Goal: Information Seeking & Learning: Check status

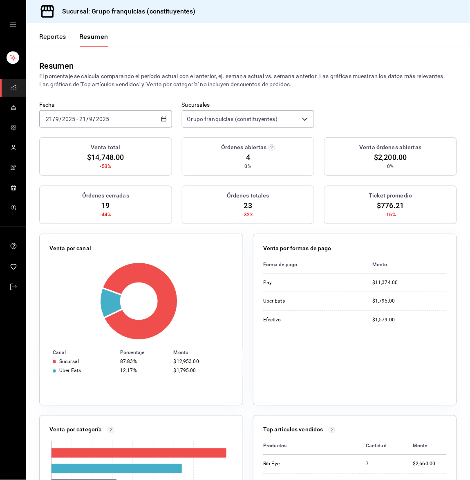
click at [55, 37] on button "Reportes" at bounding box center [52, 40] width 27 height 14
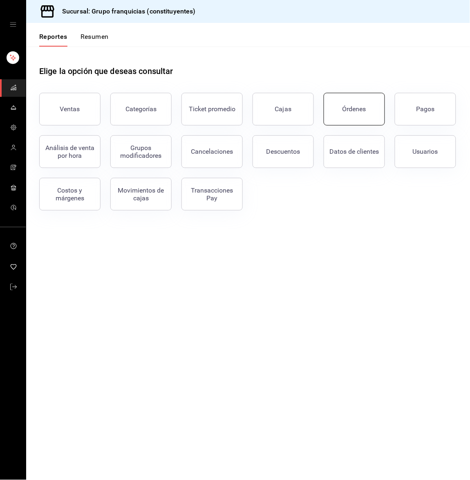
click at [356, 107] on div "Órdenes" at bounding box center [354, 109] width 24 height 8
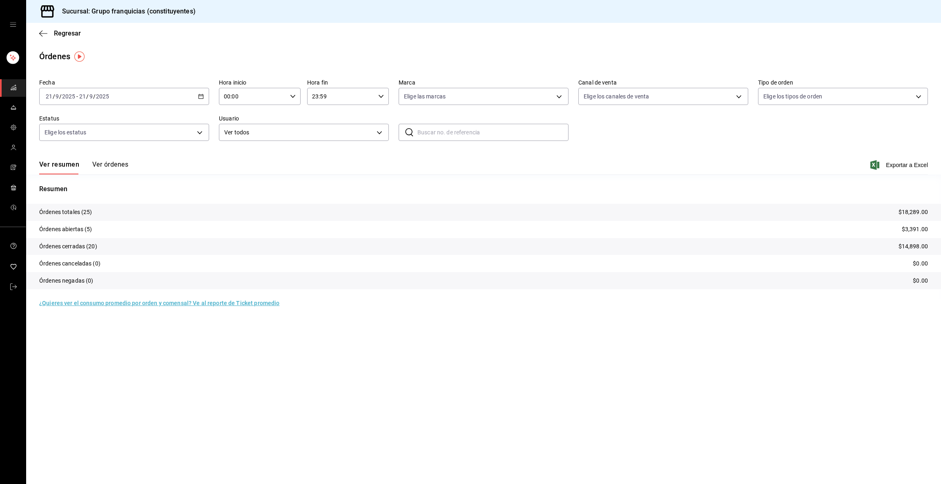
click at [147, 96] on div "[DATE] [DATE] - [DATE] [DATE]" at bounding box center [124, 96] width 170 height 17
click at [85, 208] on li "Rango de fechas" at bounding box center [78, 213] width 76 height 18
click at [132, 184] on abbr "15" at bounding box center [133, 187] width 5 height 6
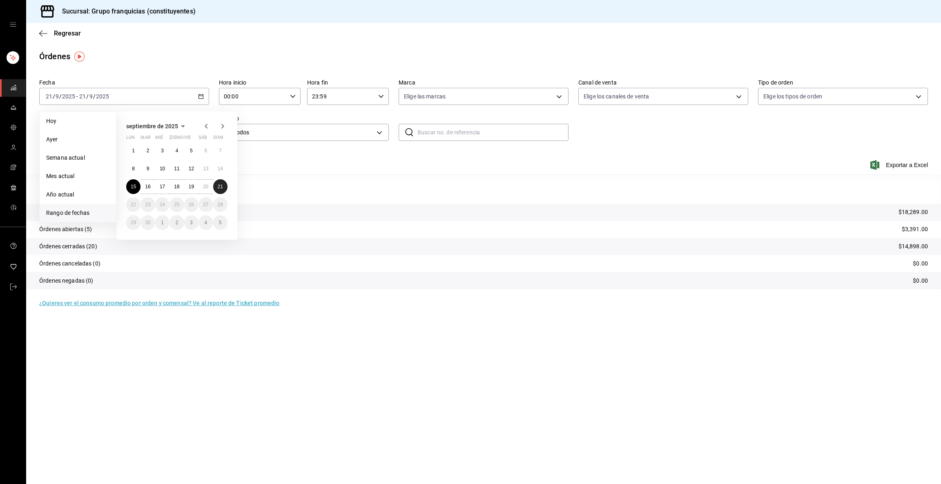
click at [221, 184] on abbr "21" at bounding box center [220, 187] width 5 height 6
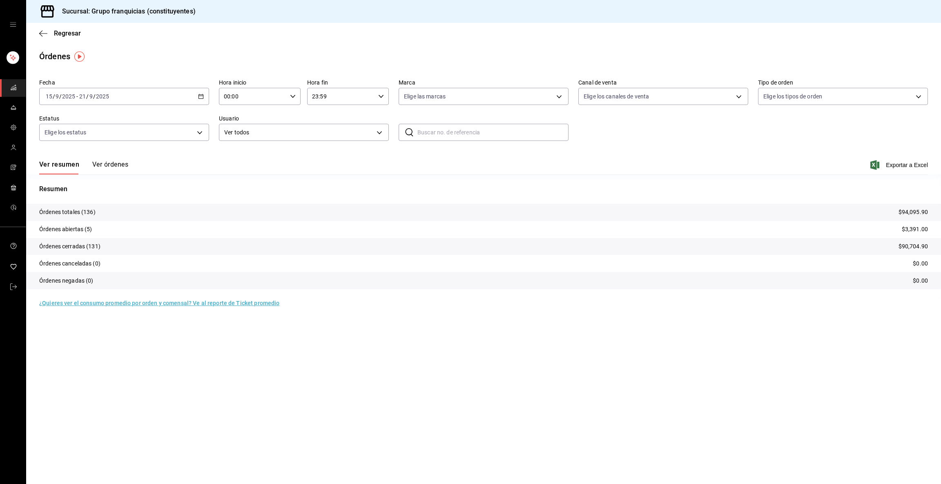
click at [121, 167] on button "Ver órdenes" at bounding box center [110, 168] width 36 height 14
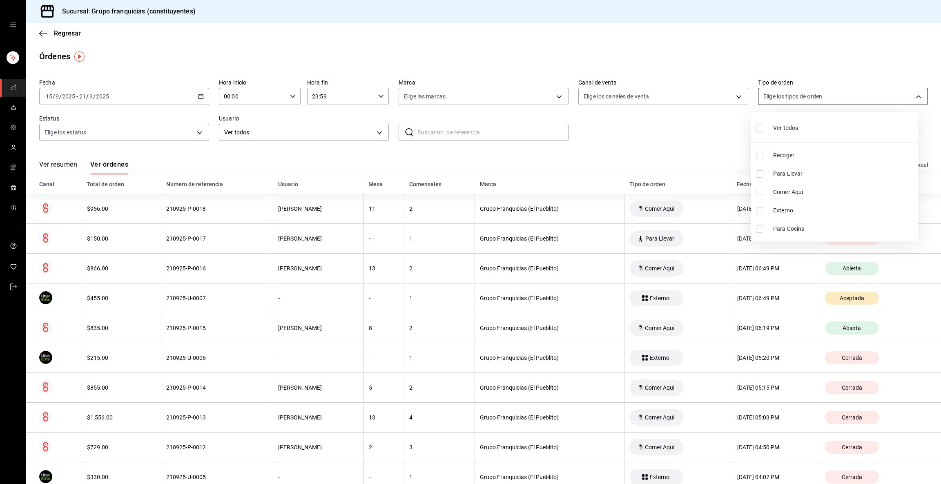
click at [469, 96] on body "Sucursal: Grupo franquicias (constituyentes) Regresar Órdenes Fecha [DATE] [DAT…" at bounding box center [470, 242] width 941 height 484
drag, startPoint x: 675, startPoint y: 107, endPoint x: 679, endPoint y: 95, distance: 13.1
click at [469, 95] on div at bounding box center [470, 242] width 941 height 484
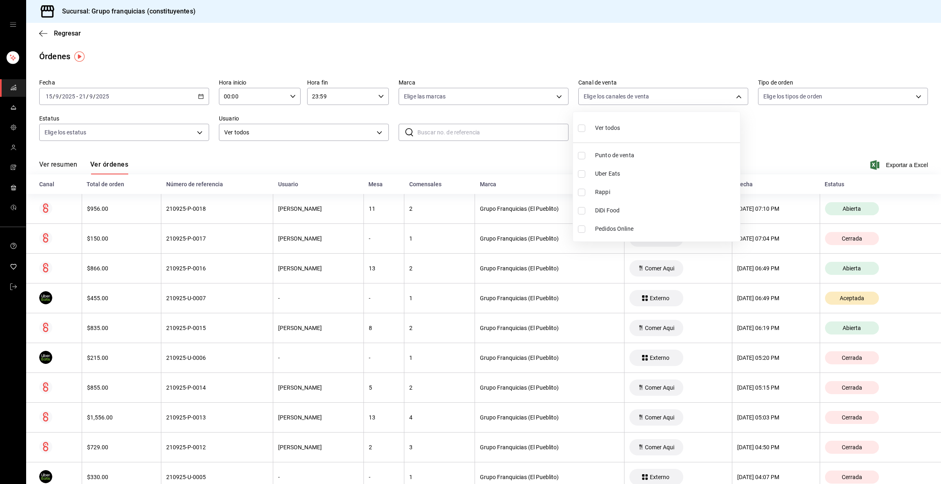
click at [469, 95] on body "Sucursal: Grupo franquicias (constituyentes) Regresar Órdenes Fecha [DATE] [DAT…" at bounding box center [470, 242] width 941 height 484
click at [469, 154] on span "Punto de venta" at bounding box center [666, 155] width 142 height 9
type input "PARROT"
checkbox input "true"
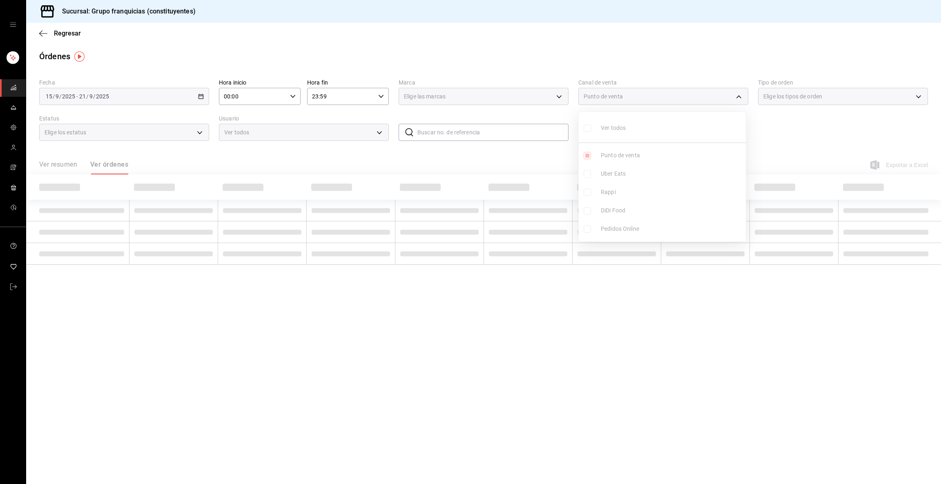
click at [469, 154] on div at bounding box center [470, 242] width 941 height 484
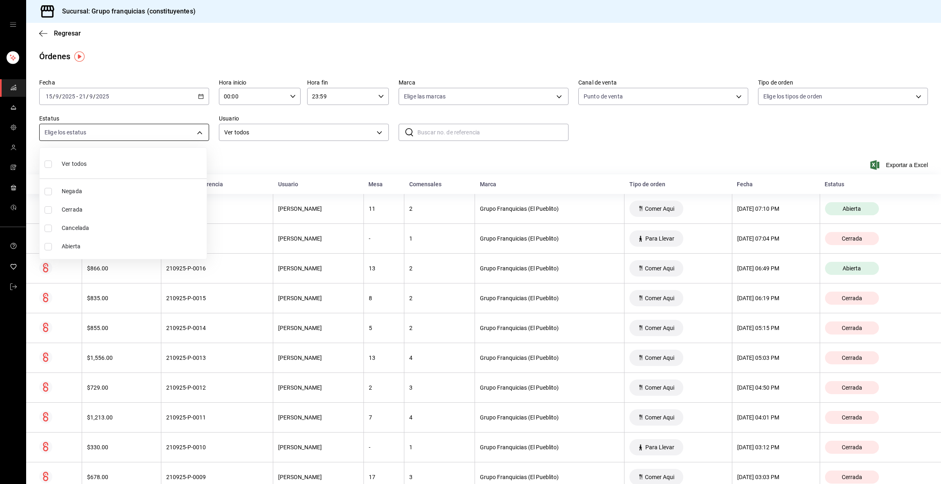
click at [150, 123] on body "Sucursal: Grupo franquicias (constituyentes) Regresar Órdenes Fecha [DATE] [DAT…" at bounding box center [470, 242] width 941 height 484
click at [264, 134] on div at bounding box center [470, 242] width 941 height 484
click at [264, 134] on body "Sucursal: Grupo franquicias (constituyentes) Regresar Órdenes Fecha [DATE] [DAT…" at bounding box center [470, 242] width 941 height 484
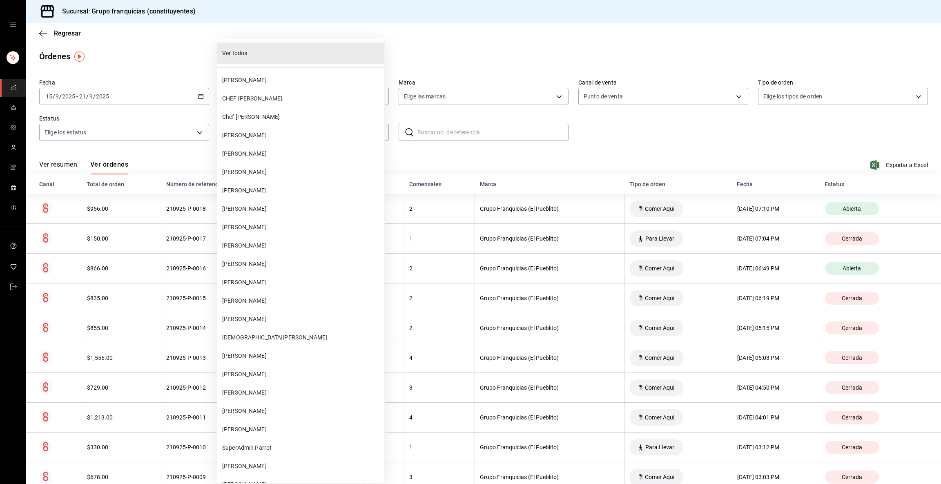
click at [469, 124] on div at bounding box center [470, 242] width 941 height 484
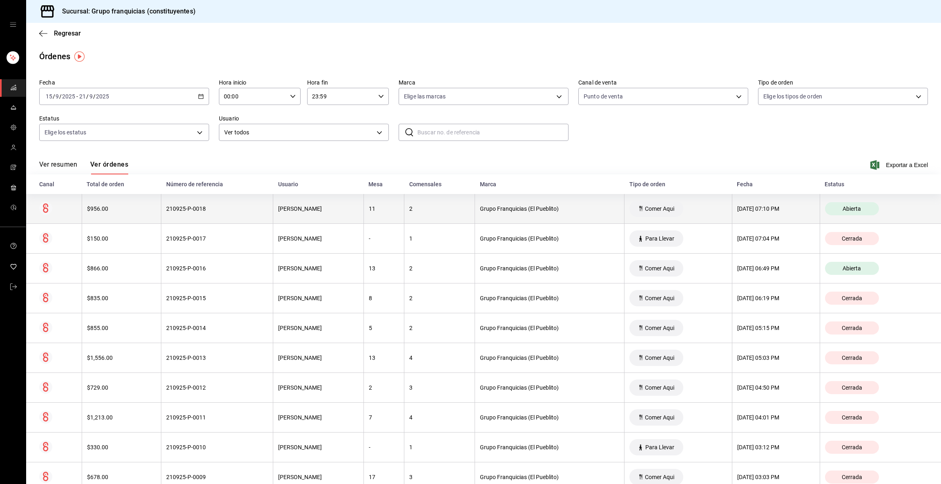
click at [343, 203] on th "[PERSON_NAME]" at bounding box center [318, 209] width 91 height 30
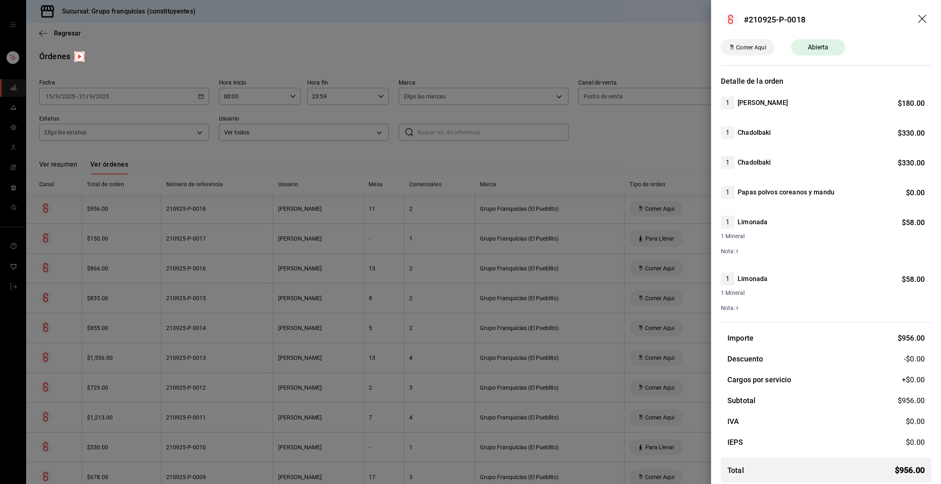
click at [377, 142] on div at bounding box center [470, 242] width 941 height 484
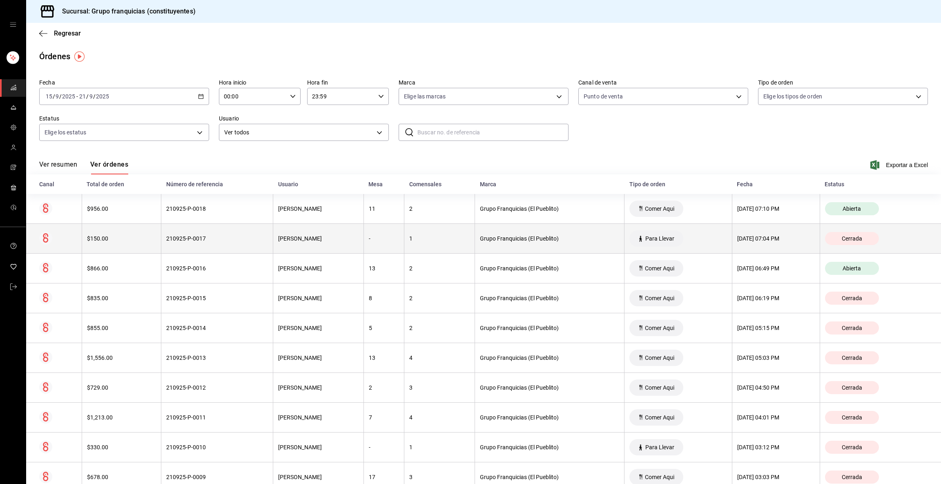
click at [307, 235] on th "[PERSON_NAME]" at bounding box center [318, 239] width 91 height 30
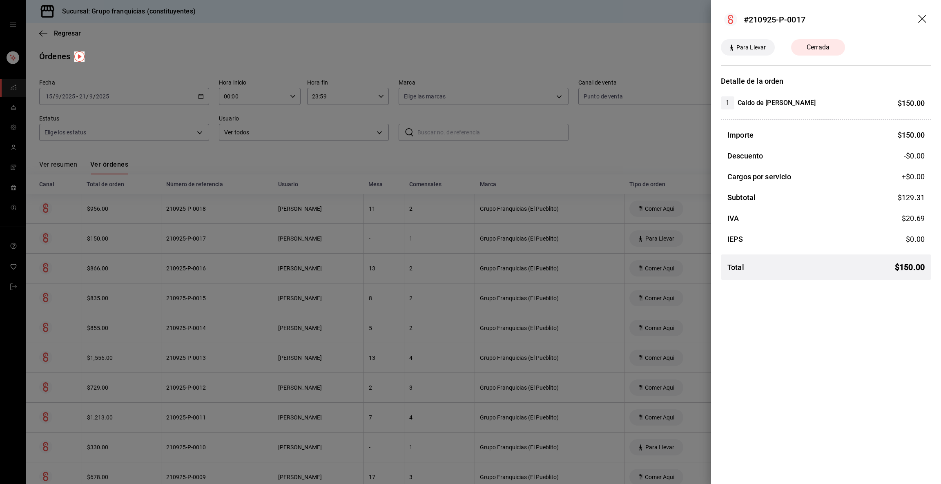
click at [275, 271] on div at bounding box center [470, 242] width 941 height 484
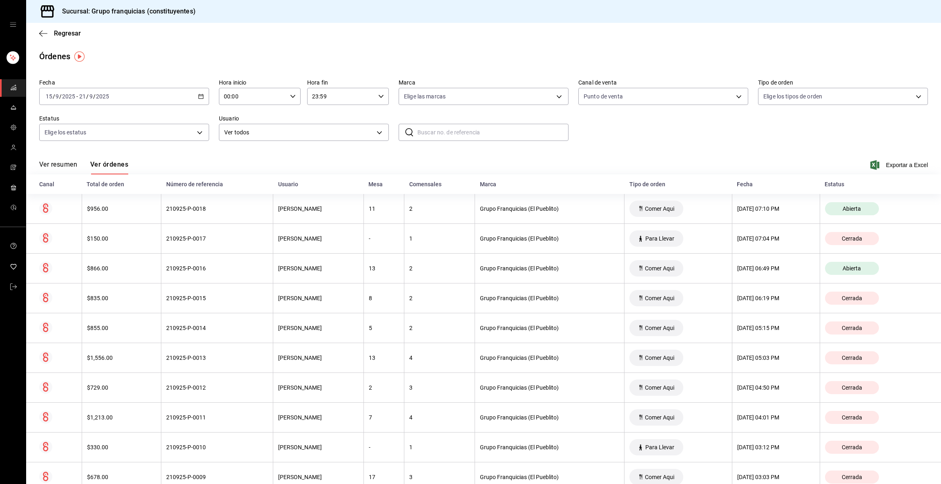
click at [278, 271] on div "[PERSON_NAME]" at bounding box center [318, 268] width 80 height 7
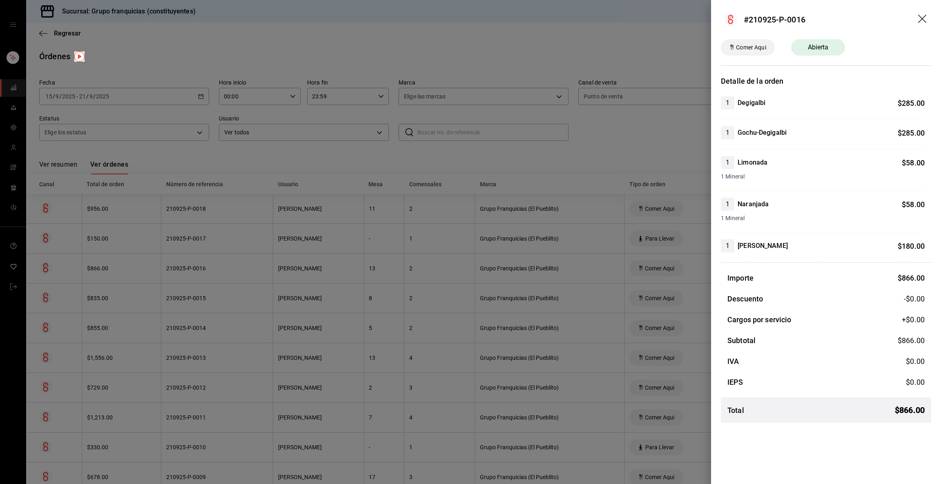
click at [275, 271] on div at bounding box center [470, 242] width 941 height 484
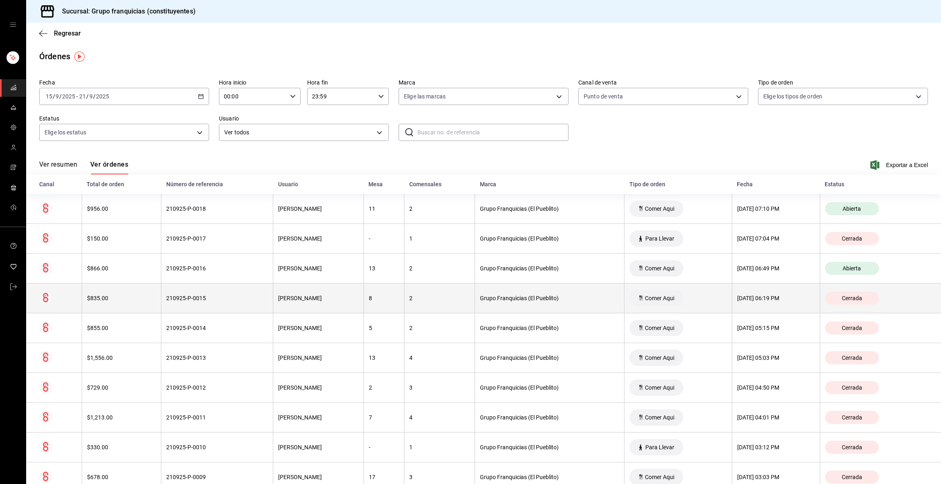
click at [273, 292] on th "[PERSON_NAME]" at bounding box center [318, 299] width 91 height 30
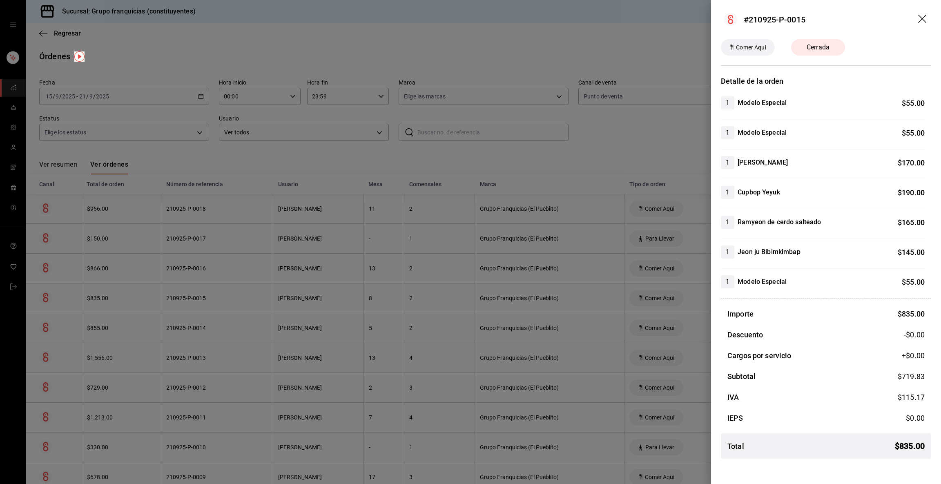
click at [377, 162] on div at bounding box center [470, 242] width 941 height 484
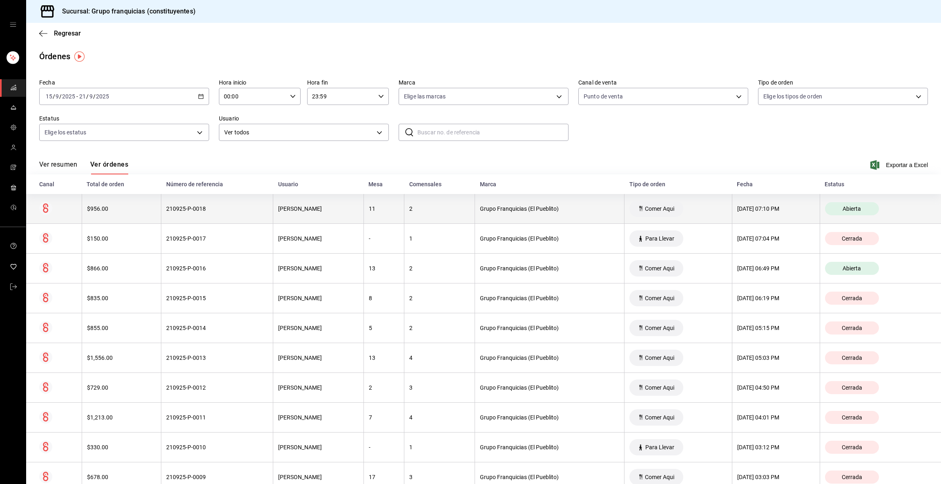
click at [228, 194] on th "210925-P-0018" at bounding box center [217, 209] width 112 height 30
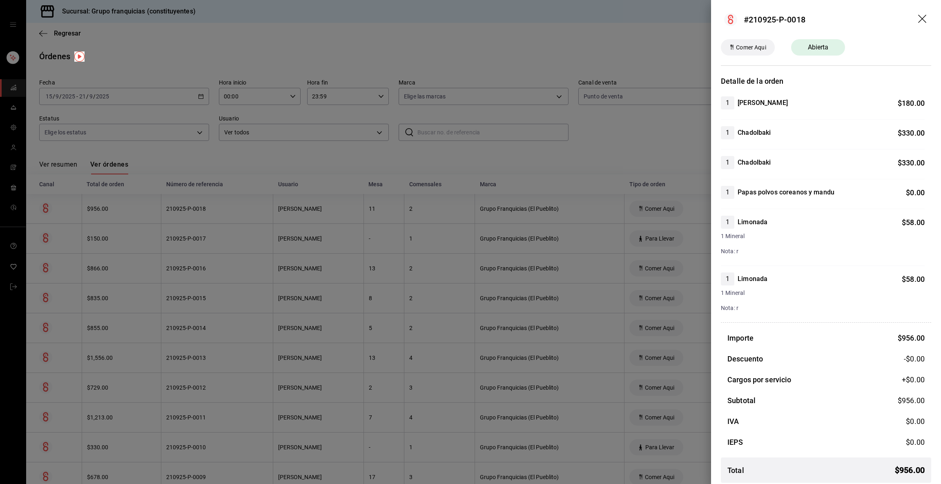
click at [228, 194] on div at bounding box center [470, 242] width 941 height 484
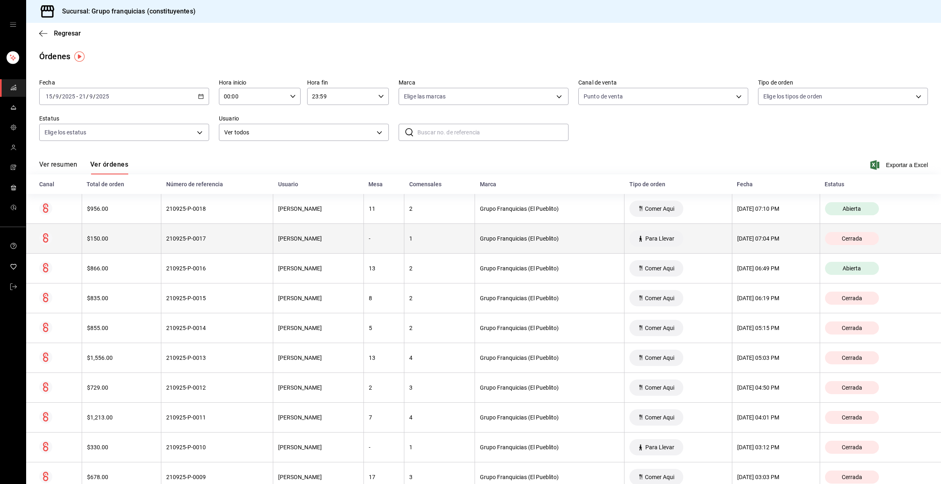
click at [201, 235] on th "210925-P-0017" at bounding box center [217, 239] width 112 height 30
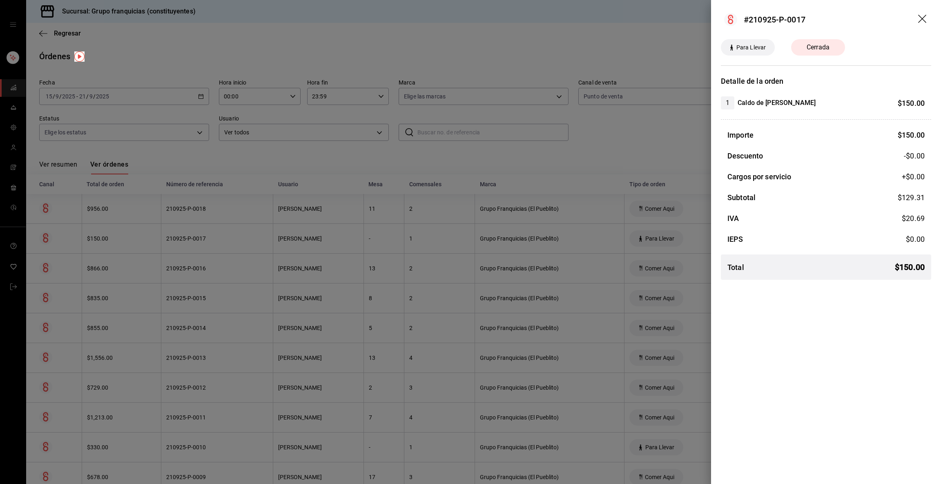
click at [256, 162] on div at bounding box center [470, 242] width 941 height 484
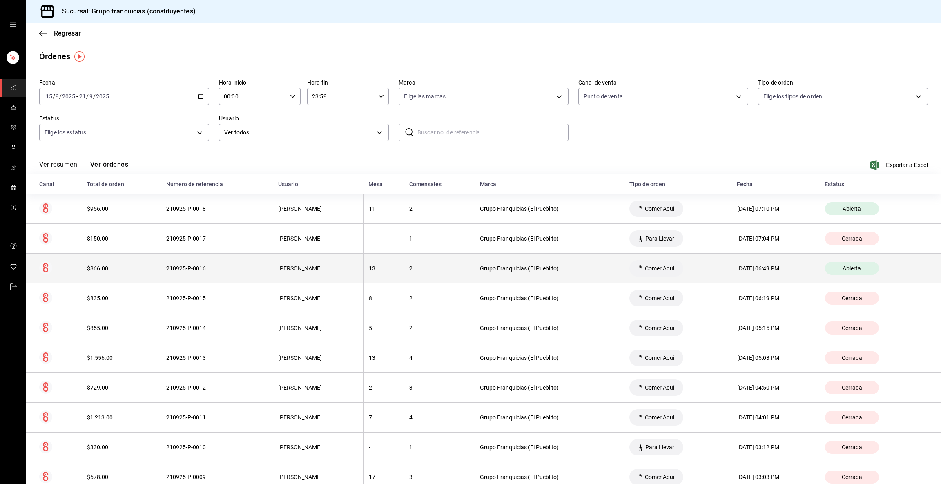
click at [219, 270] on div "210925-P-0016" at bounding box center [217, 268] width 102 height 7
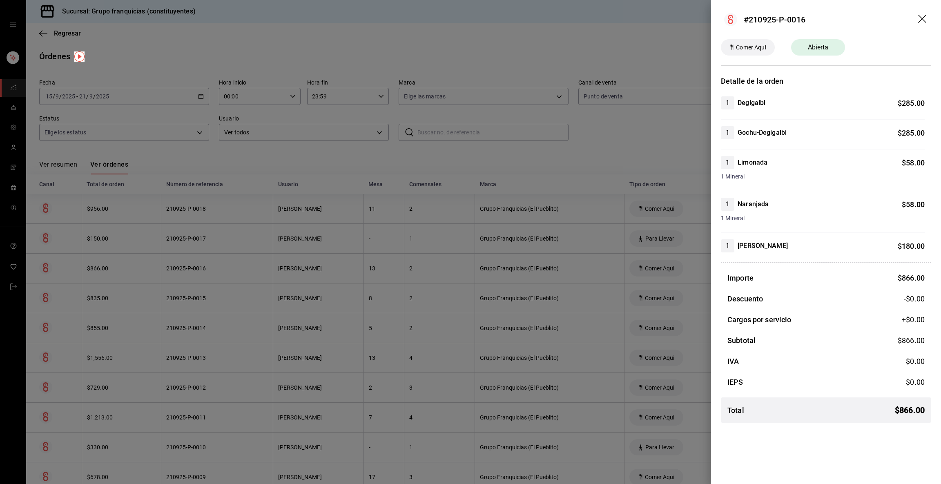
click at [219, 270] on div at bounding box center [470, 242] width 941 height 484
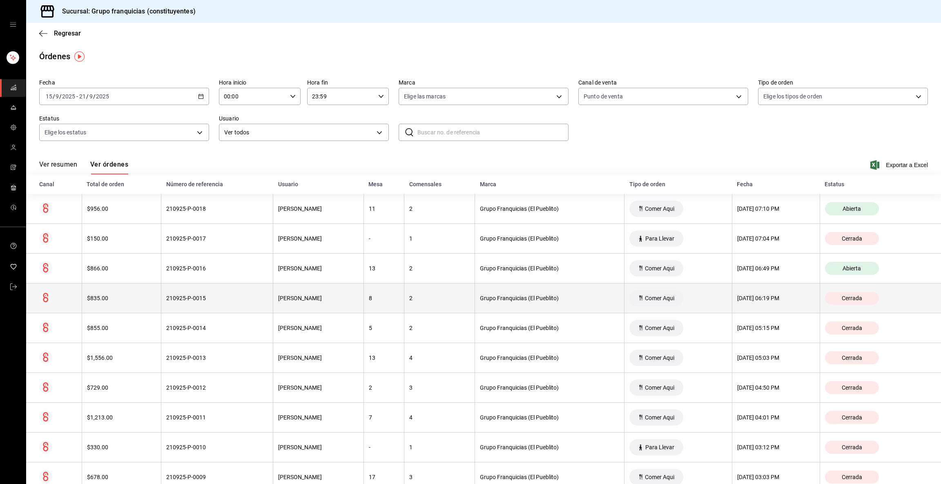
click at [215, 299] on div "210925-P-0015" at bounding box center [217, 298] width 102 height 7
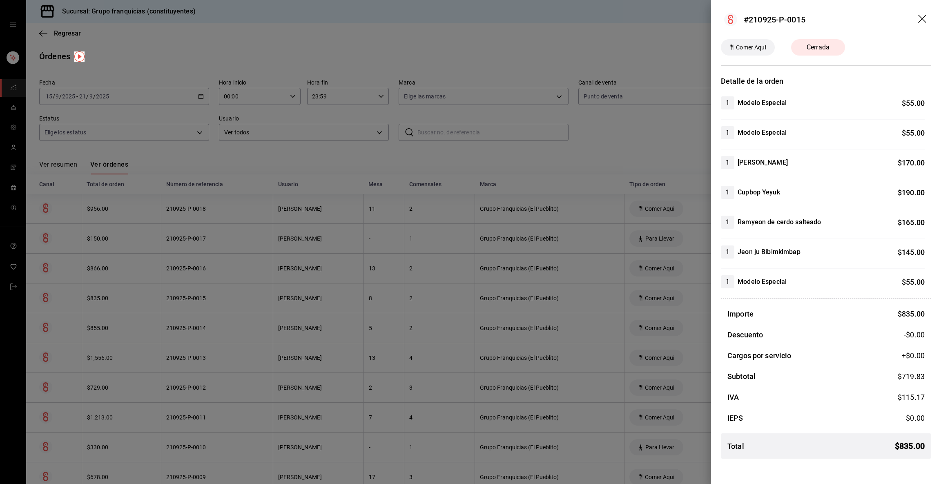
click at [215, 299] on div at bounding box center [470, 242] width 941 height 484
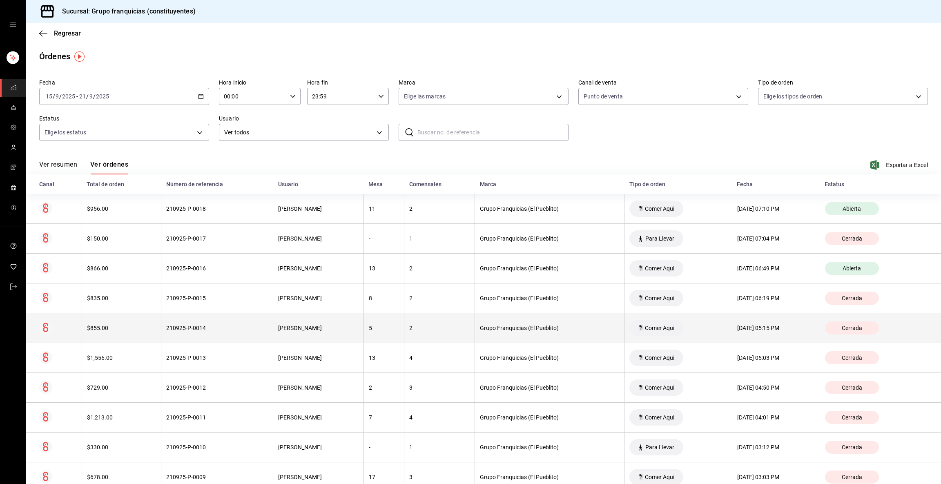
click at [212, 321] on th "210925-P-0014" at bounding box center [217, 328] width 112 height 30
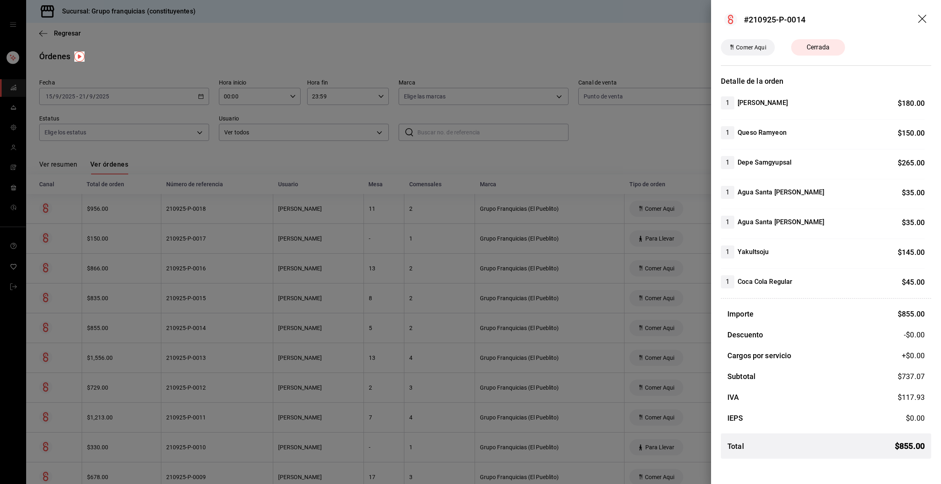
click at [212, 321] on div at bounding box center [470, 242] width 941 height 484
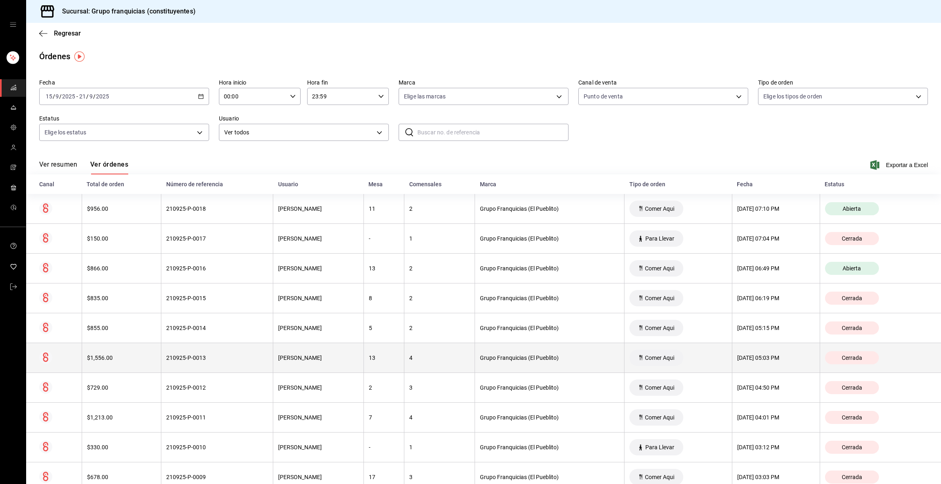
click at [201, 356] on div "210925-P-0013" at bounding box center [217, 358] width 102 height 7
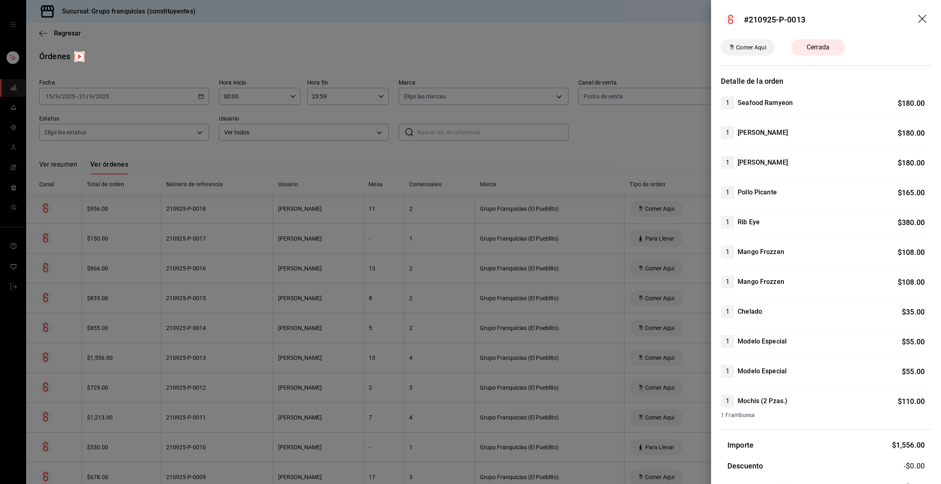
click at [201, 356] on div at bounding box center [470, 242] width 941 height 484
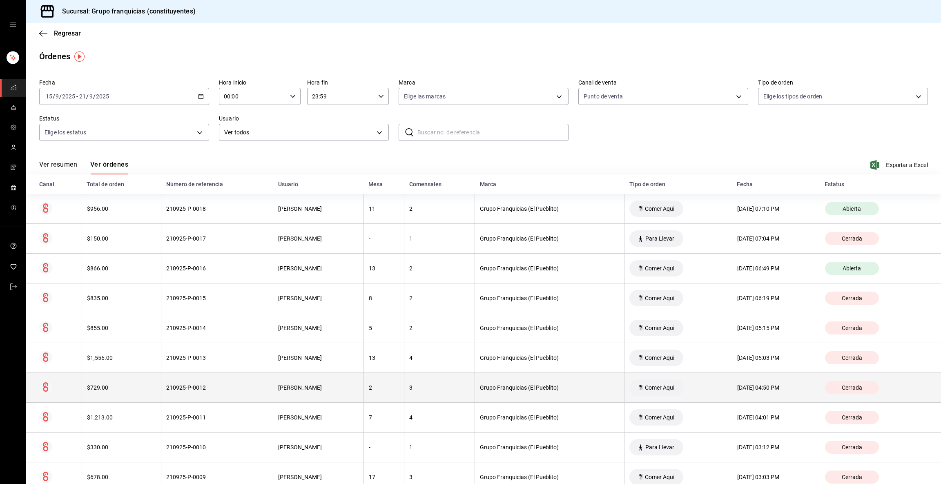
click at [194, 381] on th "210925-P-0012" at bounding box center [217, 388] width 112 height 30
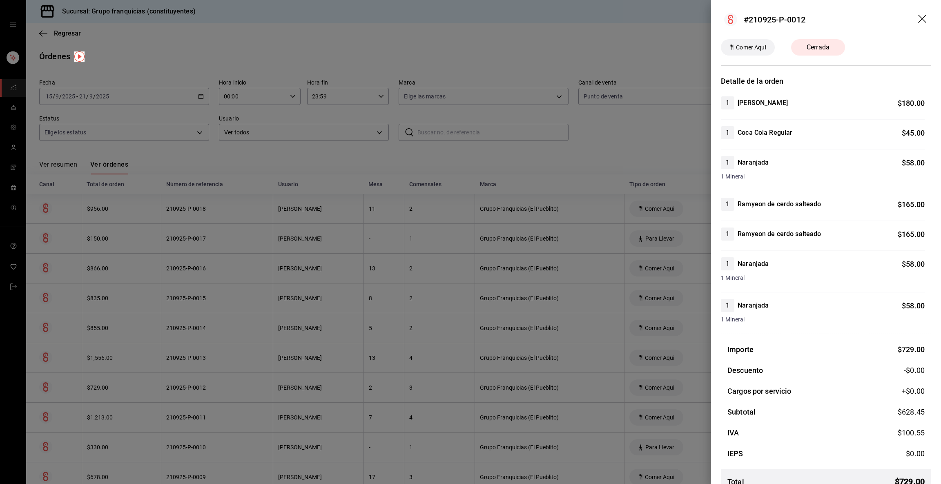
click at [194, 381] on div at bounding box center [470, 242] width 941 height 484
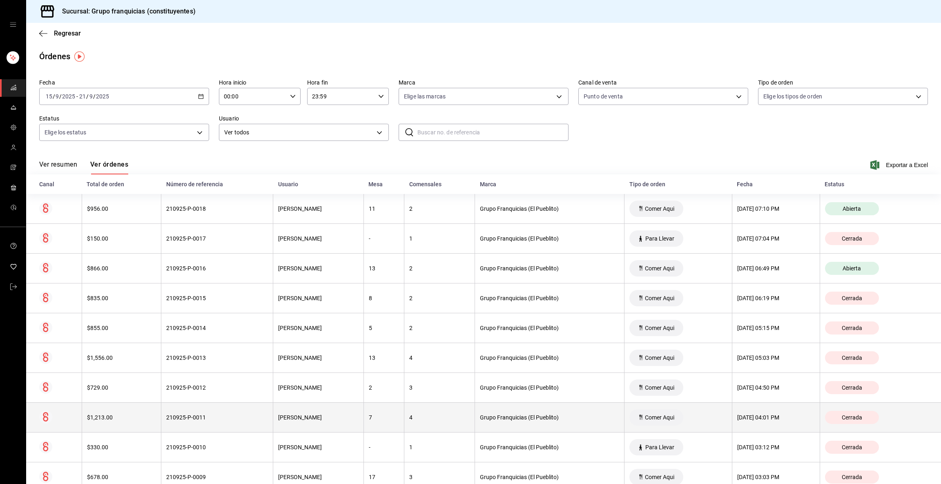
click at [196, 422] on th "210925-P-0011" at bounding box center [217, 418] width 112 height 30
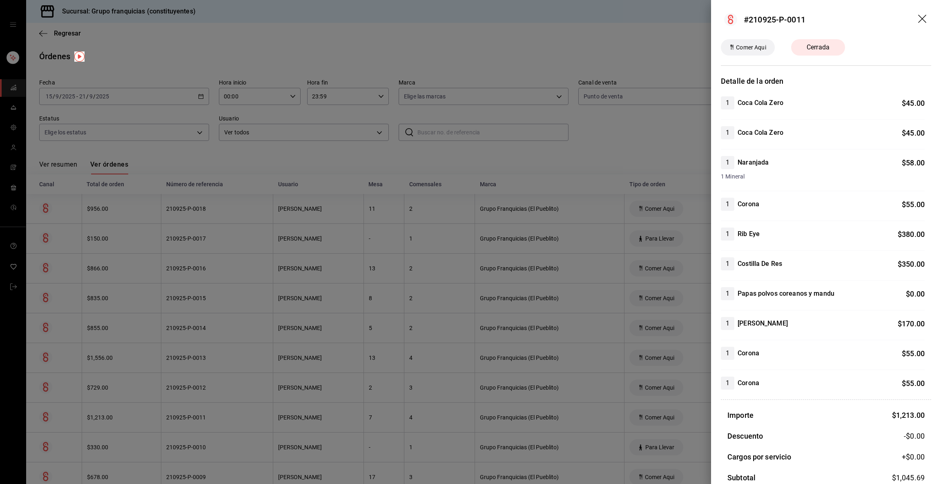
click at [196, 422] on div at bounding box center [470, 242] width 941 height 484
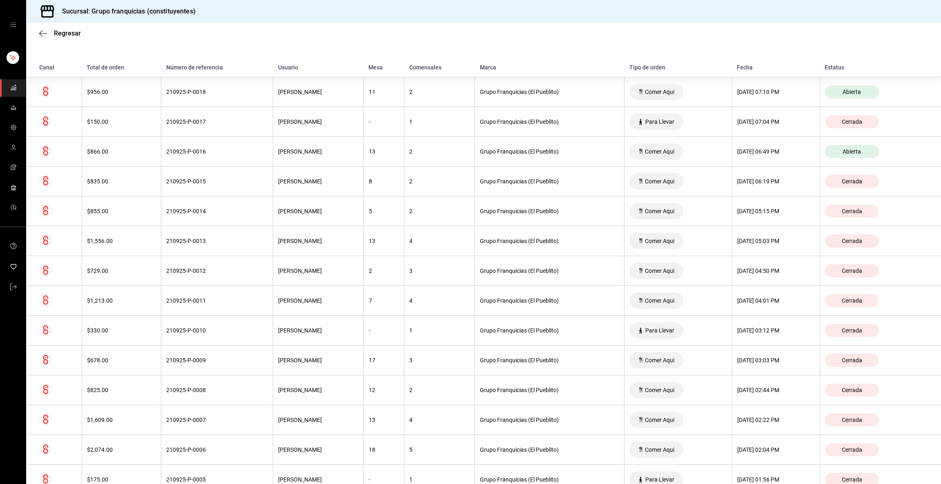
scroll to position [179, 0]
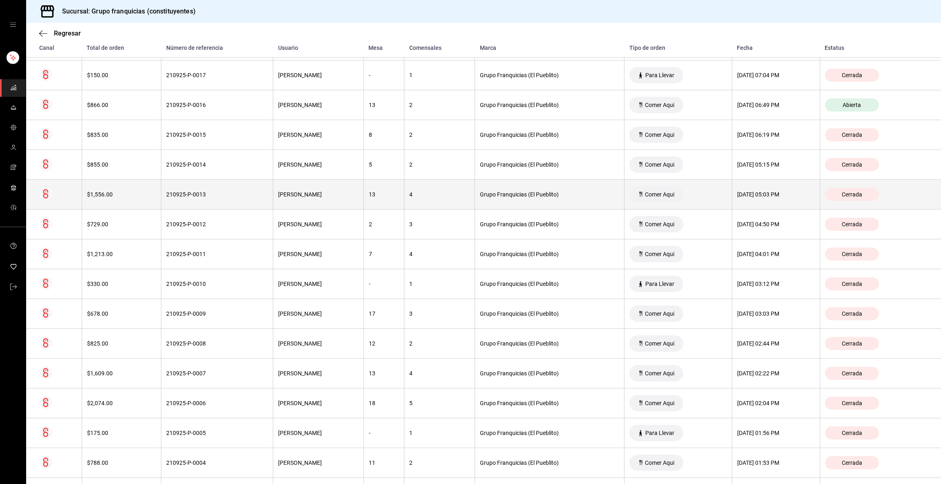
click at [235, 194] on div "210925-P-0013" at bounding box center [217, 194] width 102 height 7
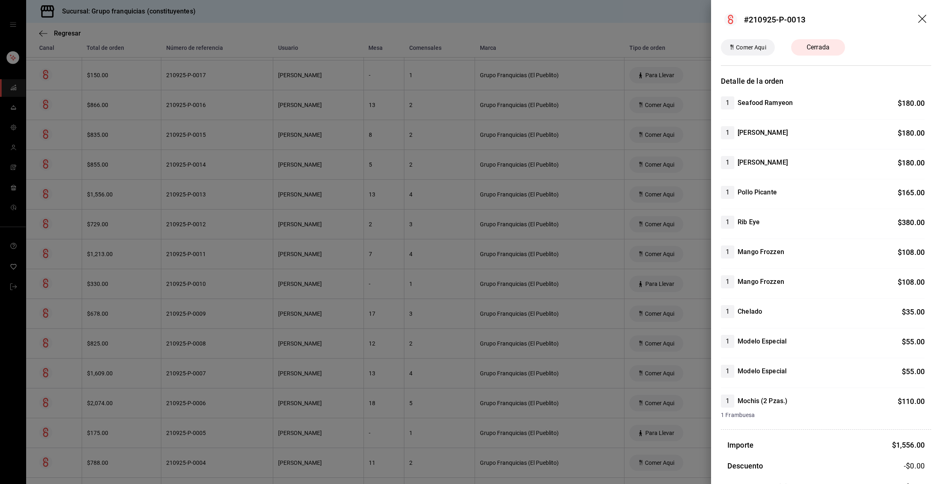
click at [235, 194] on div at bounding box center [470, 242] width 941 height 484
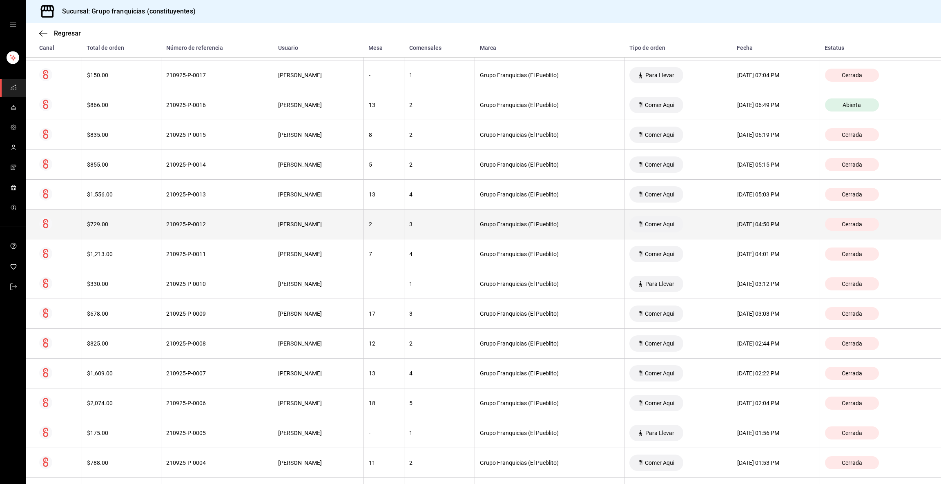
click at [221, 214] on th "210925-P-0012" at bounding box center [217, 225] width 112 height 30
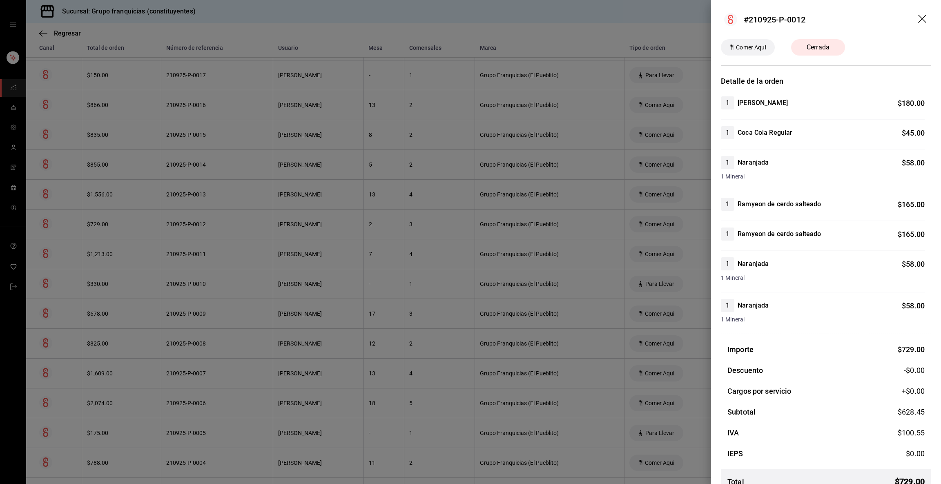
click at [221, 214] on div at bounding box center [470, 242] width 941 height 484
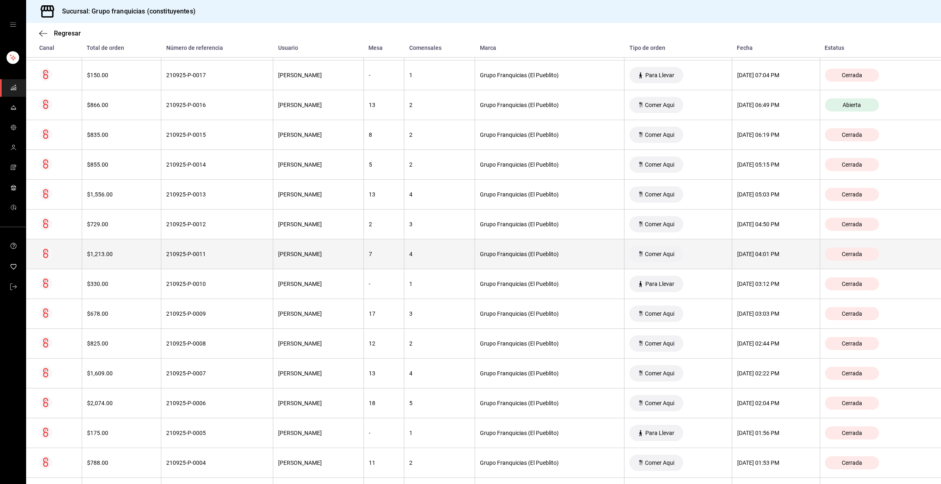
click at [217, 257] on div "210925-P-0011" at bounding box center [217, 254] width 102 height 7
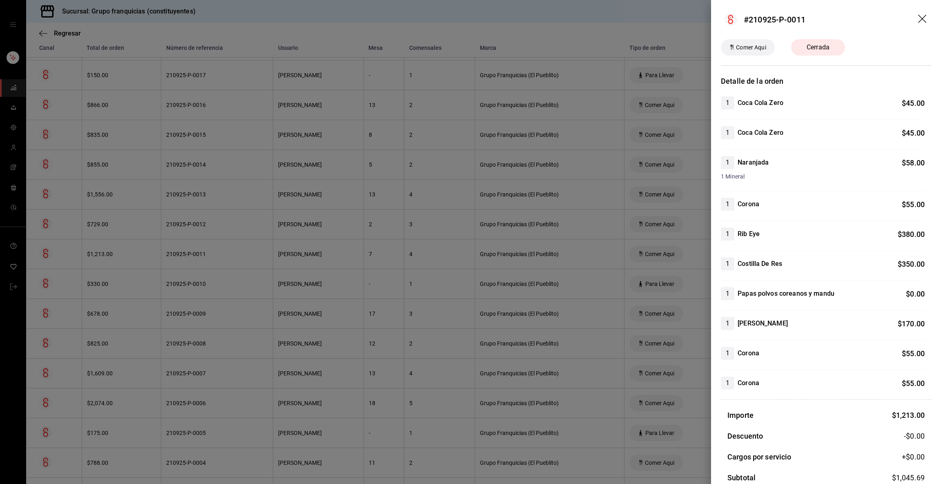
click at [217, 257] on div at bounding box center [470, 242] width 941 height 484
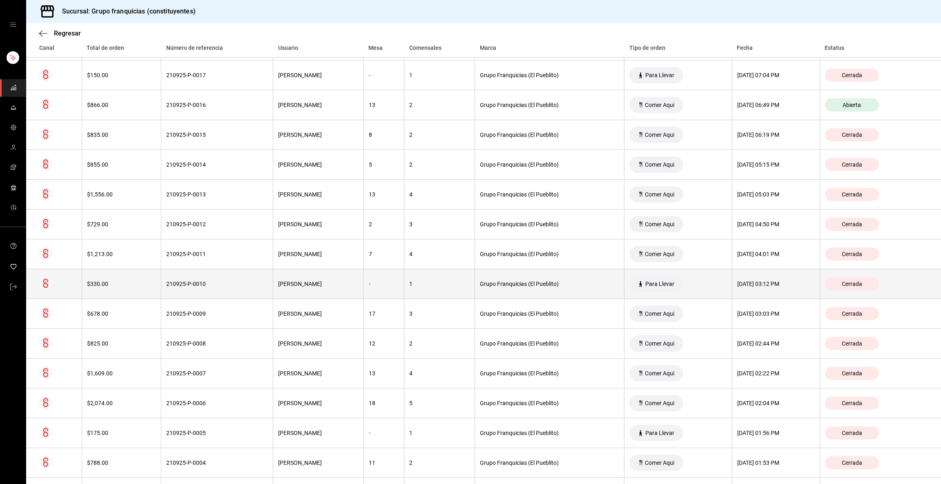
click at [208, 291] on th "210925-P-0010" at bounding box center [217, 284] width 112 height 30
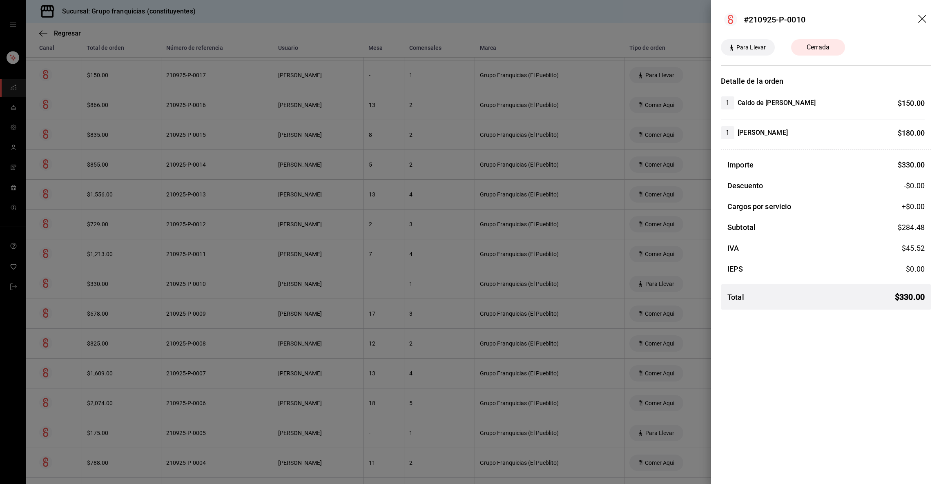
click at [208, 291] on div at bounding box center [470, 242] width 941 height 484
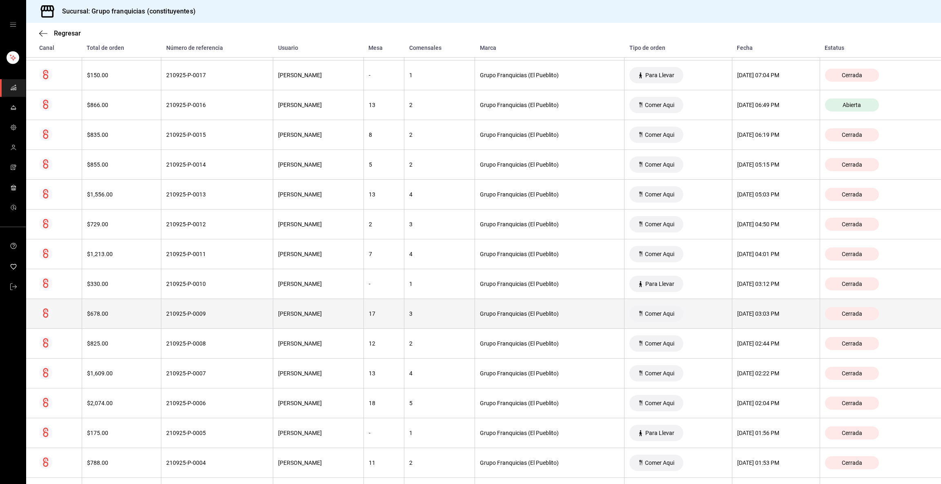
click at [199, 314] on div "210925-P-0009" at bounding box center [217, 313] width 102 height 7
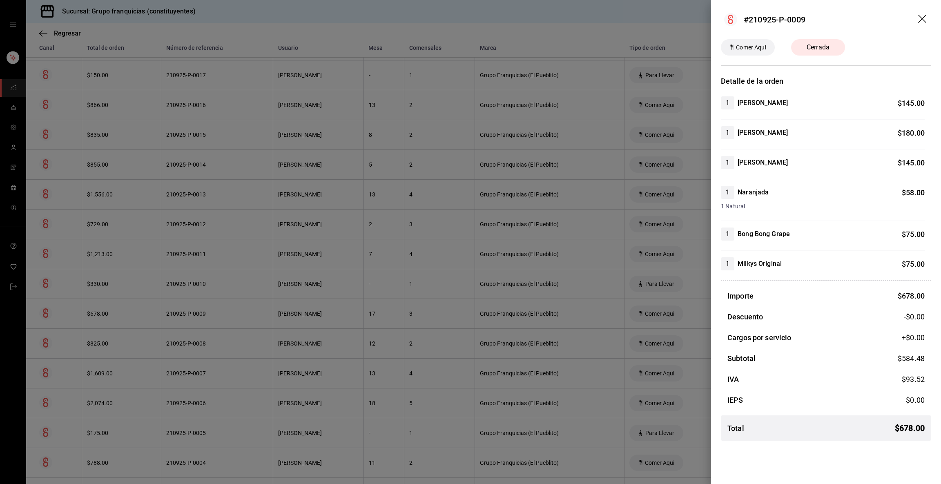
click at [199, 314] on div at bounding box center [470, 242] width 941 height 484
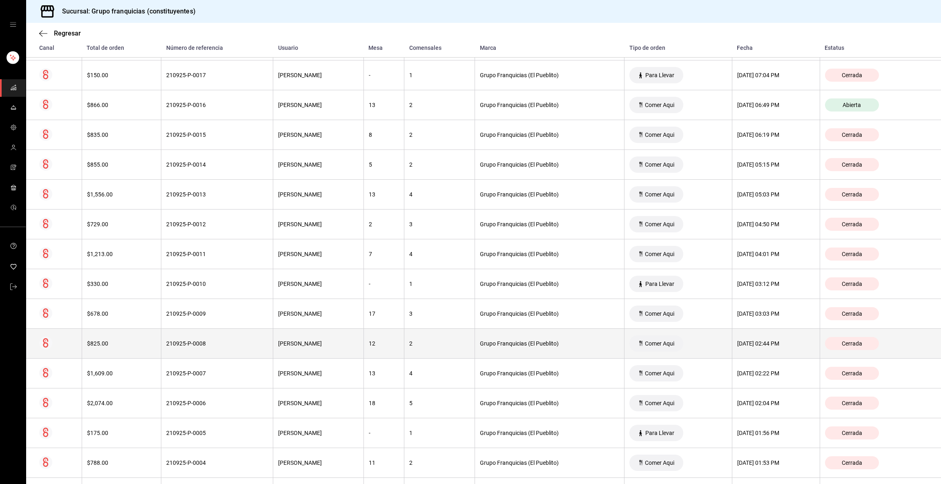
click at [183, 352] on th "210925-P-0008" at bounding box center [217, 344] width 112 height 30
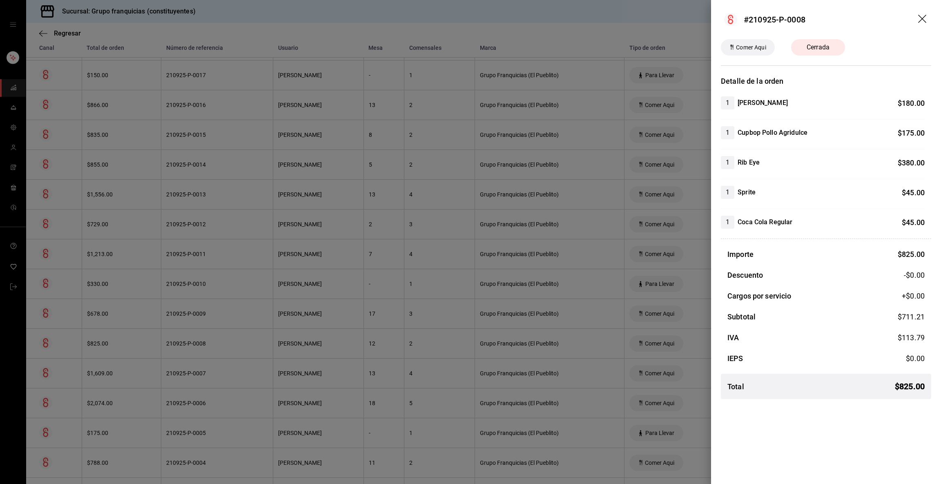
click at [183, 352] on div at bounding box center [470, 242] width 941 height 484
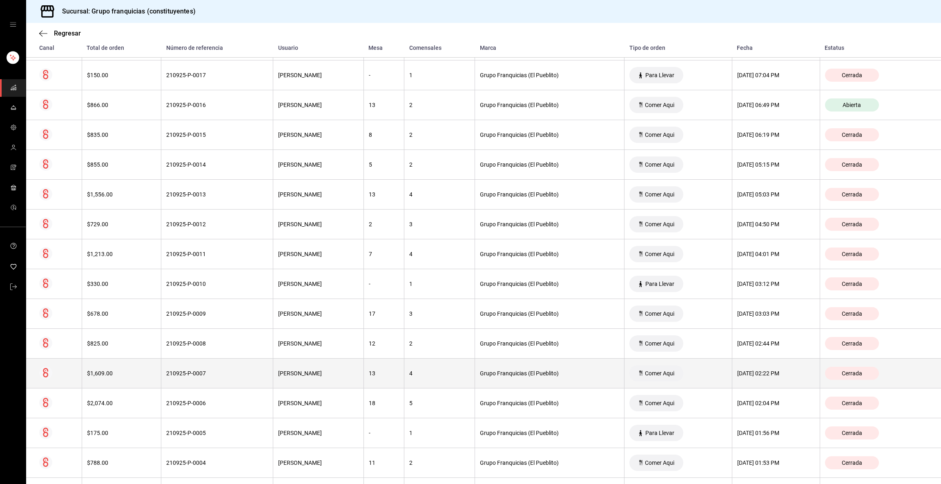
click at [177, 373] on div "210925-P-0007" at bounding box center [217, 373] width 102 height 7
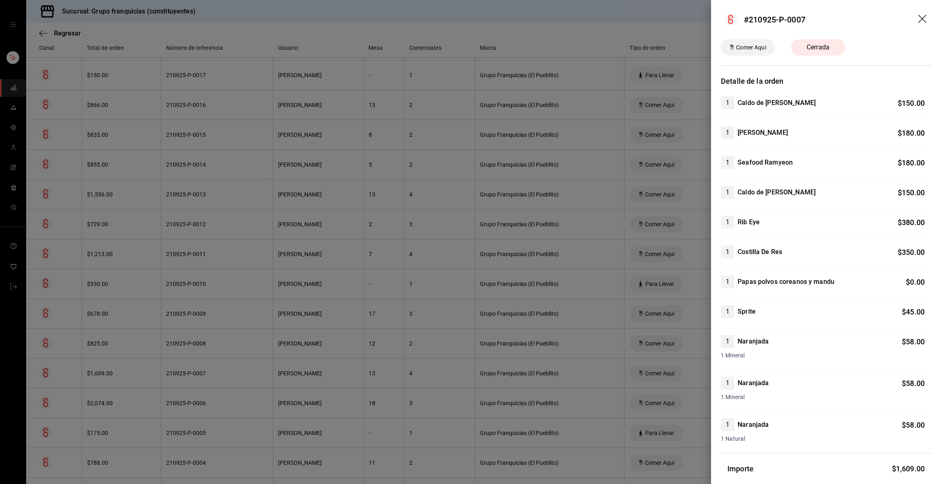
click at [177, 373] on div at bounding box center [470, 242] width 941 height 484
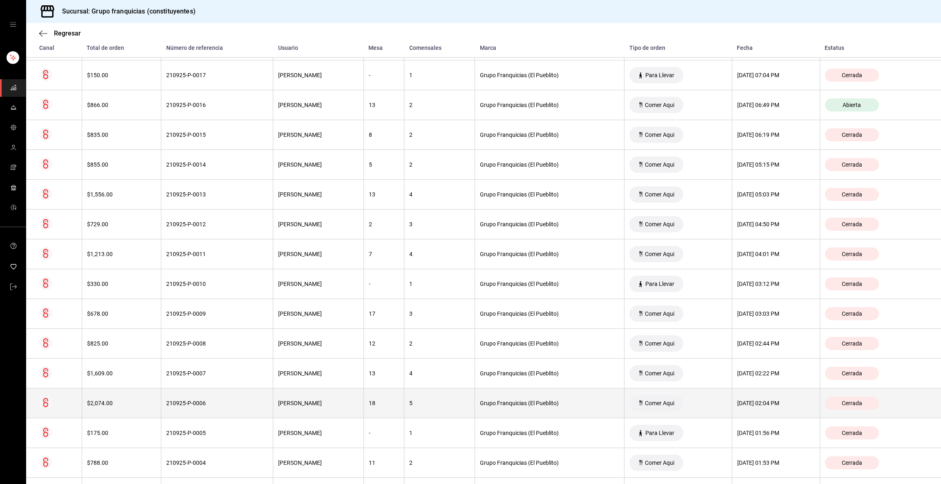
click at [176, 395] on th "210925-P-0006" at bounding box center [217, 403] width 112 height 30
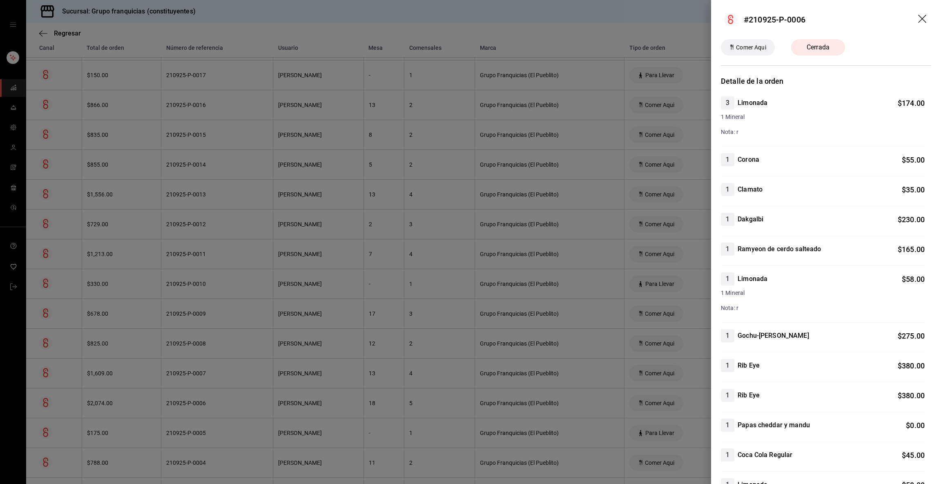
click at [176, 395] on div at bounding box center [470, 242] width 941 height 484
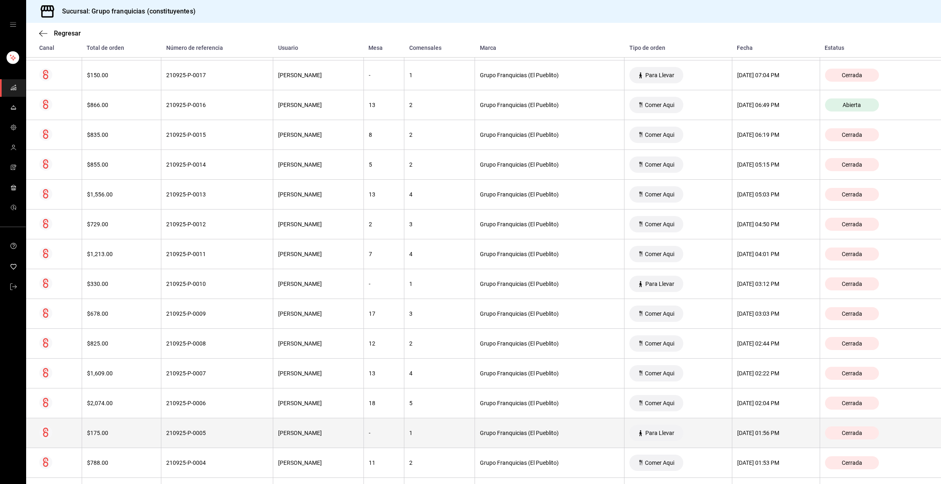
click at [184, 441] on th "210925-P-0005" at bounding box center [217, 433] width 112 height 30
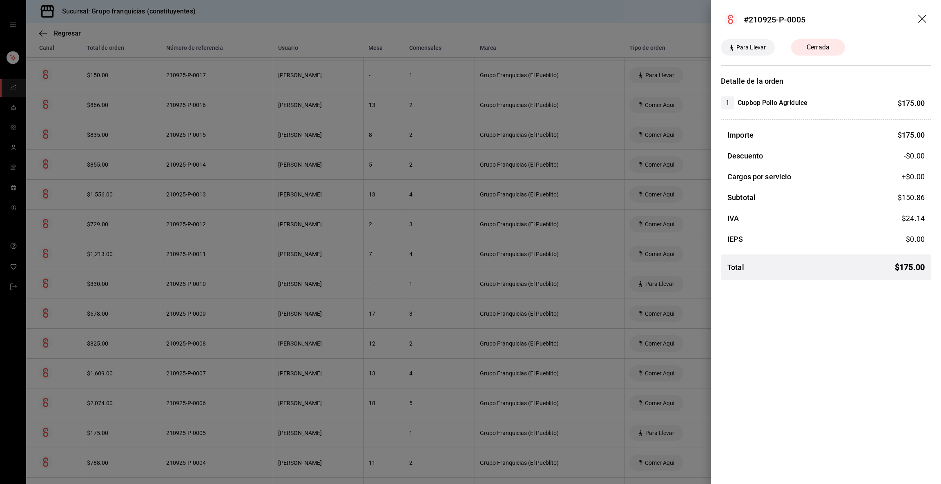
click at [184, 441] on div at bounding box center [470, 242] width 941 height 484
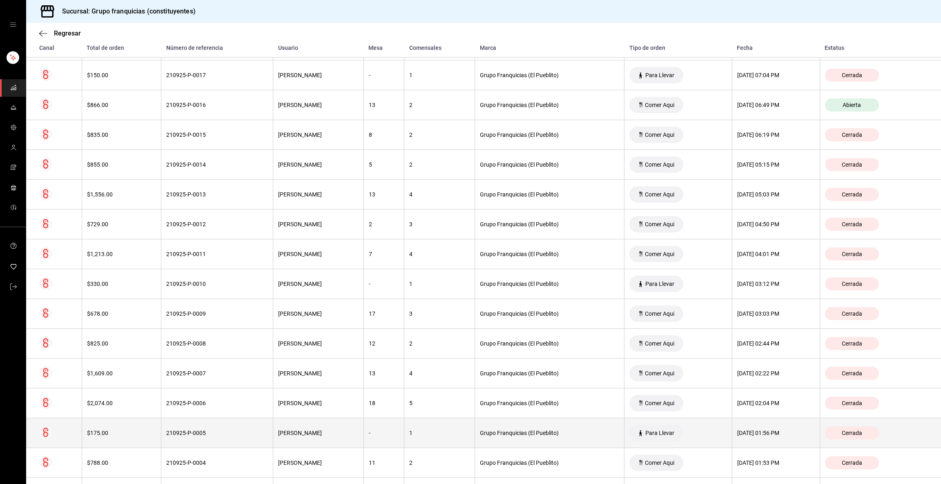
click at [185, 438] on th "210925-P-0005" at bounding box center [217, 433] width 112 height 30
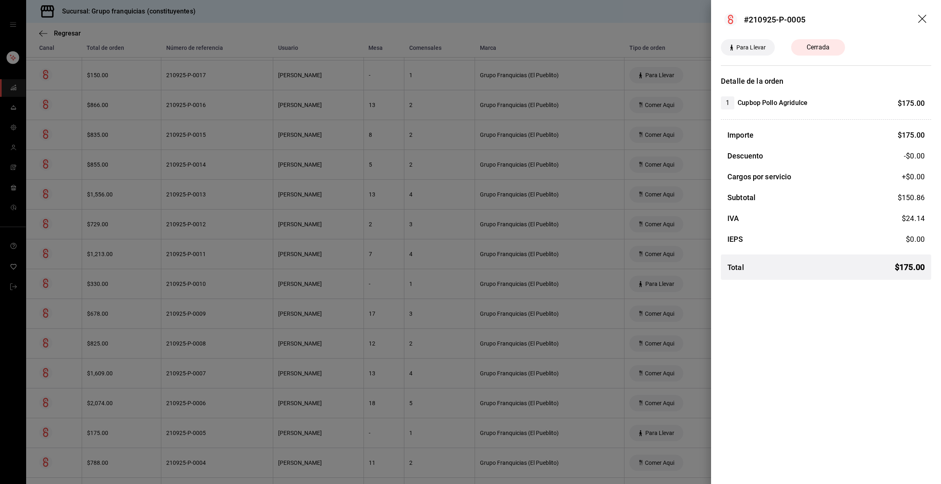
click at [185, 438] on div at bounding box center [470, 242] width 941 height 484
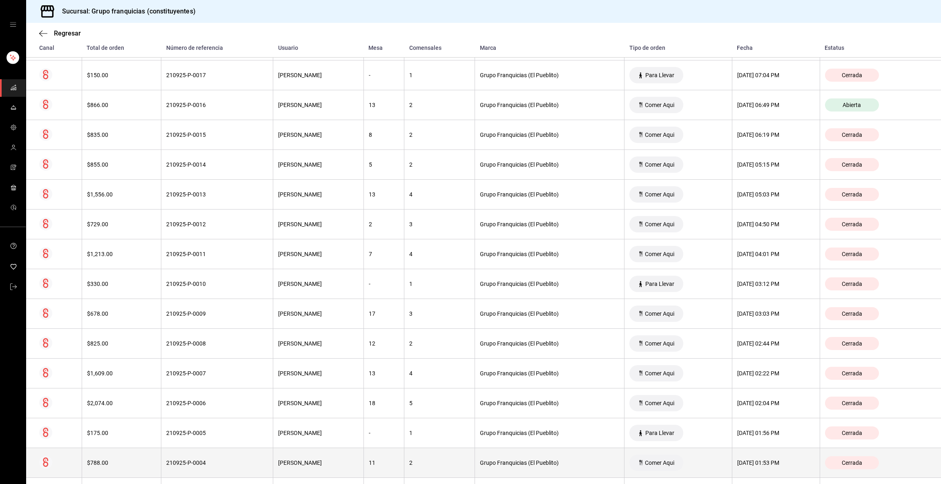
click at [176, 465] on div "210925-P-0004" at bounding box center [217, 463] width 102 height 7
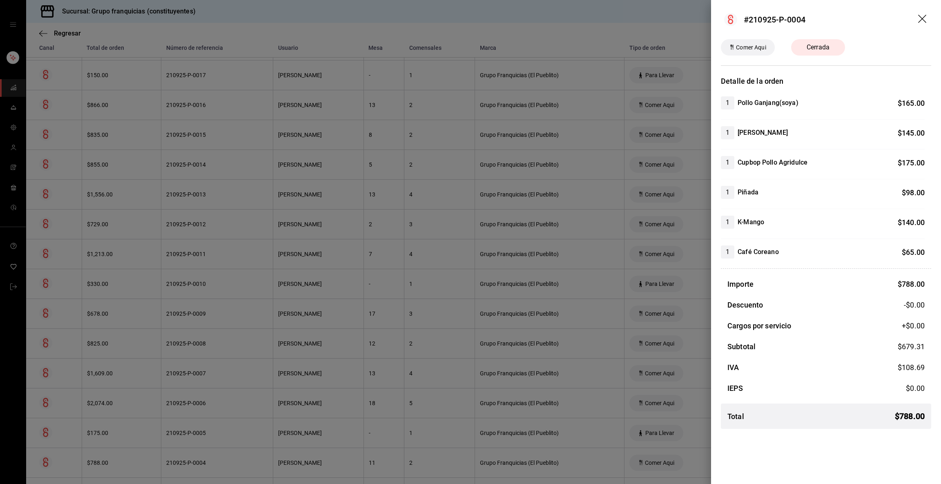
click at [176, 465] on div at bounding box center [470, 242] width 941 height 484
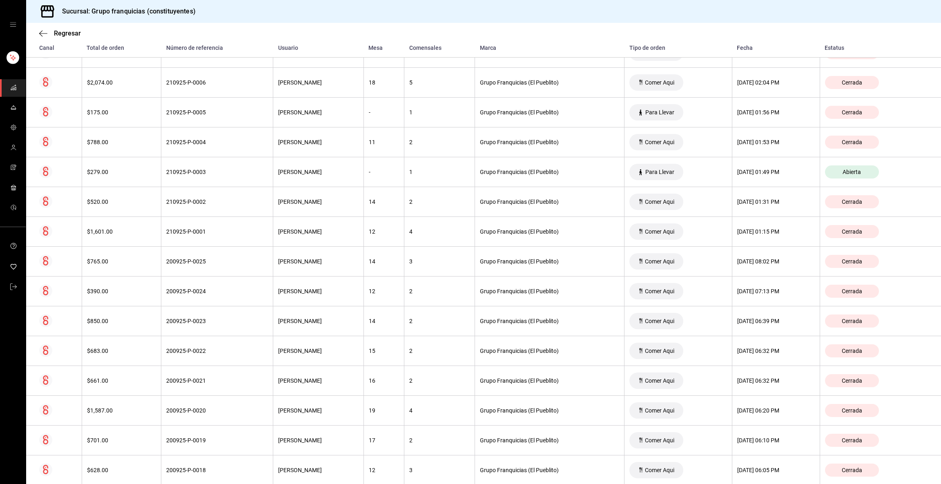
scroll to position [515, 0]
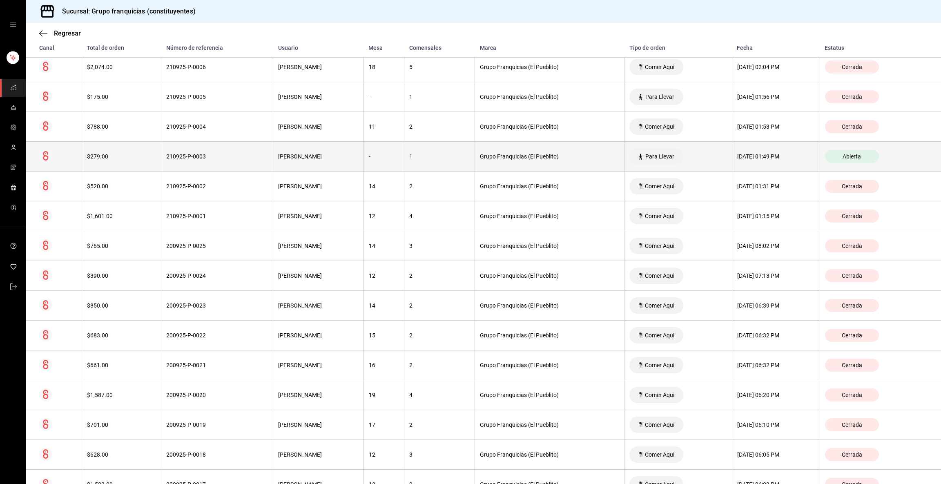
click at [276, 145] on th "[PERSON_NAME]" at bounding box center [318, 157] width 91 height 30
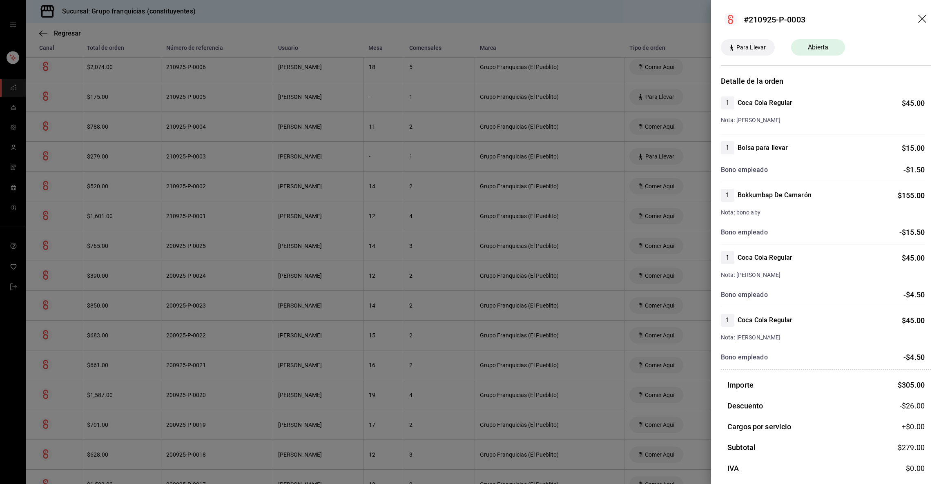
click at [256, 154] on div at bounding box center [470, 242] width 941 height 484
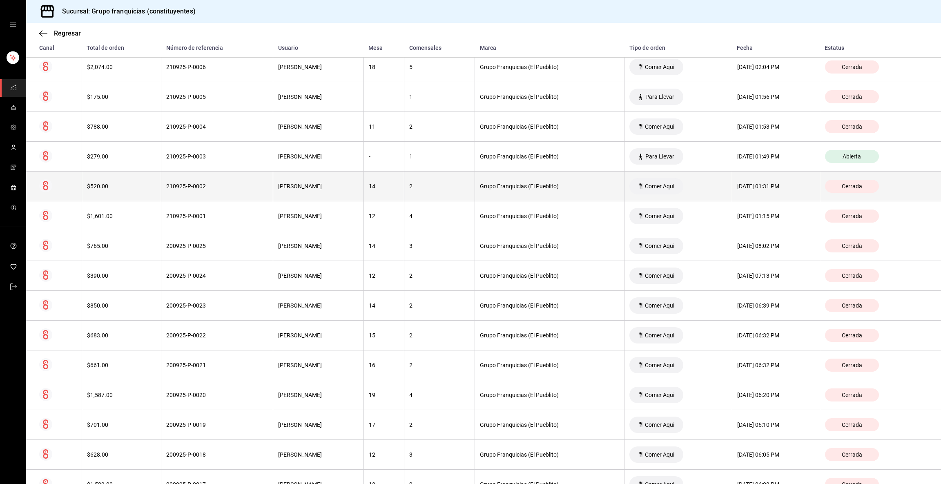
click at [205, 190] on div "210925-P-0002" at bounding box center [217, 186] width 102 height 7
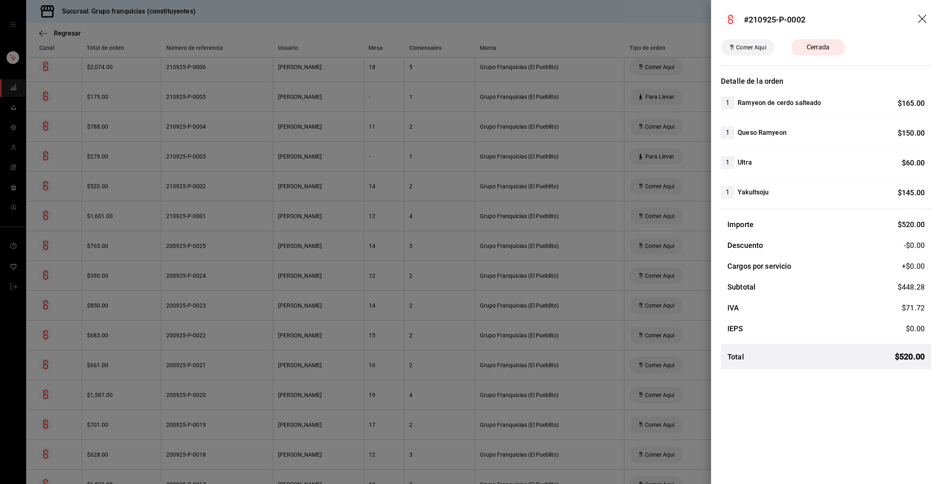
click at [205, 190] on div at bounding box center [470, 242] width 941 height 484
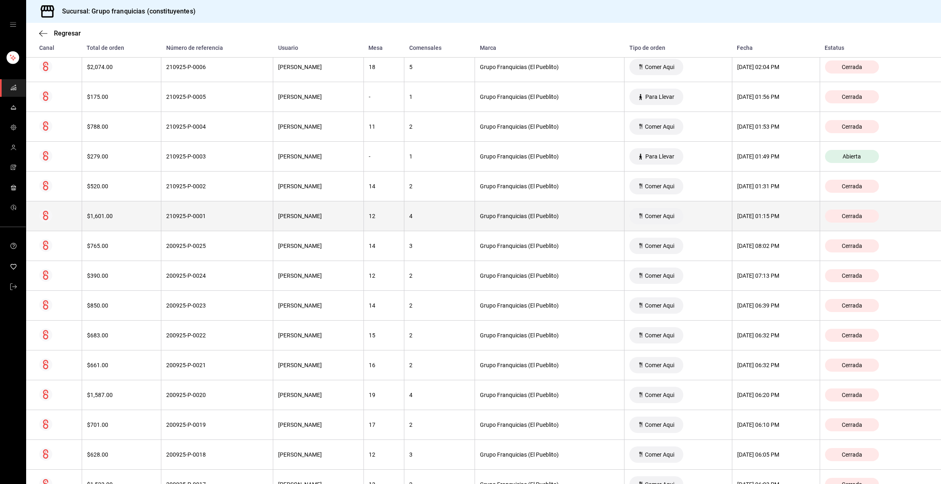
click at [181, 223] on th "210925-P-0001" at bounding box center [217, 216] width 112 height 30
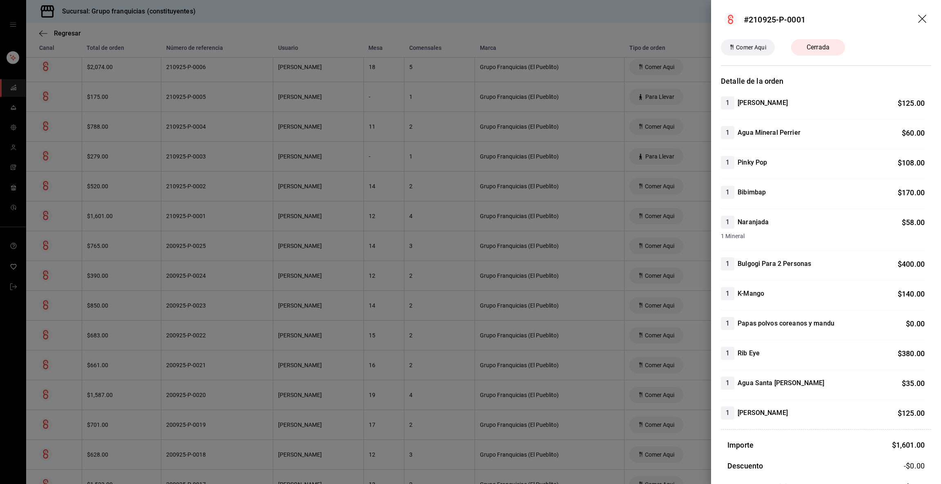
click at [181, 223] on div at bounding box center [470, 242] width 941 height 484
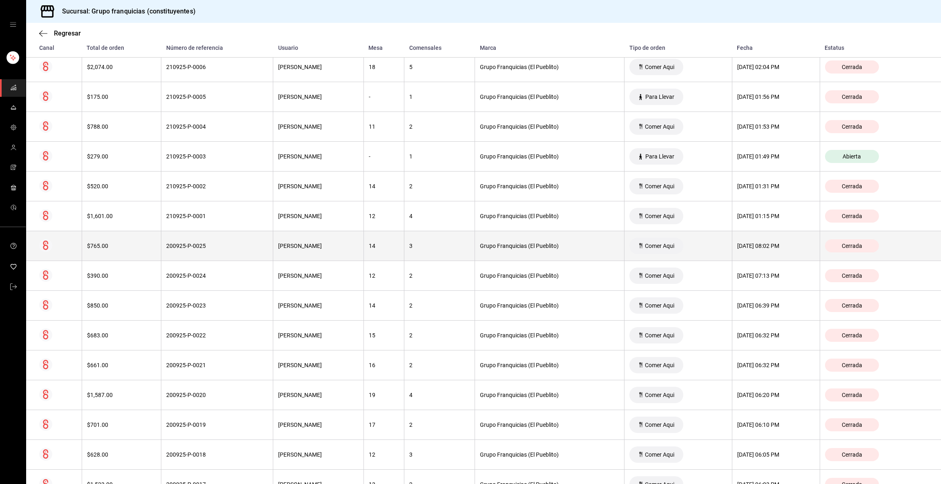
click at [179, 241] on th "200925-P-0025" at bounding box center [217, 246] width 112 height 30
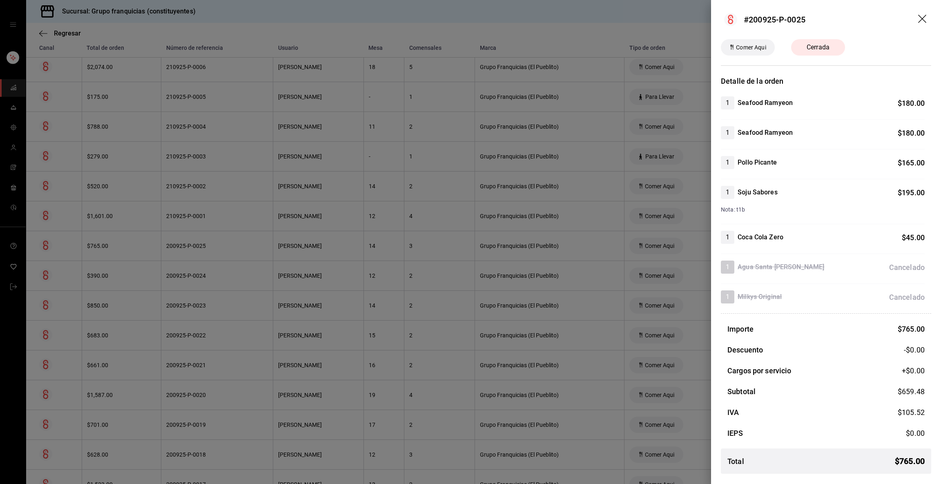
click at [179, 241] on div at bounding box center [470, 242] width 941 height 484
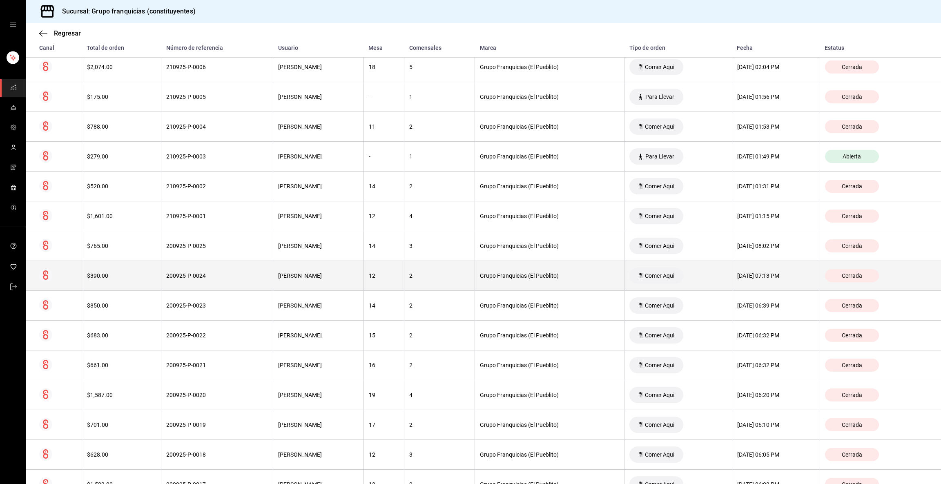
click at [179, 271] on th "200925-P-0024" at bounding box center [217, 276] width 112 height 30
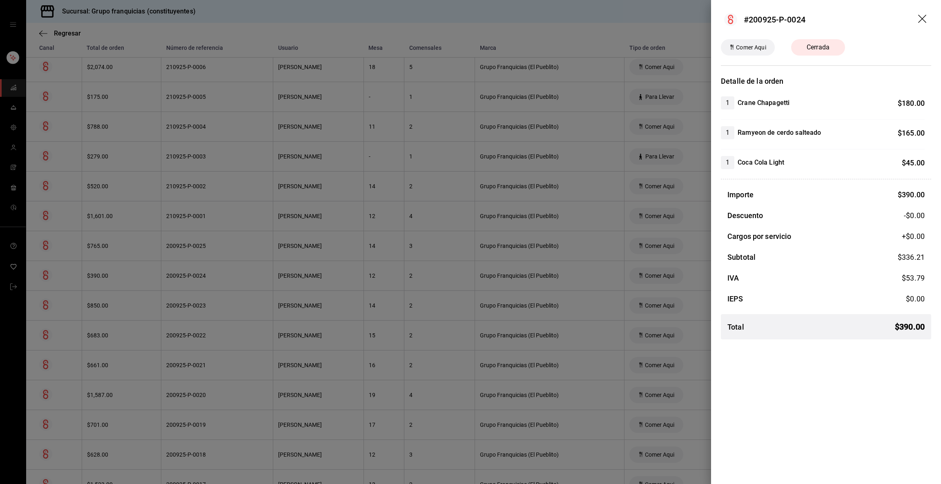
click at [179, 271] on div at bounding box center [470, 242] width 941 height 484
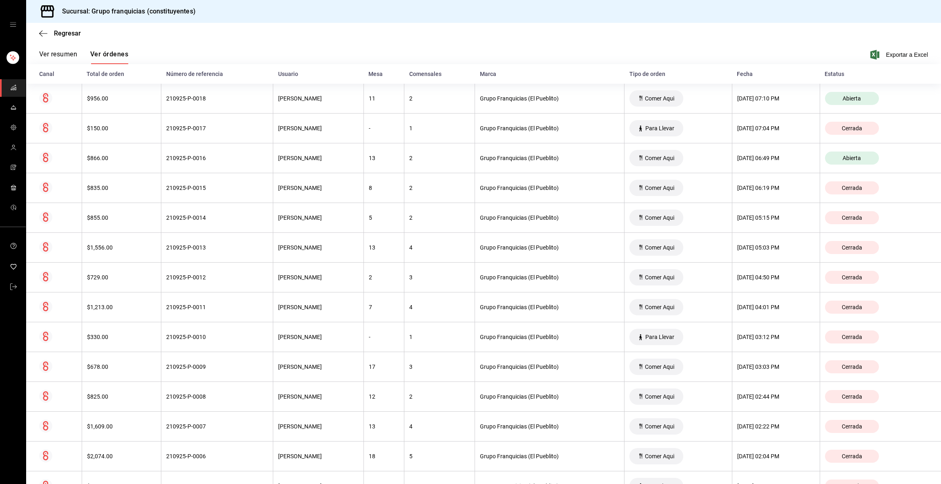
scroll to position [0, 0]
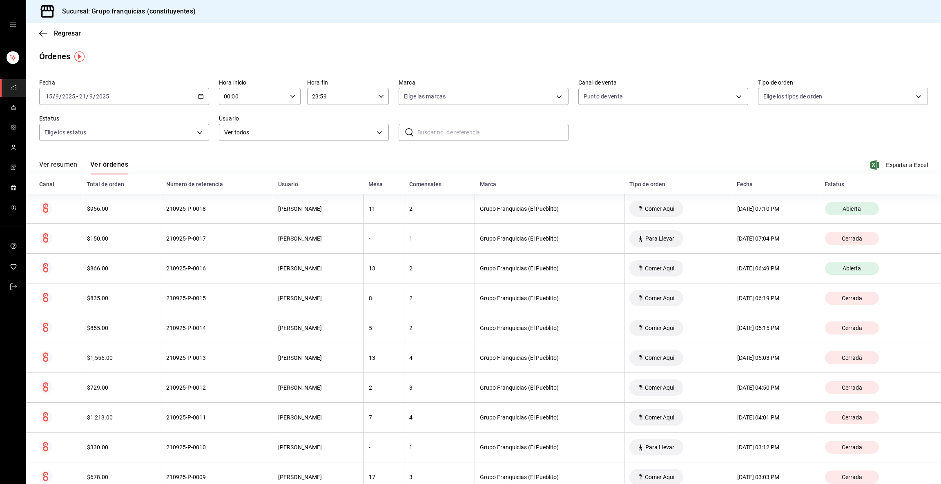
click at [123, 95] on div "[DATE] [DATE] - [DATE] [DATE]" at bounding box center [124, 96] width 170 height 17
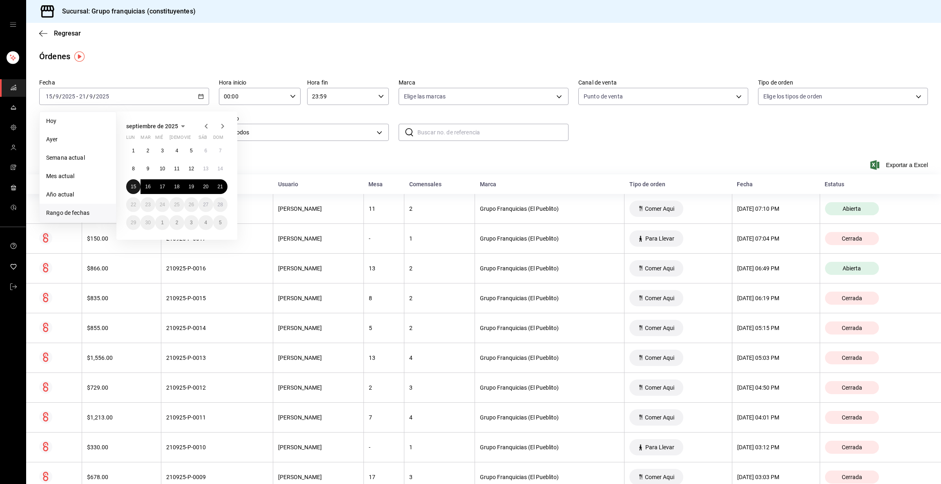
click at [132, 184] on abbr "15" at bounding box center [133, 187] width 5 height 6
click at [202, 188] on button "20" at bounding box center [206, 186] width 14 height 15
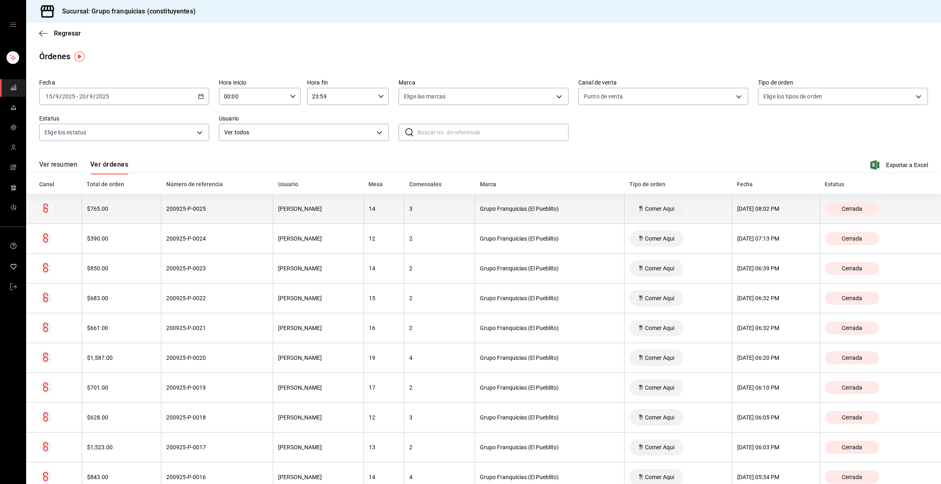
click at [175, 212] on div "200925-P-0025" at bounding box center [217, 208] width 102 height 7
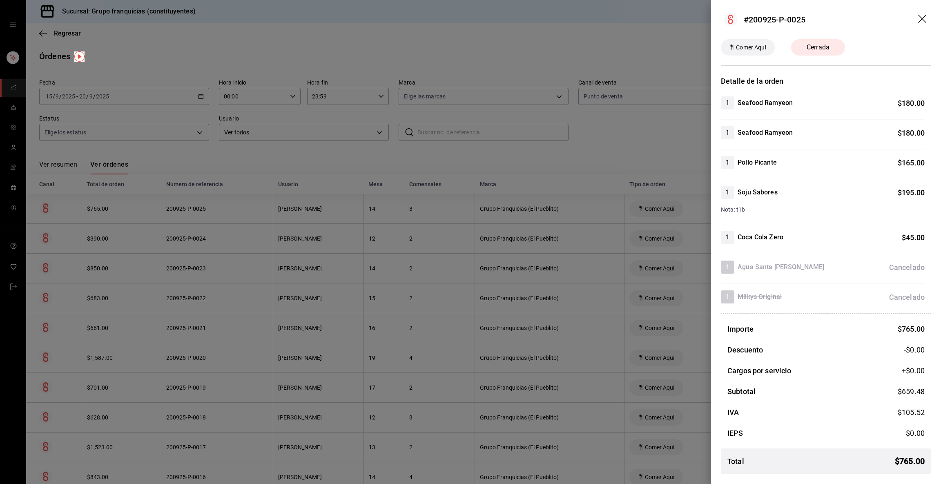
click at [175, 212] on div at bounding box center [470, 242] width 941 height 484
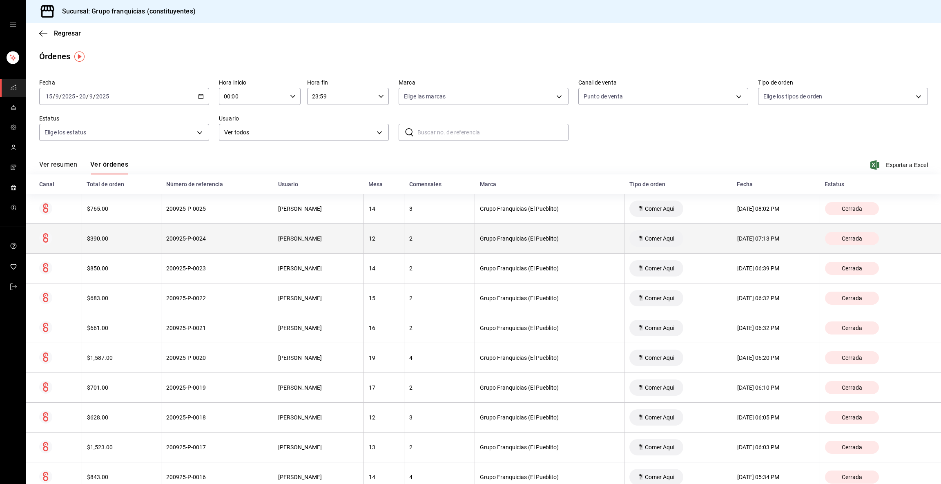
click at [185, 247] on th "200925-P-0024" at bounding box center [217, 239] width 112 height 30
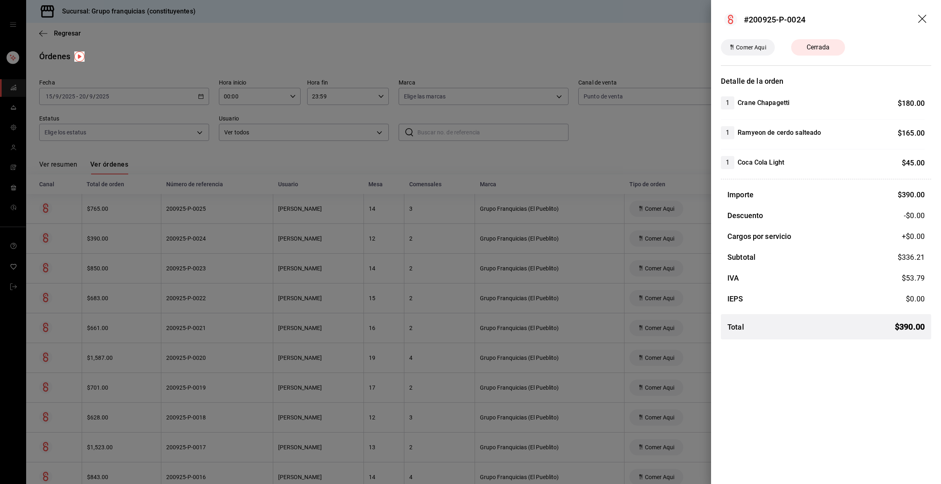
click at [185, 247] on div at bounding box center [470, 242] width 941 height 484
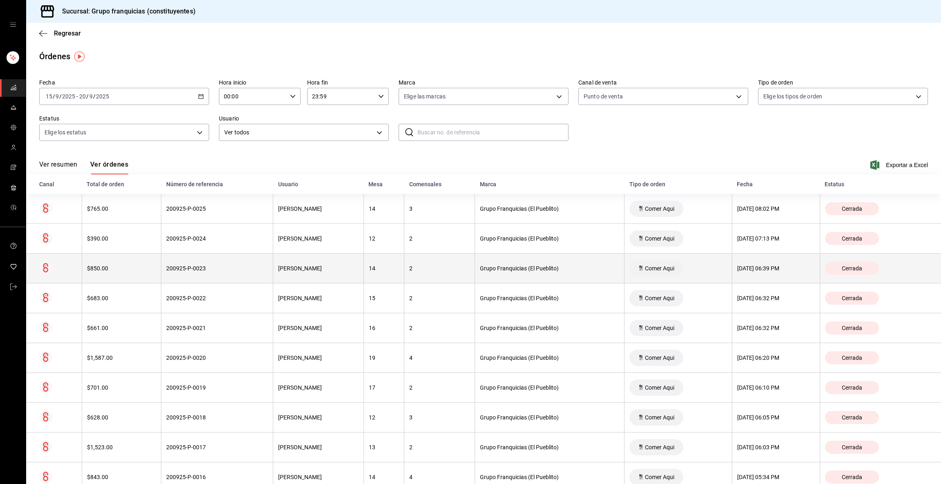
click at [181, 270] on div "200925-P-0023" at bounding box center [217, 268] width 102 height 7
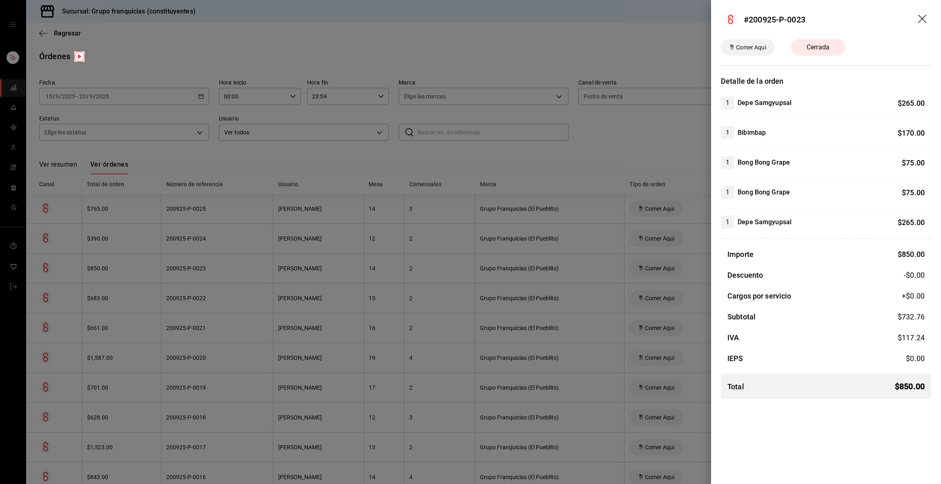
click at [181, 270] on div at bounding box center [470, 242] width 941 height 484
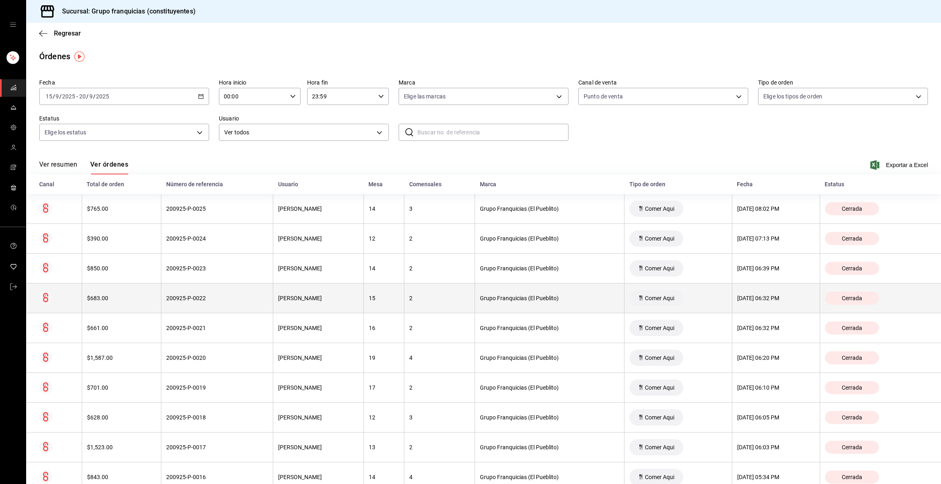
click at [174, 294] on th "200925-P-0022" at bounding box center [217, 299] width 112 height 30
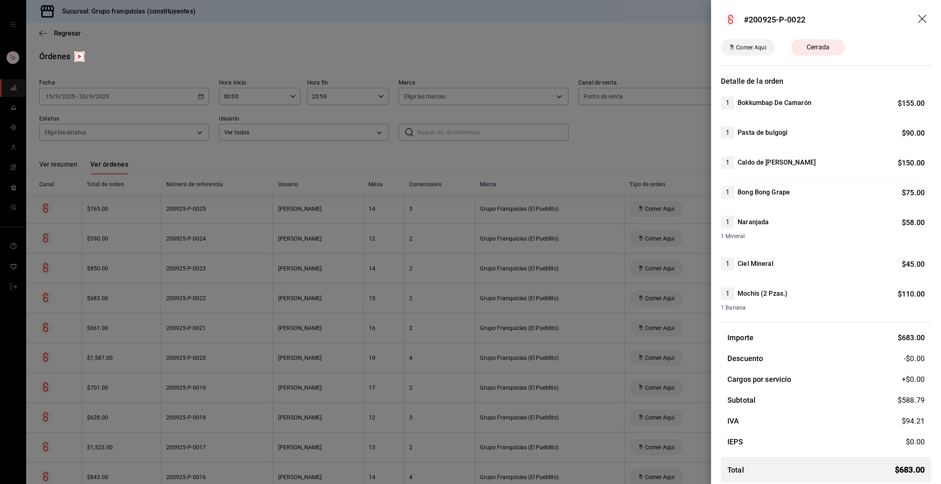
click at [174, 294] on div at bounding box center [470, 242] width 941 height 484
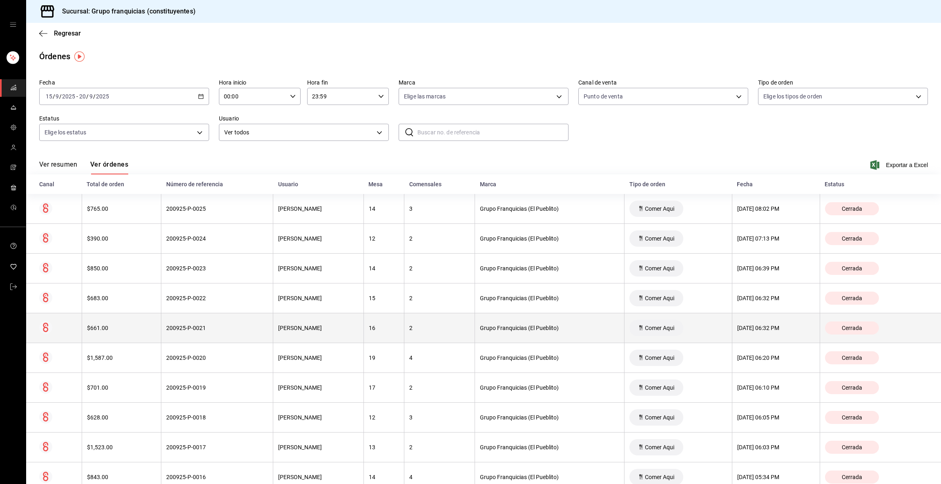
click at [175, 324] on th "200925-P-0021" at bounding box center [217, 328] width 112 height 30
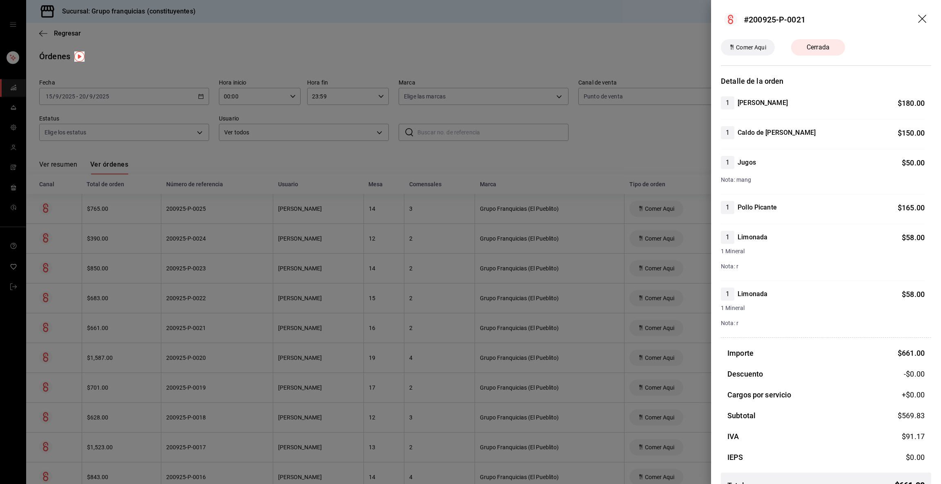
click at [168, 354] on div at bounding box center [470, 242] width 941 height 484
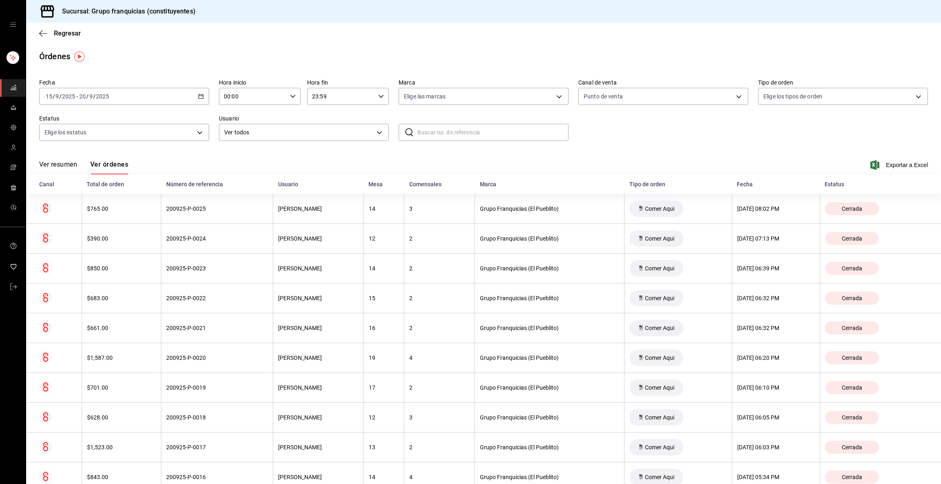
click at [168, 354] on th "200925-P-0020" at bounding box center [217, 358] width 112 height 30
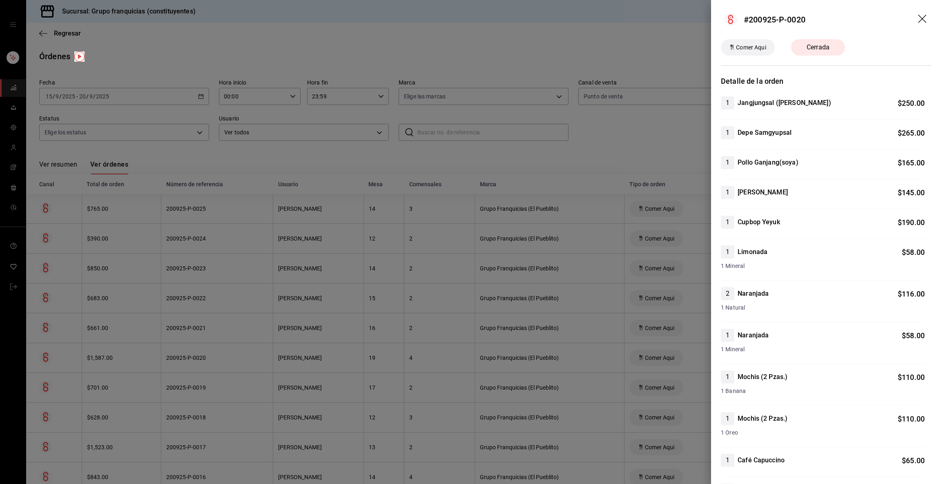
click at [168, 353] on div at bounding box center [470, 242] width 941 height 484
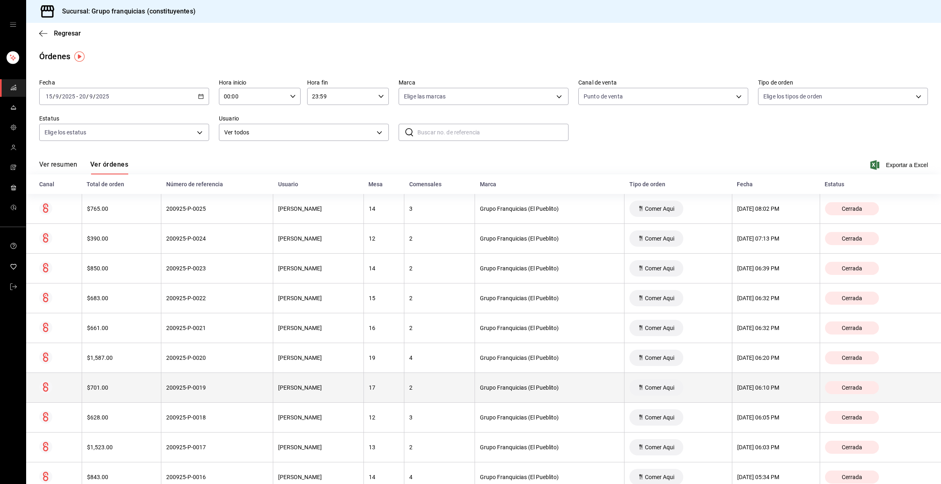
click at [168, 387] on div "200925-P-0019" at bounding box center [217, 387] width 102 height 7
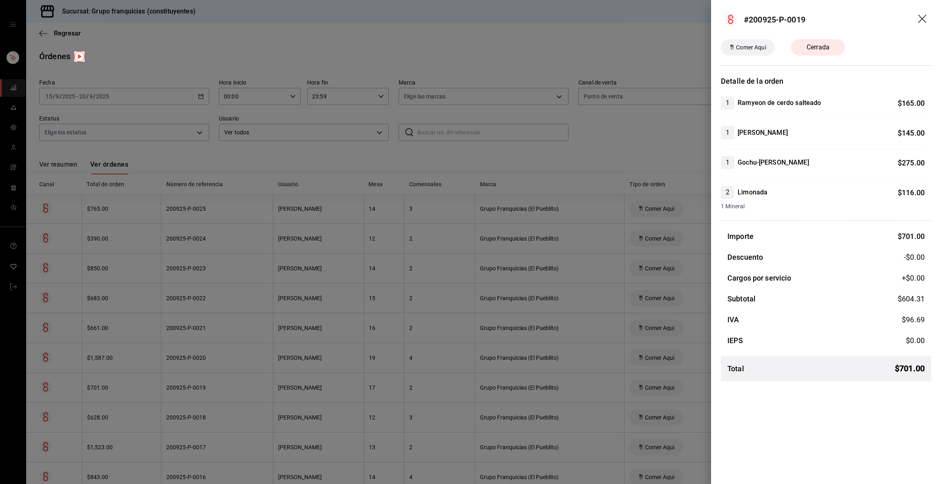
click at [168, 387] on div at bounding box center [470, 242] width 941 height 484
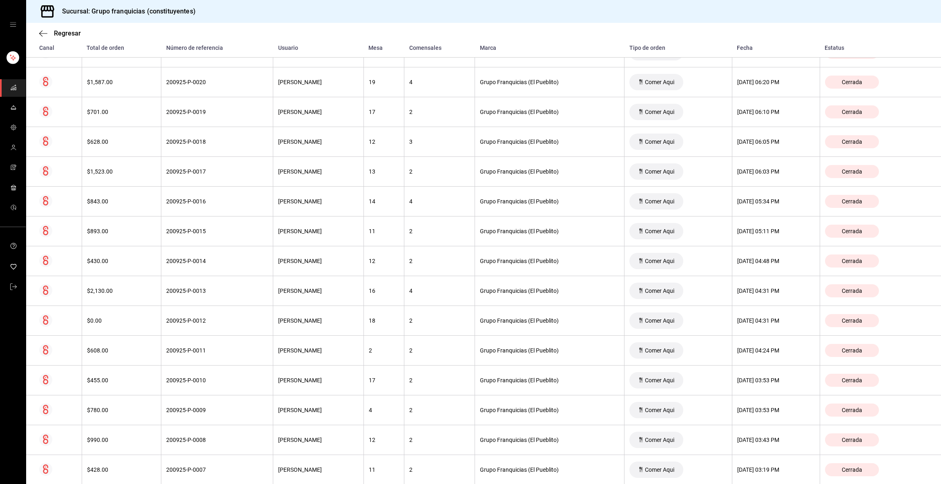
scroll to position [295, 0]
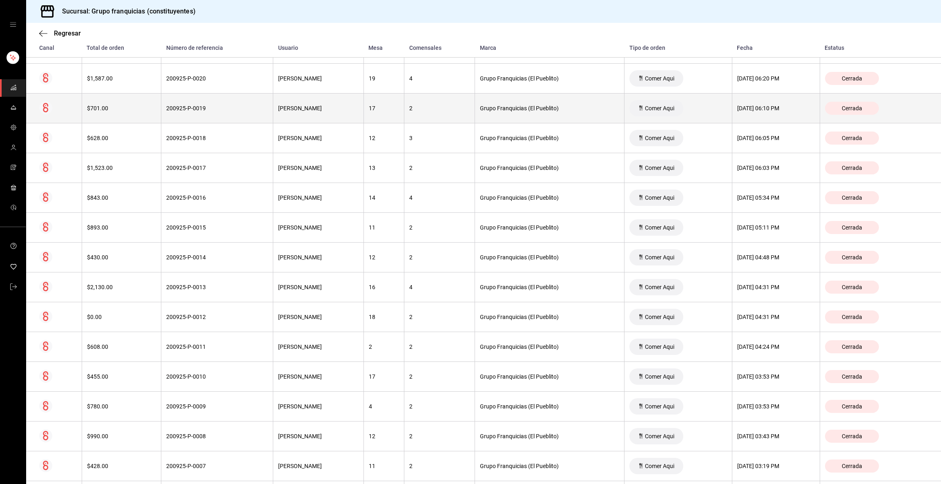
click at [236, 100] on th "200925-P-0019" at bounding box center [217, 109] width 112 height 30
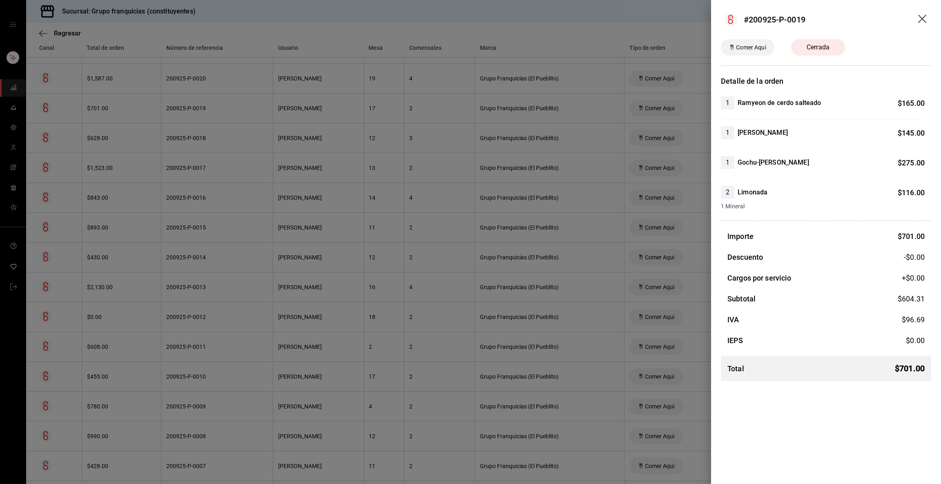
click at [236, 100] on div at bounding box center [470, 242] width 941 height 484
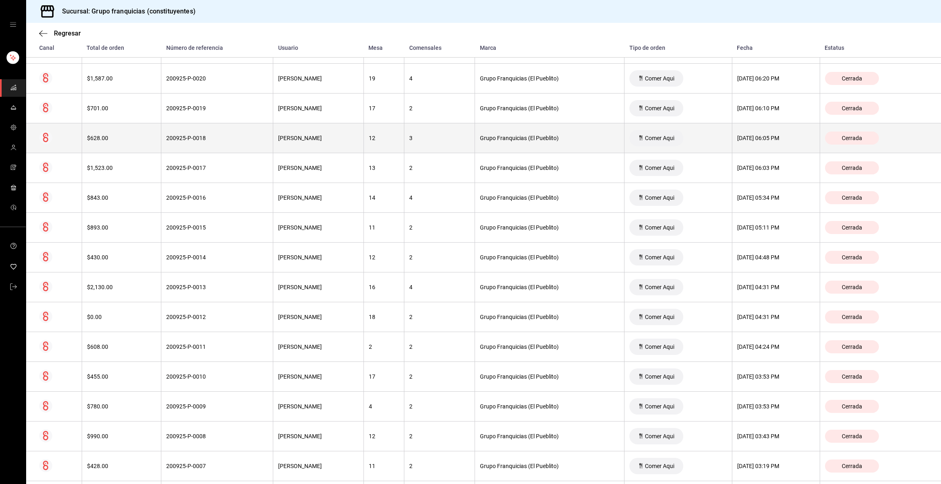
click at [210, 136] on div "200925-P-0018" at bounding box center [217, 138] width 102 height 7
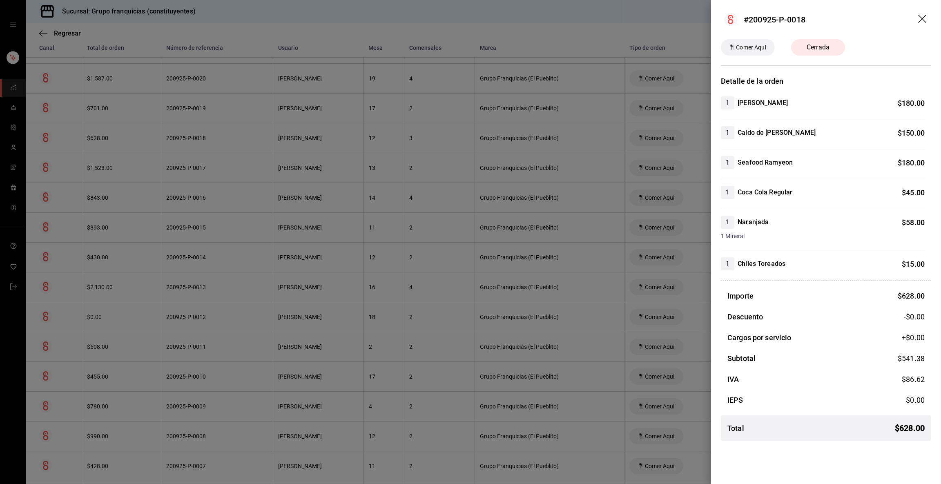
click at [210, 136] on div at bounding box center [470, 242] width 941 height 484
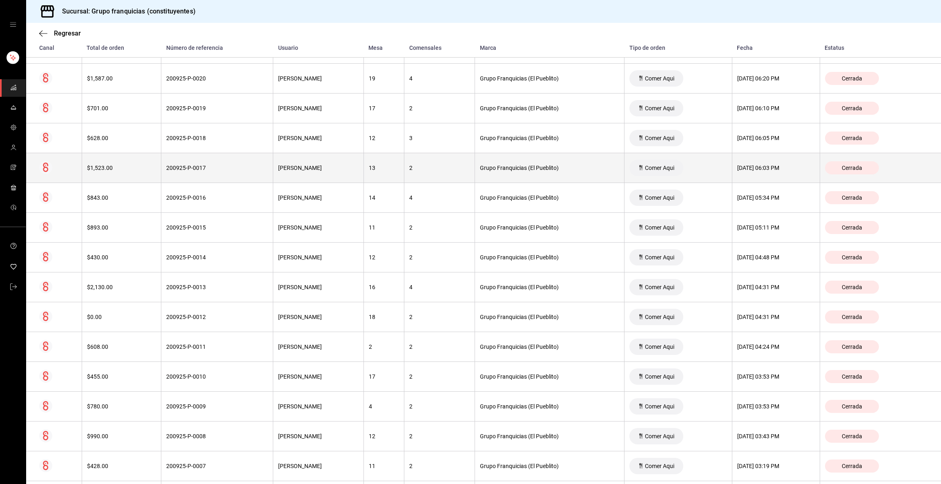
click at [203, 164] on th "200925-P-0017" at bounding box center [217, 168] width 112 height 30
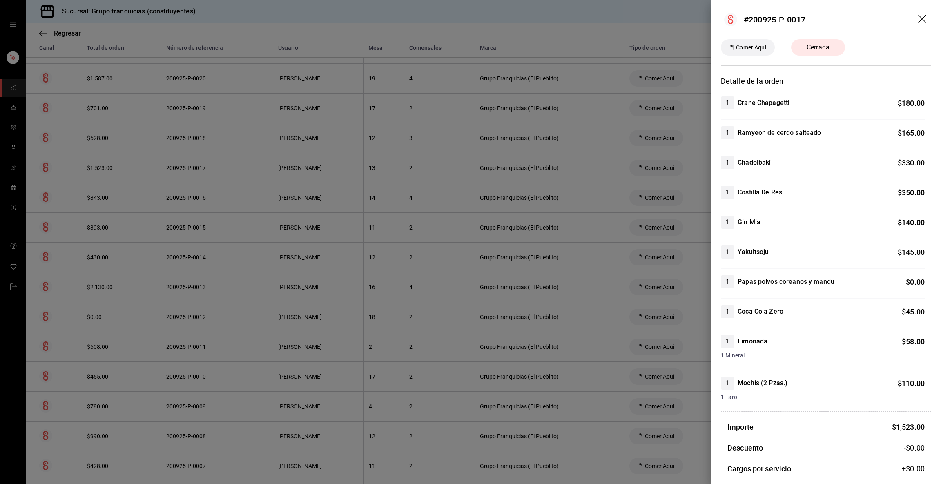
click at [203, 164] on div at bounding box center [470, 242] width 941 height 484
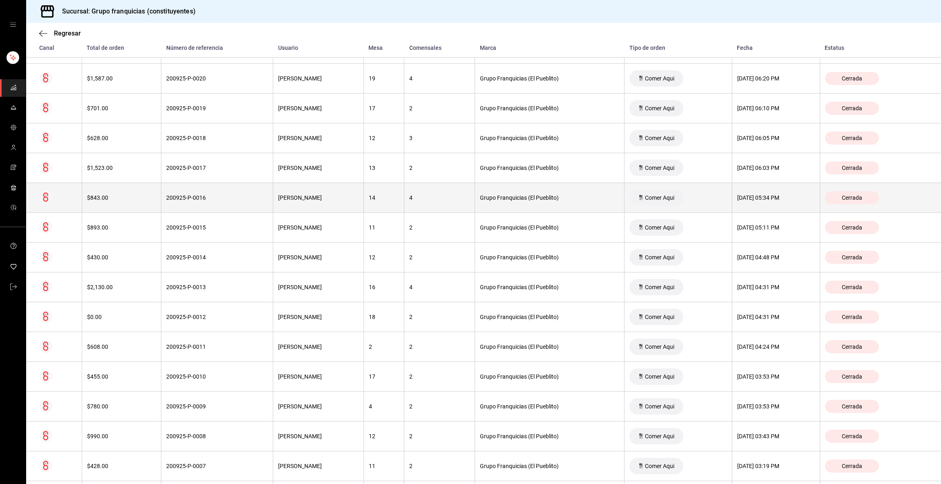
click at [201, 195] on div "200925-P-0016" at bounding box center [217, 197] width 102 height 7
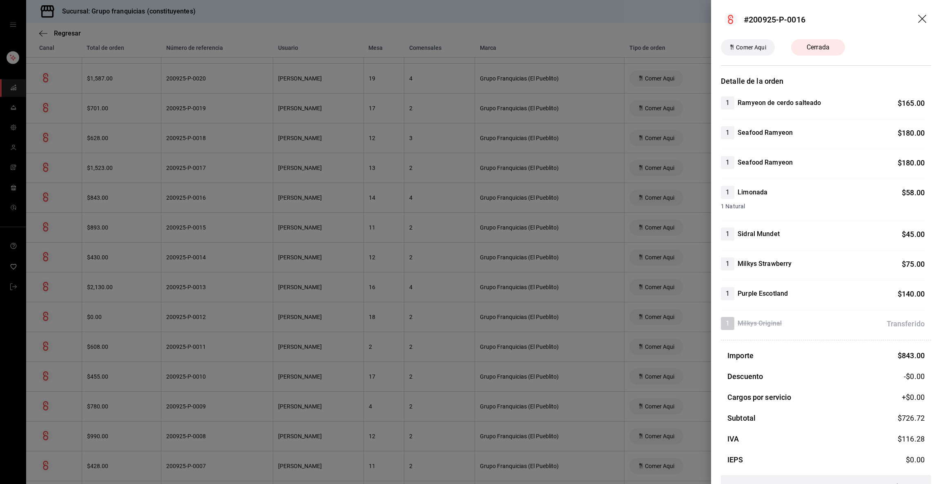
click at [201, 195] on div at bounding box center [470, 242] width 941 height 484
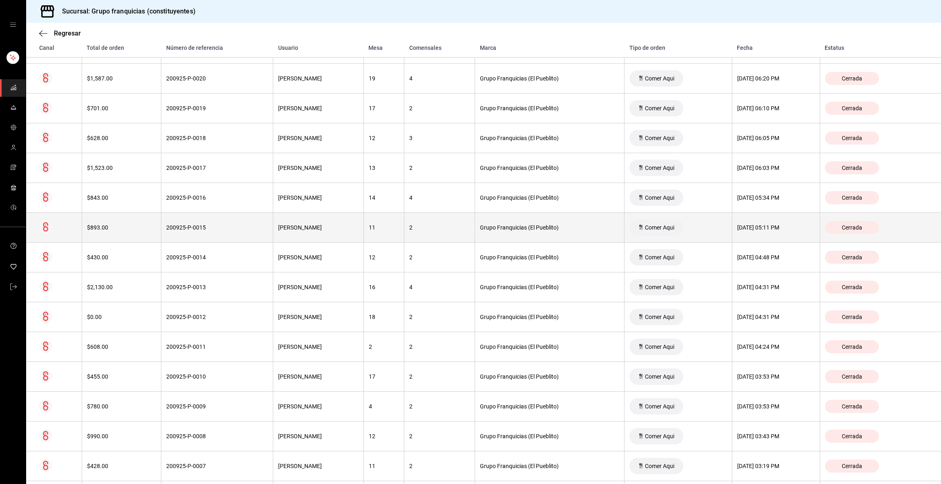
click at [192, 226] on div "200925-P-0015" at bounding box center [217, 227] width 102 height 7
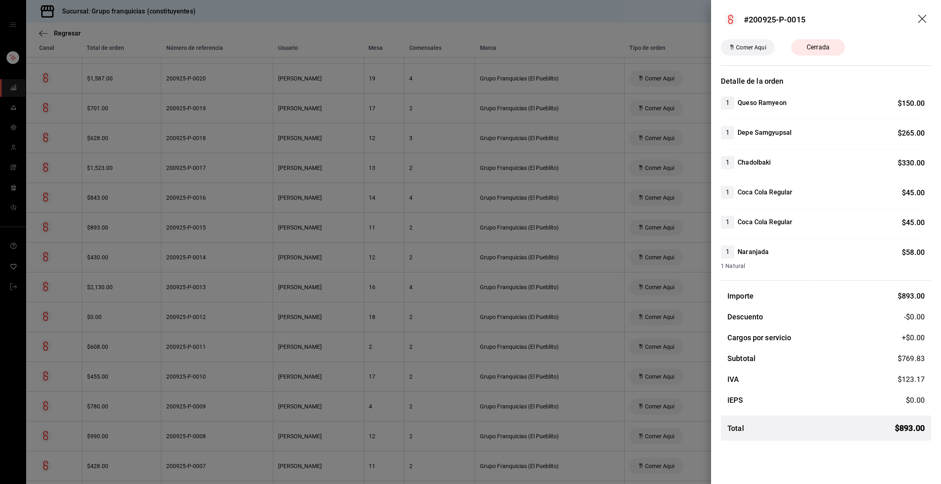
click at [192, 226] on div at bounding box center [470, 242] width 941 height 484
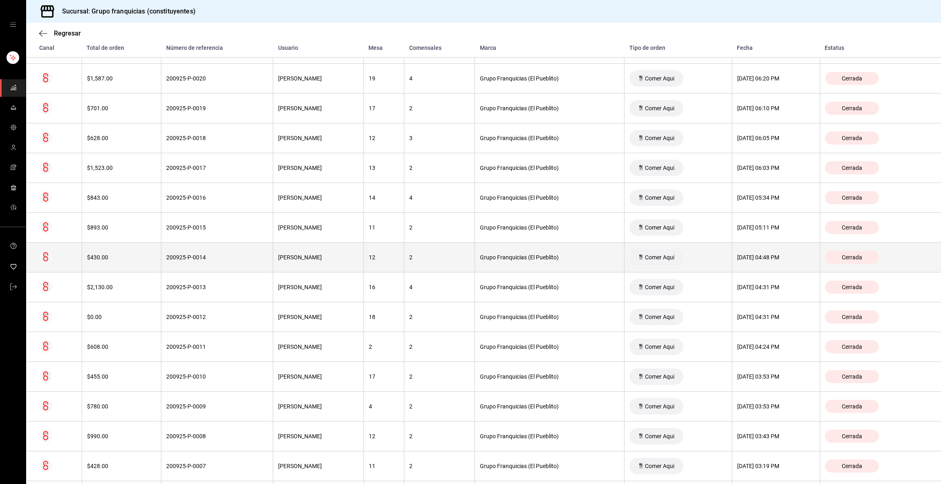
click at [172, 259] on div "200925-P-0014" at bounding box center [217, 257] width 102 height 7
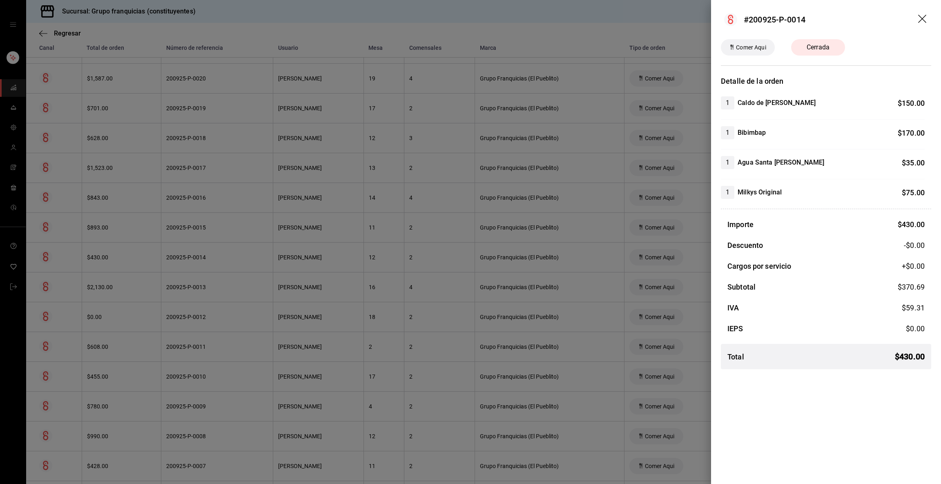
click at [172, 259] on div at bounding box center [470, 242] width 941 height 484
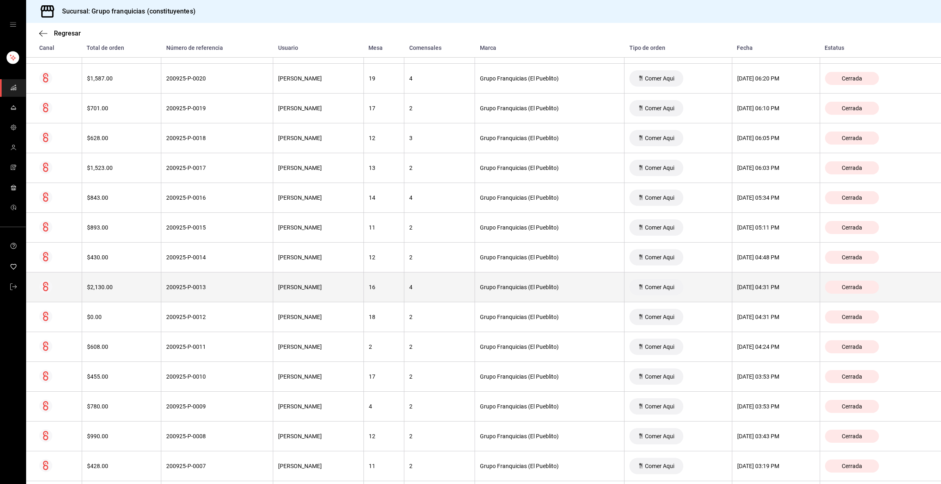
click at [188, 290] on div "200925-P-0013" at bounding box center [217, 287] width 102 height 7
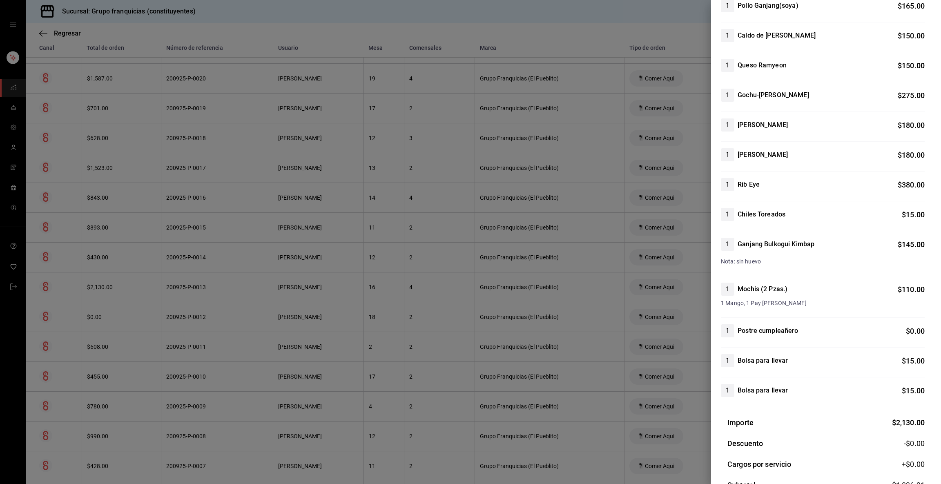
scroll to position [246, 0]
click at [196, 312] on div at bounding box center [470, 242] width 941 height 484
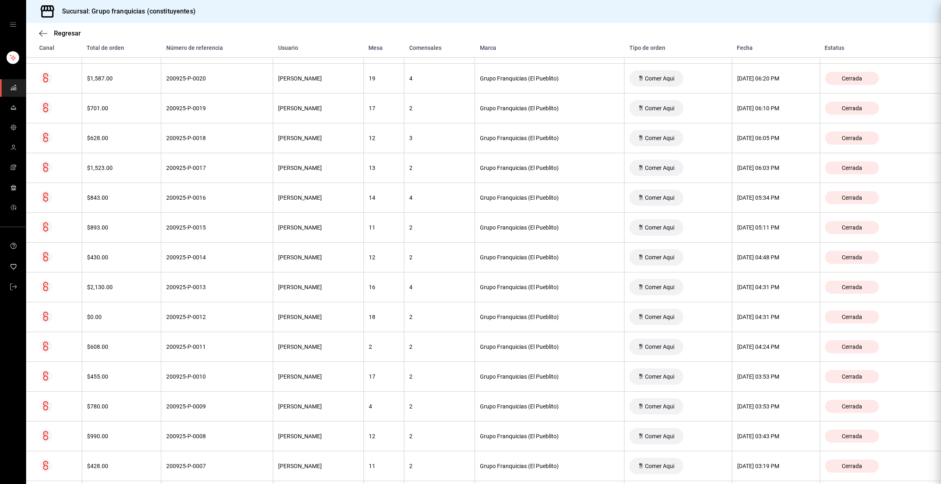
scroll to position [0, 0]
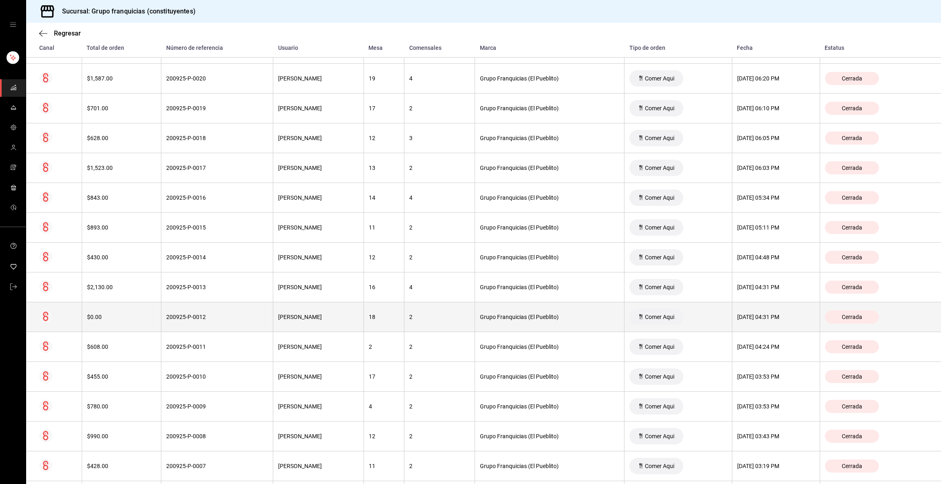
click at [193, 324] on th "200925-P-0012" at bounding box center [217, 317] width 112 height 30
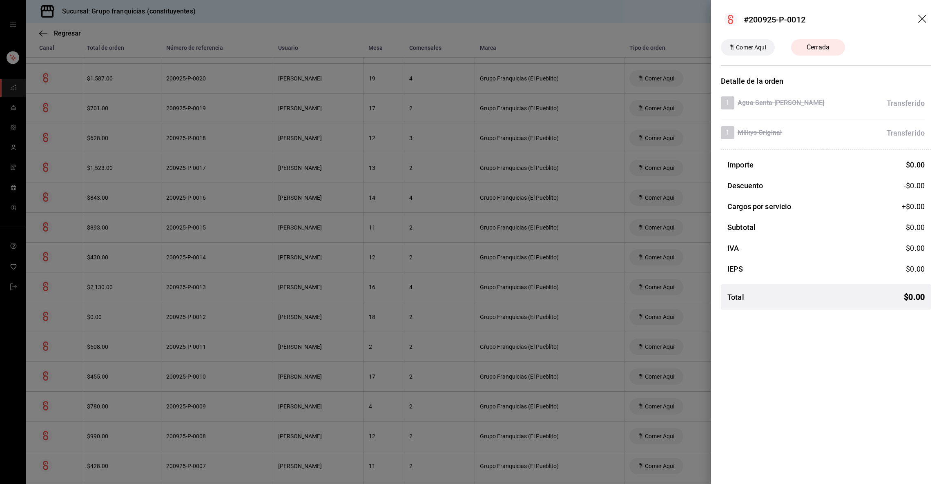
click at [193, 324] on div at bounding box center [470, 242] width 941 height 484
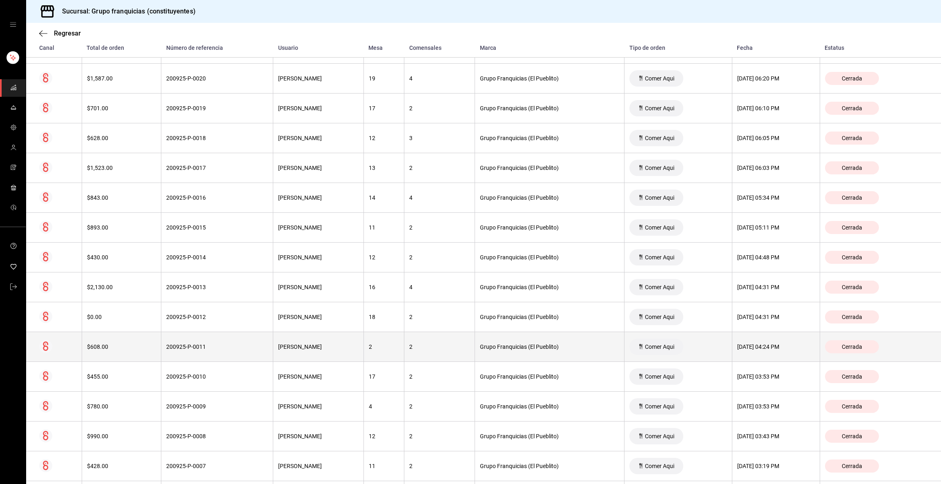
click at [188, 352] on th "200925-P-0011" at bounding box center [217, 347] width 112 height 30
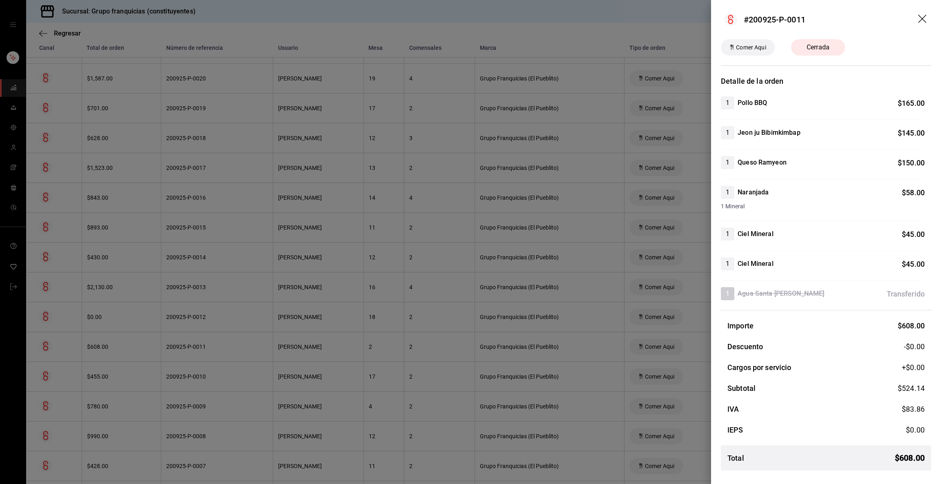
click at [188, 352] on div at bounding box center [470, 242] width 941 height 484
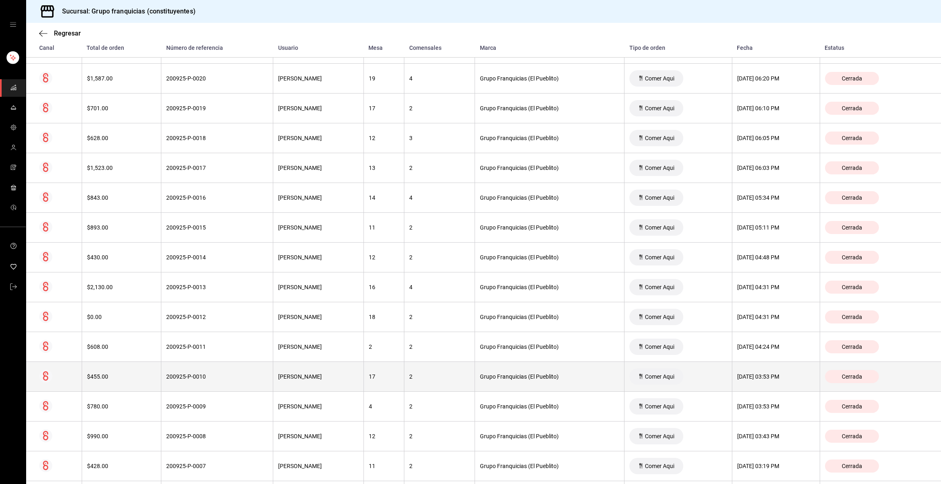
click at [180, 389] on th "200925-P-0010" at bounding box center [217, 377] width 112 height 30
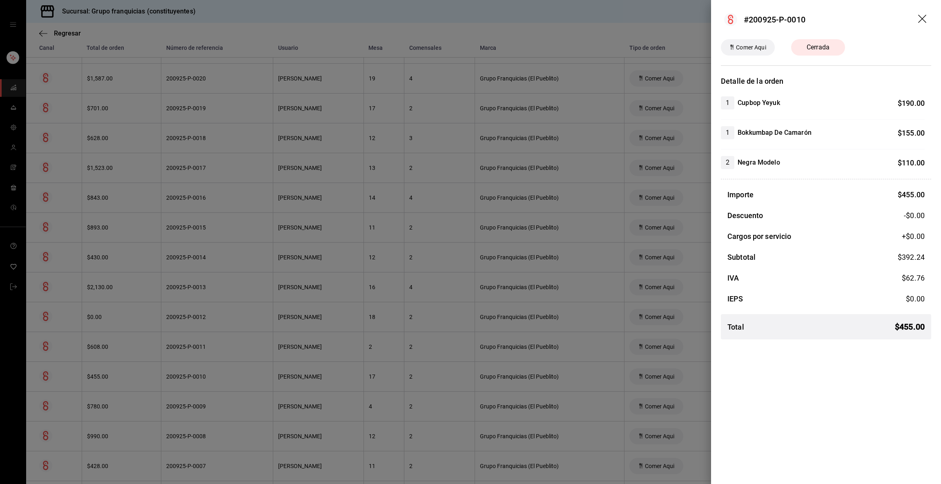
click at [180, 389] on div at bounding box center [470, 242] width 941 height 484
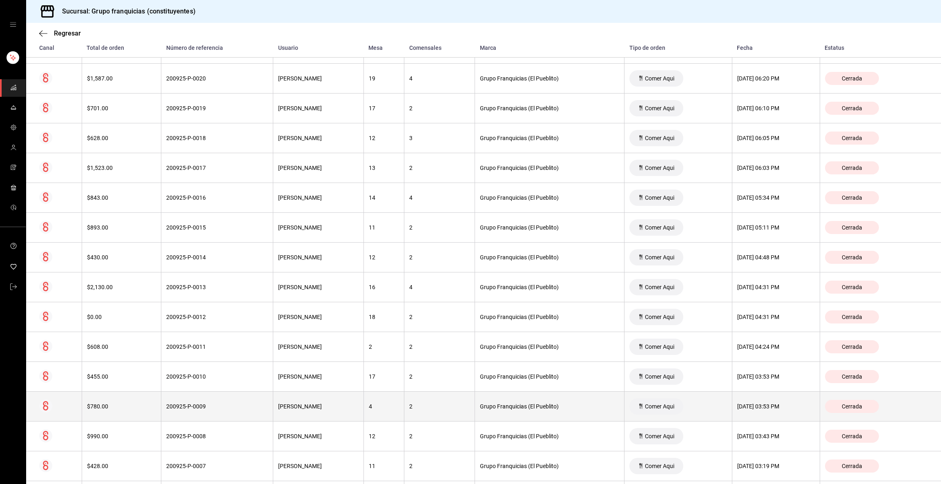
click at [180, 412] on th "200925-P-0009" at bounding box center [217, 407] width 112 height 30
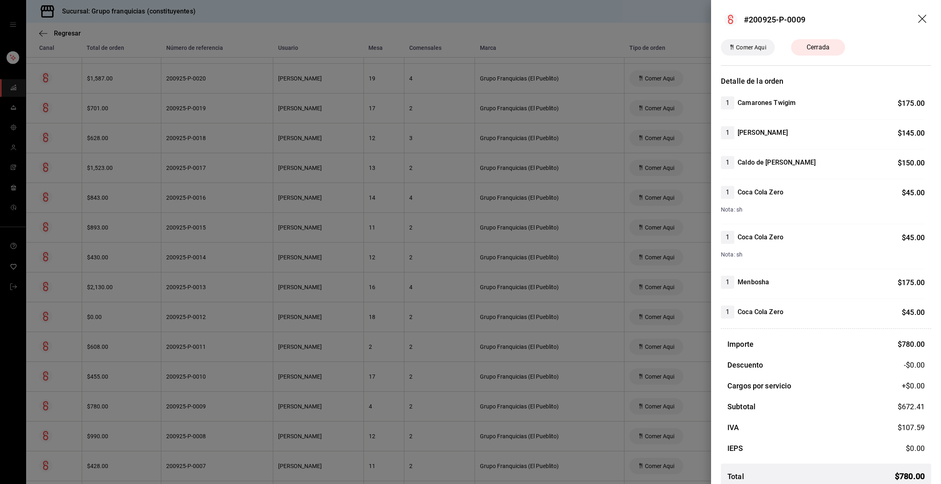
click at [180, 412] on div at bounding box center [470, 242] width 941 height 484
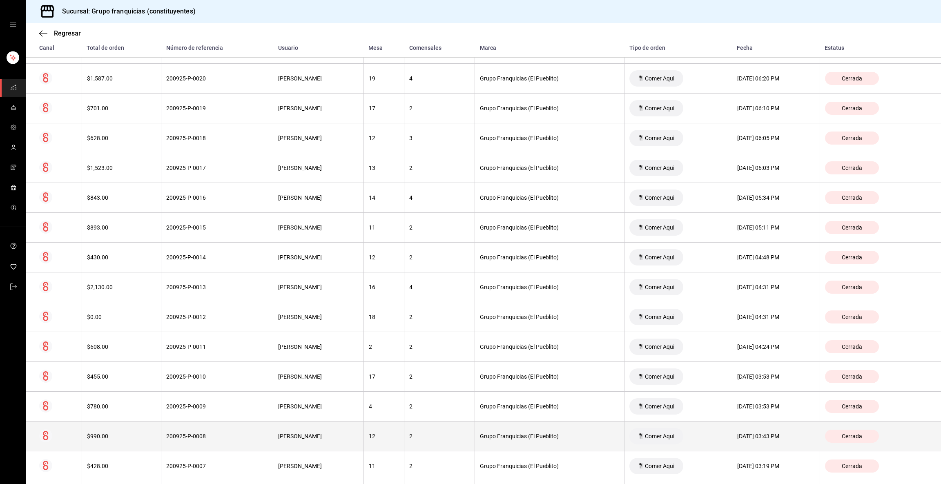
click at [178, 430] on th "200925-P-0008" at bounding box center [217, 437] width 112 height 30
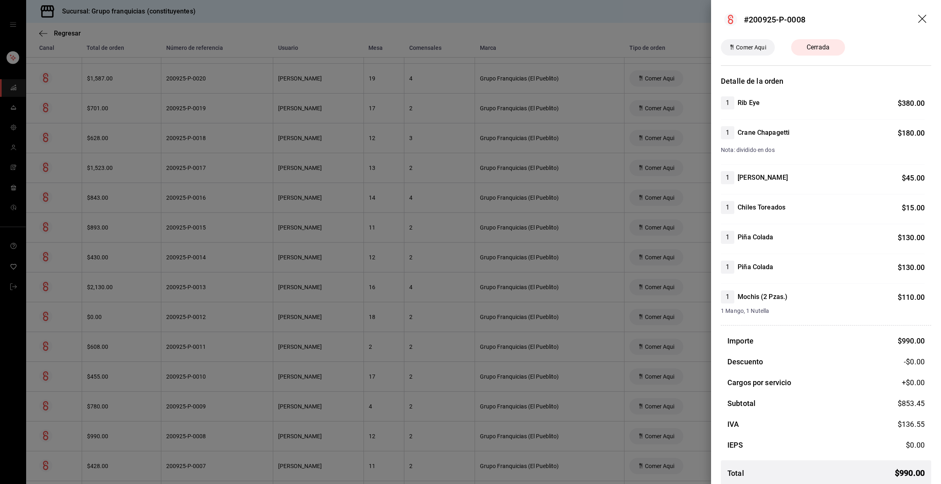
click at [178, 430] on div at bounding box center [470, 242] width 941 height 484
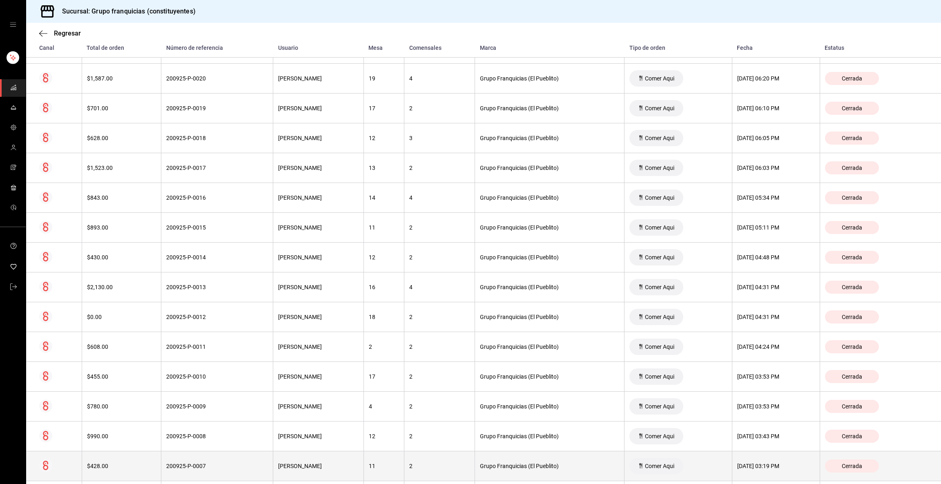
click at [179, 459] on th "200925-P-0007" at bounding box center [217, 466] width 112 height 30
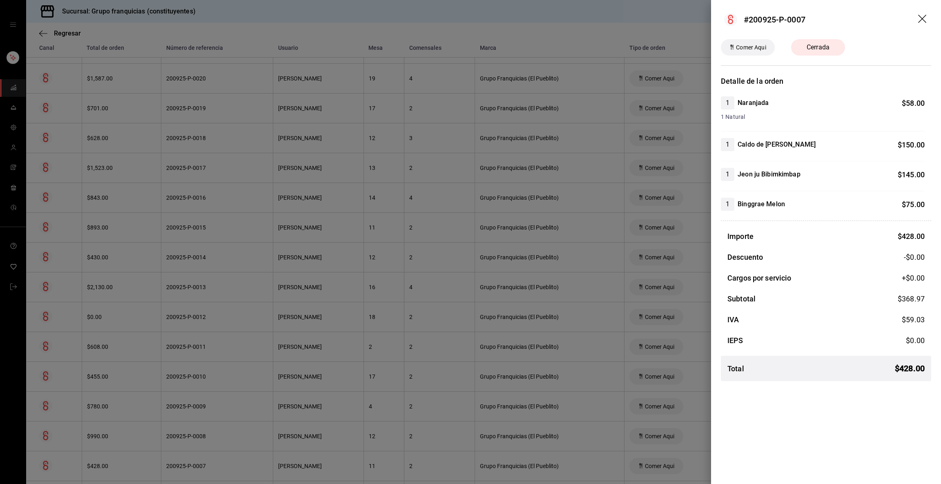
click at [179, 459] on div at bounding box center [470, 242] width 941 height 484
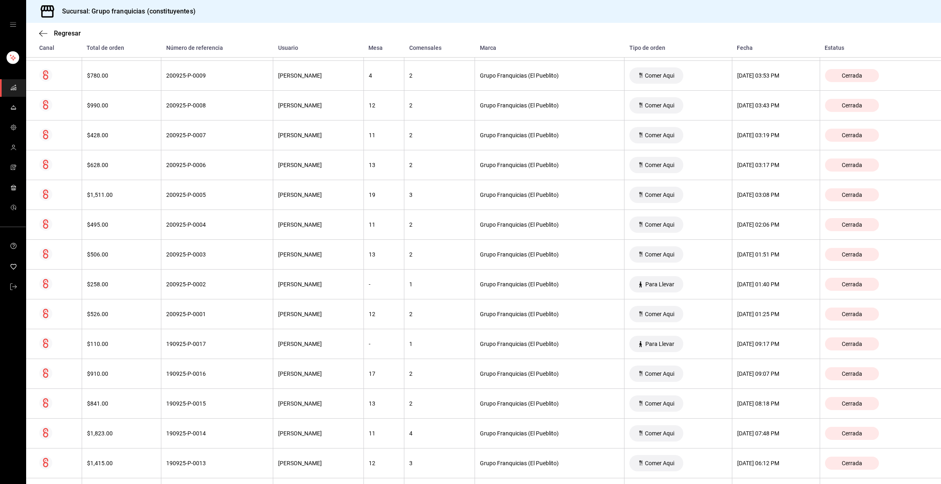
scroll to position [644, 0]
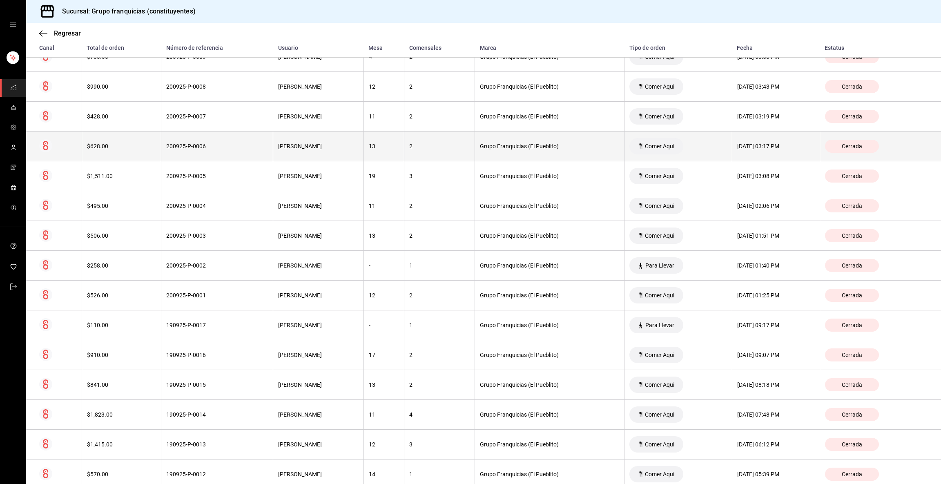
click at [225, 141] on th "200925-P-0006" at bounding box center [217, 147] width 112 height 30
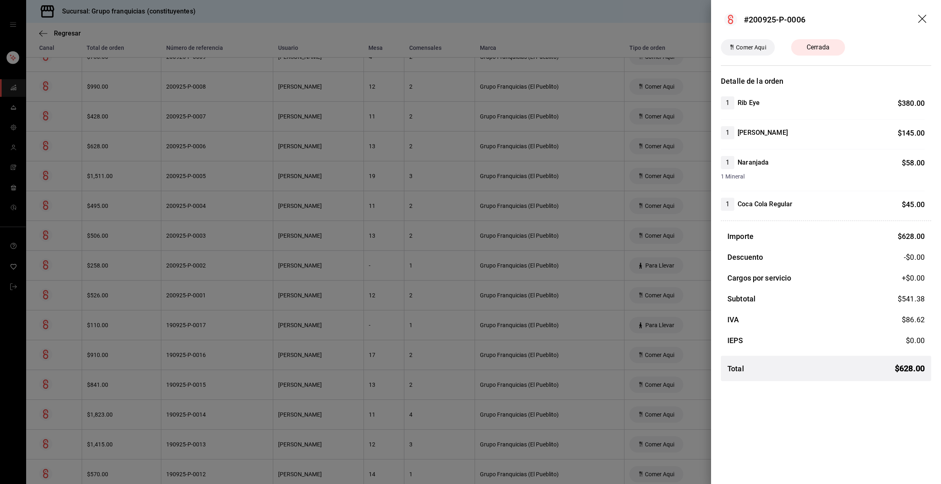
click at [225, 141] on div at bounding box center [470, 242] width 941 height 484
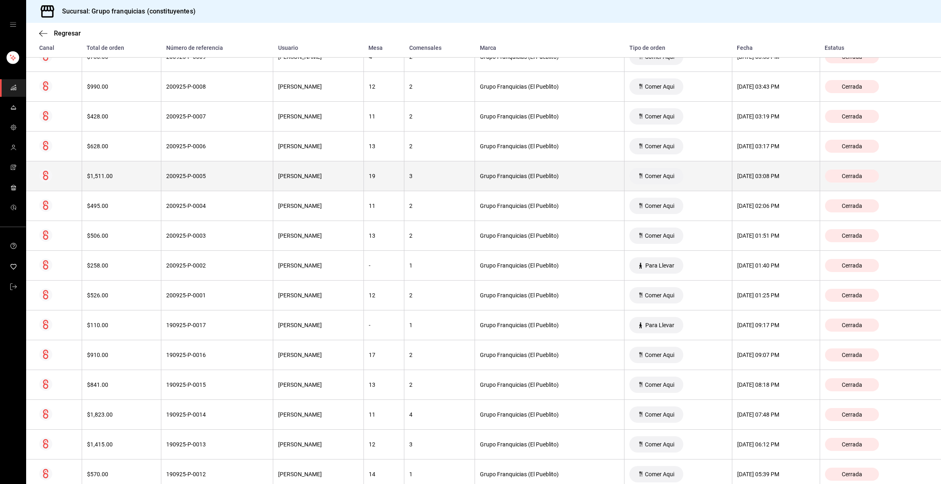
click at [192, 176] on div "200925-P-0005" at bounding box center [217, 176] width 102 height 7
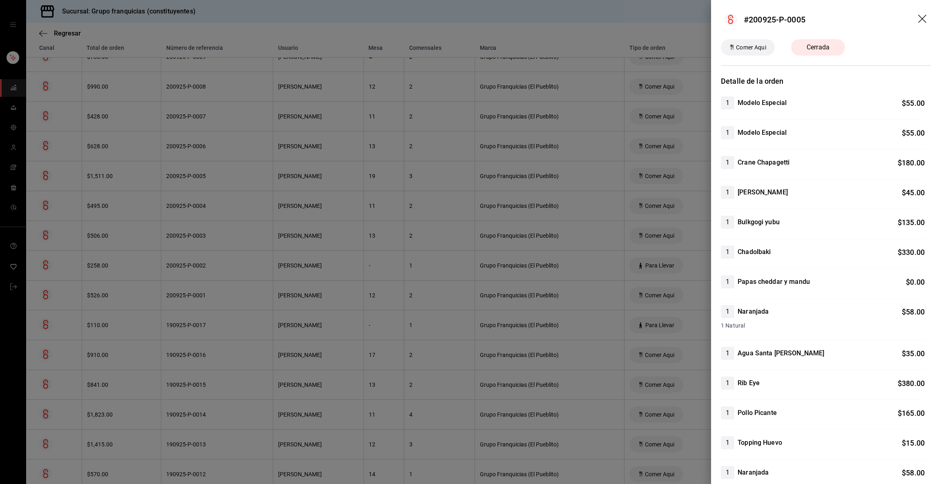
click at [192, 176] on div at bounding box center [470, 242] width 941 height 484
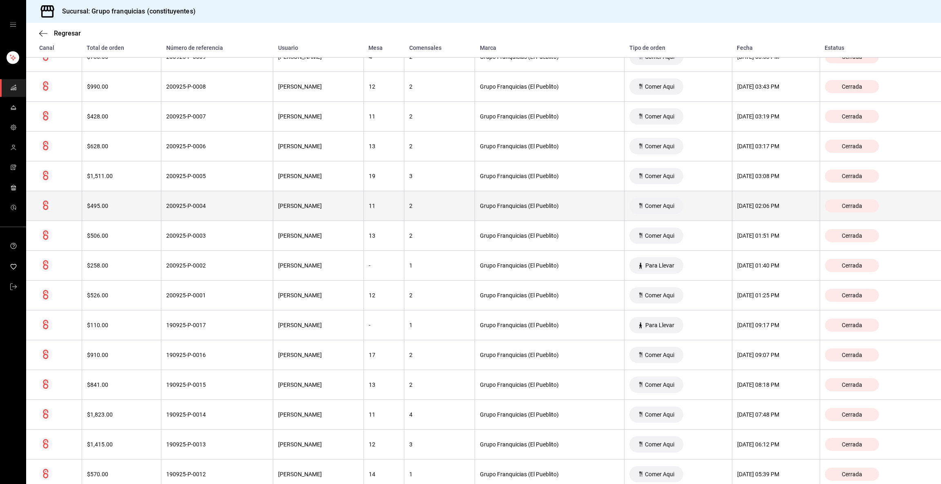
click at [185, 203] on th "200925-P-0004" at bounding box center [217, 206] width 112 height 30
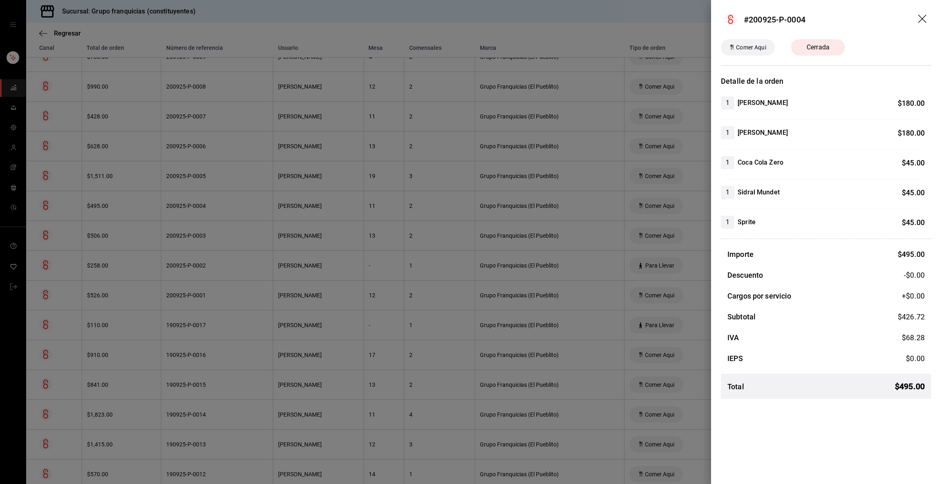
click at [185, 203] on div at bounding box center [470, 242] width 941 height 484
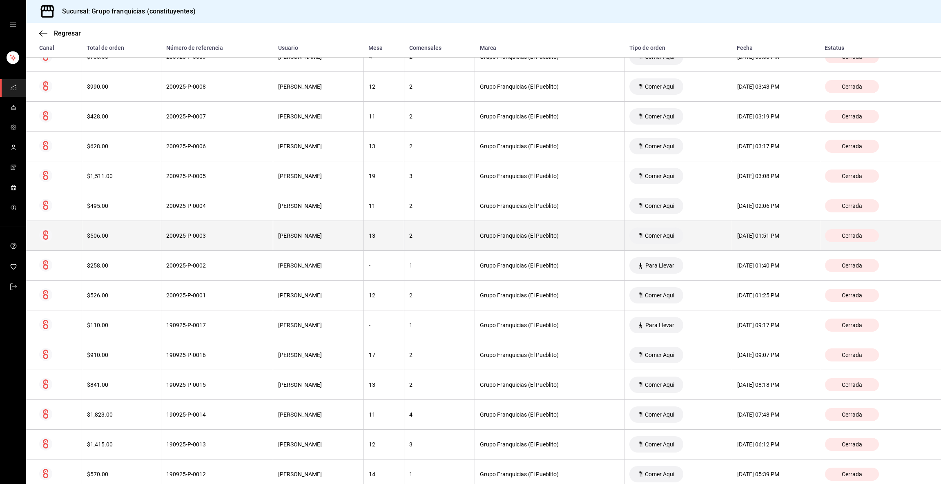
click at [184, 231] on th "200925-P-0003" at bounding box center [217, 236] width 112 height 30
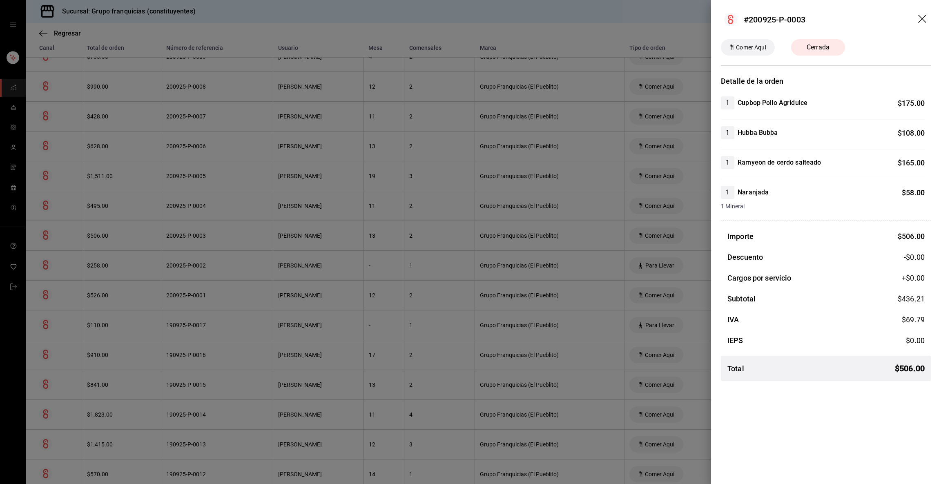
click at [184, 231] on div at bounding box center [470, 242] width 941 height 484
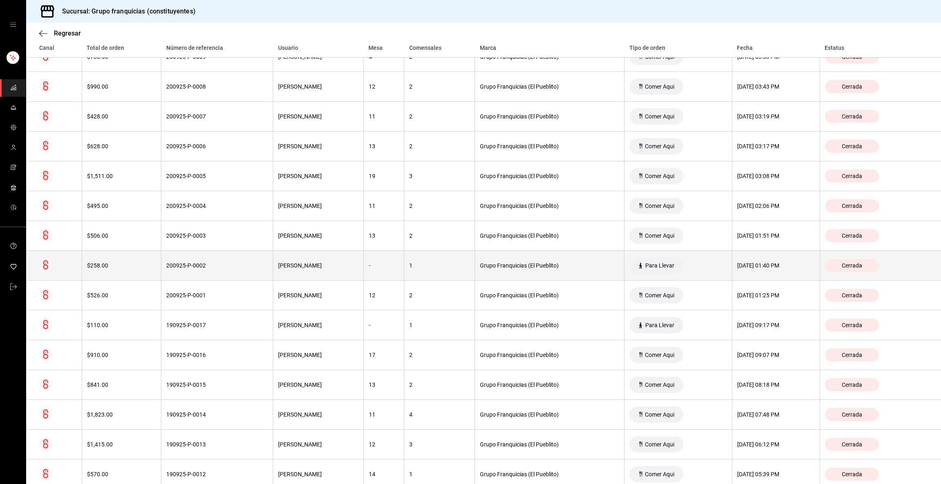
click at [176, 269] on div "200925-P-0002" at bounding box center [217, 265] width 102 height 7
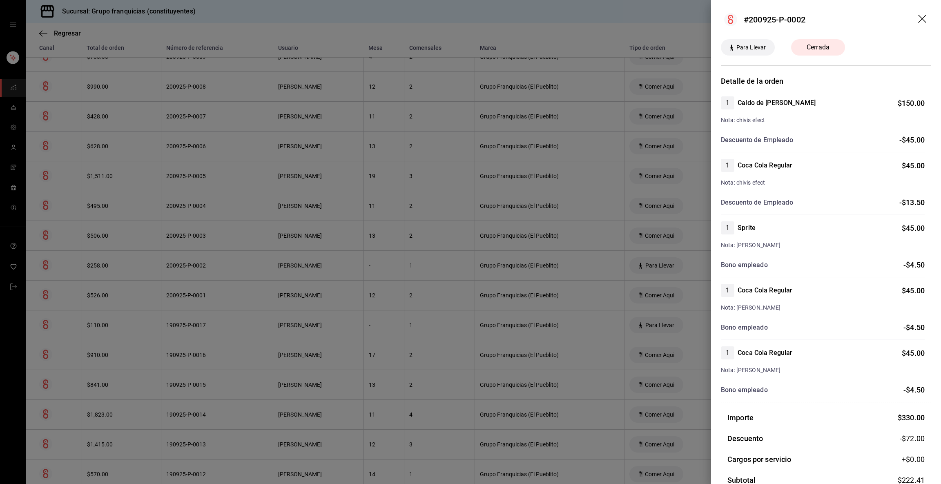
click at [176, 269] on div at bounding box center [470, 242] width 941 height 484
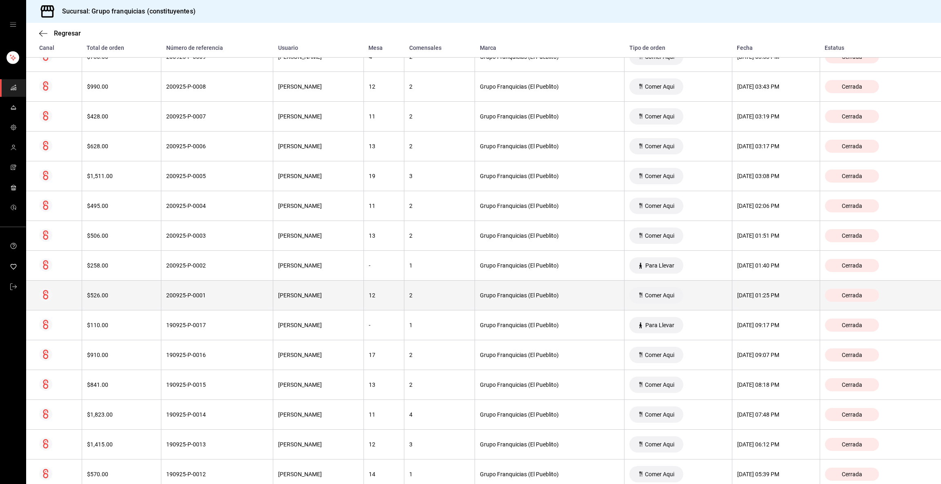
click at [173, 292] on th "200925-P-0001" at bounding box center [217, 296] width 112 height 30
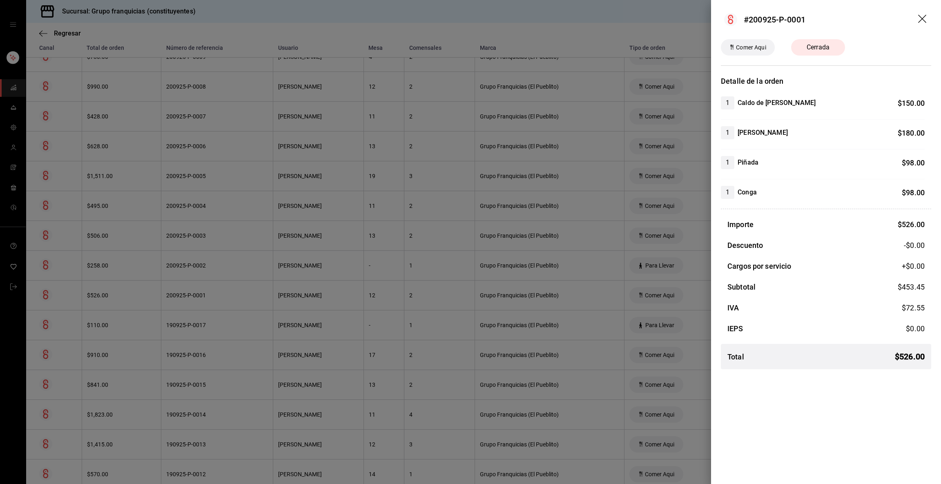
click at [173, 292] on div at bounding box center [470, 242] width 941 height 484
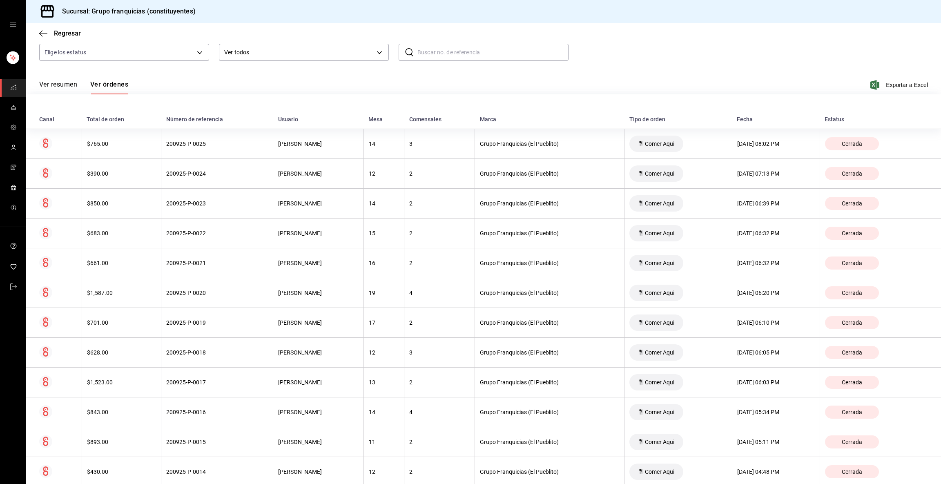
scroll to position [0, 0]
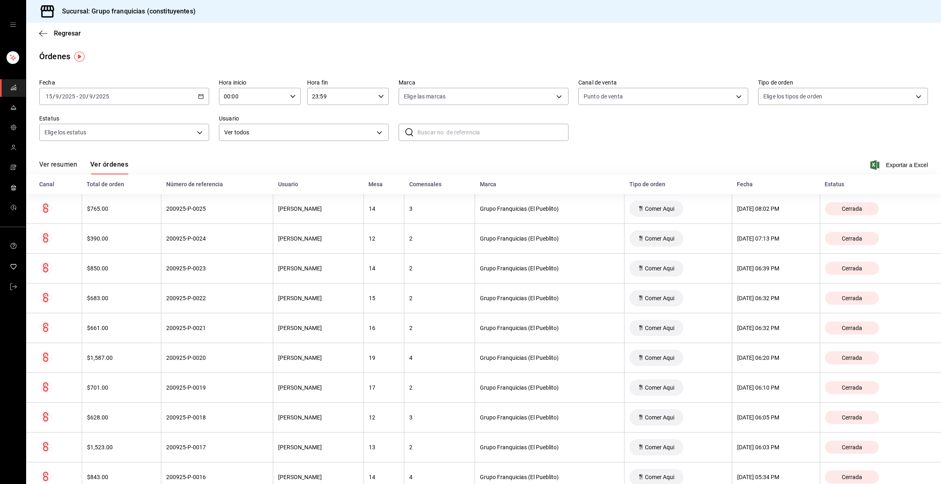
click at [148, 91] on div "[DATE] [DATE] - [DATE] [DATE]" at bounding box center [124, 96] width 170 height 17
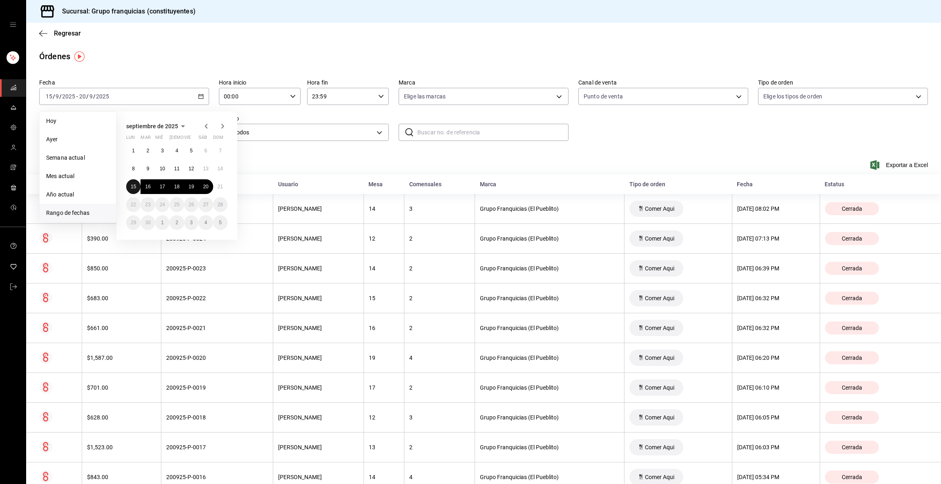
click at [132, 186] on abbr "15" at bounding box center [133, 187] width 5 height 6
click at [192, 187] on abbr "19" at bounding box center [191, 187] width 5 height 6
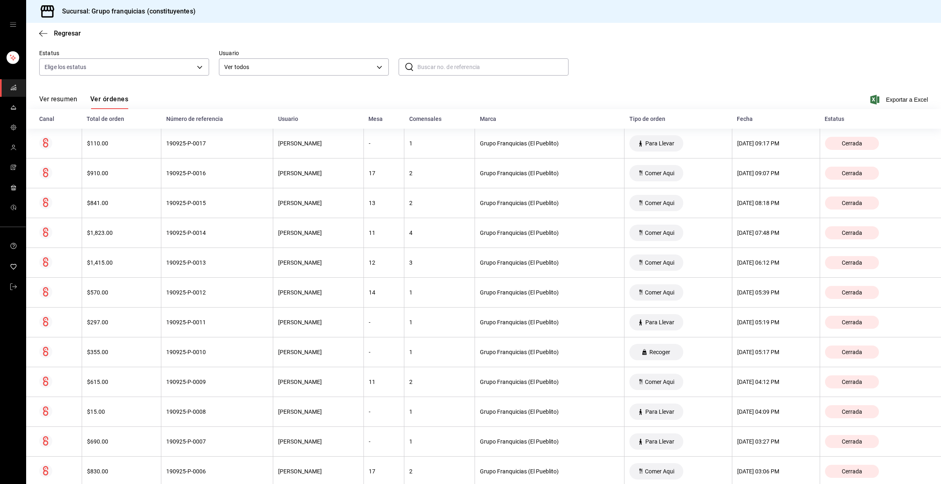
scroll to position [72, 0]
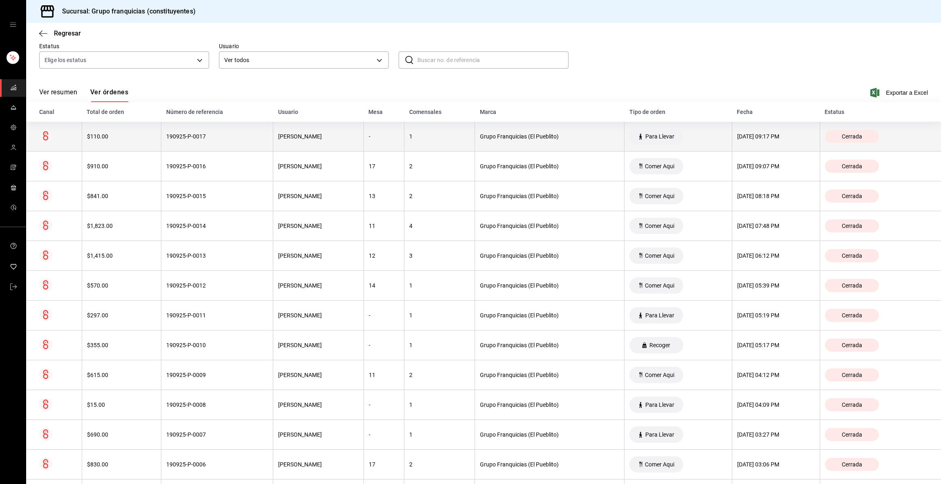
click at [328, 138] on div "[PERSON_NAME]" at bounding box center [318, 136] width 80 height 7
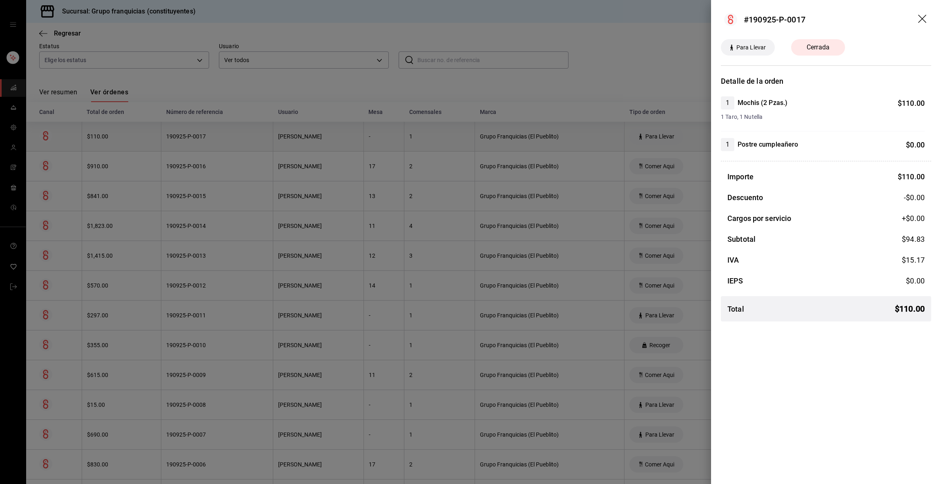
click at [328, 138] on div at bounding box center [470, 242] width 941 height 484
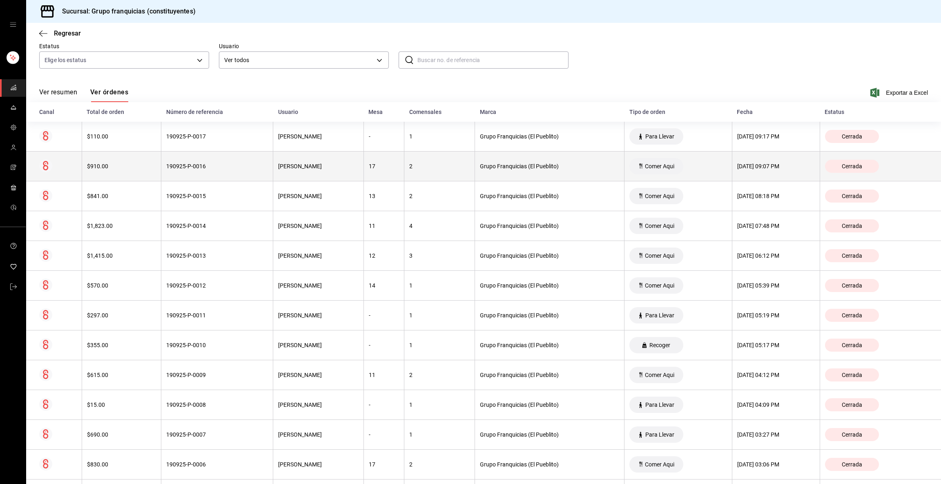
click at [232, 171] on th "190925-P-0016" at bounding box center [217, 167] width 112 height 30
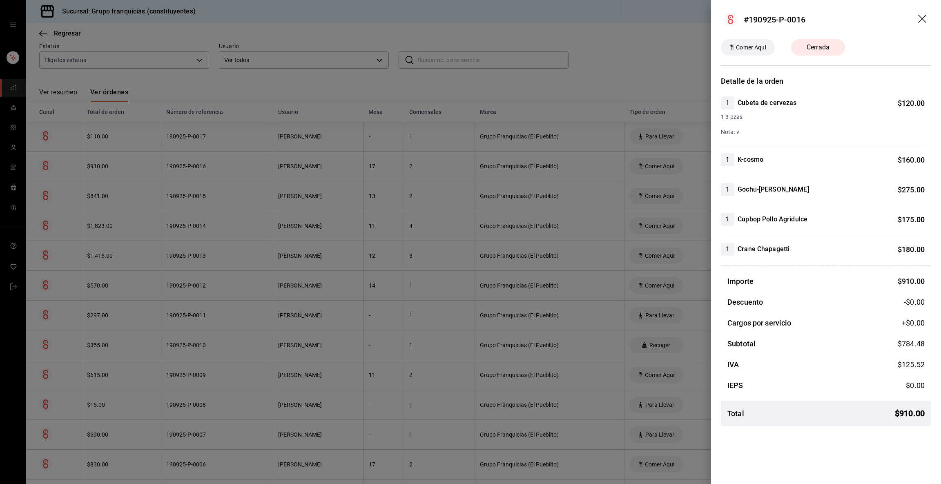
click at [232, 171] on div at bounding box center [470, 242] width 941 height 484
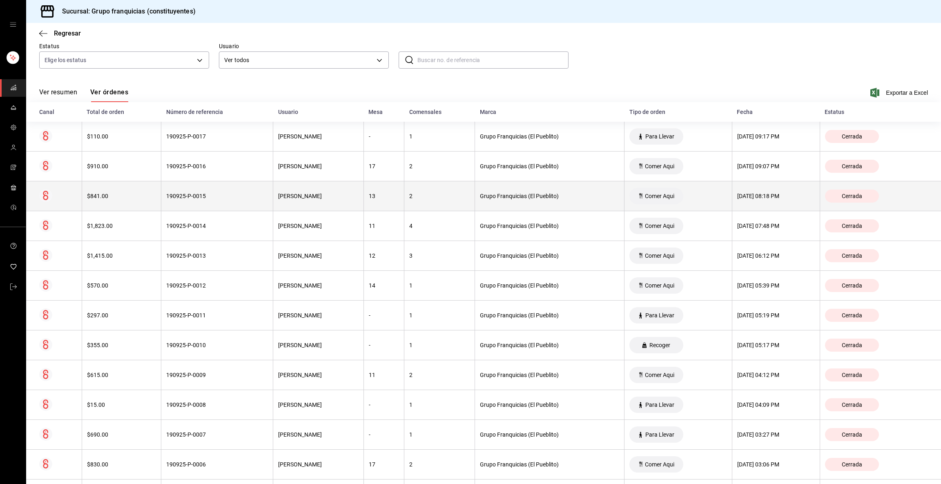
click at [205, 205] on th "190925-P-0015" at bounding box center [217, 196] width 112 height 30
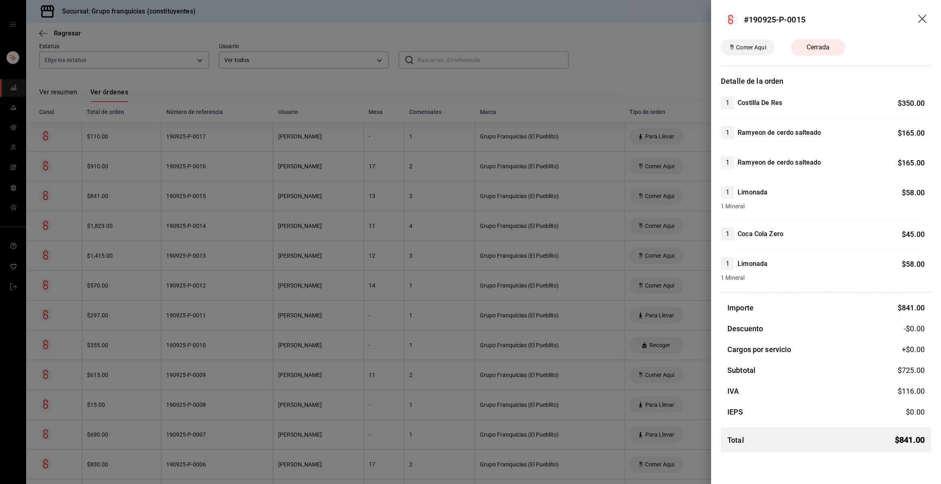
click at [205, 204] on div at bounding box center [470, 242] width 941 height 484
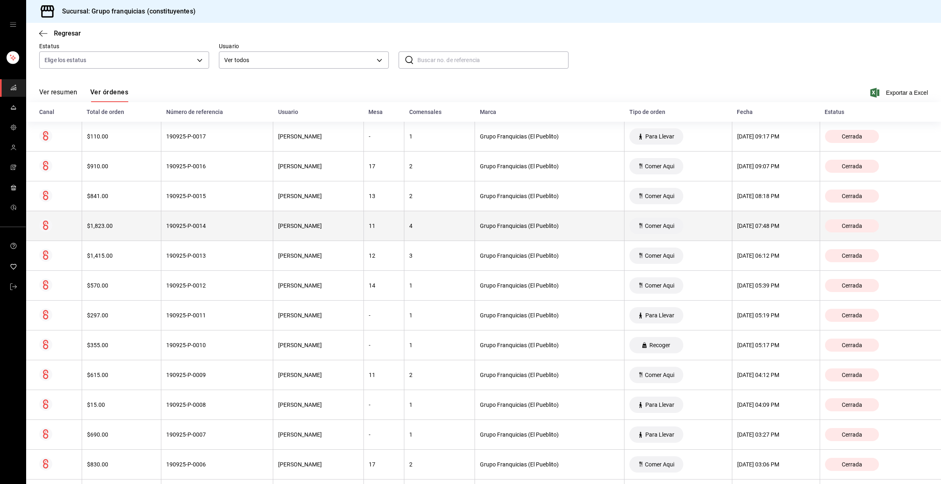
click at [198, 225] on div "190925-P-0014" at bounding box center [217, 226] width 102 height 7
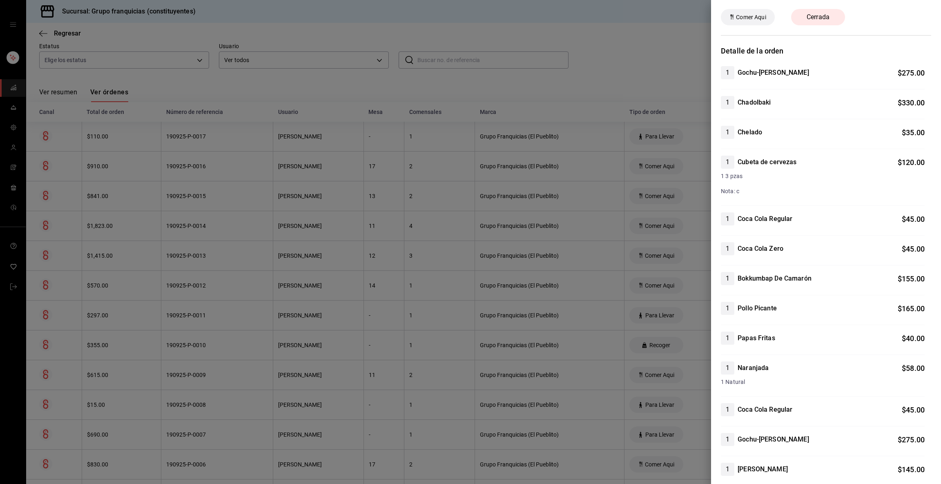
scroll to position [0, 0]
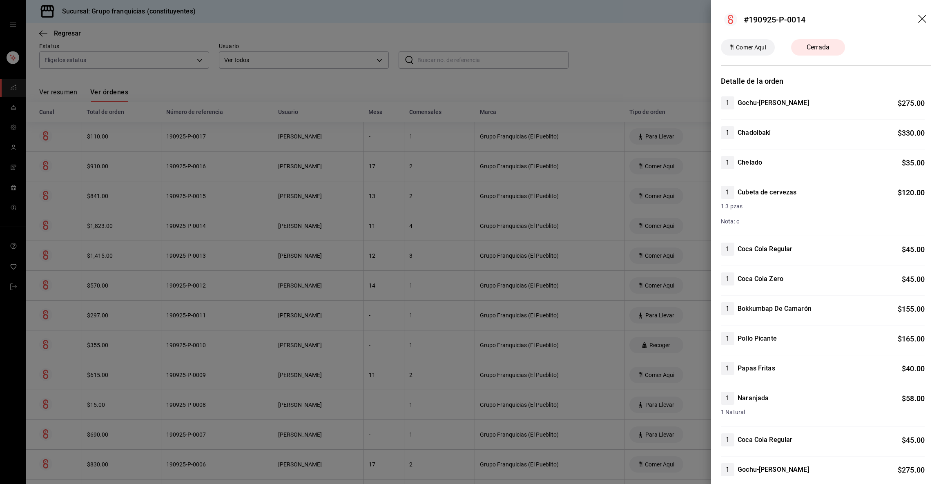
click at [337, 223] on div at bounding box center [470, 242] width 941 height 484
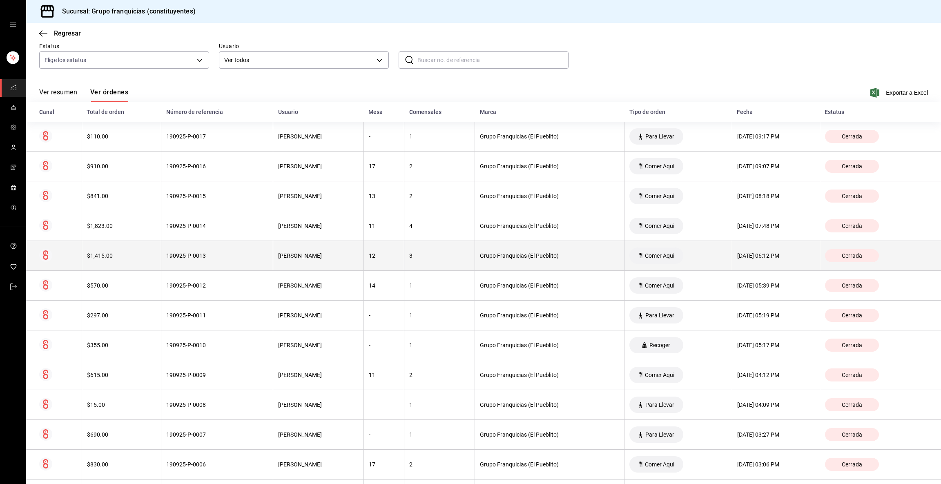
click at [232, 246] on th "190925-P-0013" at bounding box center [217, 256] width 112 height 30
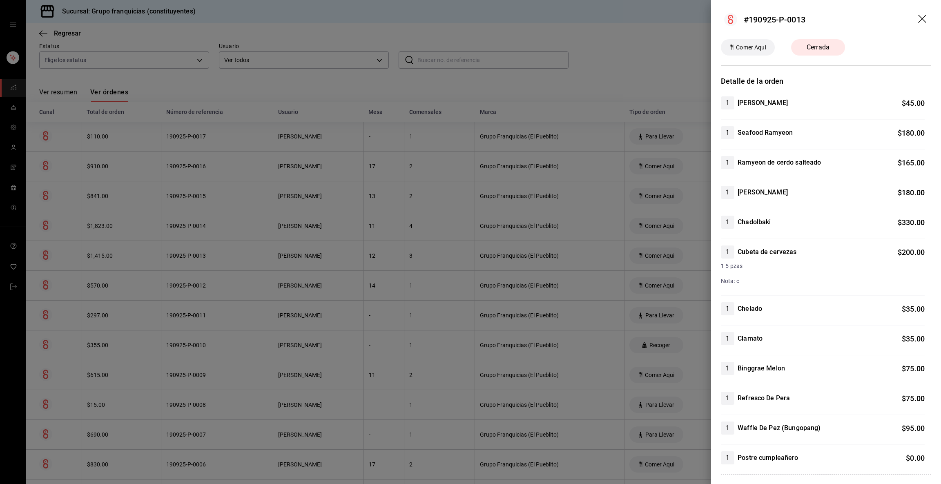
click at [232, 246] on div at bounding box center [470, 242] width 941 height 484
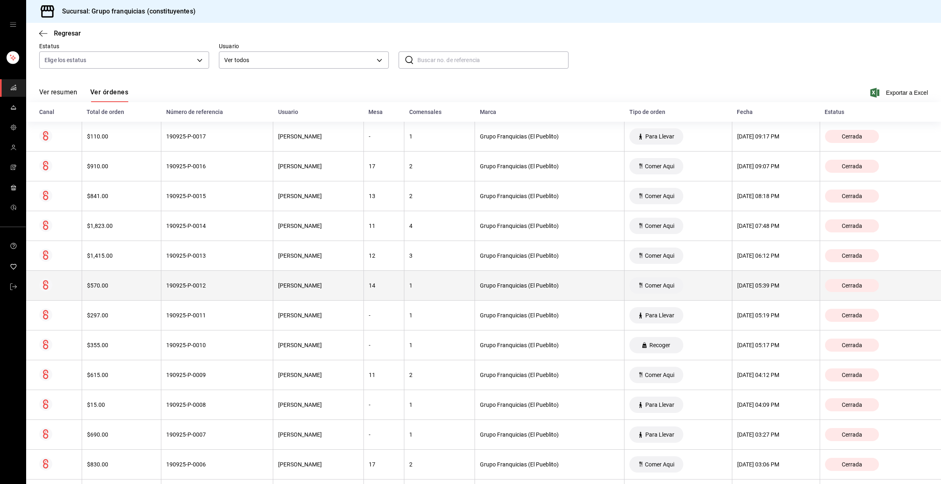
click at [207, 284] on div "190925-P-0012" at bounding box center [217, 285] width 102 height 7
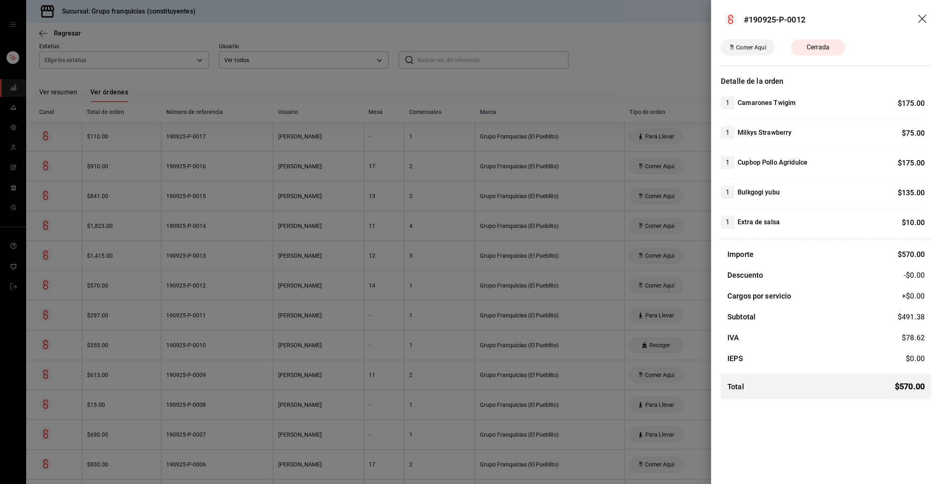
click at [209, 279] on div at bounding box center [470, 242] width 941 height 484
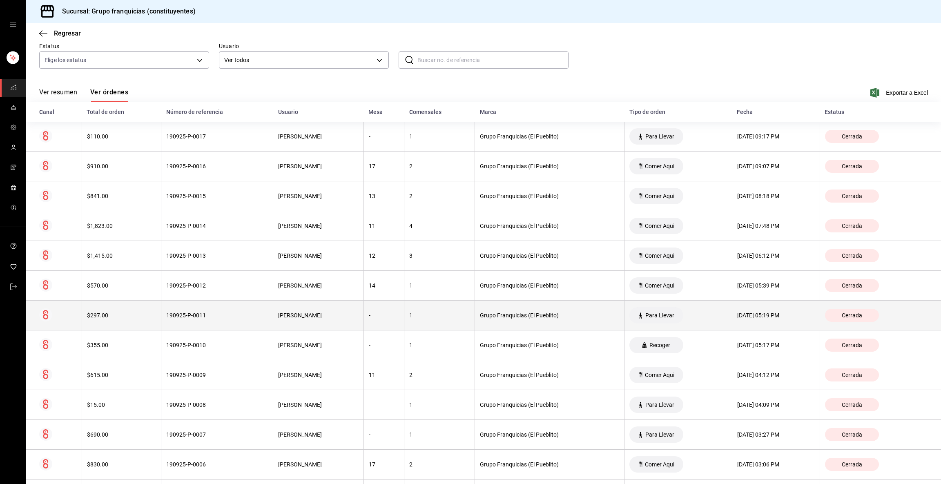
click at [196, 312] on div "190925-P-0011" at bounding box center [217, 315] width 102 height 7
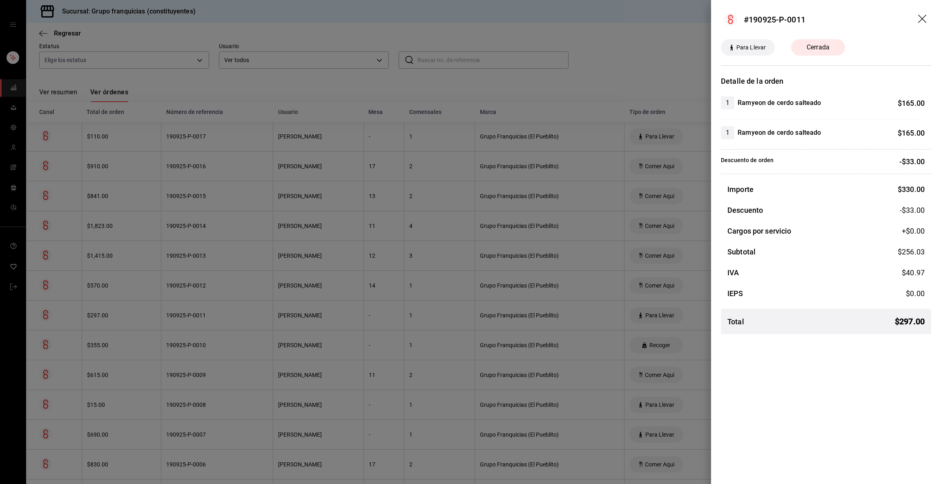
click at [197, 312] on div at bounding box center [470, 242] width 941 height 484
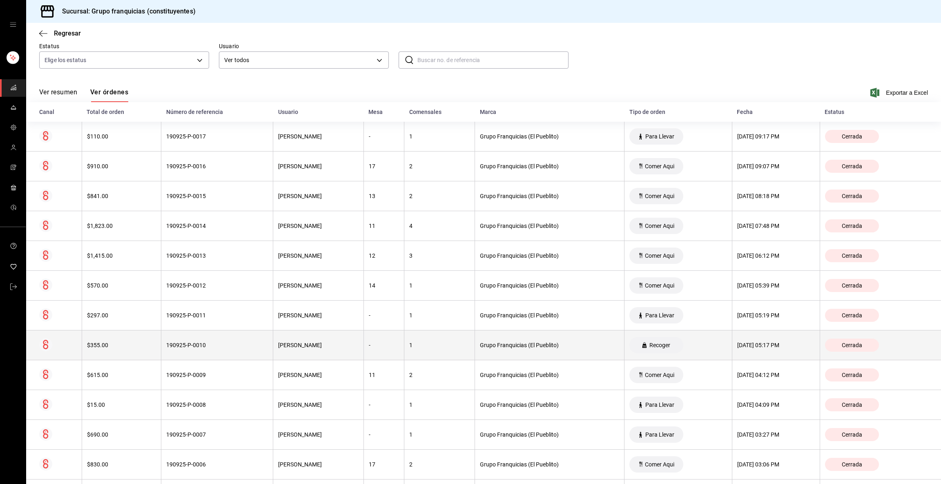
click at [193, 339] on th "190925-P-0010" at bounding box center [217, 345] width 112 height 30
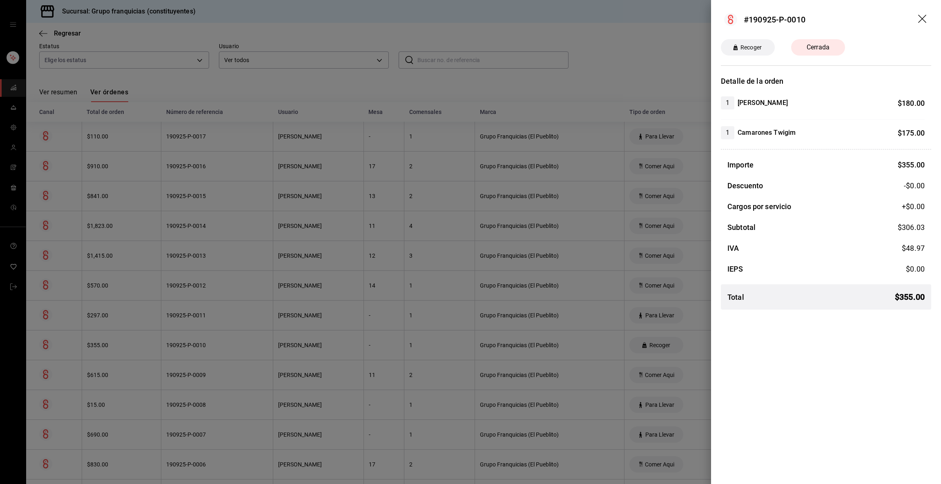
click at [193, 339] on div at bounding box center [470, 242] width 941 height 484
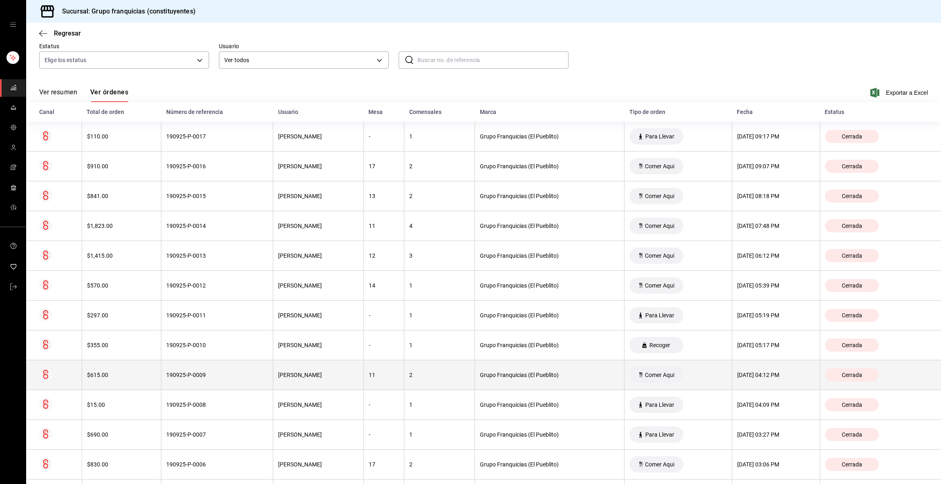
click at [197, 370] on th "190925-P-0009" at bounding box center [217, 375] width 112 height 30
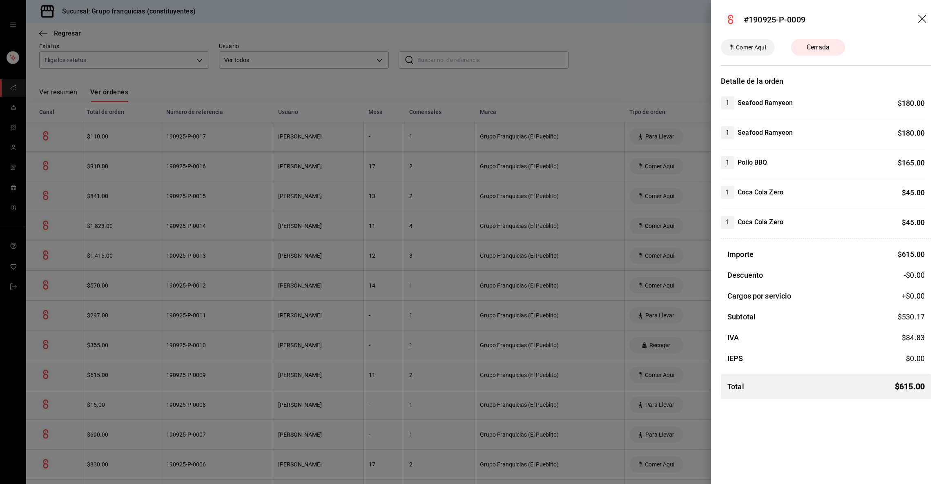
click at [198, 370] on div at bounding box center [470, 242] width 941 height 484
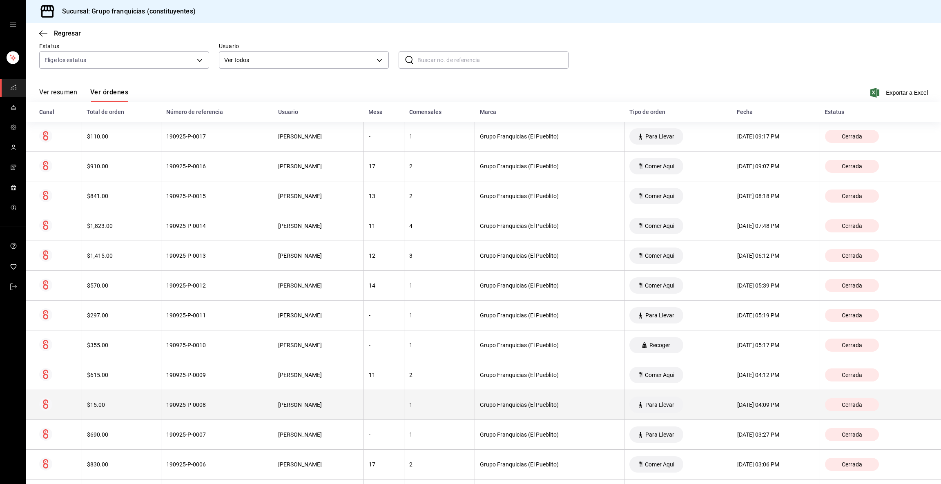
click at [196, 398] on th "190925-P-0008" at bounding box center [217, 405] width 112 height 30
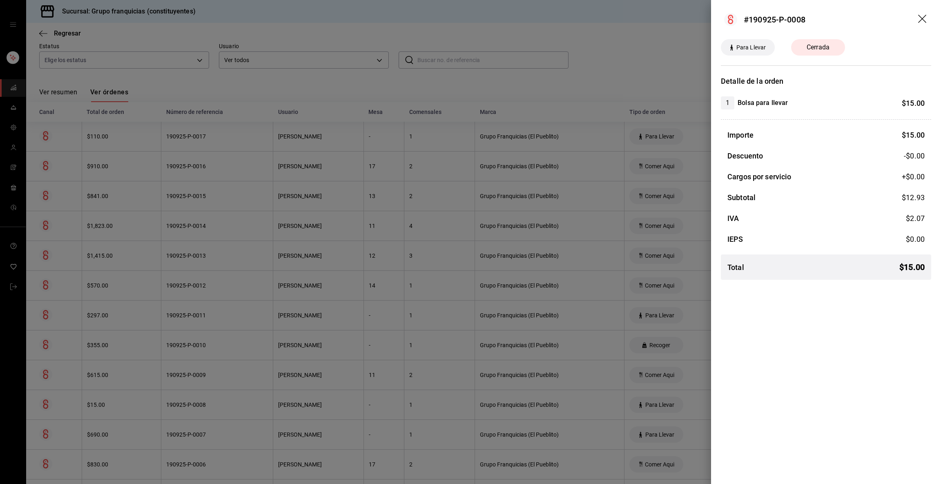
click at [196, 398] on div at bounding box center [470, 242] width 941 height 484
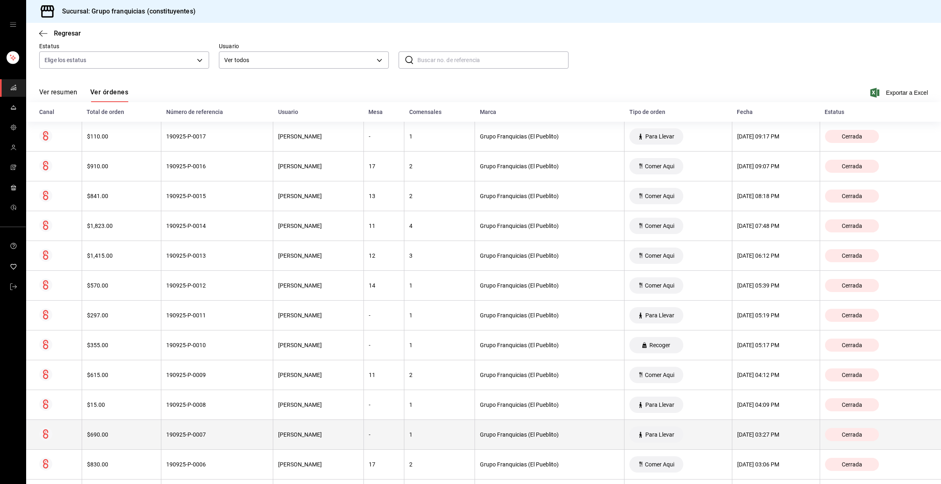
click at [193, 433] on div "190925-P-0007" at bounding box center [217, 434] width 102 height 7
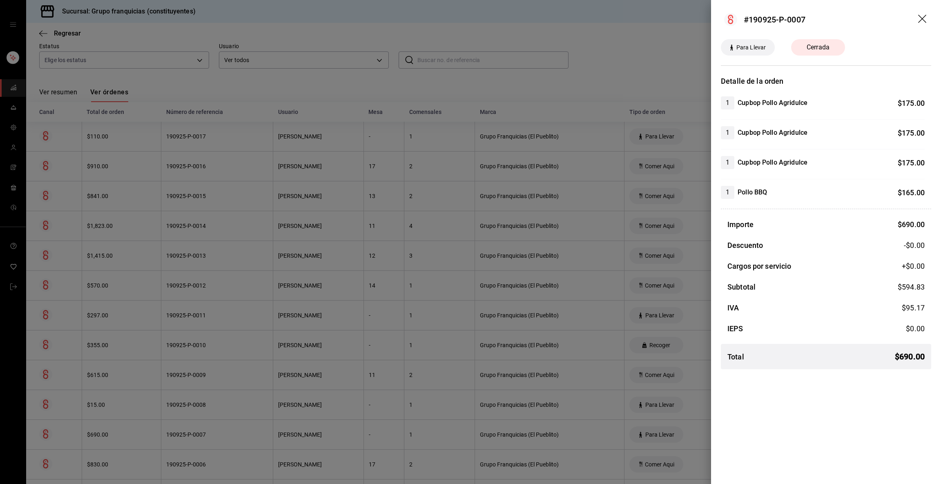
click at [193, 433] on div at bounding box center [470, 242] width 941 height 484
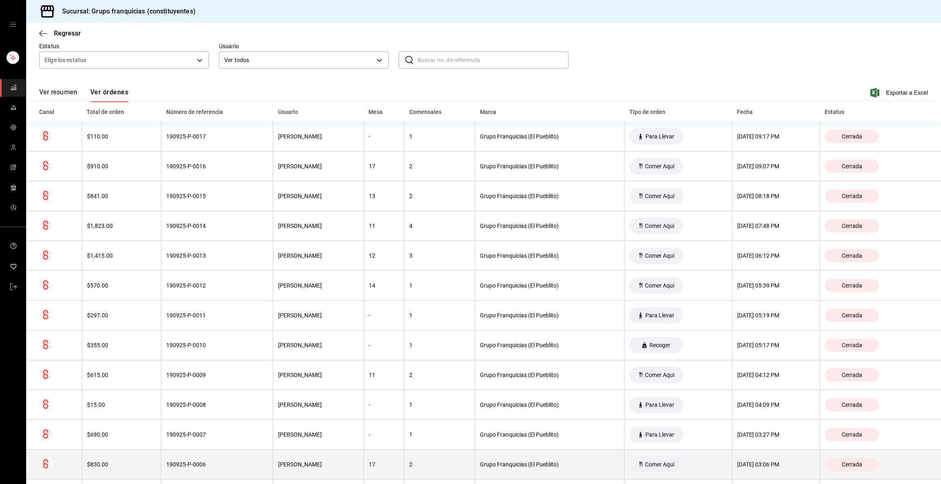
click at [193, 453] on th "190925-P-0006" at bounding box center [217, 465] width 112 height 30
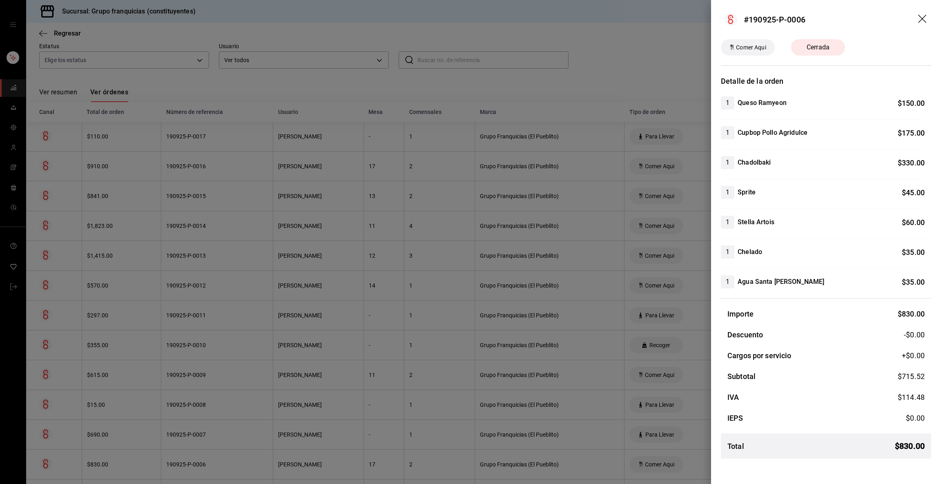
click at [193, 453] on div at bounding box center [470, 242] width 941 height 484
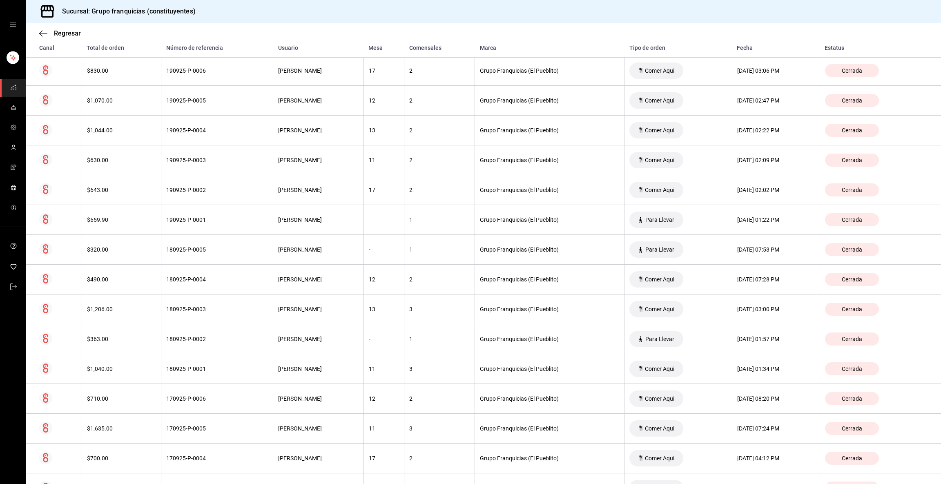
scroll to position [498, 0]
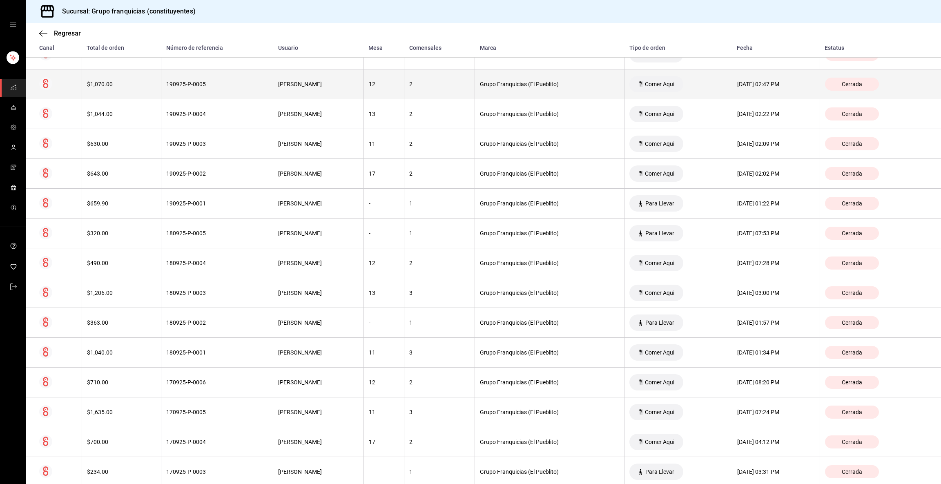
click at [342, 96] on th "[PERSON_NAME]" at bounding box center [318, 84] width 91 height 30
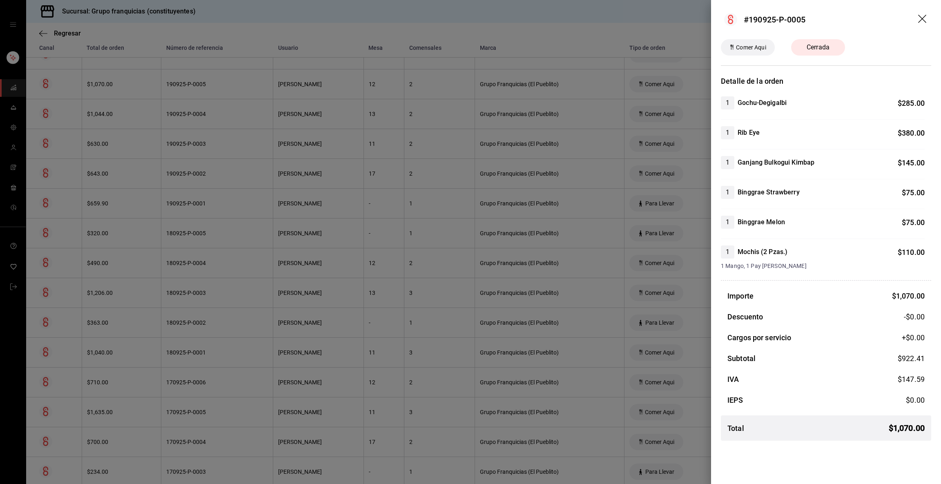
click at [342, 96] on div at bounding box center [470, 242] width 941 height 484
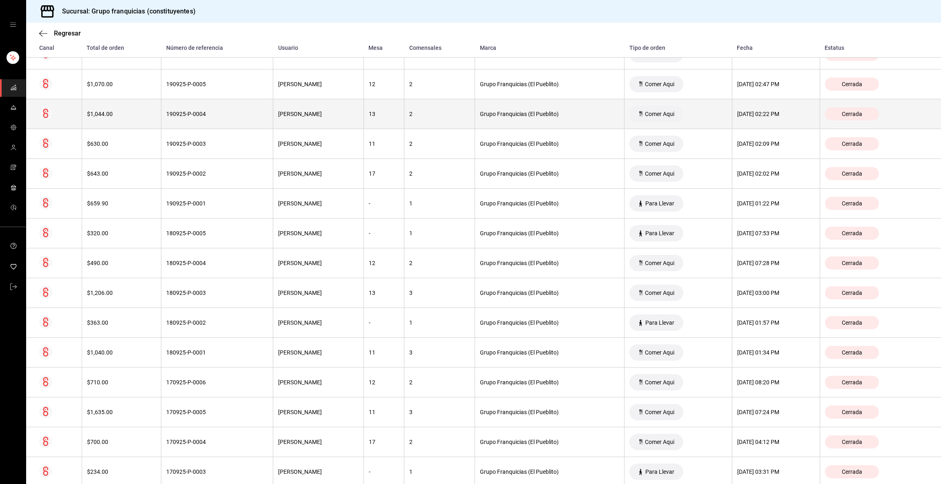
click at [295, 125] on th "[PERSON_NAME]" at bounding box center [318, 114] width 91 height 30
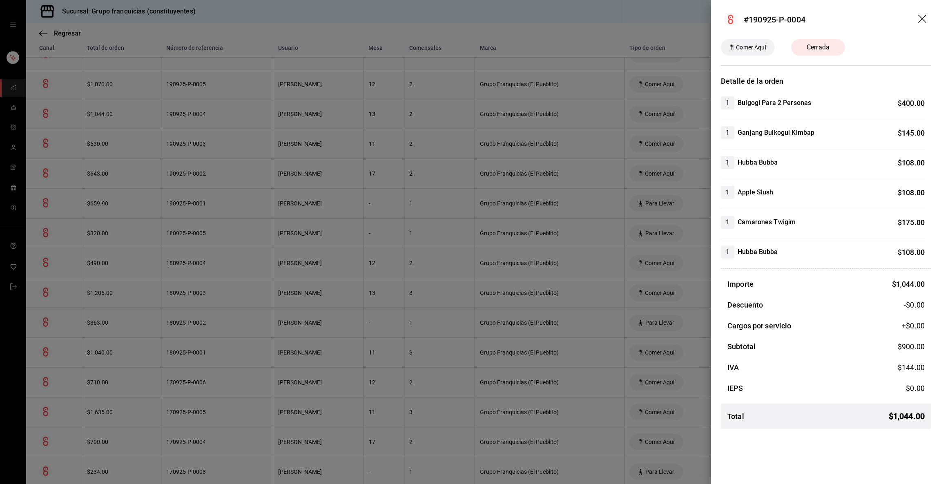
click at [295, 125] on div at bounding box center [470, 242] width 941 height 484
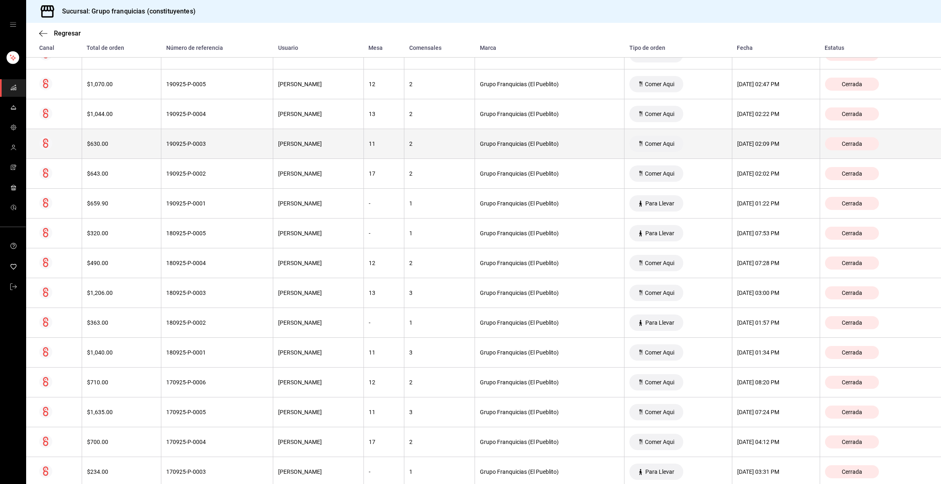
click at [278, 142] on div "[PERSON_NAME]" at bounding box center [318, 144] width 80 height 7
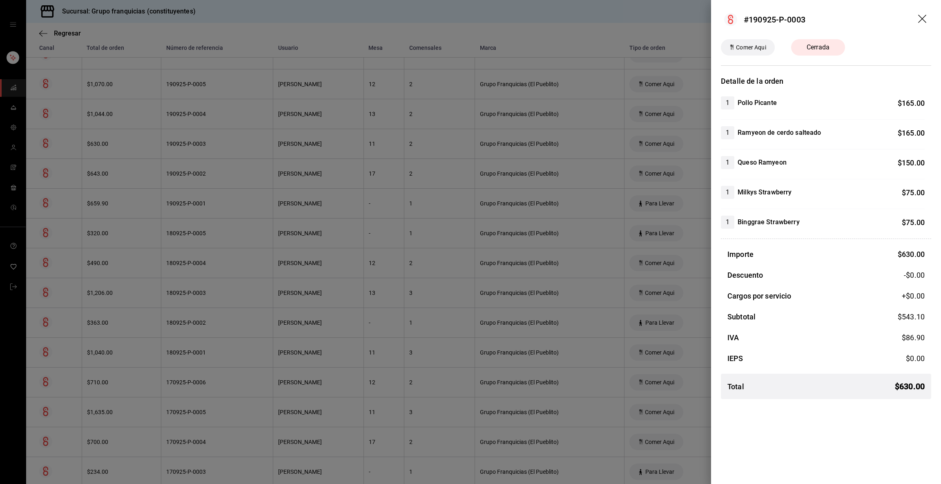
click at [268, 142] on div at bounding box center [470, 242] width 941 height 484
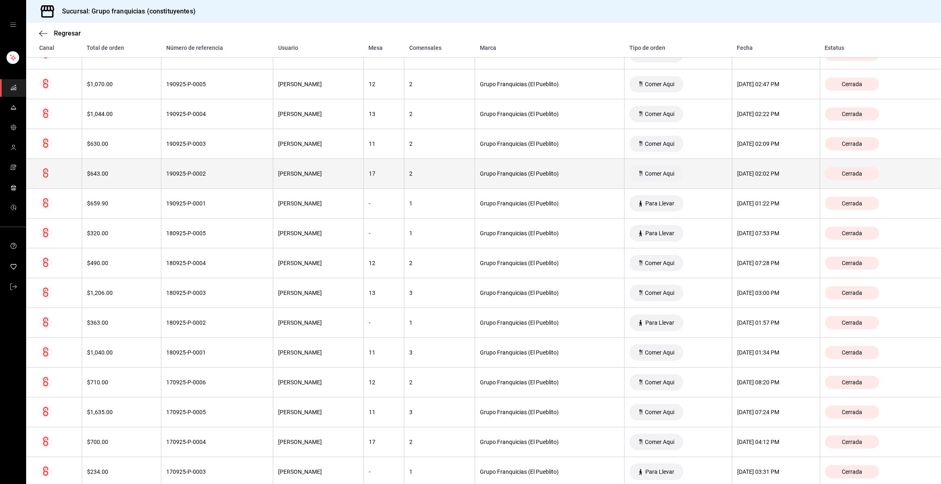
click at [228, 174] on div "190925-P-0002" at bounding box center [217, 173] width 102 height 7
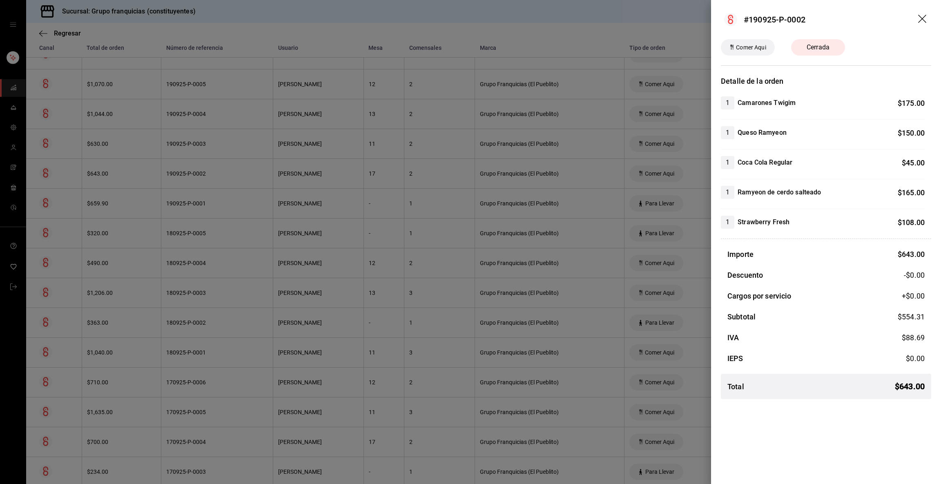
click at [228, 174] on div at bounding box center [470, 242] width 941 height 484
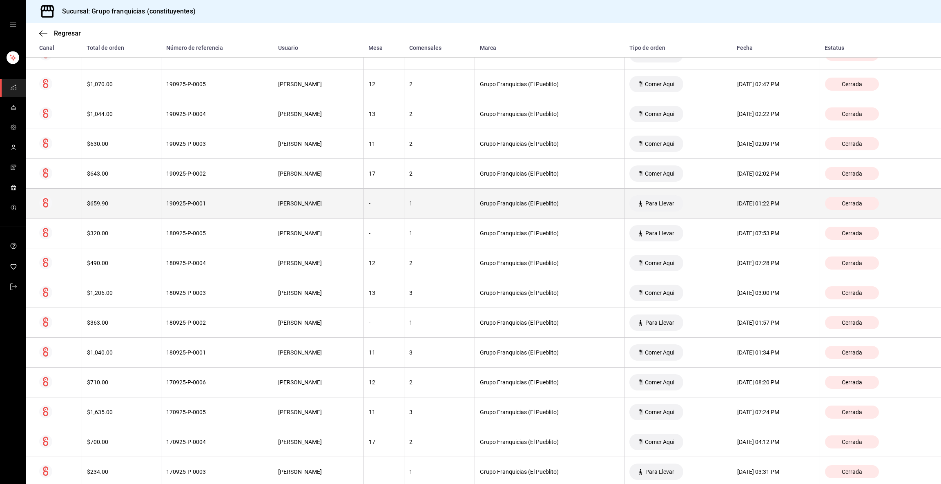
click at [205, 203] on div "190925-P-0001" at bounding box center [217, 203] width 102 height 7
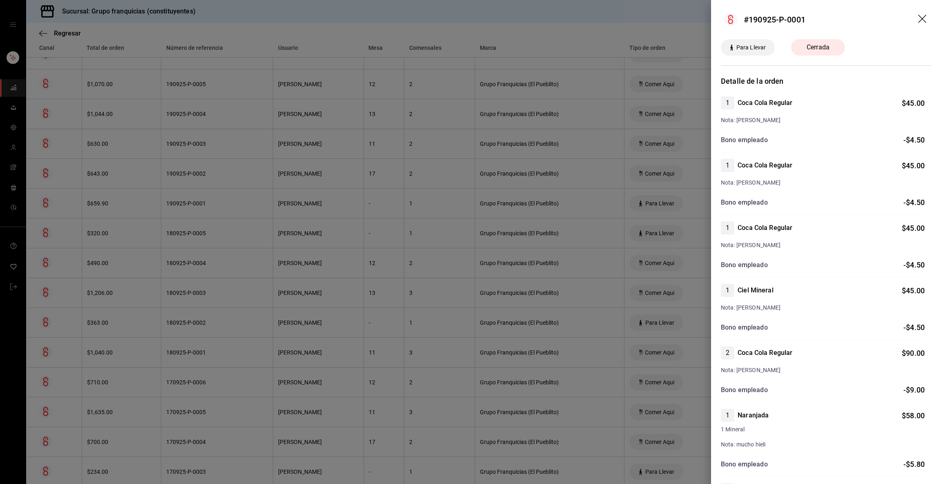
click at [205, 203] on div at bounding box center [470, 242] width 941 height 484
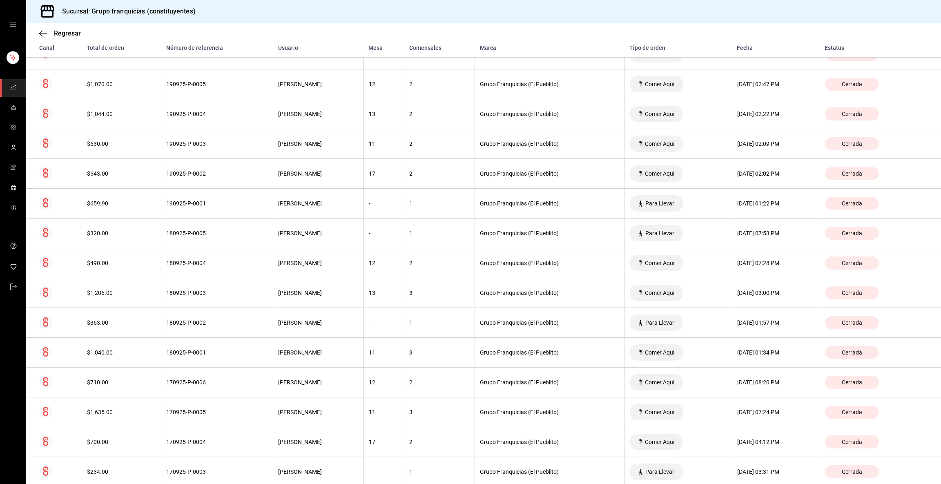
scroll to position [0, 0]
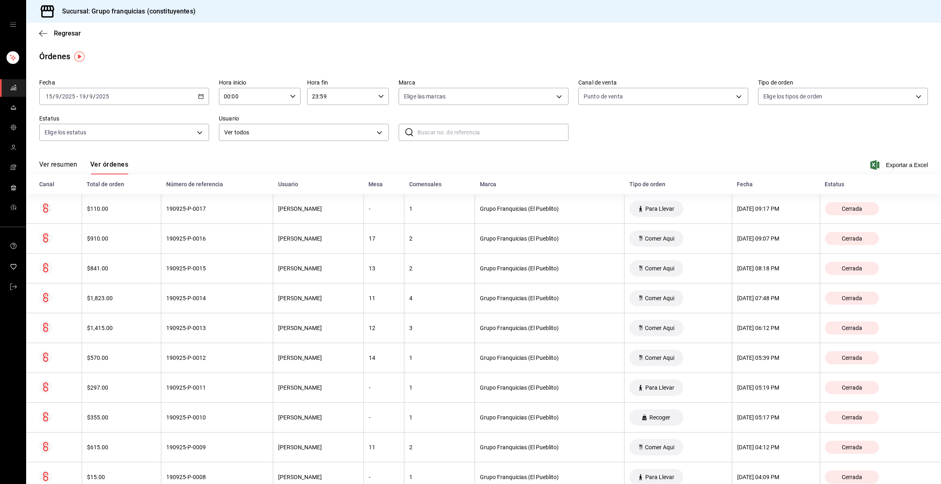
click at [118, 103] on div "[DATE] [DATE] - [DATE] [DATE]" at bounding box center [124, 96] width 170 height 17
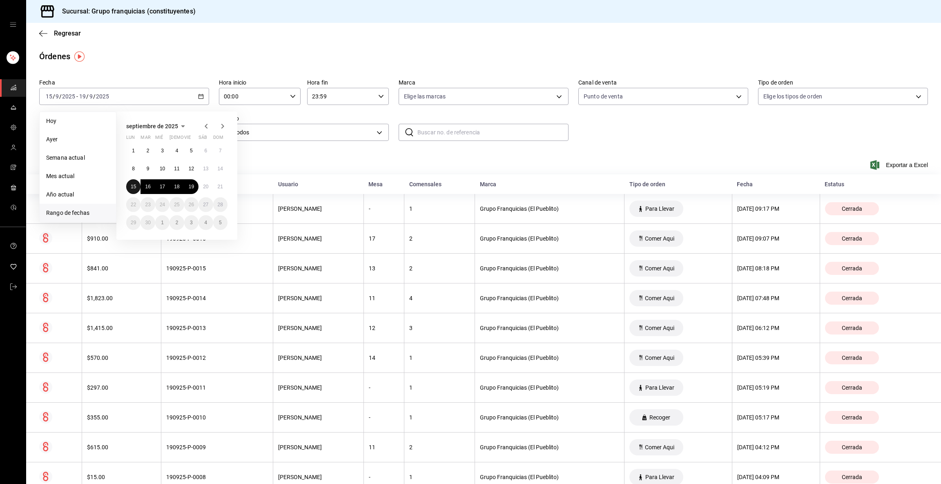
click at [136, 186] on button "15" at bounding box center [133, 186] width 14 height 15
click at [176, 188] on abbr "18" at bounding box center [176, 187] width 5 height 6
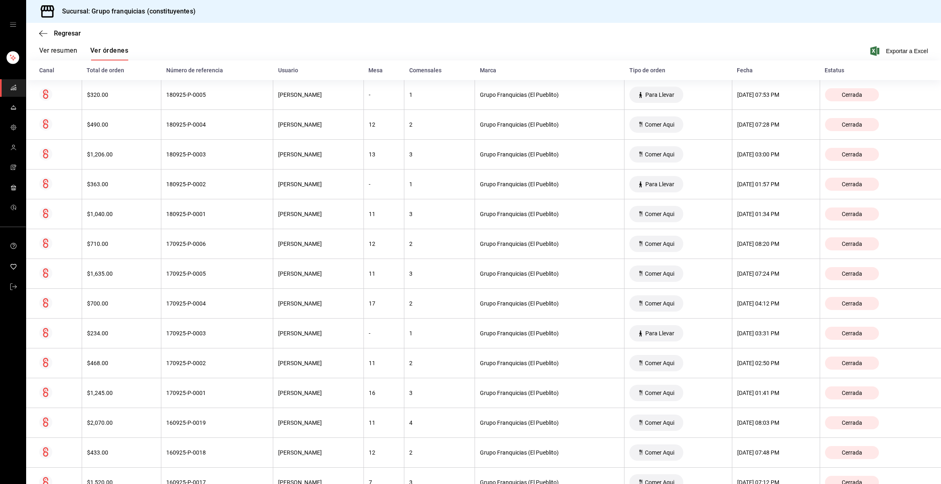
scroll to position [112, 0]
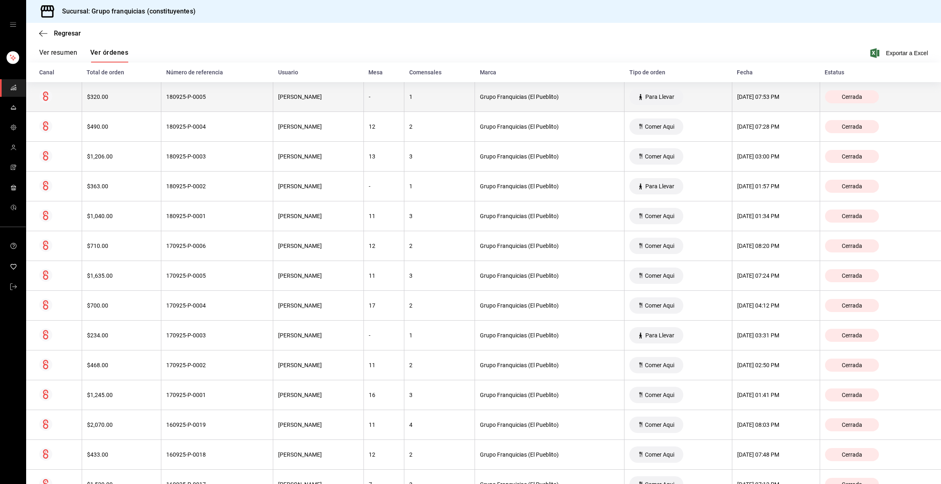
click at [173, 94] on div "180925-P-0005" at bounding box center [217, 97] width 102 height 7
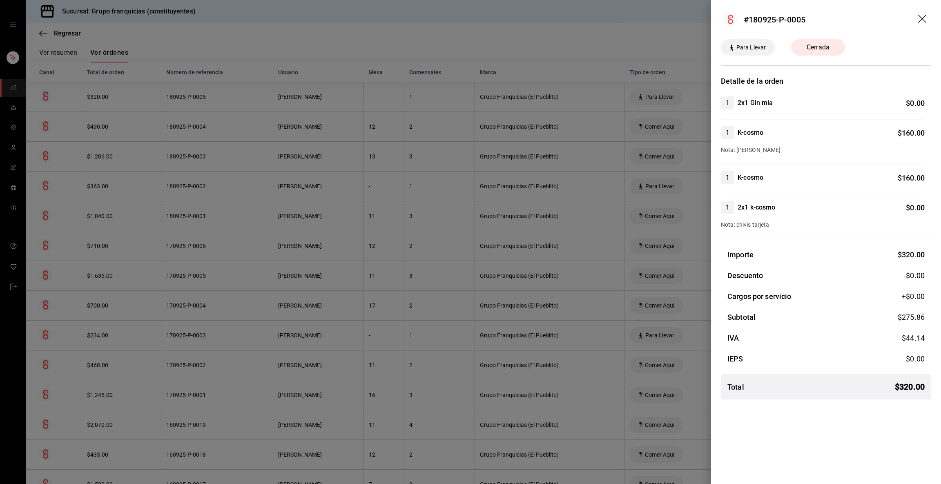
click at [173, 93] on div at bounding box center [470, 242] width 941 height 484
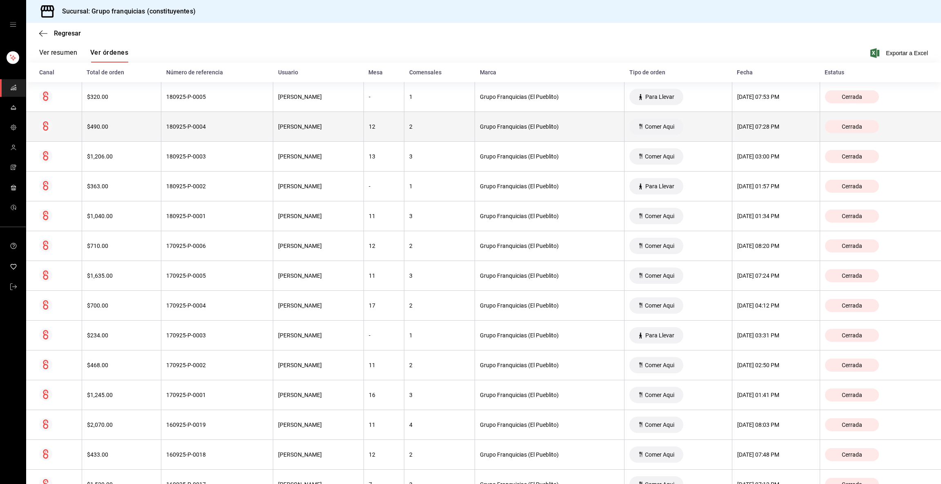
click at [166, 127] on div "180925-P-0004" at bounding box center [217, 126] width 102 height 7
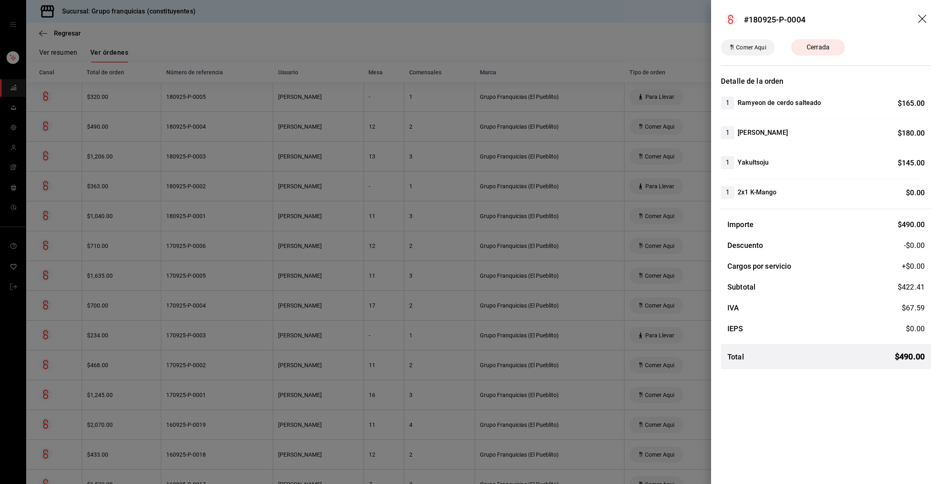
click at [164, 127] on div at bounding box center [470, 242] width 941 height 484
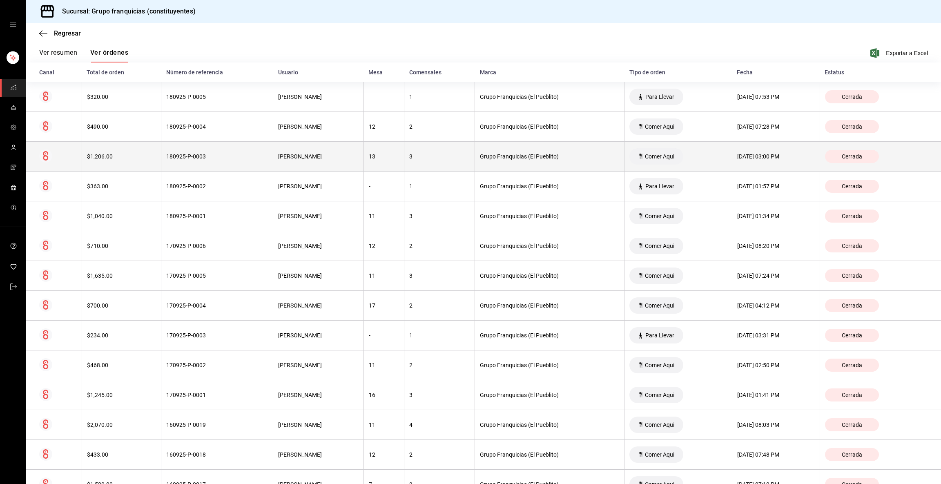
click at [161, 157] on th "180925-P-0003" at bounding box center [217, 157] width 112 height 30
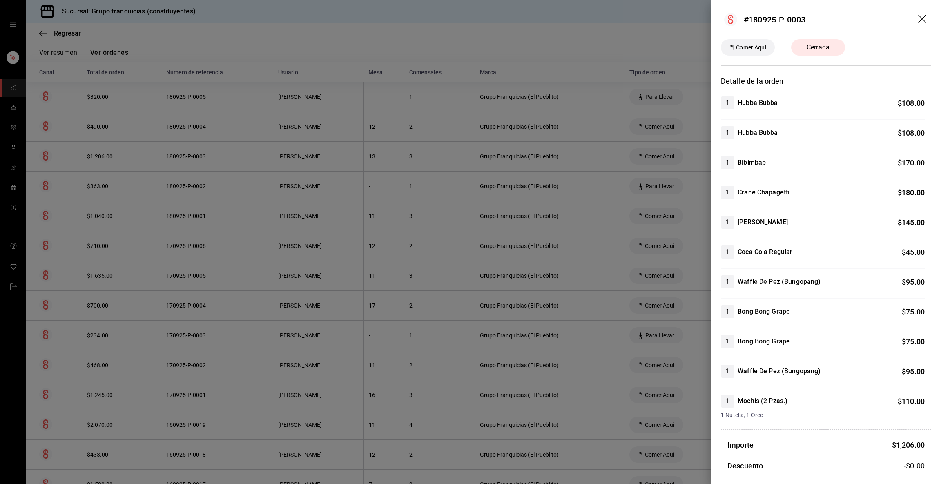
click at [156, 157] on div at bounding box center [470, 242] width 941 height 484
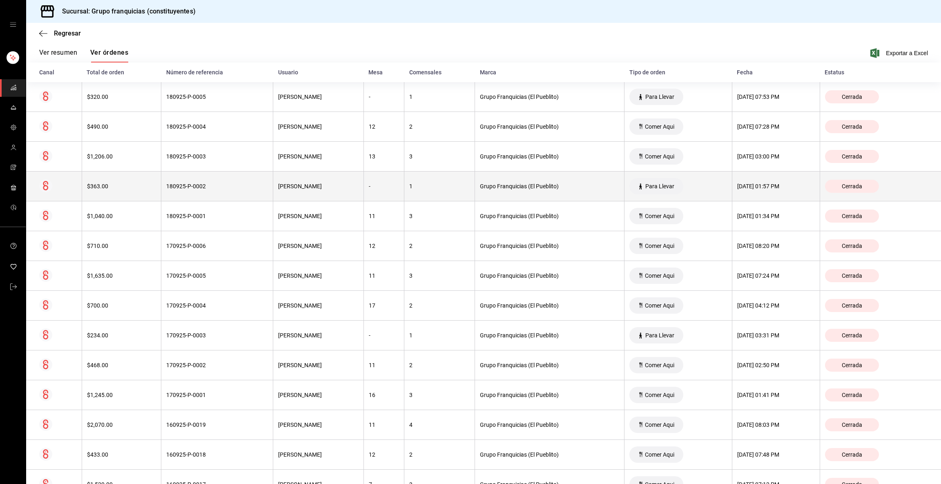
click at [174, 186] on div "180925-P-0002" at bounding box center [217, 186] width 102 height 7
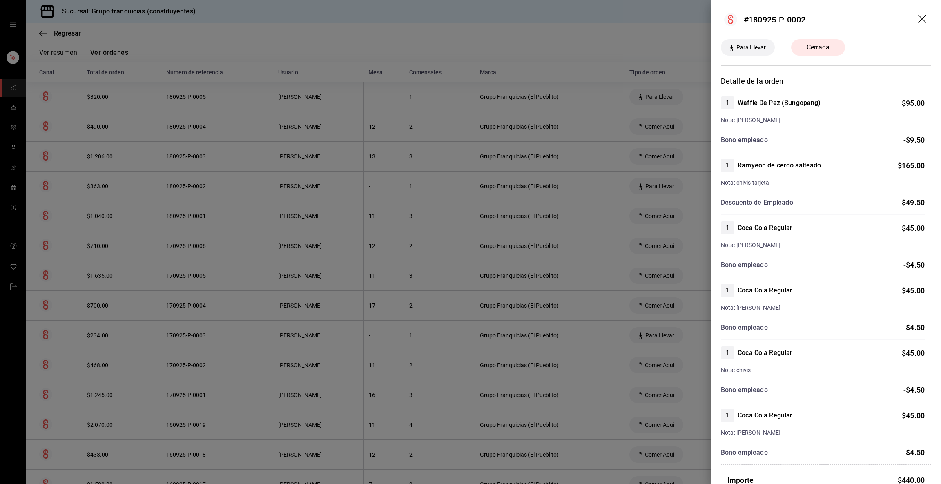
click at [174, 186] on div at bounding box center [470, 242] width 941 height 484
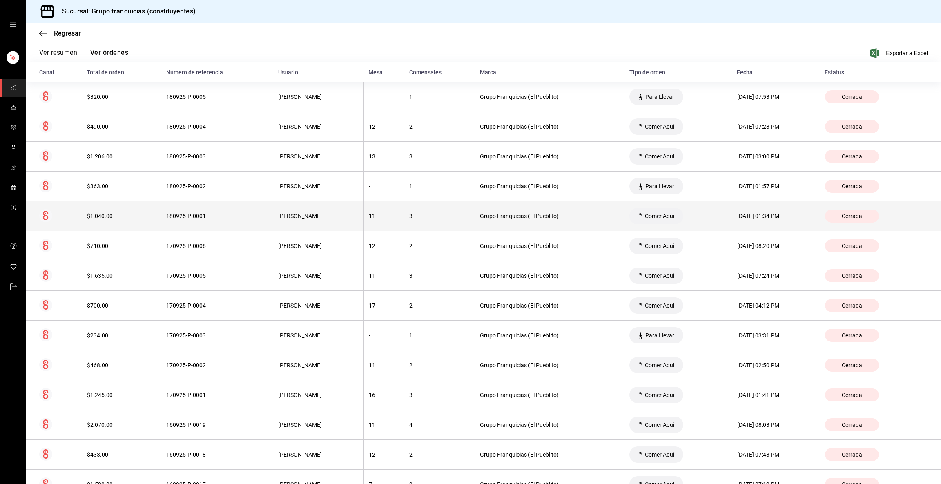
click at [183, 217] on div "180925-P-0001" at bounding box center [217, 216] width 102 height 7
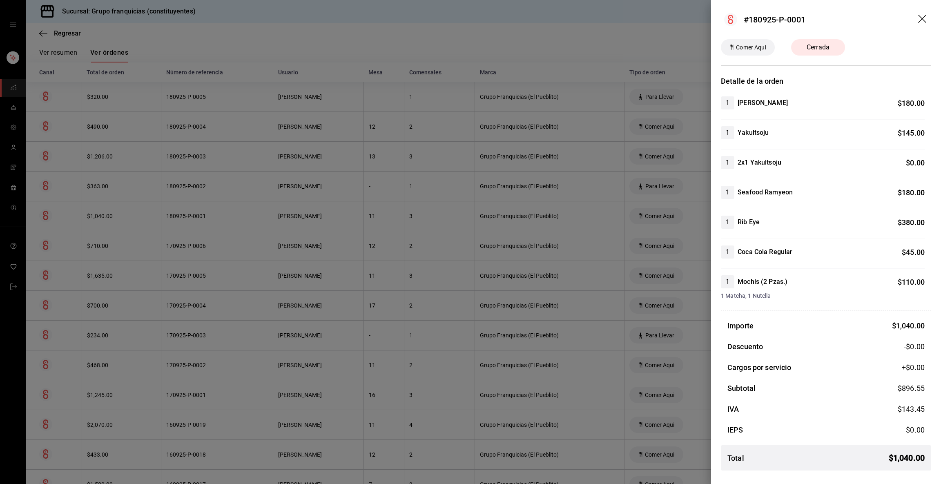
click at [183, 217] on div at bounding box center [470, 242] width 941 height 484
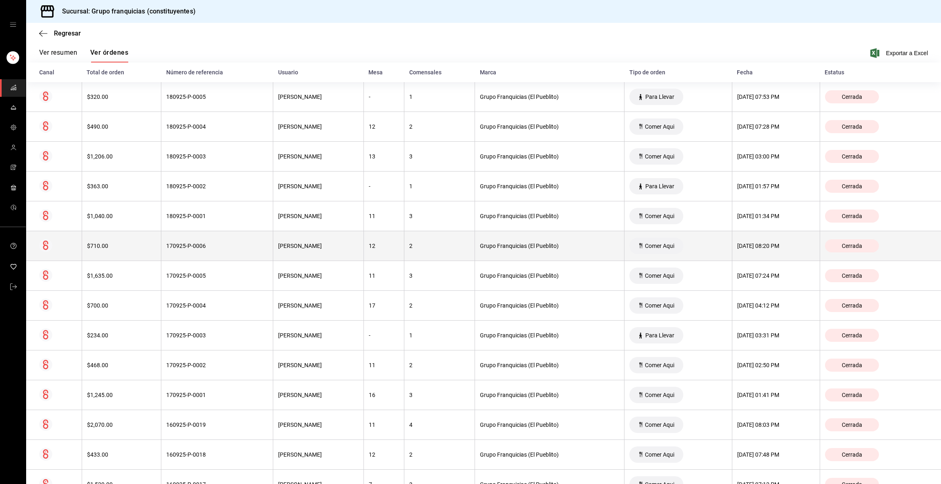
click at [182, 252] on th "170925-P-0006" at bounding box center [217, 246] width 112 height 30
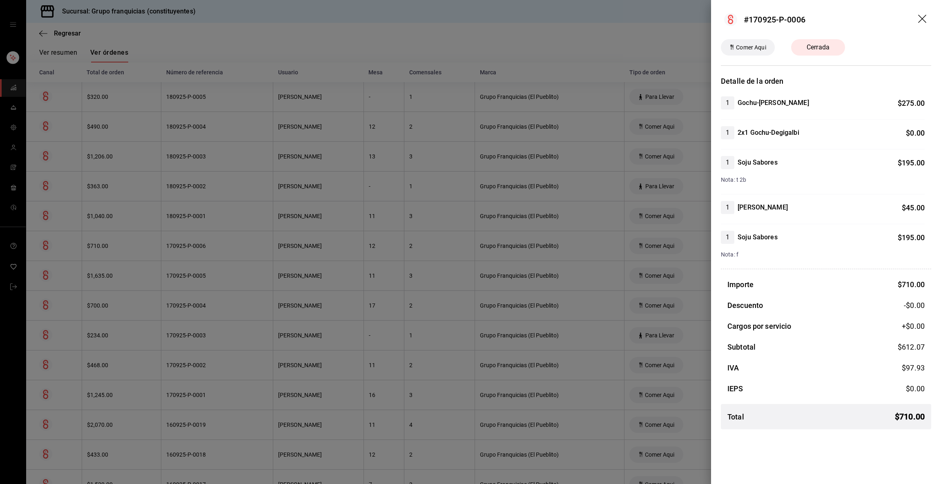
click at [182, 252] on div at bounding box center [470, 242] width 941 height 484
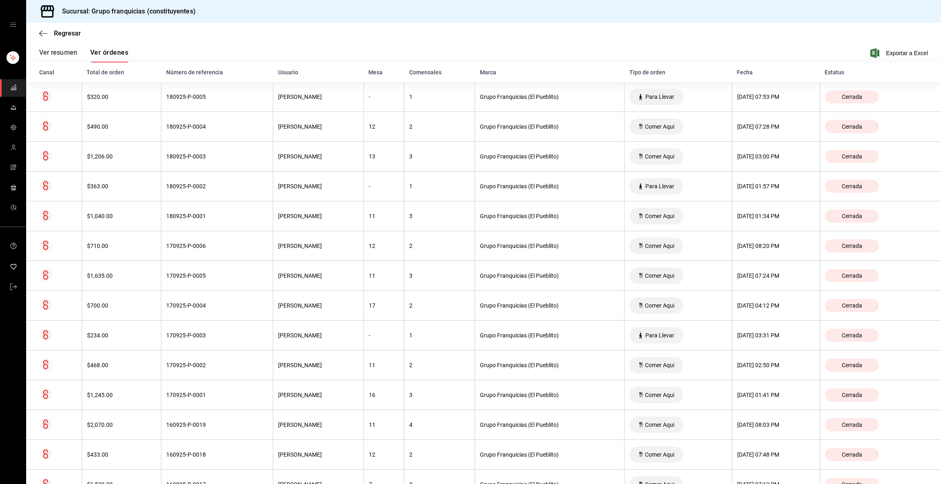
click at [182, 252] on th "170925-P-0006" at bounding box center [217, 246] width 112 height 30
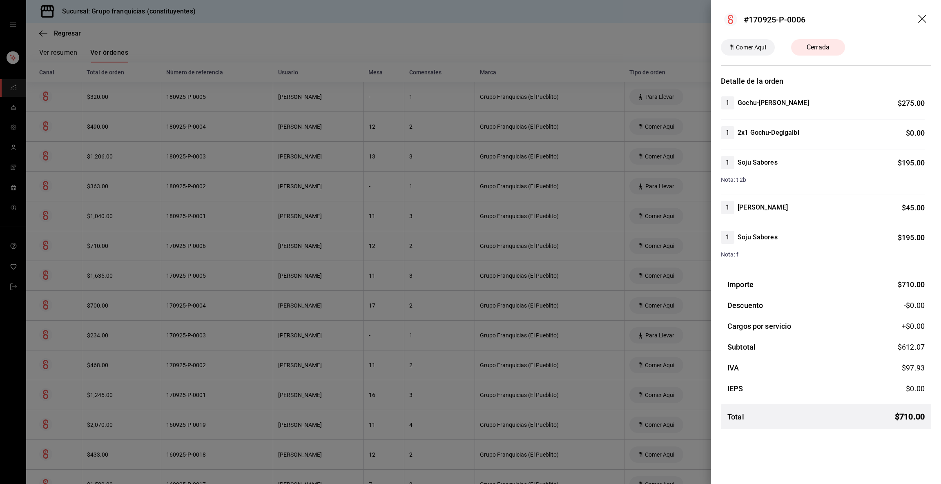
click at [182, 252] on div at bounding box center [470, 242] width 941 height 484
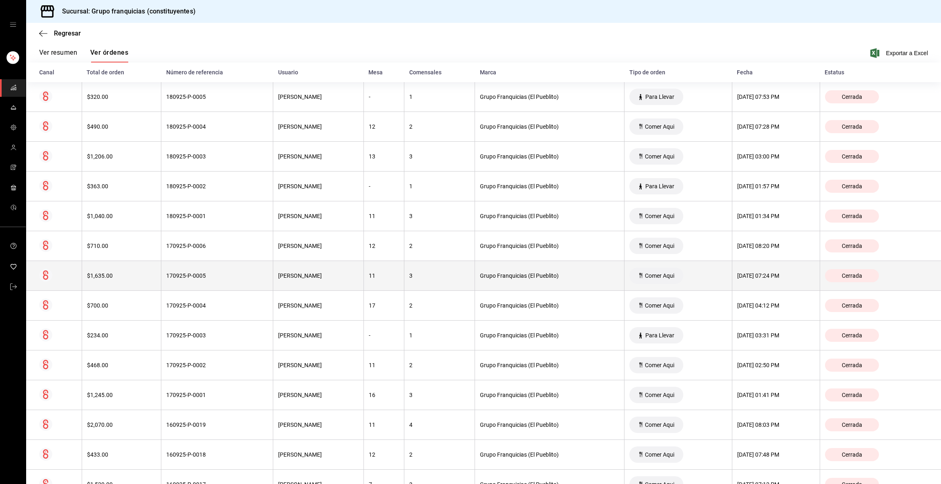
click at [184, 280] on th "170925-P-0005" at bounding box center [217, 276] width 112 height 30
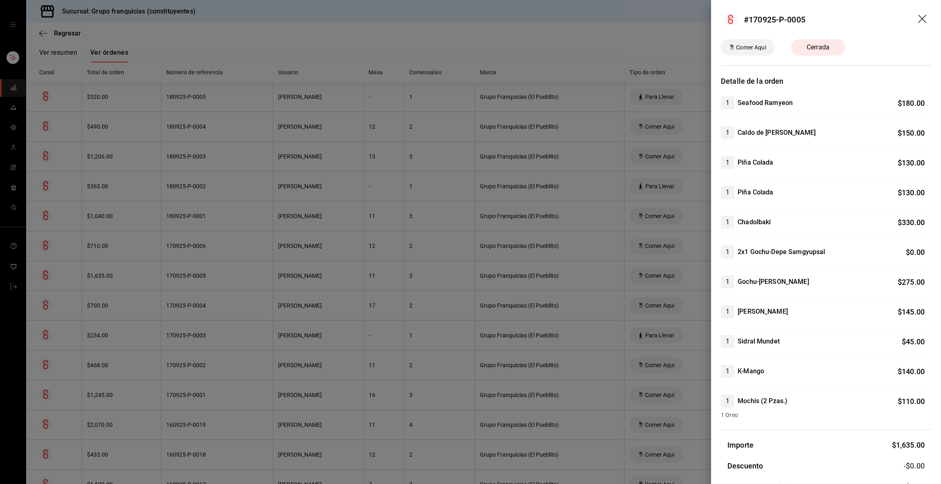
click at [186, 276] on div at bounding box center [470, 242] width 941 height 484
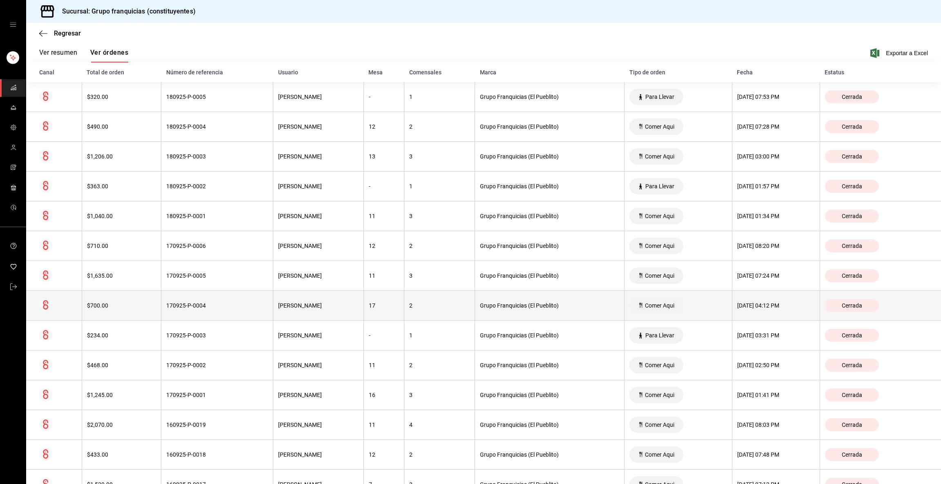
click at [193, 301] on th "170925-P-0004" at bounding box center [217, 306] width 112 height 30
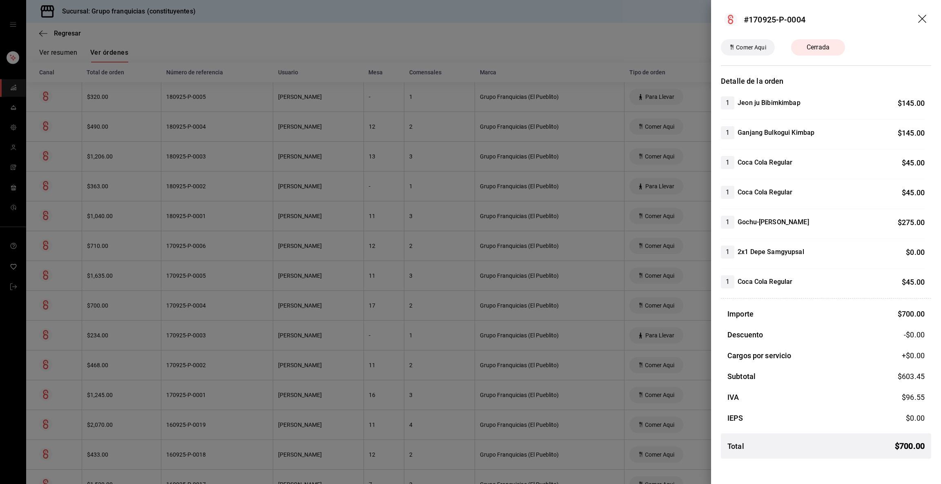
click at [193, 301] on div at bounding box center [470, 242] width 941 height 484
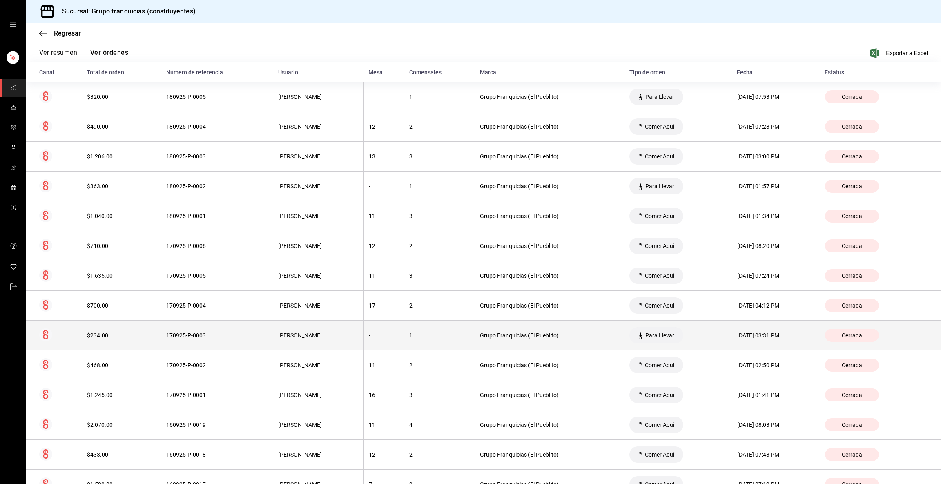
click at [197, 335] on div "170925-P-0003" at bounding box center [217, 335] width 102 height 7
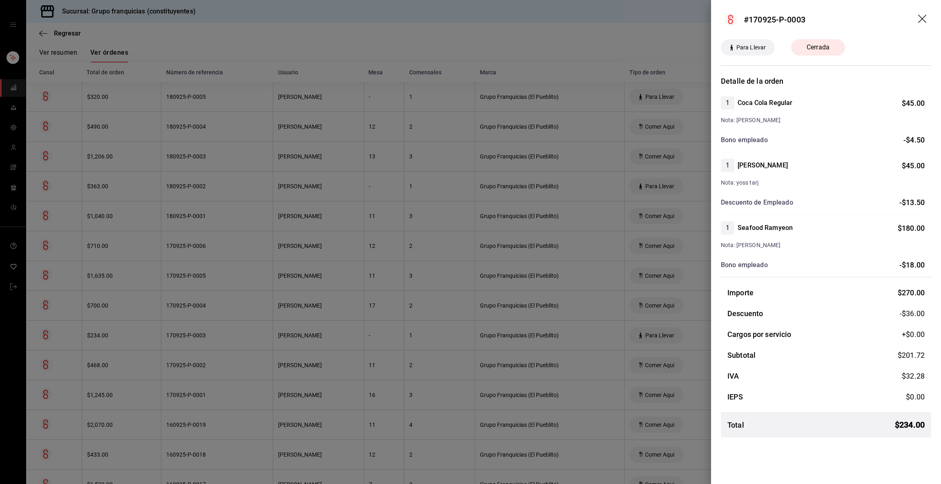
click at [197, 335] on div at bounding box center [470, 242] width 941 height 484
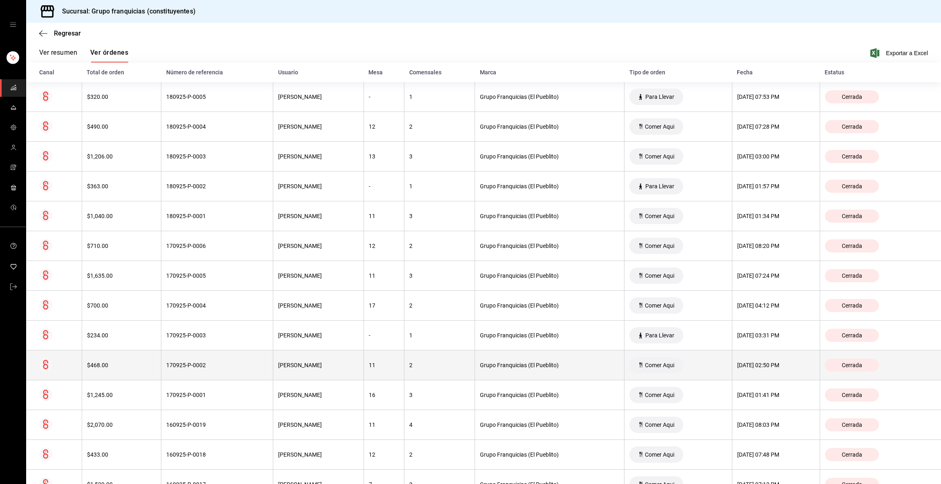
click at [197, 364] on div "170925-P-0002" at bounding box center [217, 365] width 102 height 7
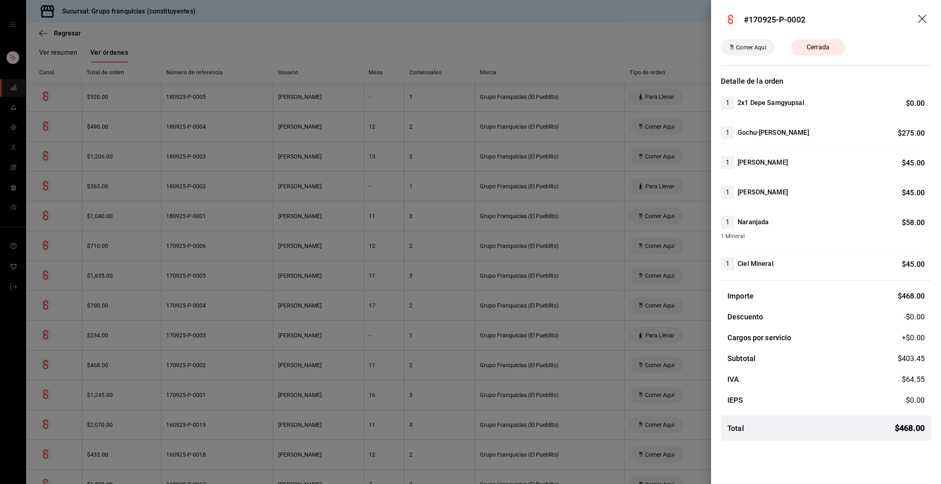
click at [197, 364] on div at bounding box center [470, 242] width 941 height 484
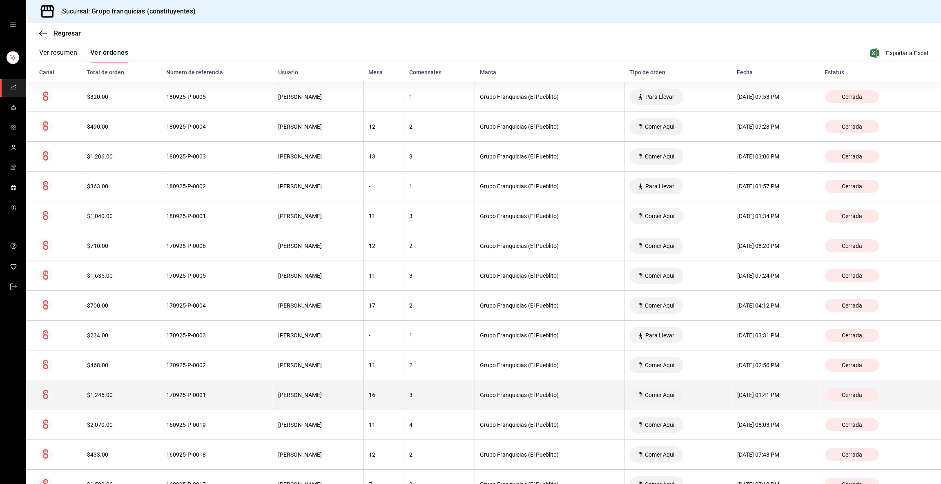
click at [188, 392] on div "170925-P-0001" at bounding box center [217, 395] width 102 height 7
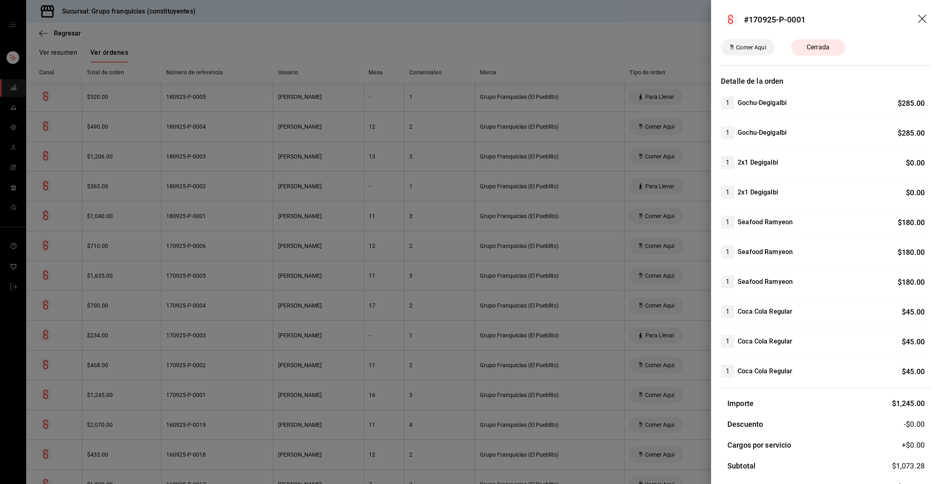
click at [188, 392] on div at bounding box center [470, 242] width 941 height 484
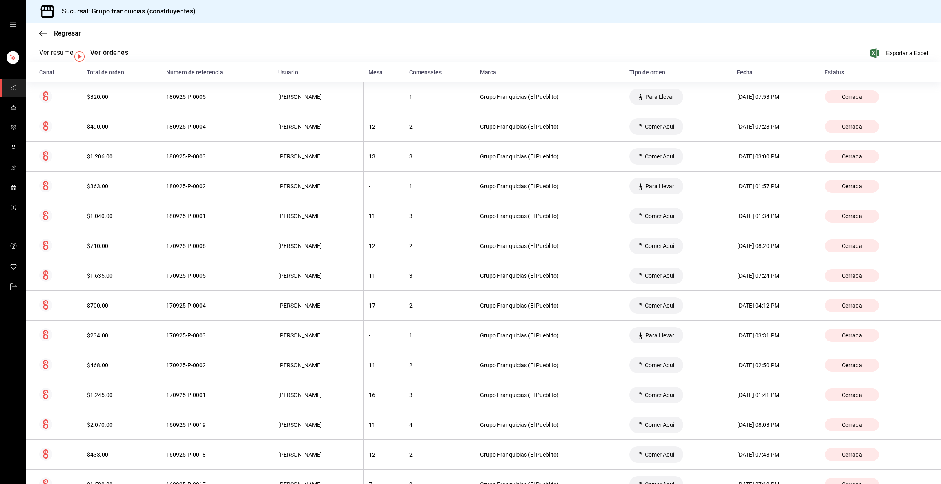
scroll to position [0, 0]
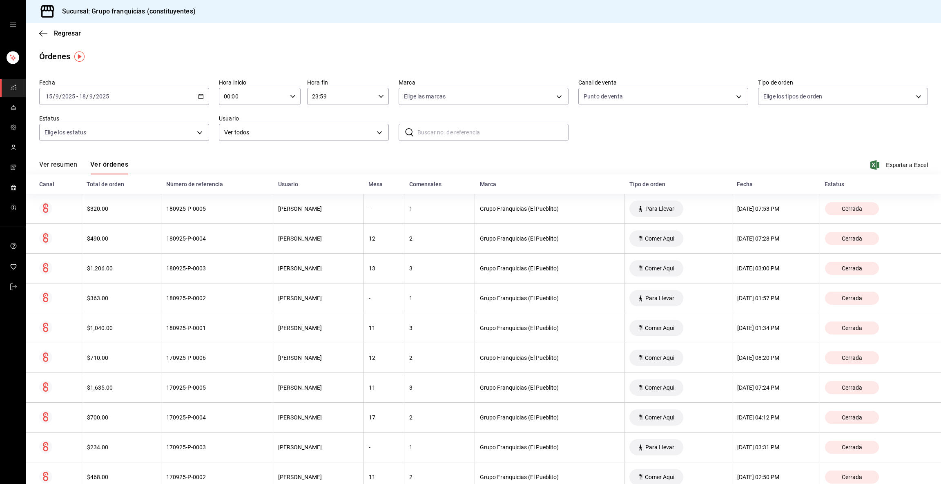
click at [84, 99] on input "18" at bounding box center [82, 96] width 7 height 7
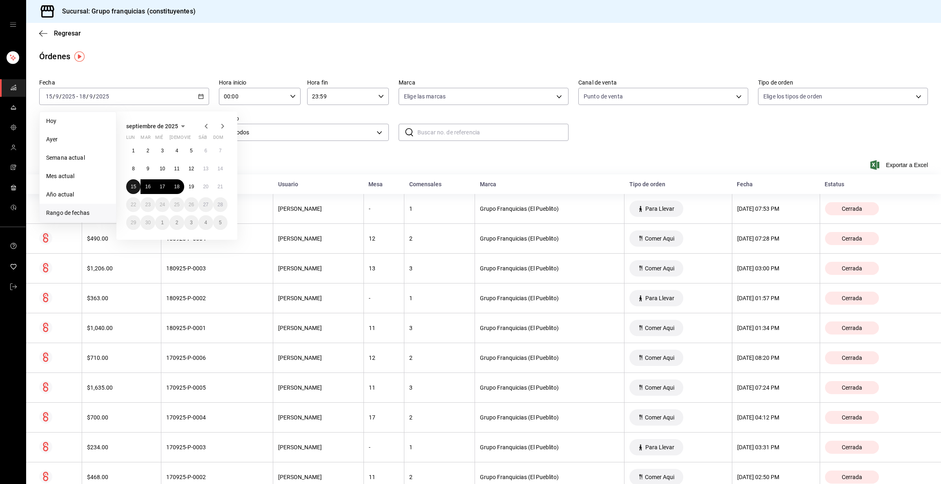
click at [136, 187] on button "15" at bounding box center [133, 186] width 14 height 15
click at [148, 186] on abbr "16" at bounding box center [147, 187] width 5 height 6
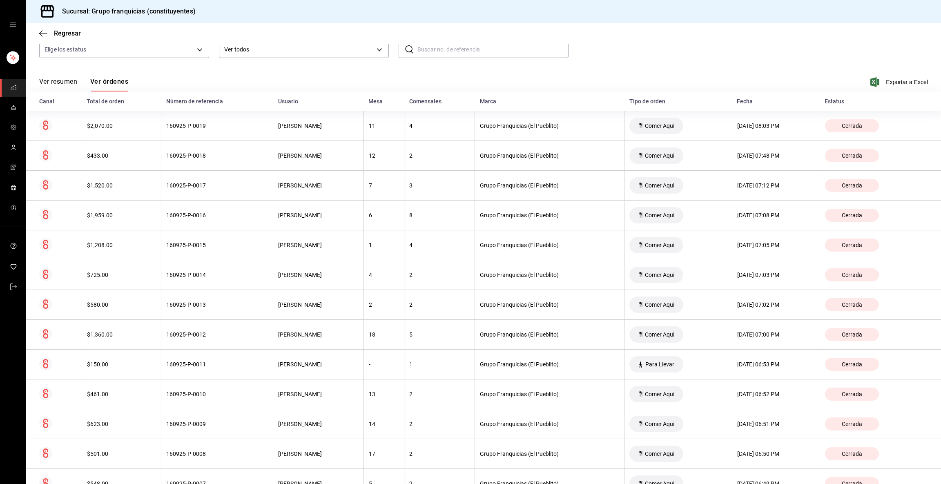
scroll to position [110, 0]
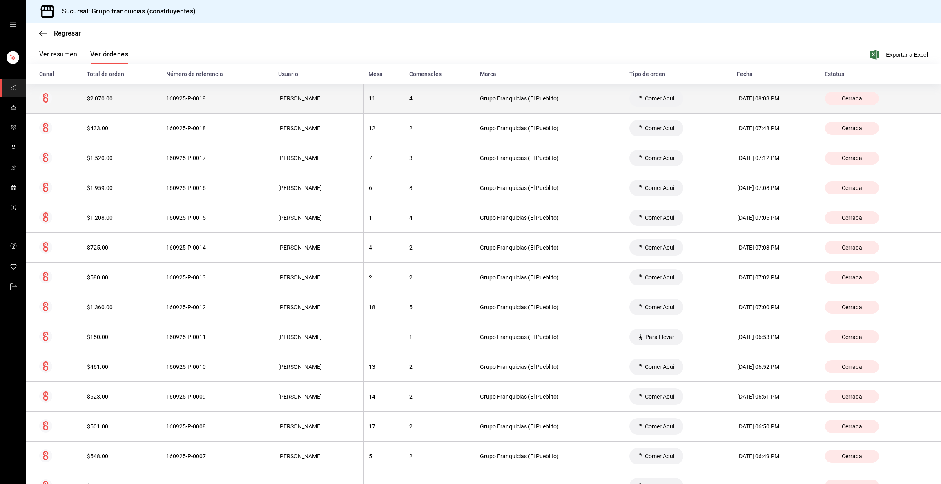
click at [341, 90] on th "[PERSON_NAME]" at bounding box center [318, 99] width 91 height 30
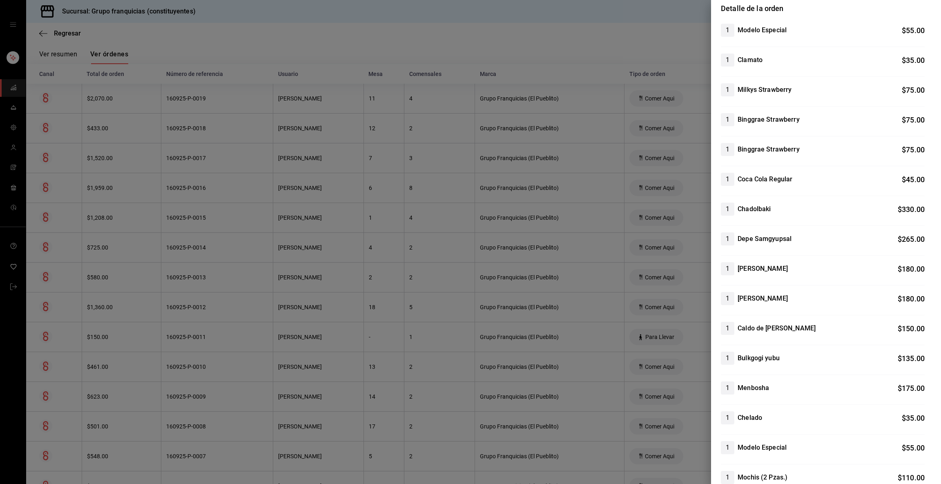
scroll to position [0, 0]
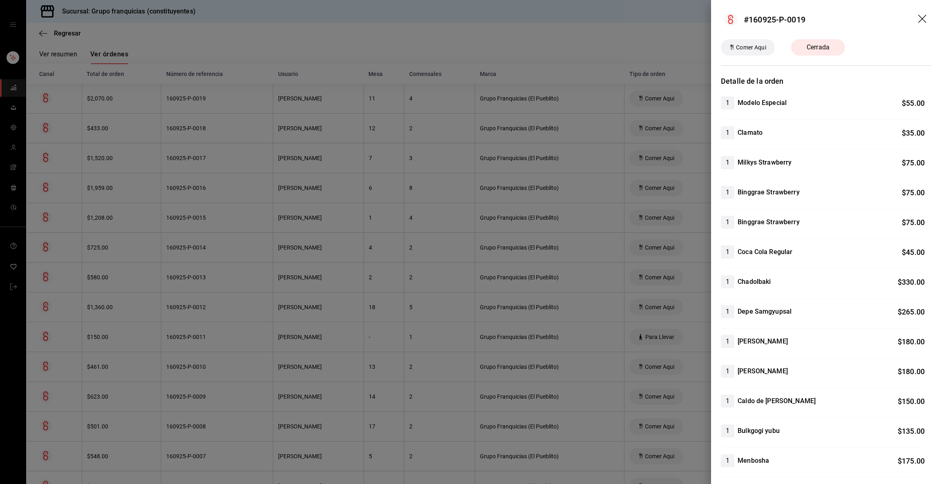
click at [168, 93] on div at bounding box center [470, 242] width 941 height 484
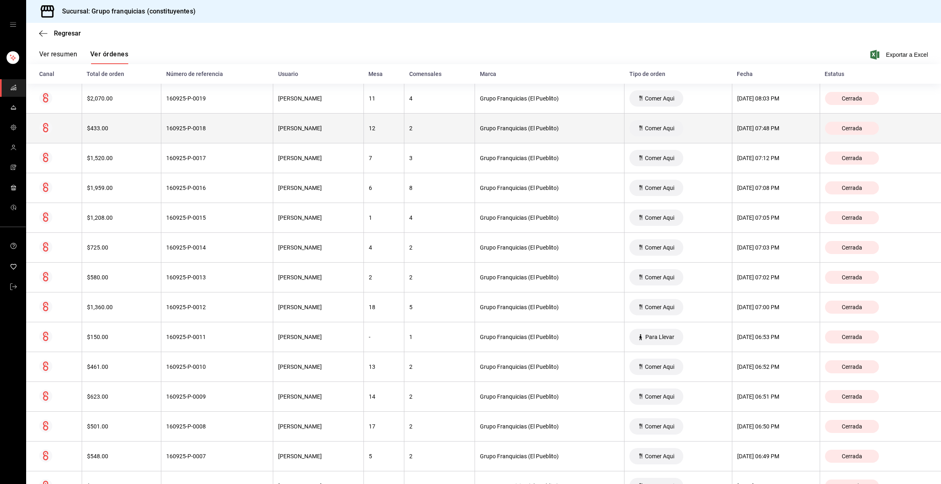
click at [173, 132] on div "160925-P-0018" at bounding box center [217, 128] width 102 height 7
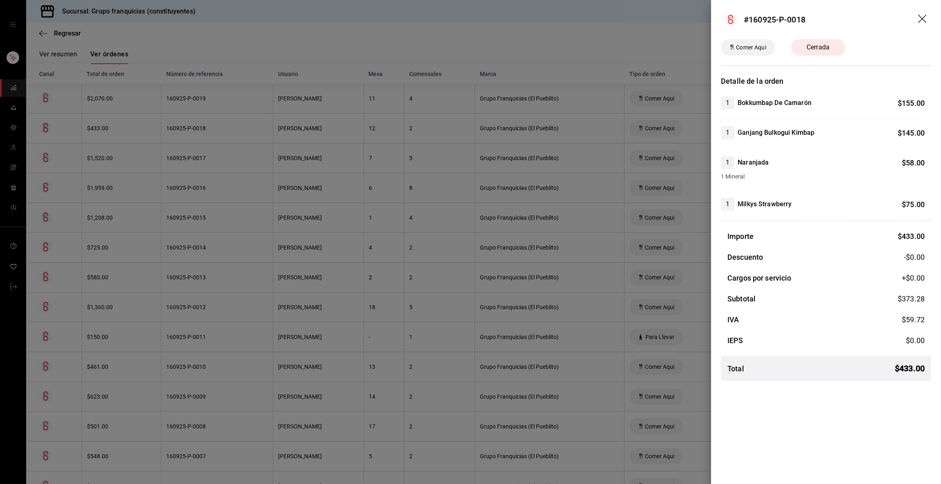
click at [173, 132] on div at bounding box center [470, 242] width 941 height 484
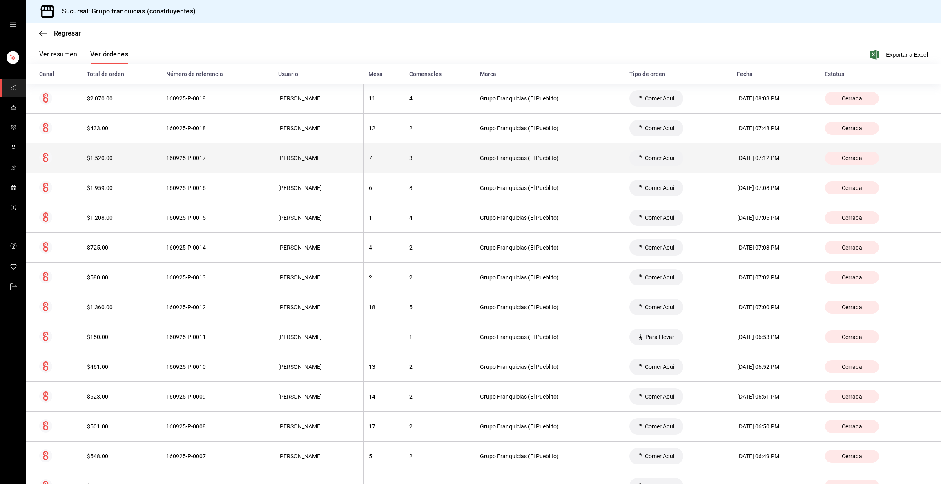
click at [168, 157] on div "160925-P-0017" at bounding box center [217, 158] width 102 height 7
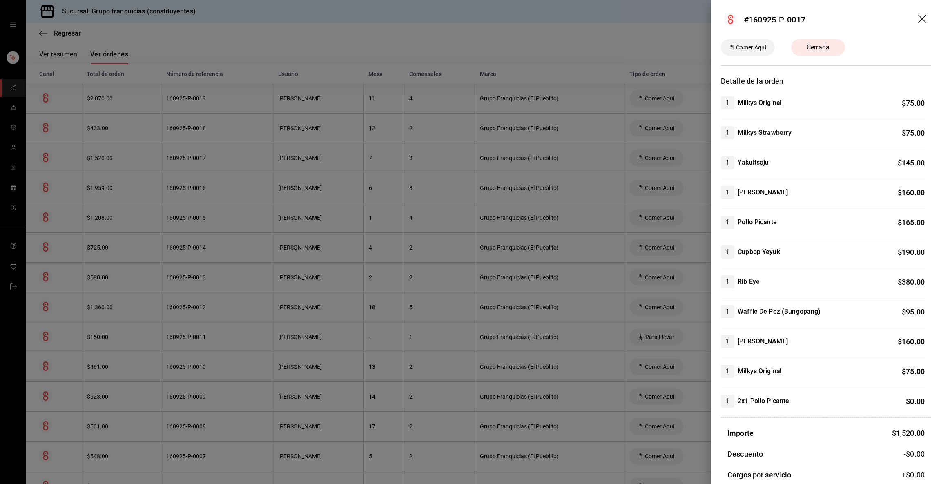
click at [168, 157] on div at bounding box center [470, 242] width 941 height 484
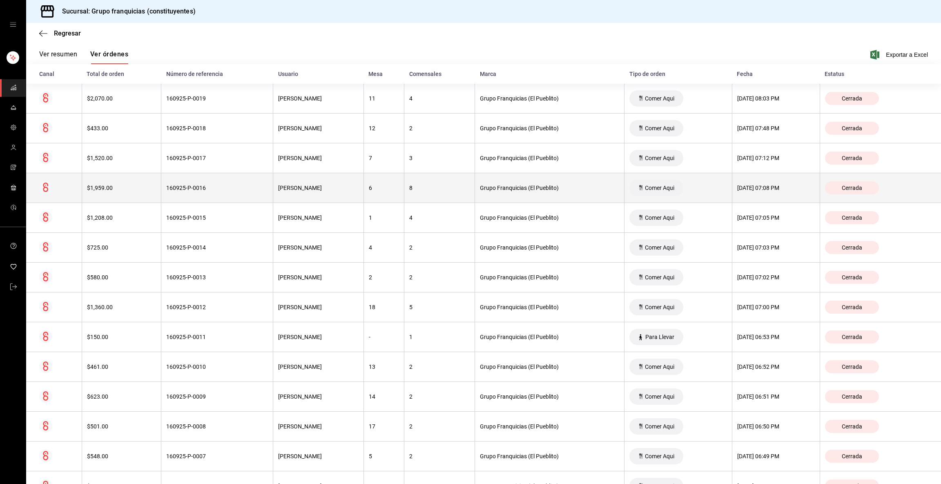
click at [174, 185] on div "160925-P-0016" at bounding box center [217, 188] width 102 height 7
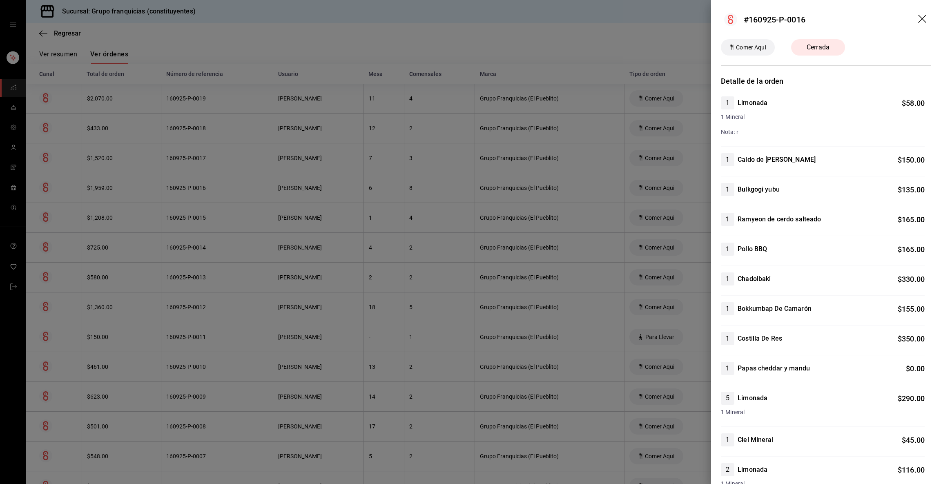
click at [394, 87] on div at bounding box center [470, 242] width 941 height 484
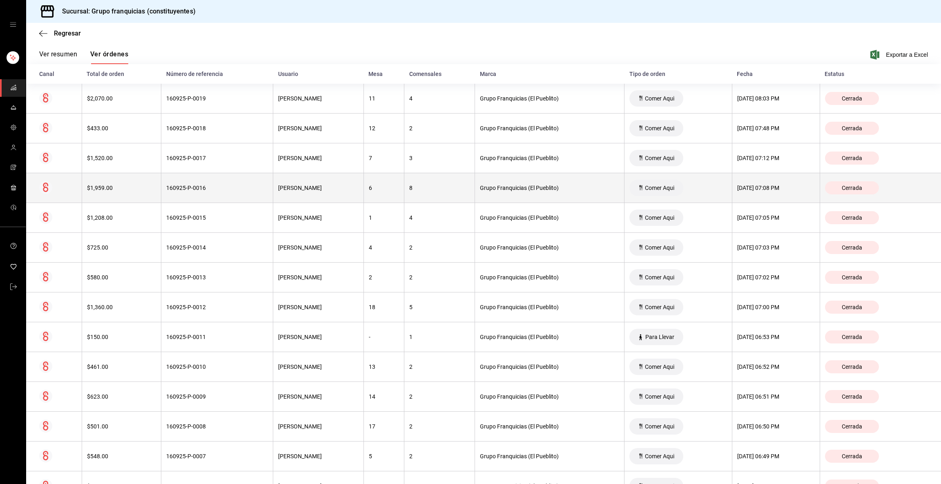
click at [202, 190] on div "160925-P-0016" at bounding box center [217, 188] width 102 height 7
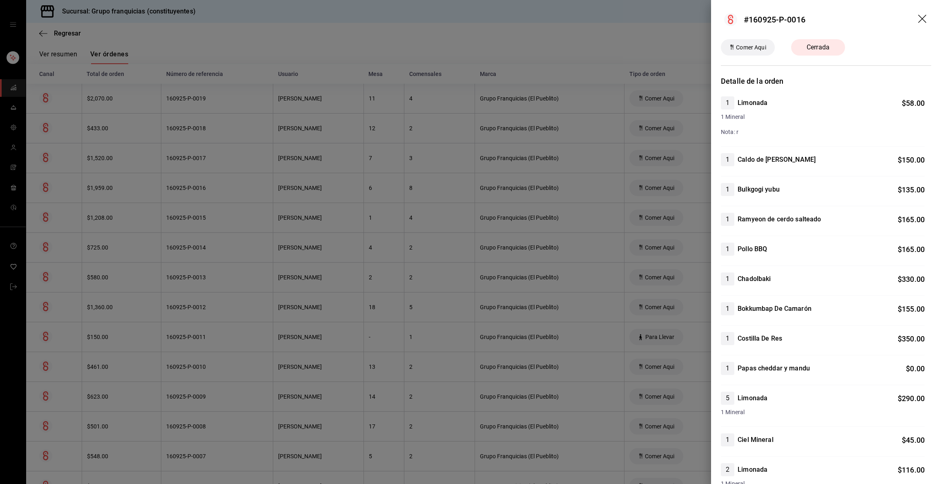
click at [203, 228] on div at bounding box center [470, 242] width 941 height 484
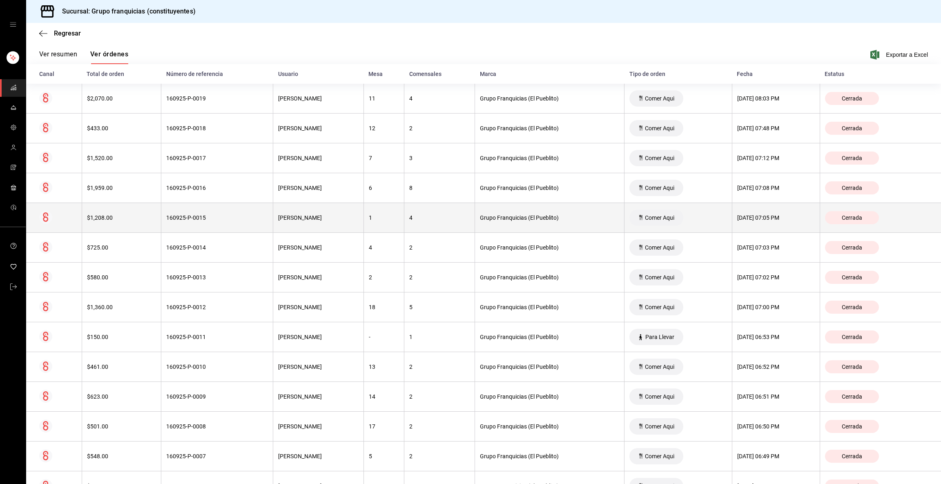
click at [182, 226] on th "160925-P-0015" at bounding box center [217, 218] width 112 height 30
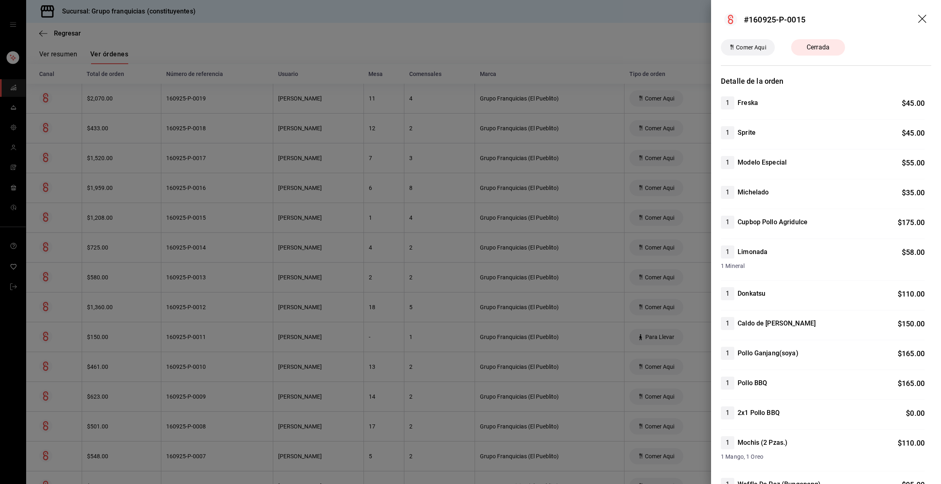
click at [182, 226] on div at bounding box center [470, 242] width 941 height 484
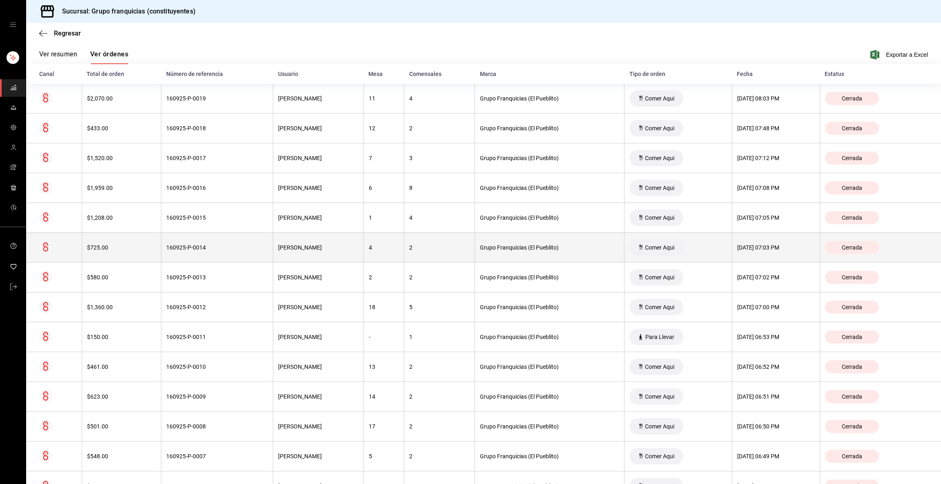
click at [187, 241] on th "160925-P-0014" at bounding box center [217, 248] width 112 height 30
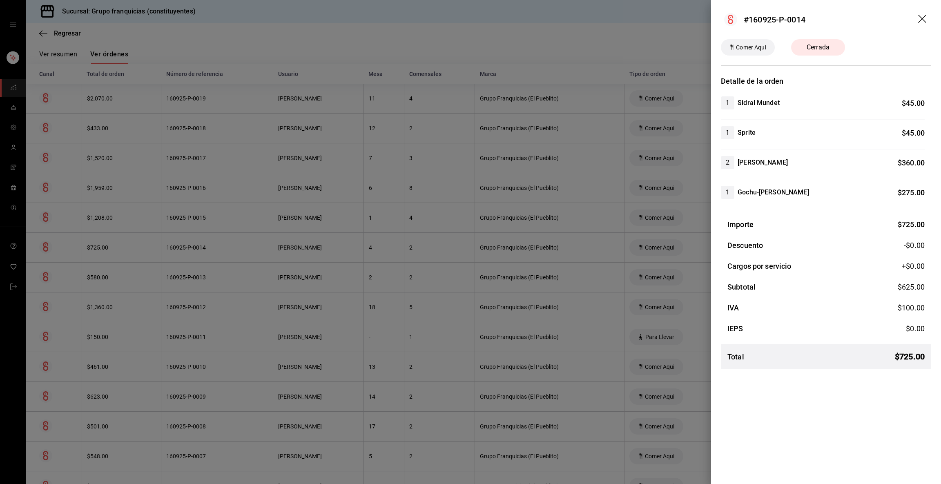
click at [187, 241] on div at bounding box center [470, 242] width 941 height 484
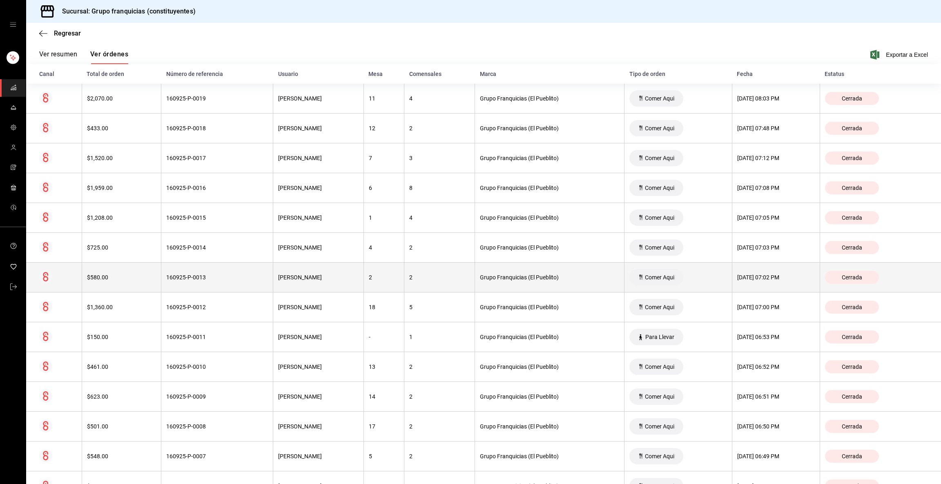
click at [183, 279] on div "160925-P-0013" at bounding box center [217, 277] width 102 height 7
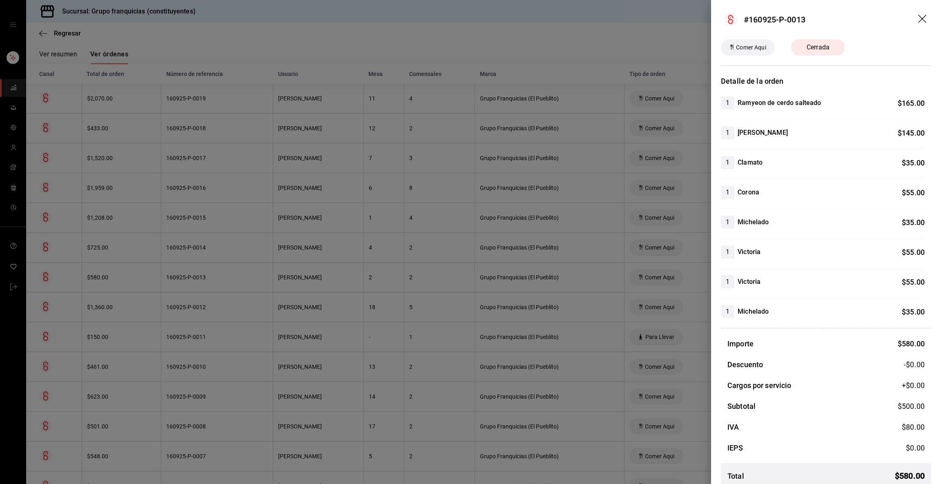
click at [183, 279] on div at bounding box center [470, 242] width 941 height 484
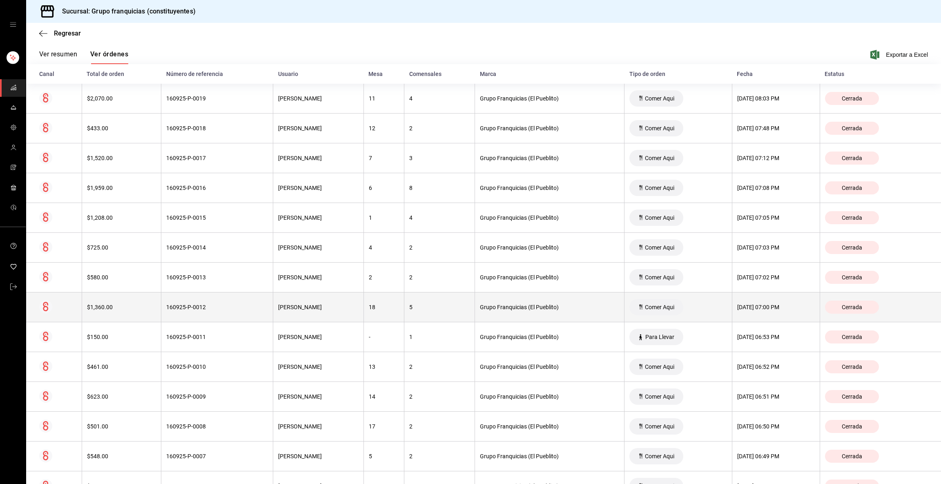
click at [185, 301] on th "160925-P-0012" at bounding box center [217, 307] width 112 height 30
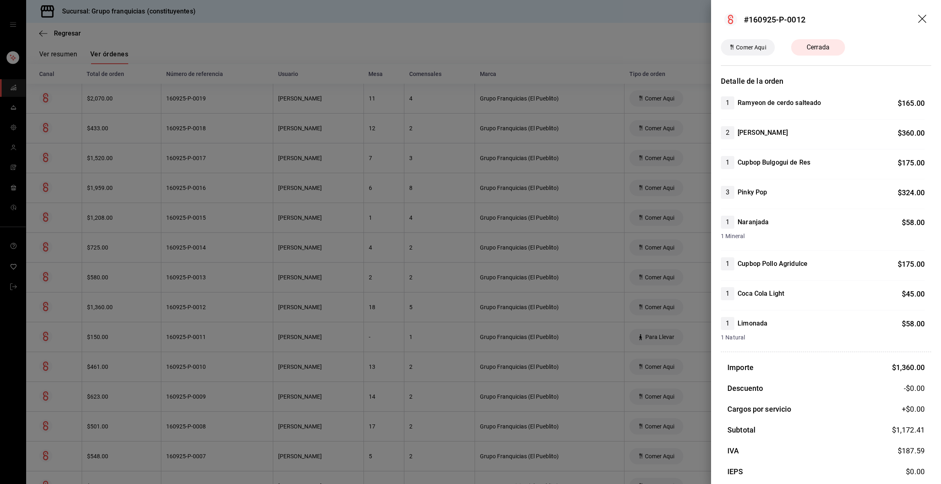
click at [185, 301] on div at bounding box center [470, 242] width 941 height 484
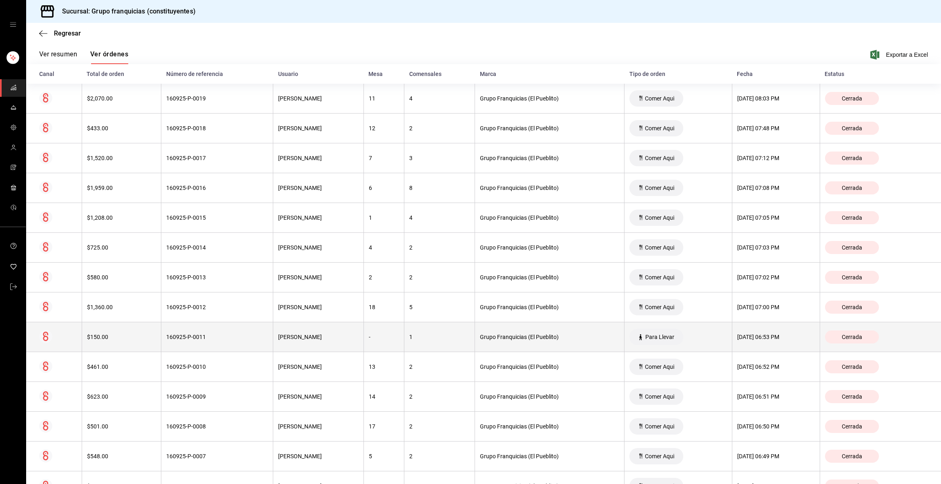
click at [186, 335] on div "160925-P-0011" at bounding box center [217, 337] width 102 height 7
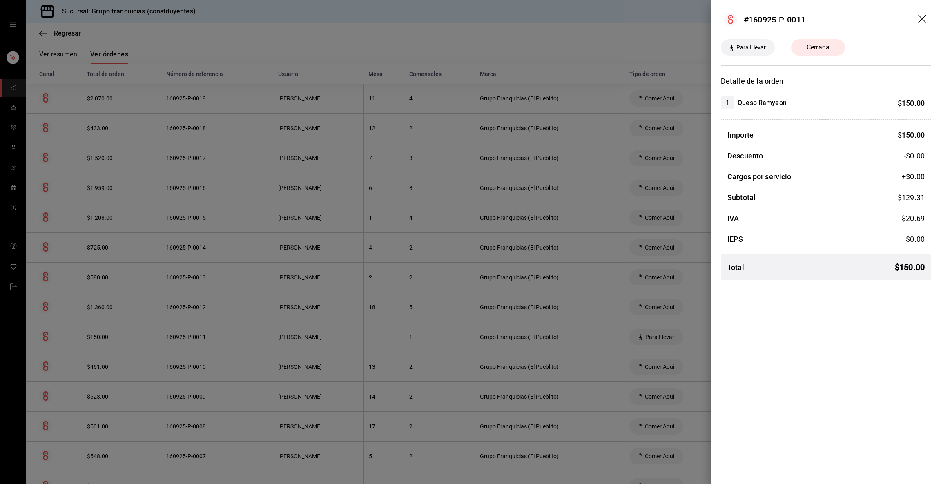
click at [186, 335] on div at bounding box center [470, 242] width 941 height 484
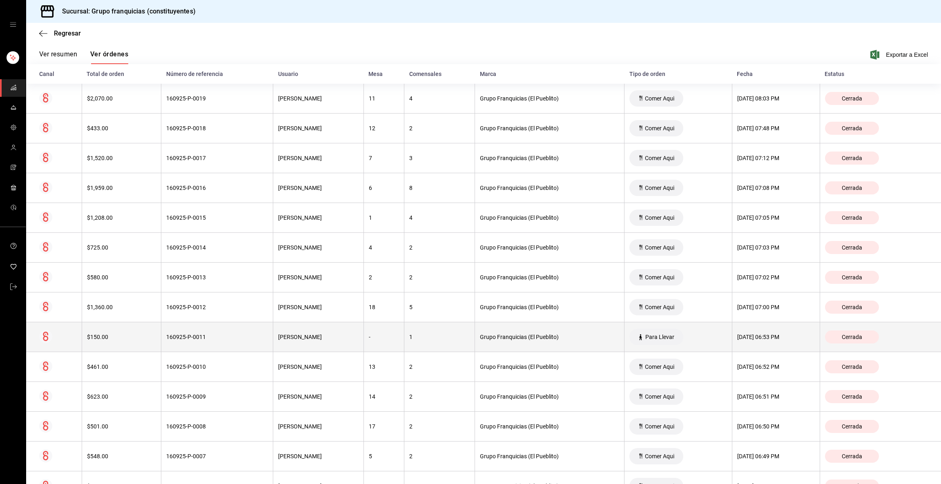
click at [188, 352] on th "160925-P-0011" at bounding box center [217, 337] width 112 height 30
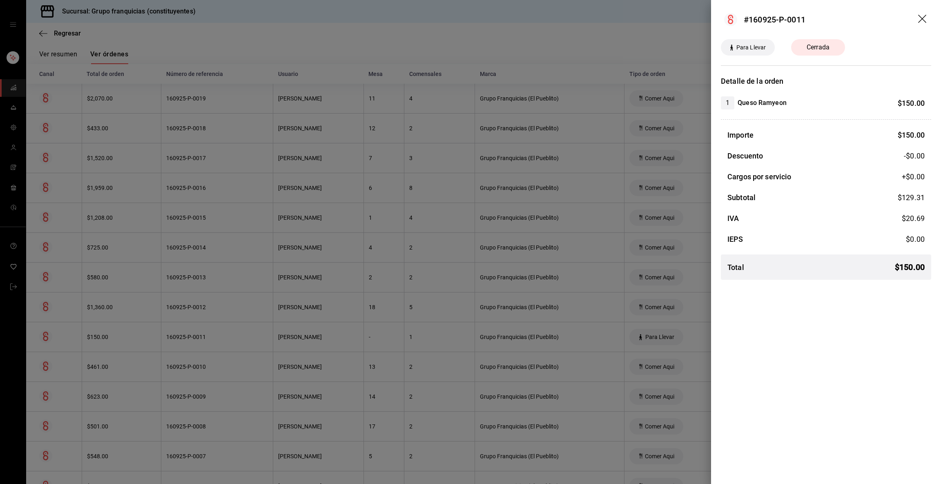
click at [183, 373] on div at bounding box center [470, 242] width 941 height 484
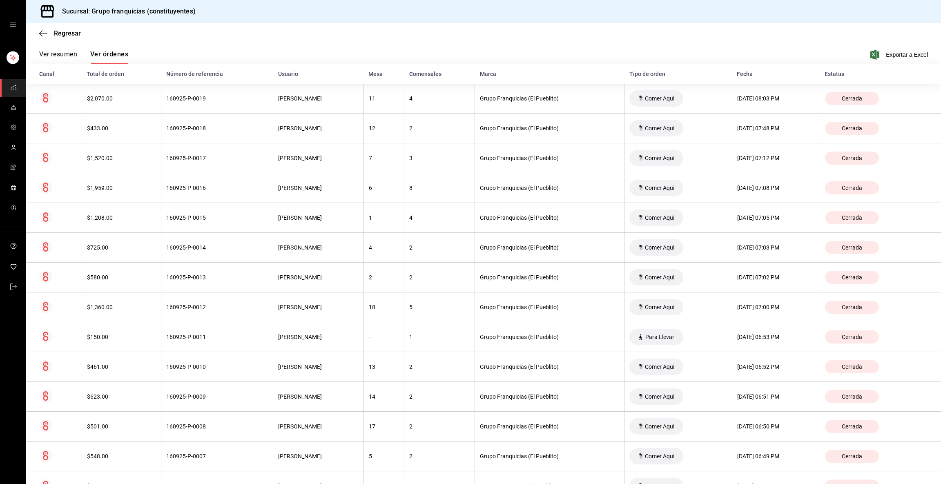
click at [183, 373] on th "160925-P-0010" at bounding box center [217, 367] width 112 height 30
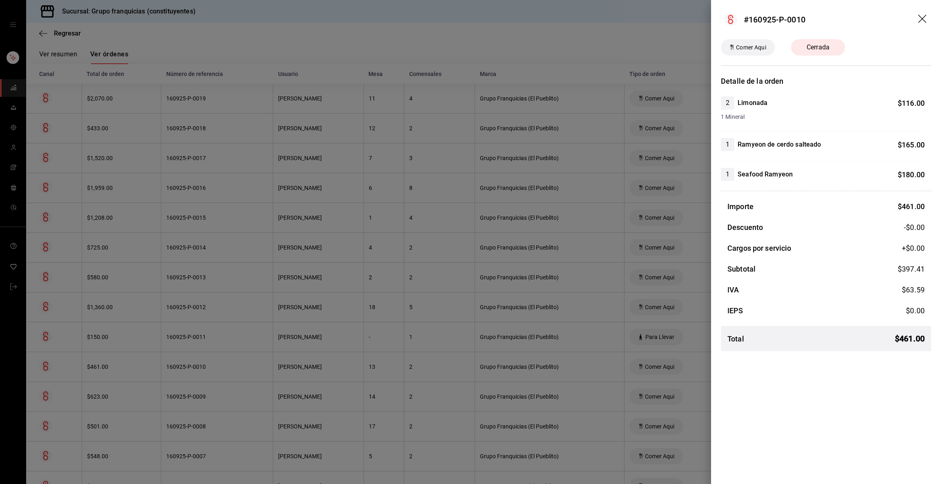
click at [183, 373] on div at bounding box center [470, 242] width 941 height 484
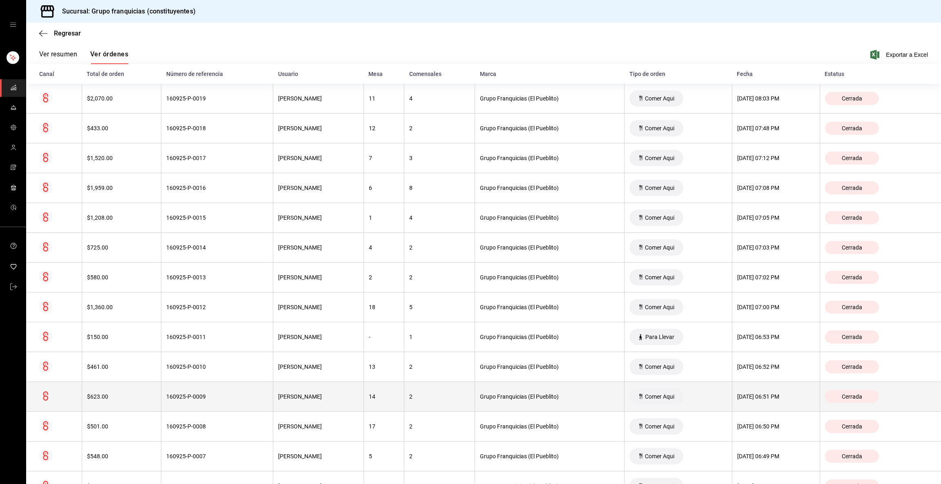
click at [183, 395] on div "160925-P-0009" at bounding box center [217, 396] width 102 height 7
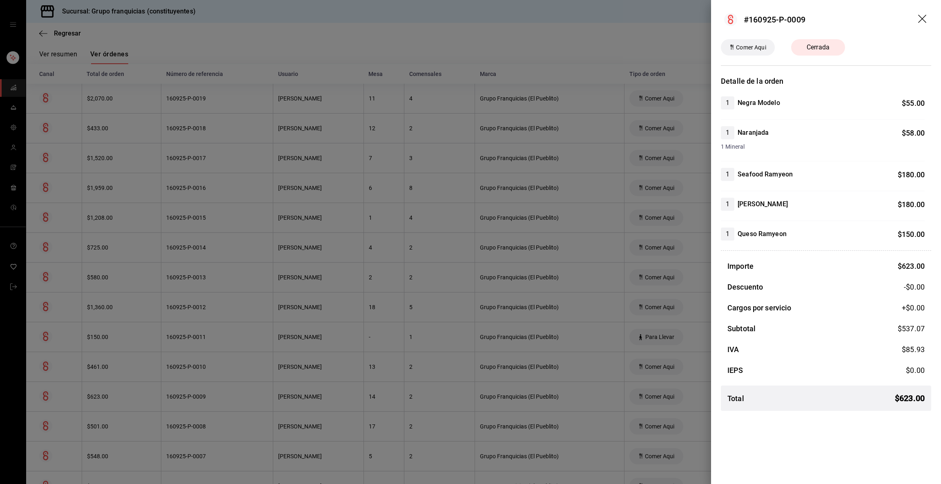
click at [183, 395] on div at bounding box center [470, 242] width 941 height 484
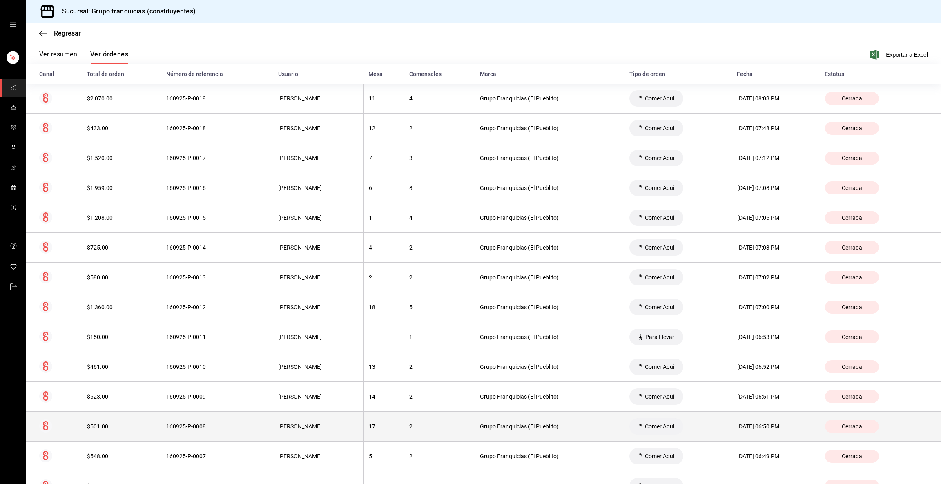
click at [185, 423] on th "160925-P-0008" at bounding box center [217, 427] width 112 height 30
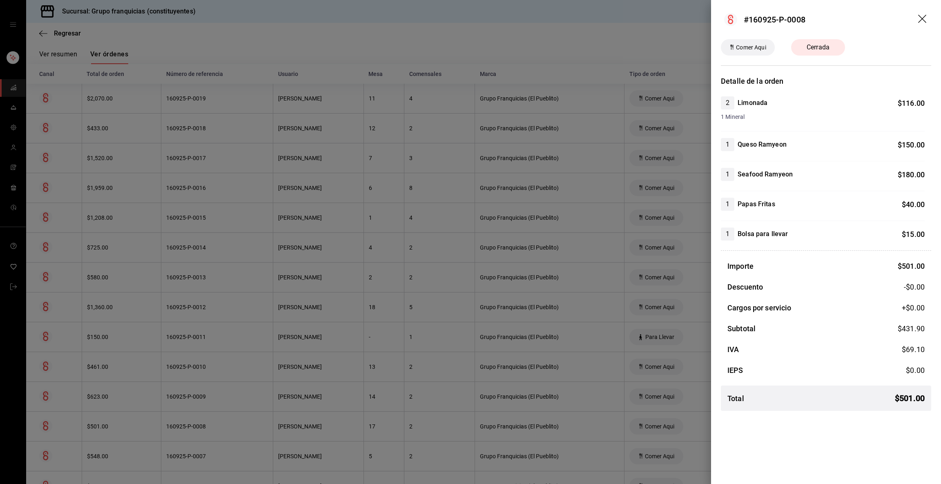
click at [185, 423] on div at bounding box center [470, 242] width 941 height 484
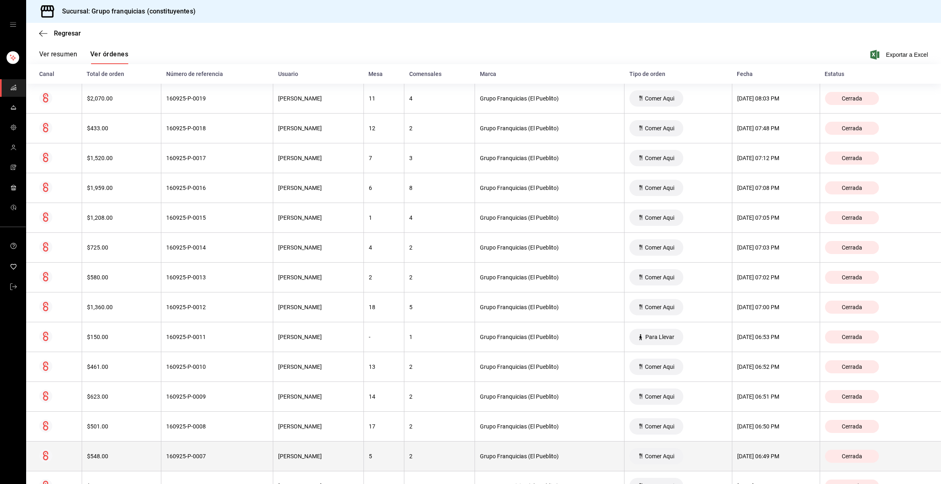
click at [182, 455] on div "160925-P-0007" at bounding box center [217, 456] width 102 height 7
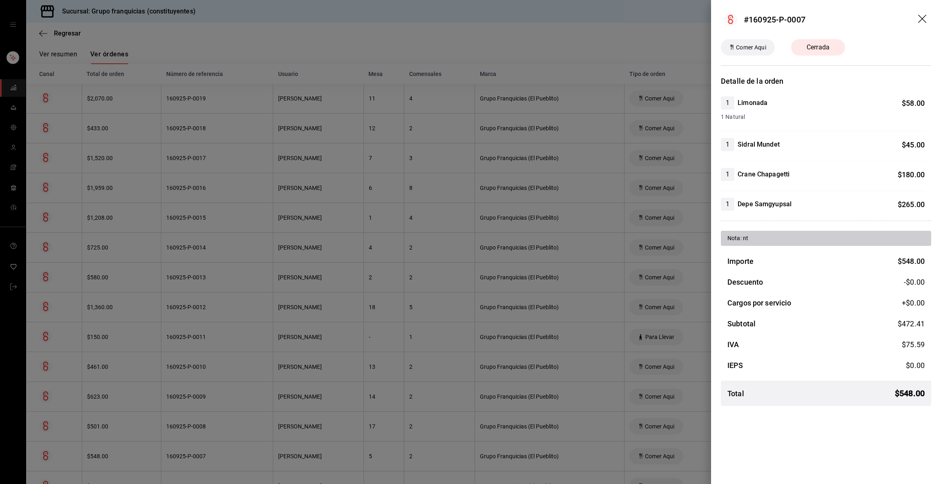
click at [226, 389] on div at bounding box center [470, 242] width 941 height 484
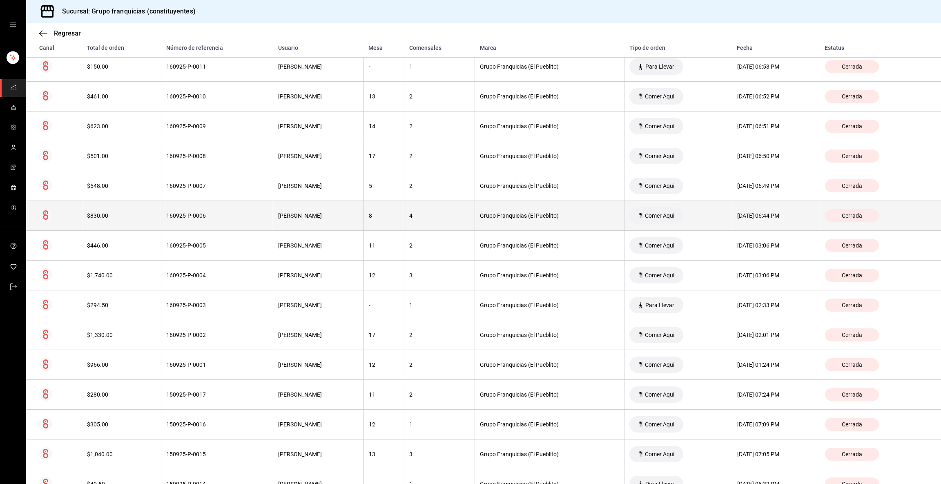
scroll to position [397, 0]
click at [203, 219] on th "160925-P-0006" at bounding box center [217, 214] width 112 height 30
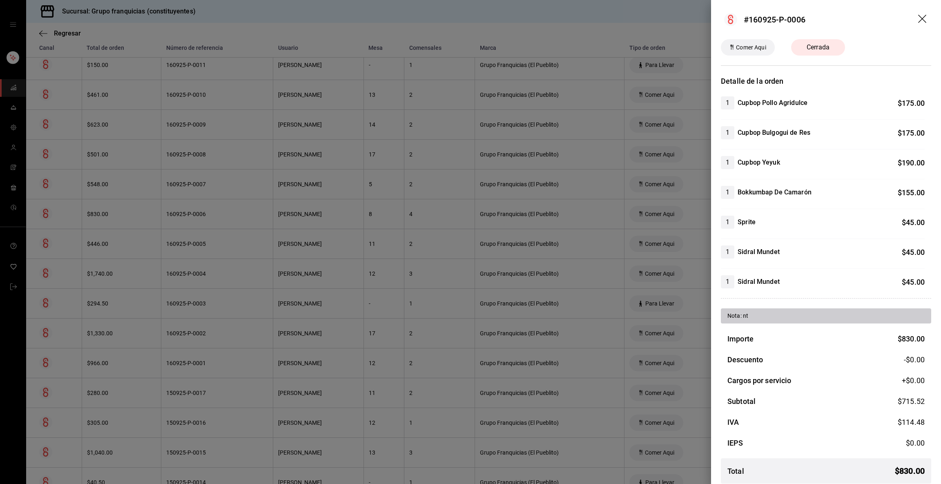
click at [203, 219] on div at bounding box center [470, 242] width 941 height 484
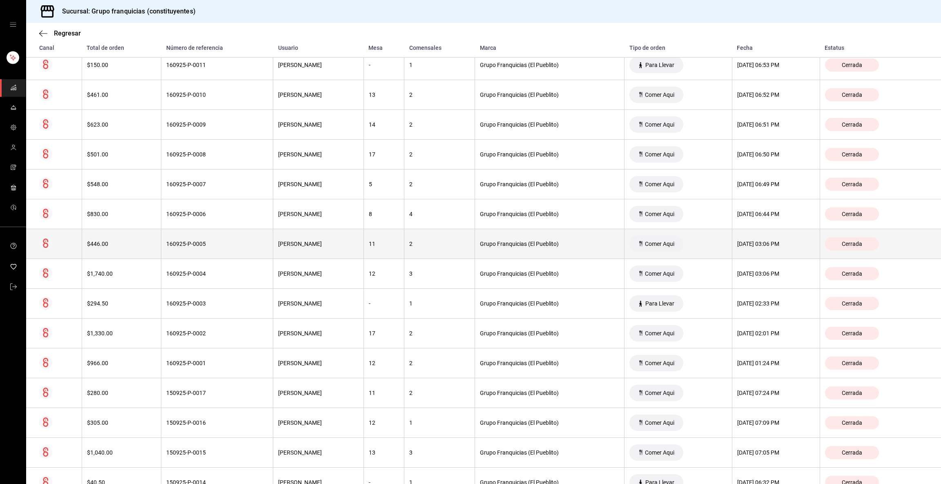
click at [196, 241] on div "160925-P-0005" at bounding box center [217, 244] width 102 height 7
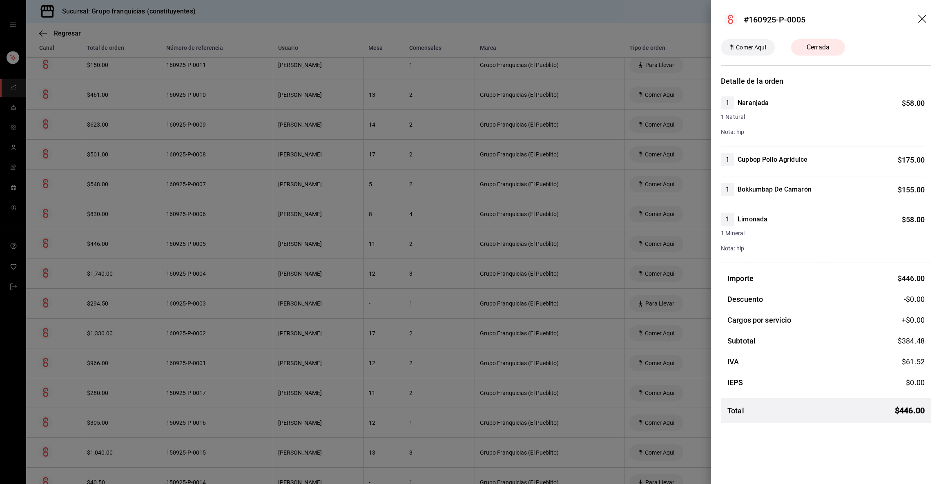
click at [196, 241] on div at bounding box center [470, 242] width 941 height 484
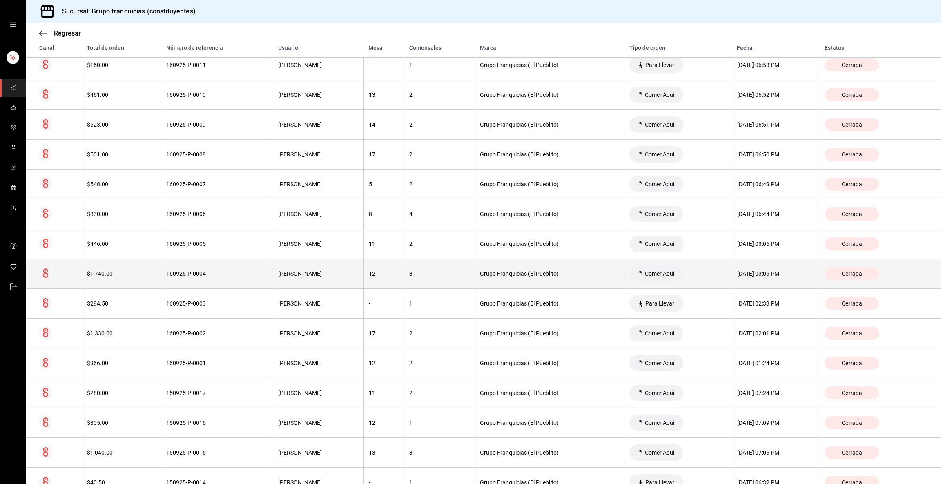
click at [188, 276] on div "160925-P-0004" at bounding box center [217, 273] width 102 height 7
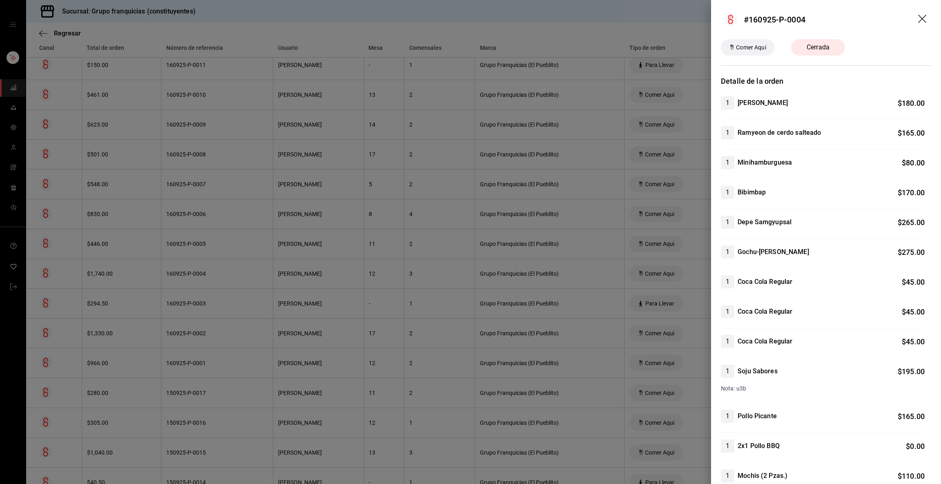
click at [188, 274] on div at bounding box center [470, 242] width 941 height 484
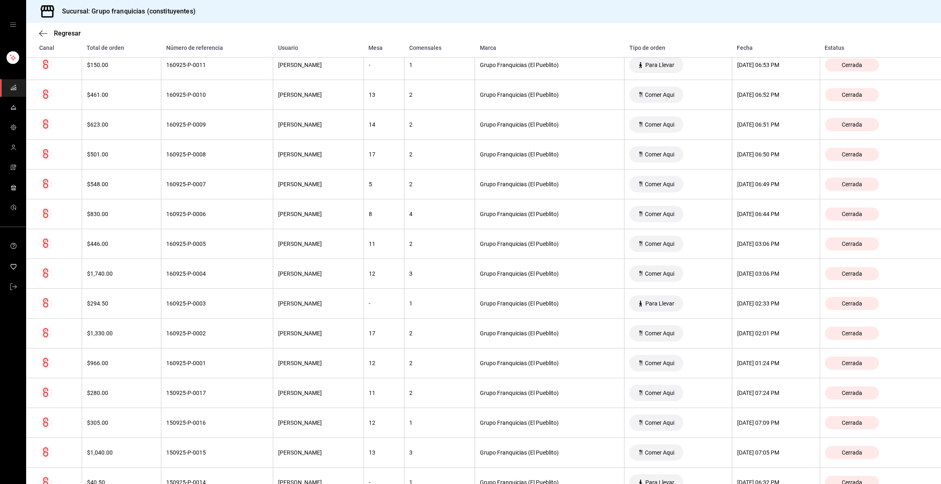
click at [188, 274] on div "160925-P-0004" at bounding box center [217, 273] width 102 height 7
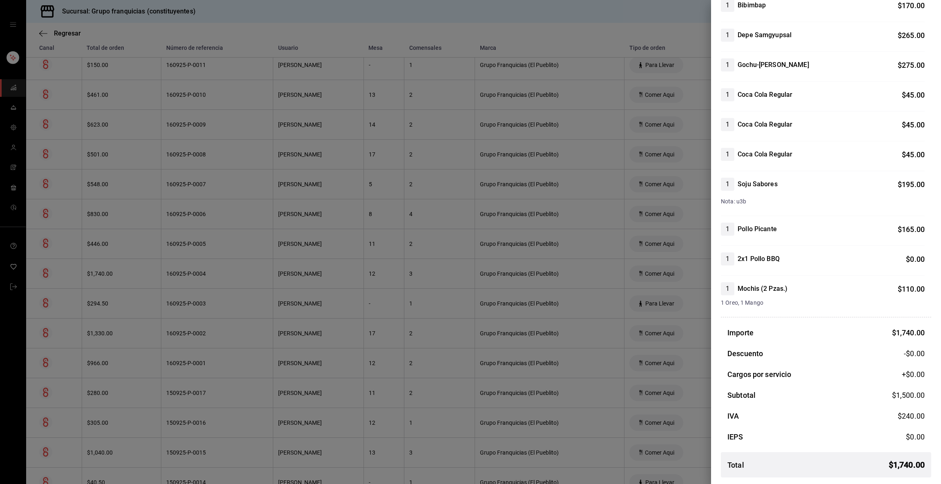
scroll to position [0, 0]
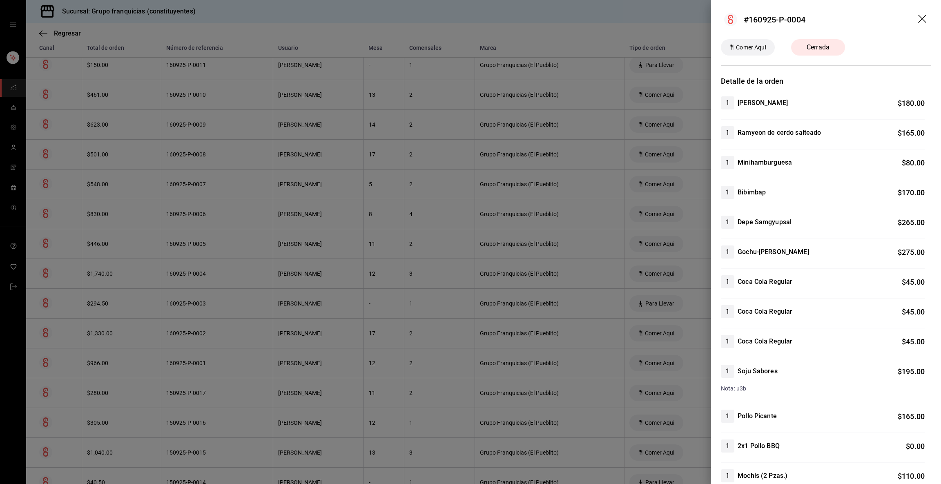
click at [197, 250] on div at bounding box center [470, 242] width 941 height 484
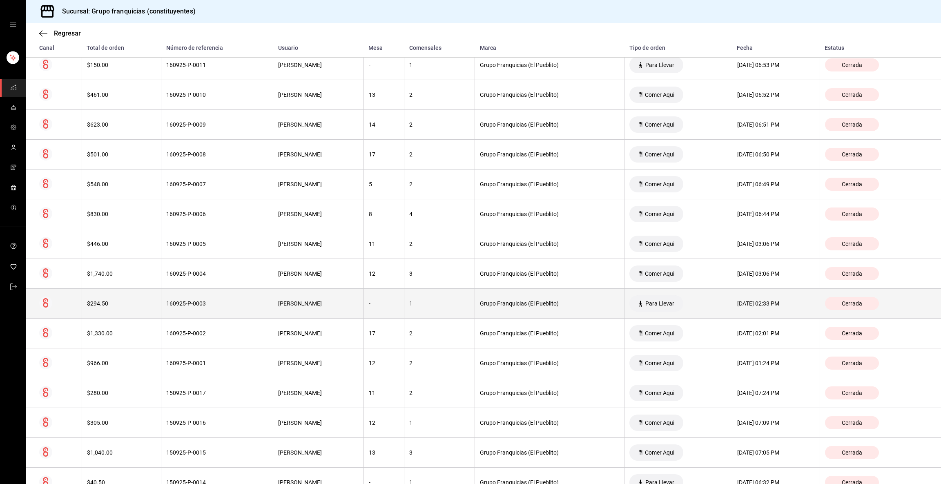
click at [204, 311] on th "160925-P-0003" at bounding box center [217, 304] width 112 height 30
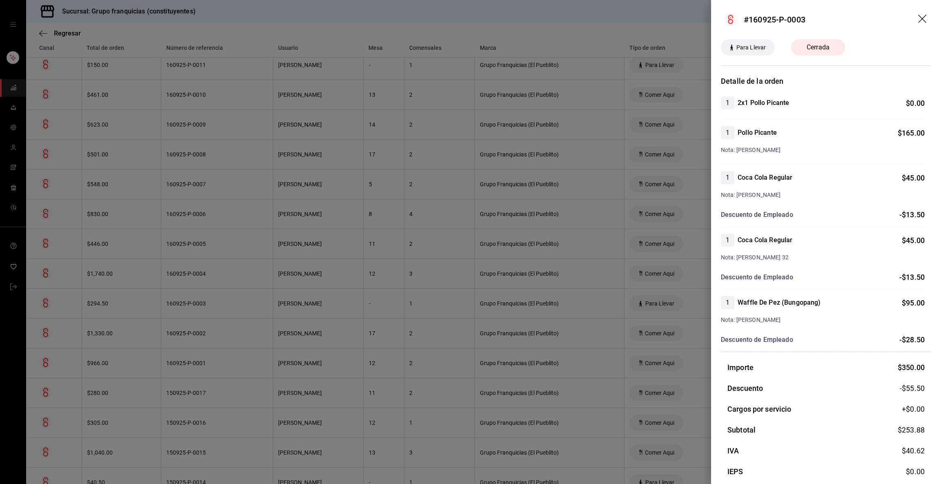
click at [204, 311] on div at bounding box center [470, 242] width 941 height 484
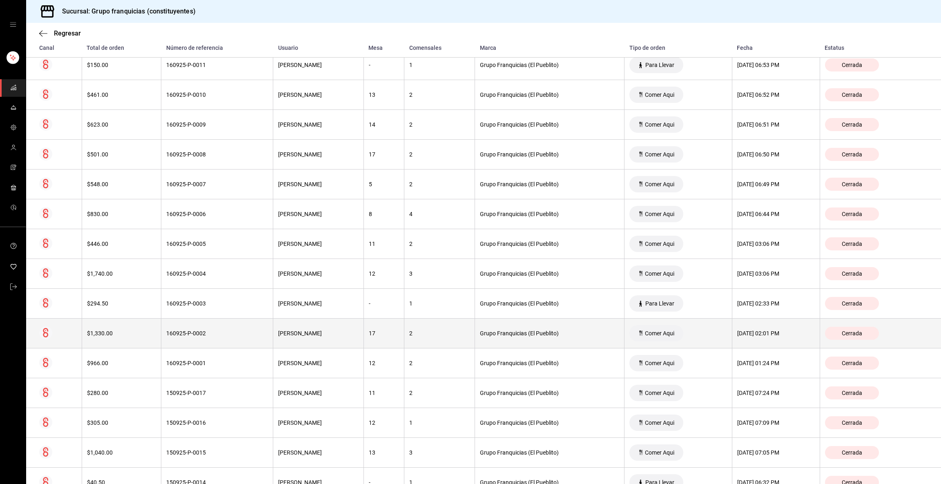
click at [188, 335] on div "160925-P-0002" at bounding box center [217, 333] width 102 height 7
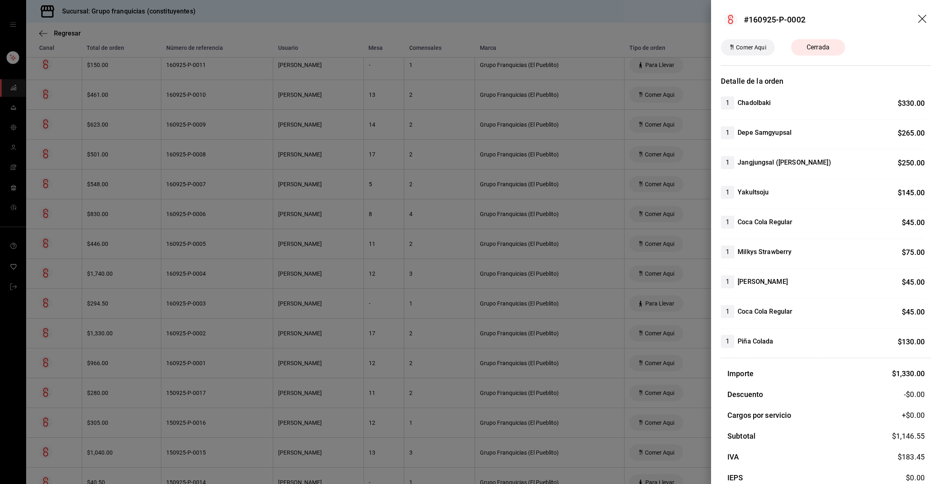
click at [188, 335] on div at bounding box center [470, 242] width 941 height 484
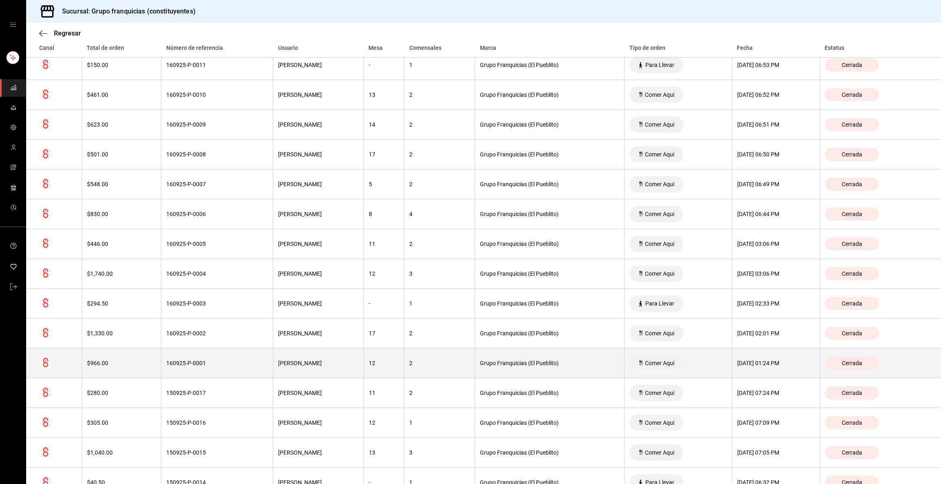
click at [191, 353] on th "160925-P-0001" at bounding box center [217, 363] width 112 height 30
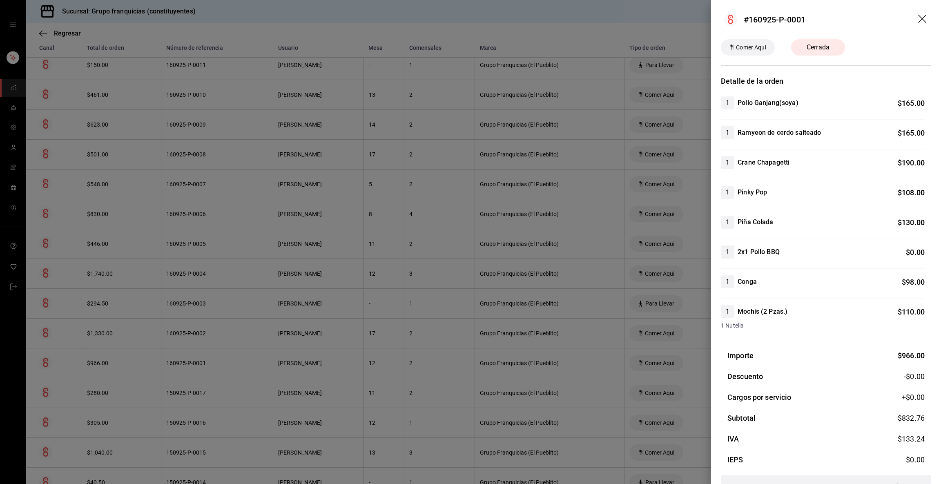
click at [191, 353] on div at bounding box center [470, 242] width 941 height 484
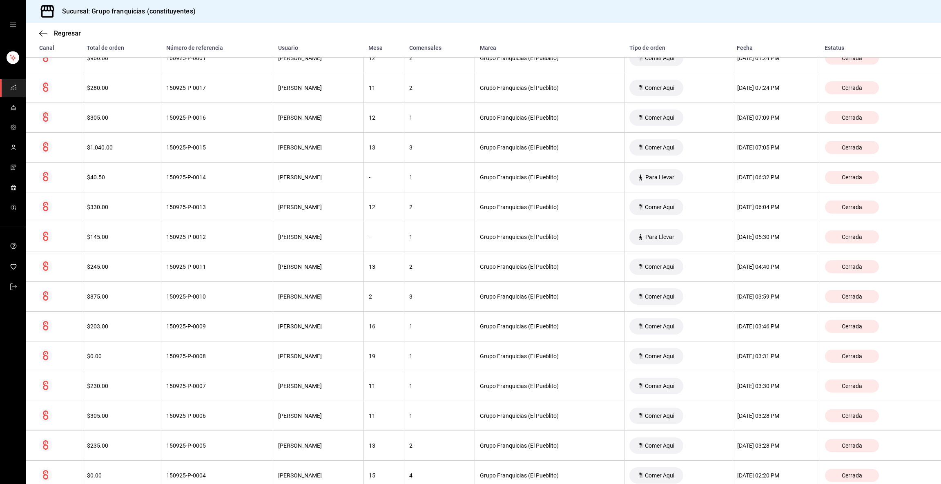
scroll to position [701, 0]
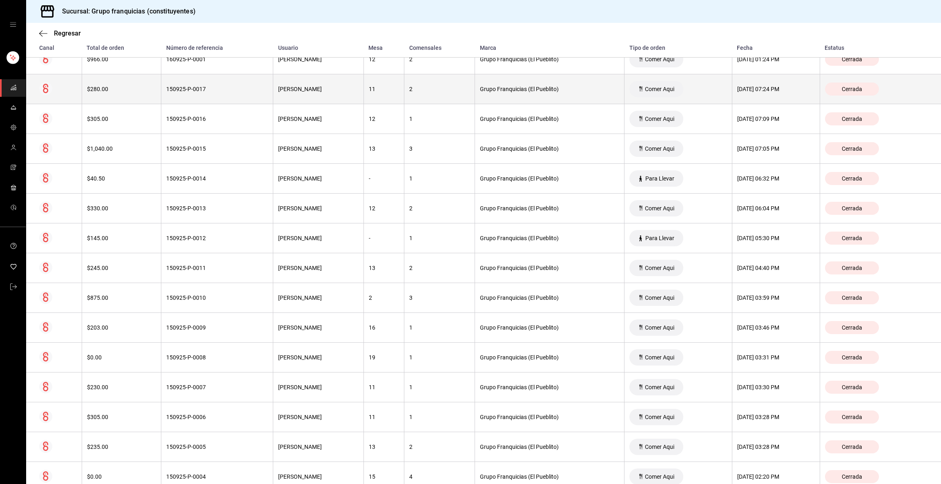
click at [236, 90] on div "150925-P-0017" at bounding box center [217, 89] width 102 height 7
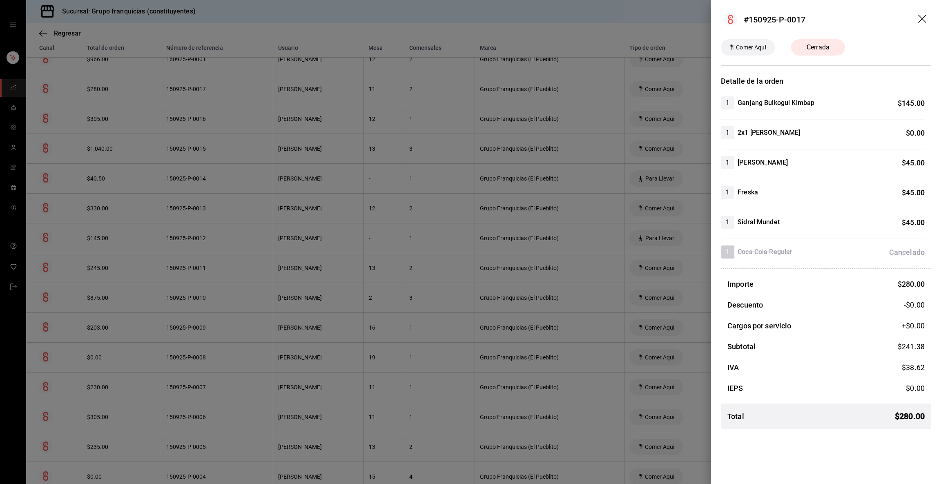
click at [236, 90] on div at bounding box center [470, 242] width 941 height 484
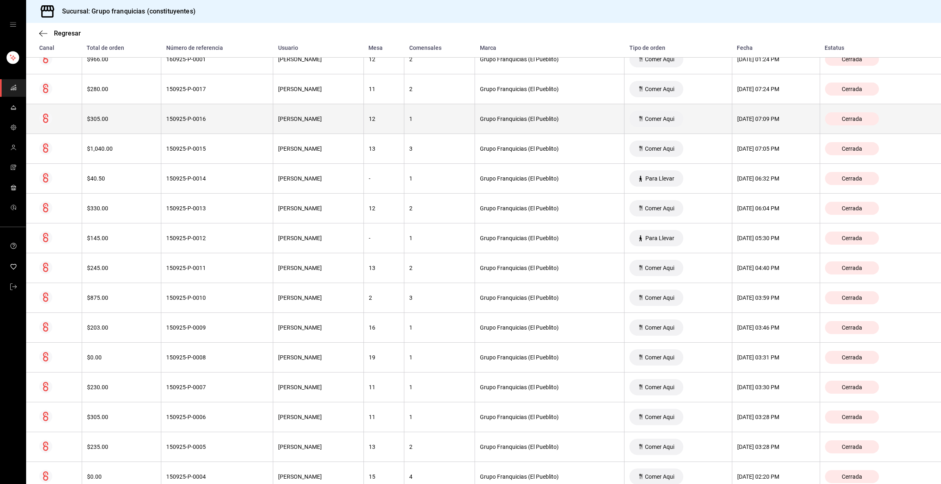
click at [218, 128] on th "150925-P-0016" at bounding box center [217, 119] width 112 height 30
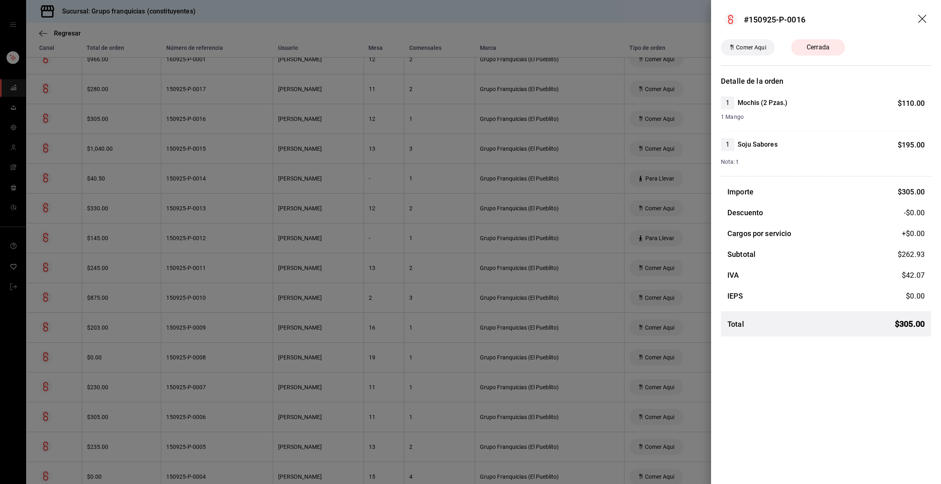
click at [218, 128] on div at bounding box center [470, 242] width 941 height 484
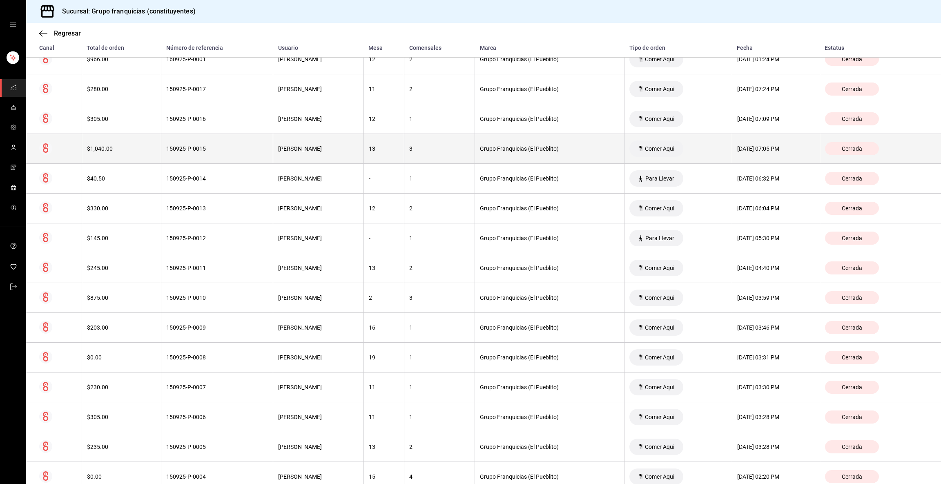
click at [214, 149] on div "150925-P-0015" at bounding box center [217, 148] width 102 height 7
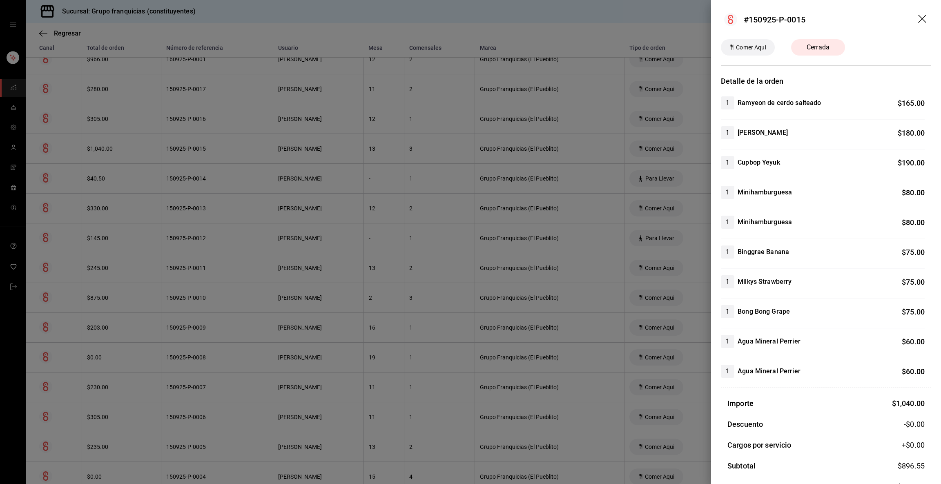
click at [214, 149] on div at bounding box center [470, 242] width 941 height 484
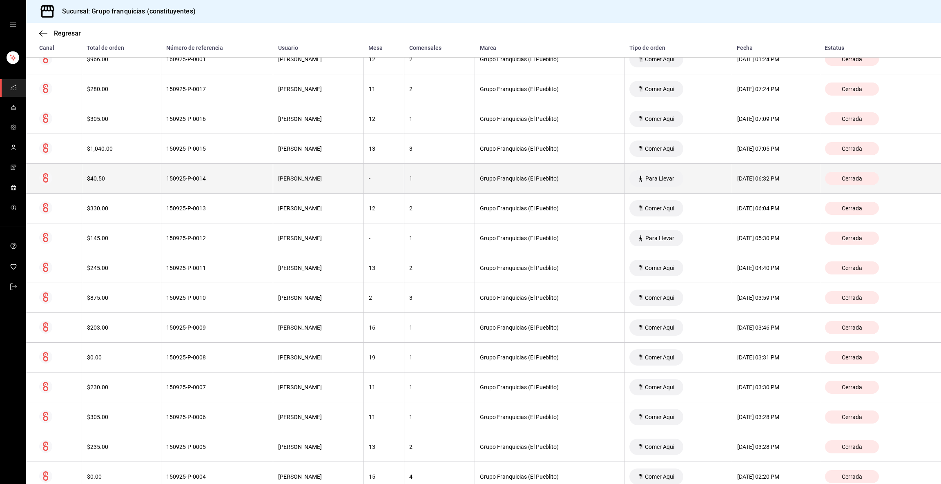
click at [210, 174] on th "150925-P-0014" at bounding box center [217, 179] width 112 height 30
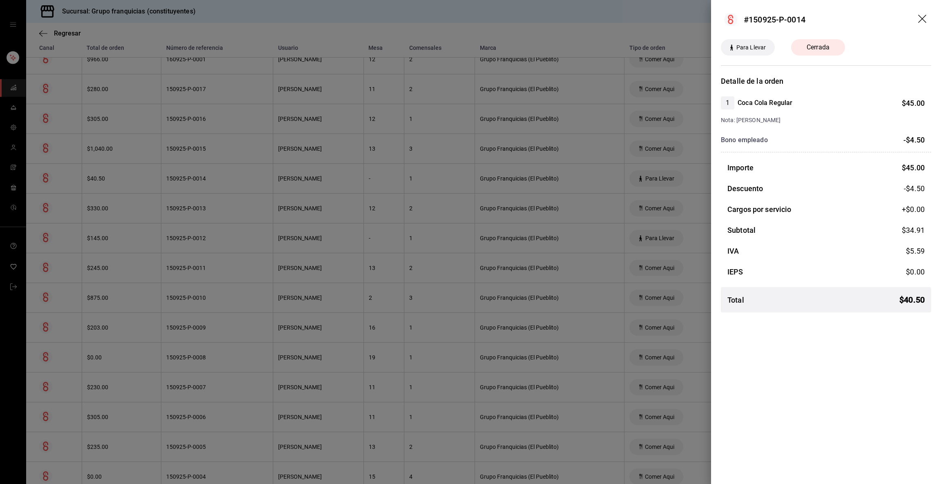
click at [210, 174] on div at bounding box center [470, 242] width 941 height 484
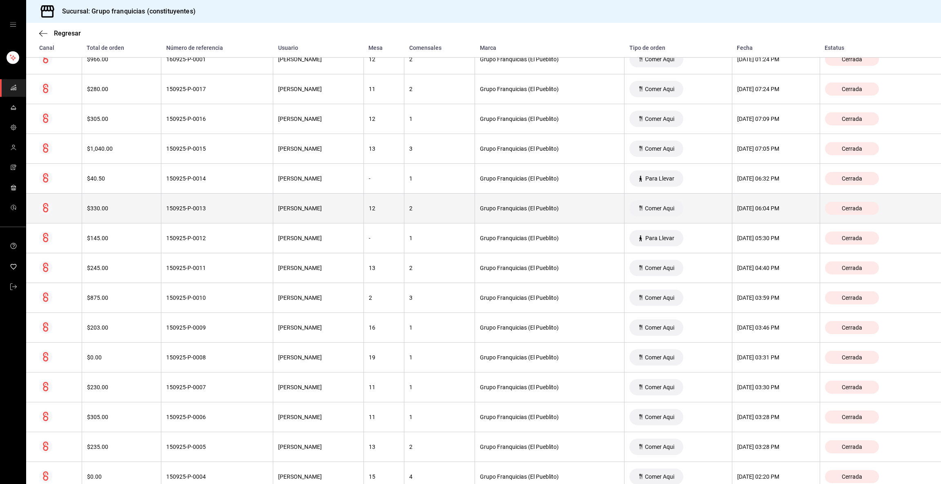
click at [203, 209] on div "150925-P-0013" at bounding box center [217, 208] width 102 height 7
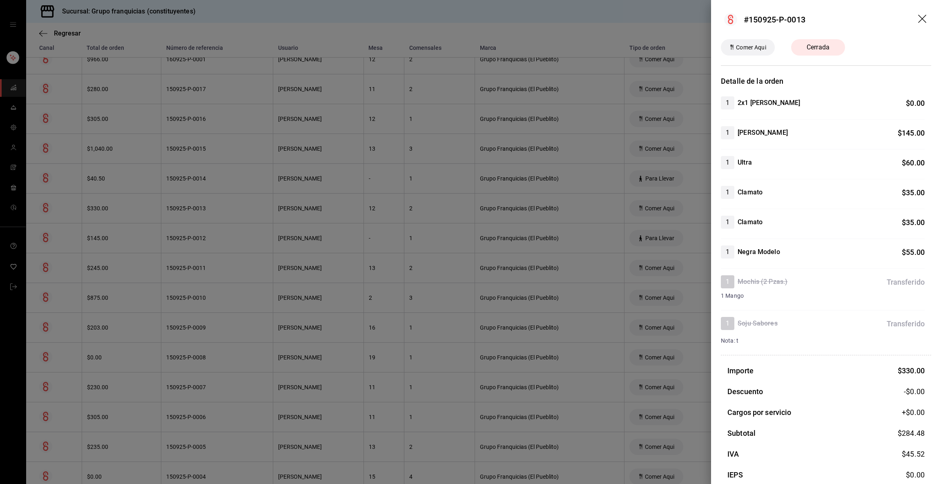
click at [203, 209] on div at bounding box center [470, 242] width 941 height 484
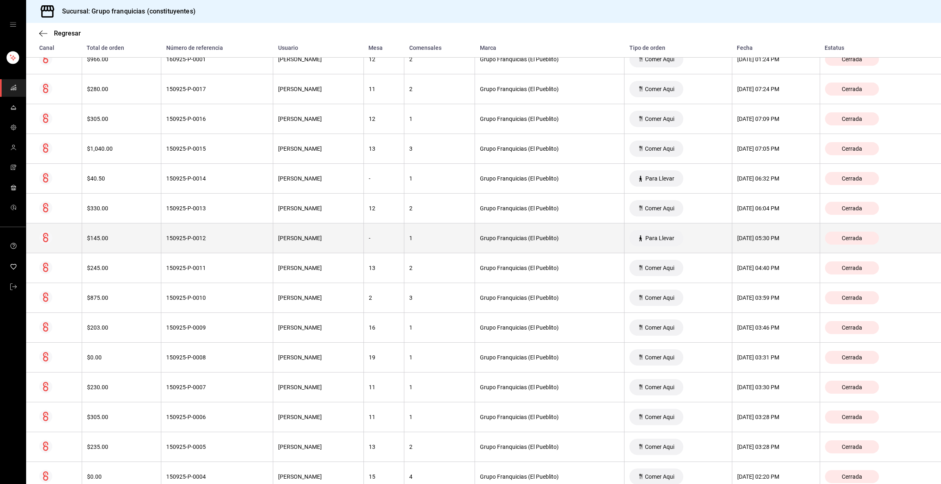
click at [202, 232] on th "150925-P-0012" at bounding box center [217, 238] width 112 height 30
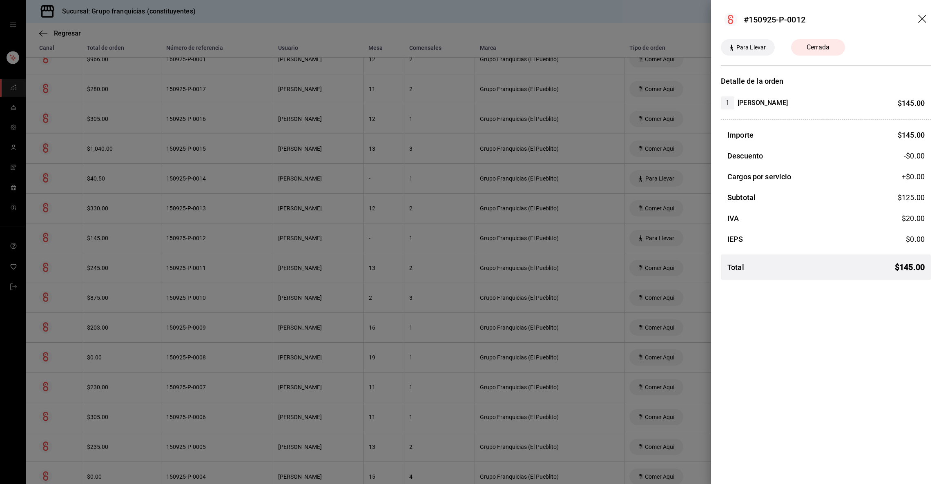
click at [202, 232] on div at bounding box center [470, 242] width 941 height 484
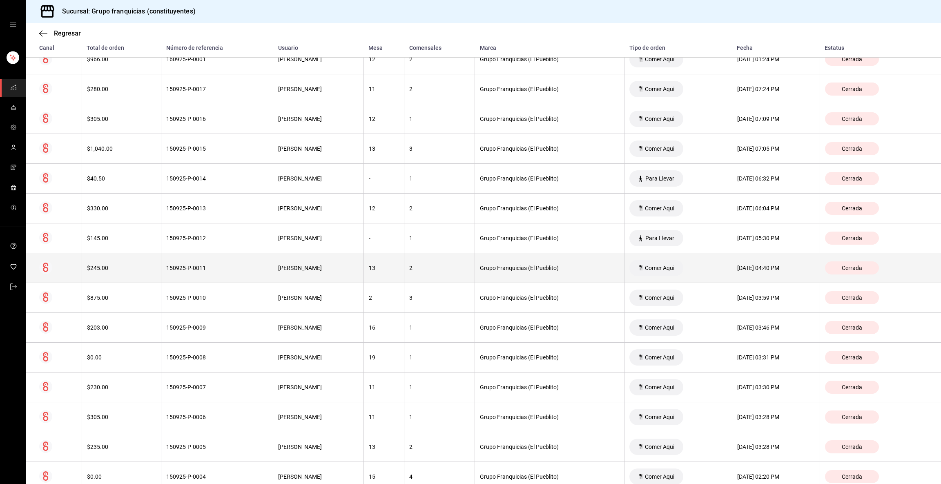
click at [200, 264] on th "150925-P-0011" at bounding box center [217, 268] width 112 height 30
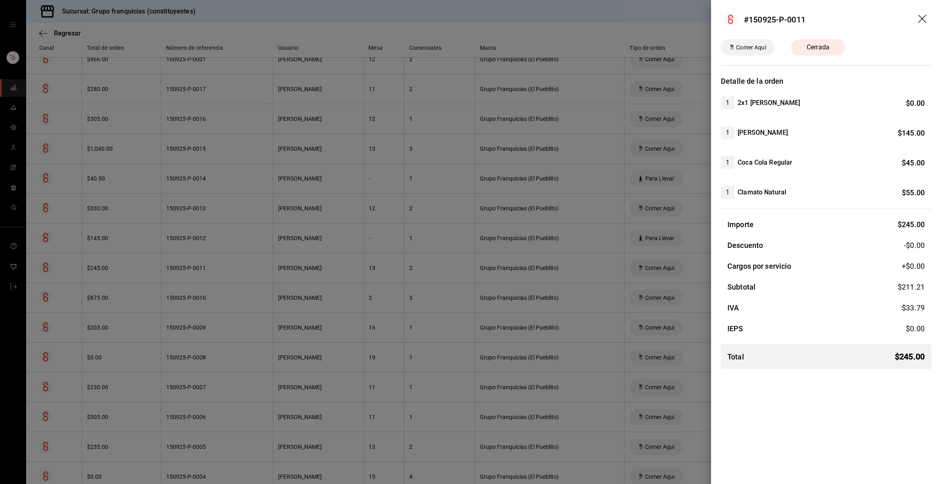
click at [200, 264] on div at bounding box center [470, 242] width 941 height 484
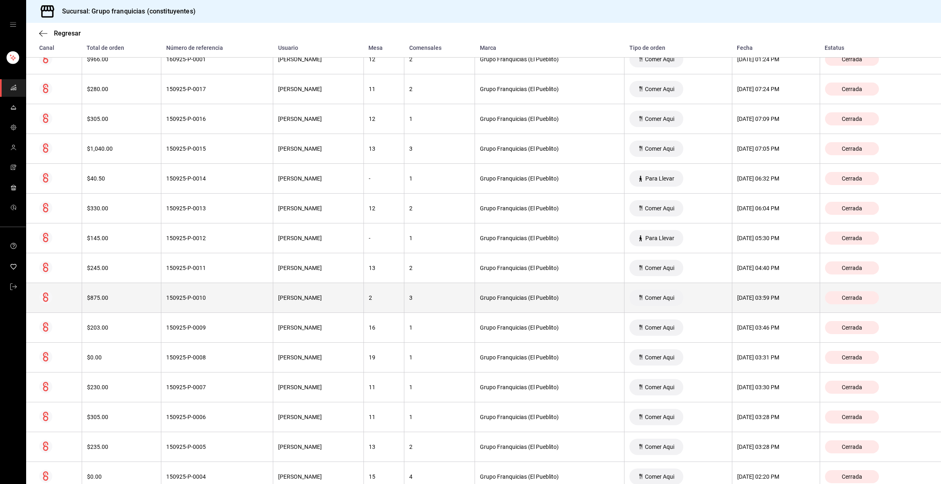
click at [200, 292] on th "150925-P-0010" at bounding box center [217, 298] width 112 height 30
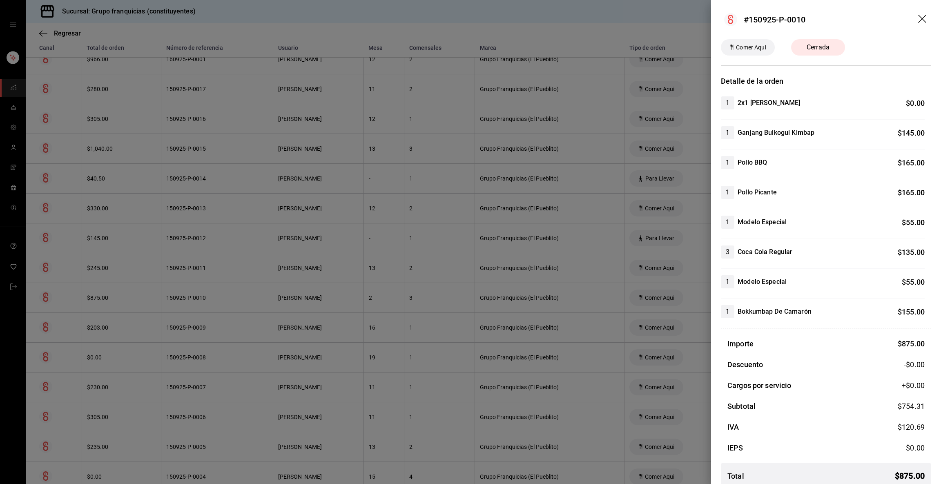
click at [200, 292] on div at bounding box center [470, 242] width 941 height 484
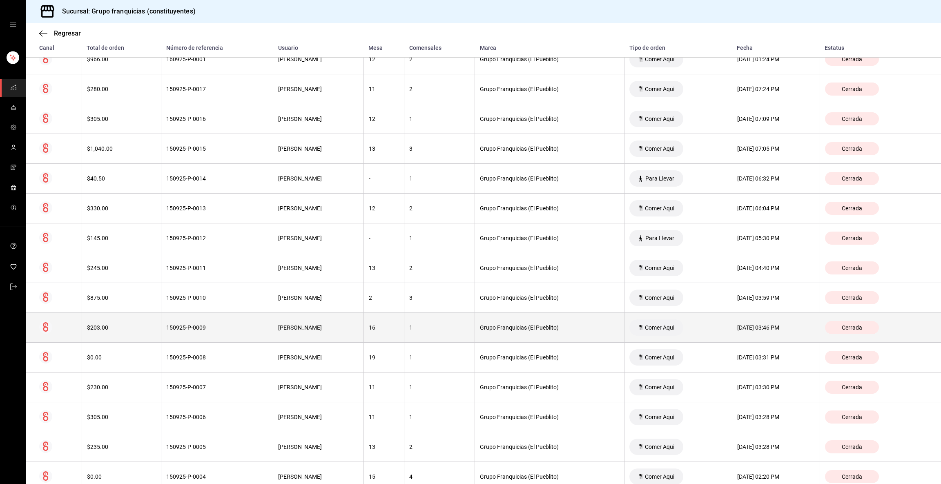
click at [187, 329] on div "150925-P-0009" at bounding box center [217, 327] width 102 height 7
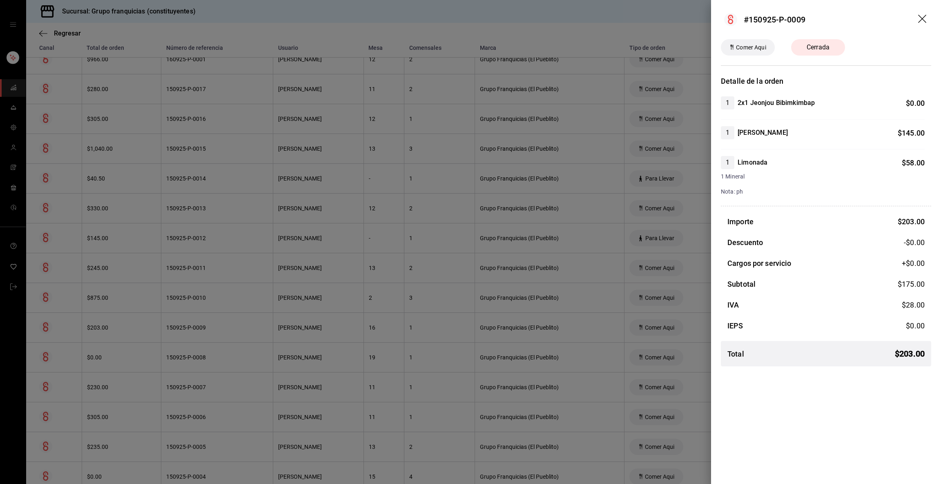
click at [187, 329] on div at bounding box center [470, 242] width 941 height 484
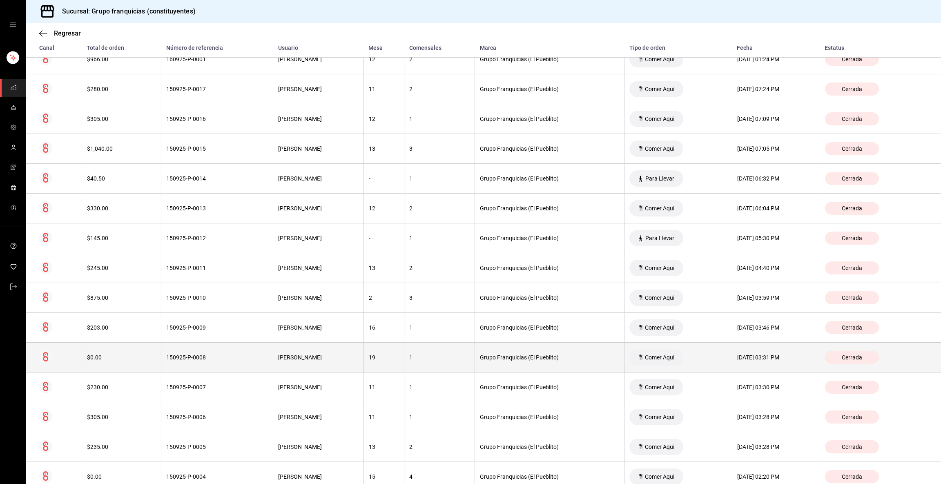
click at [185, 356] on div "150925-P-0008" at bounding box center [217, 357] width 102 height 7
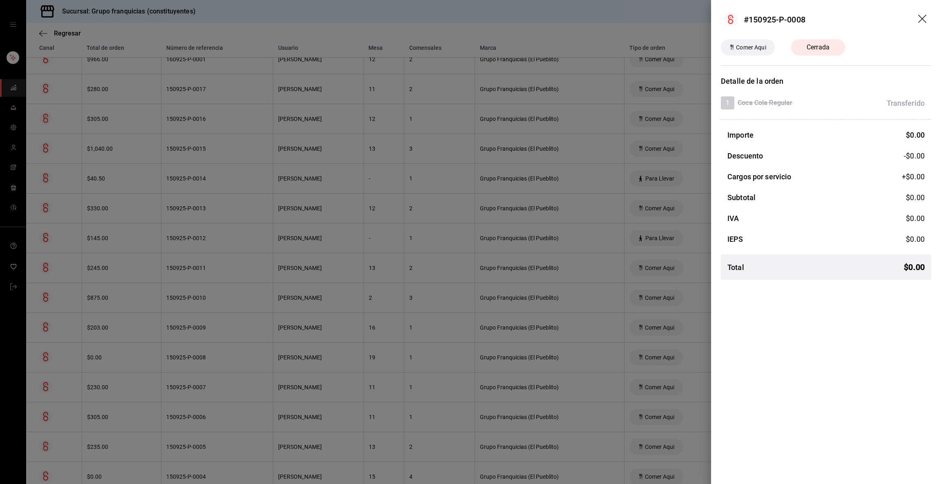
click at [185, 356] on div at bounding box center [470, 242] width 941 height 484
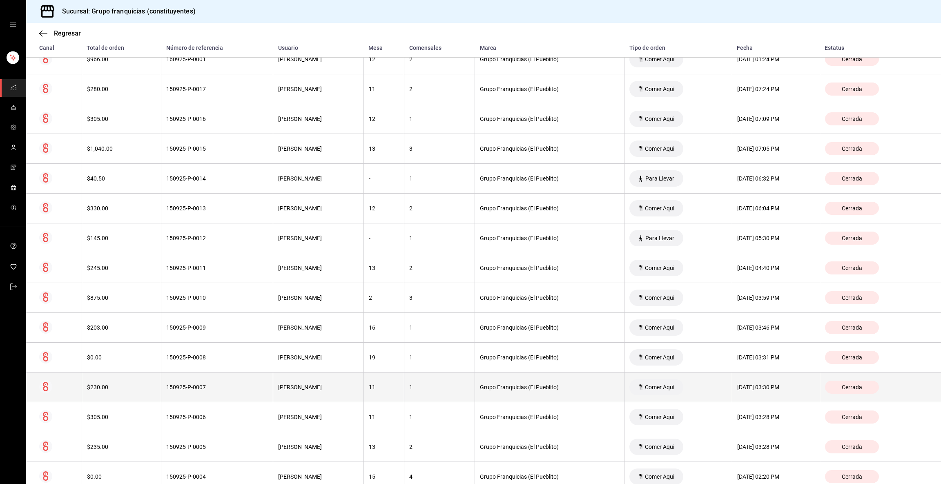
click at [194, 389] on div "150925-P-0007" at bounding box center [217, 387] width 102 height 7
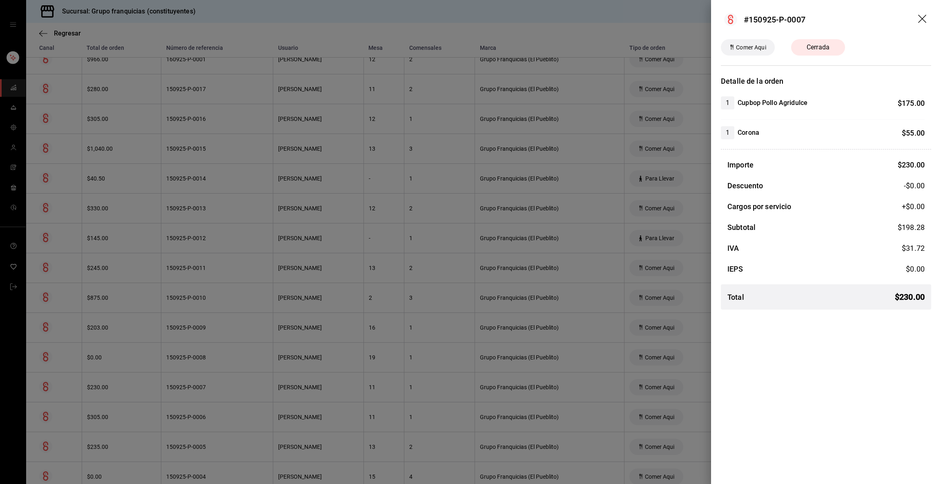
click at [194, 389] on div at bounding box center [470, 242] width 941 height 484
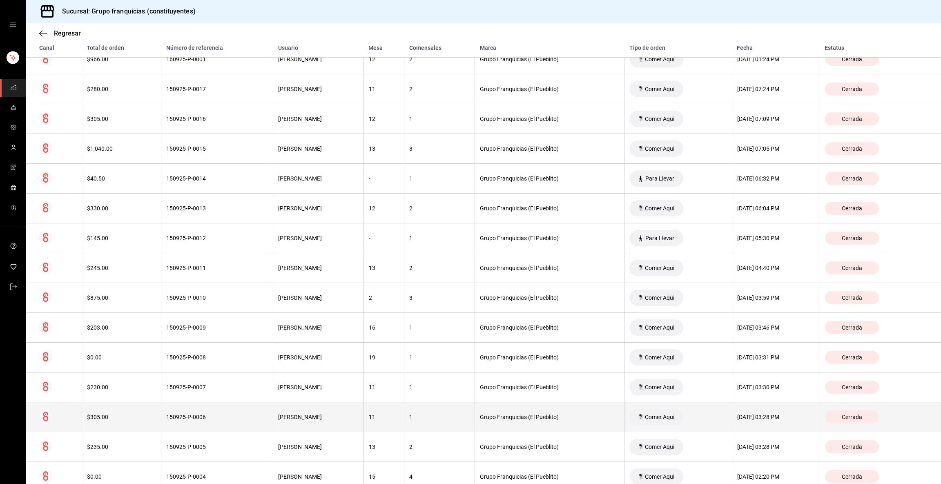
click at [201, 417] on div "150925-P-0006" at bounding box center [217, 417] width 102 height 7
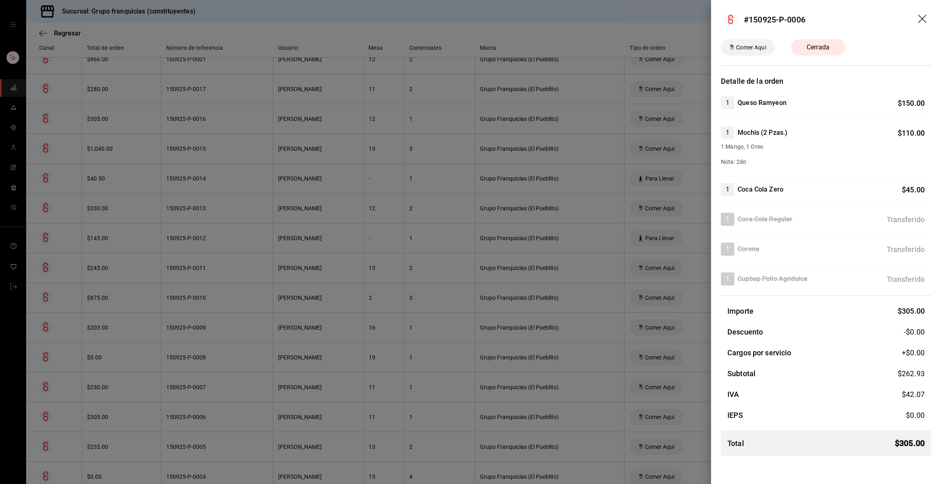
click at [201, 417] on div at bounding box center [470, 242] width 941 height 484
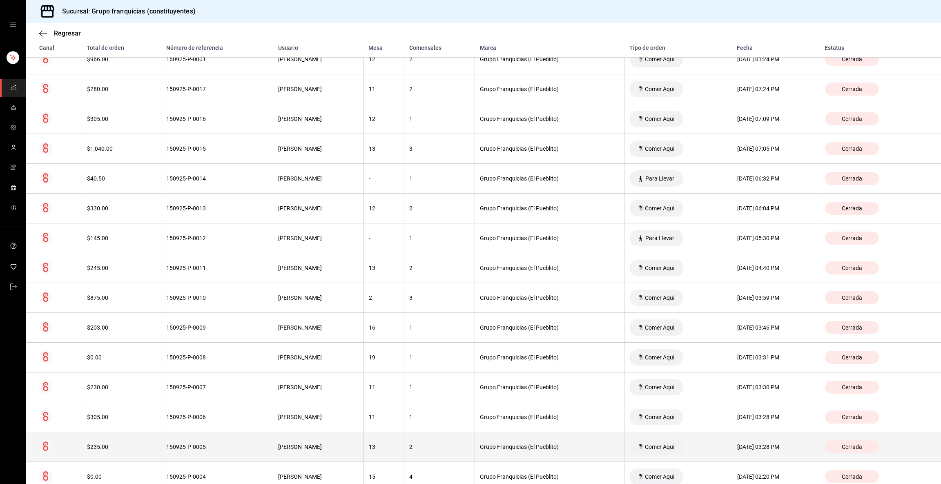
click at [212, 444] on th "150925-P-0005" at bounding box center [217, 447] width 112 height 30
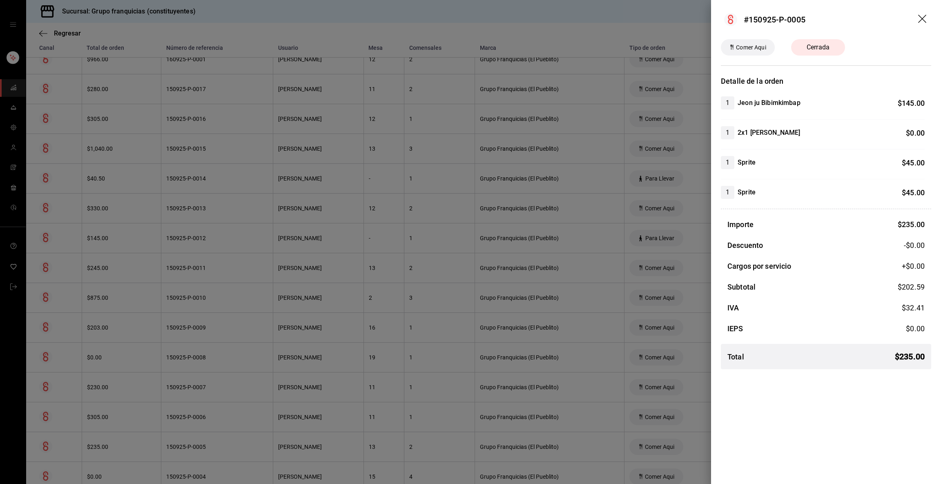
click at [212, 444] on div at bounding box center [470, 242] width 941 height 484
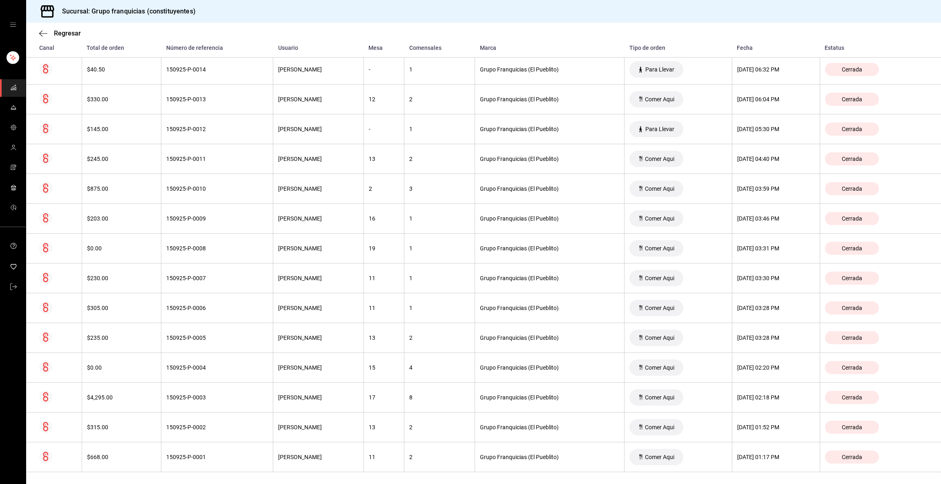
scroll to position [817, 0]
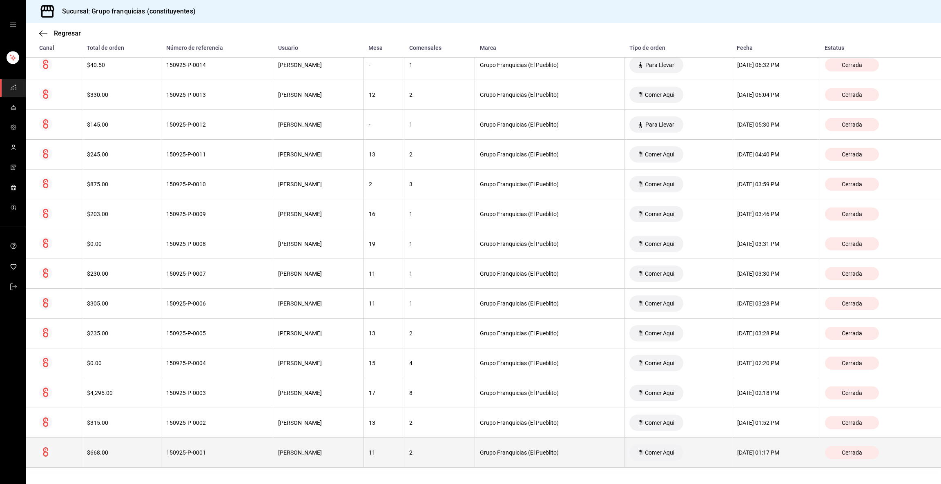
click at [277, 460] on th "[PERSON_NAME]" at bounding box center [318, 453] width 91 height 30
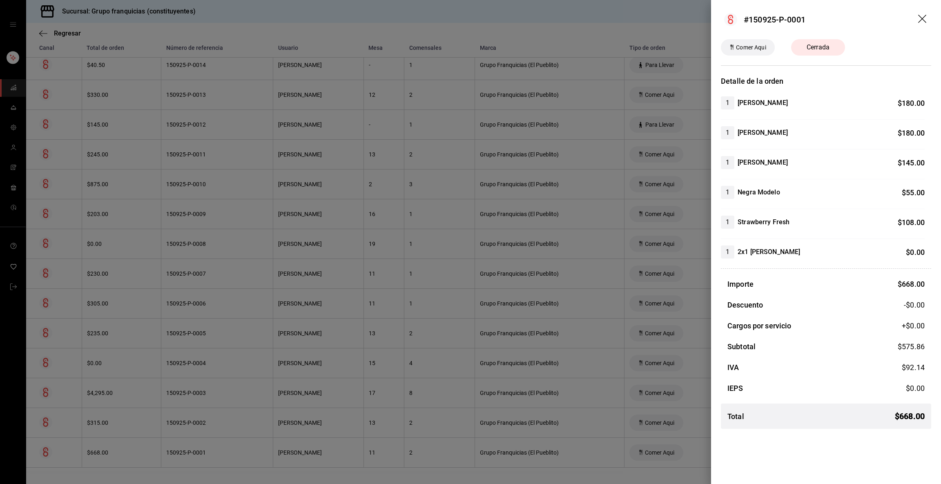
click at [277, 460] on div at bounding box center [470, 242] width 941 height 484
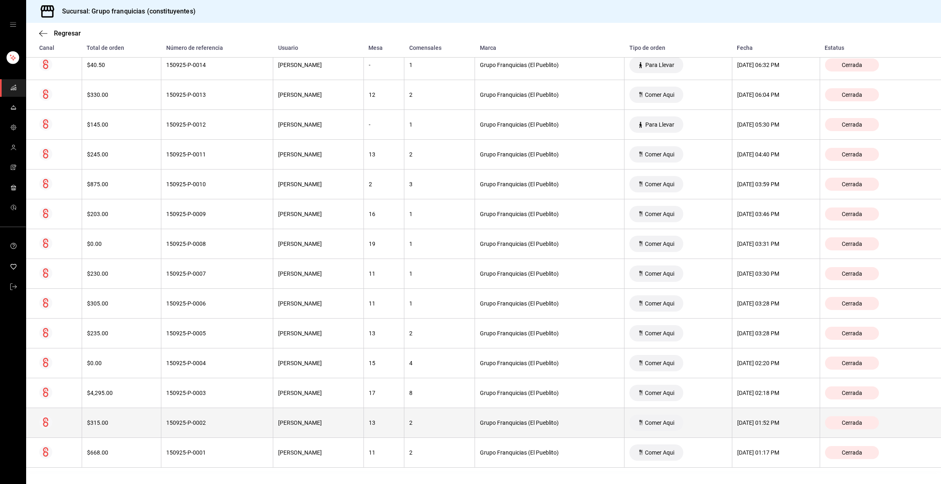
click at [222, 427] on th "150925-P-0002" at bounding box center [217, 423] width 112 height 30
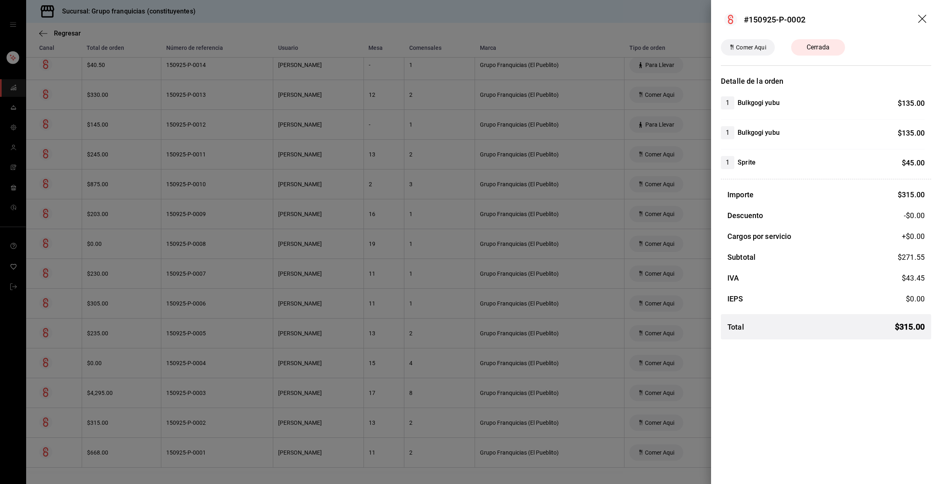
click at [222, 427] on div at bounding box center [470, 242] width 941 height 484
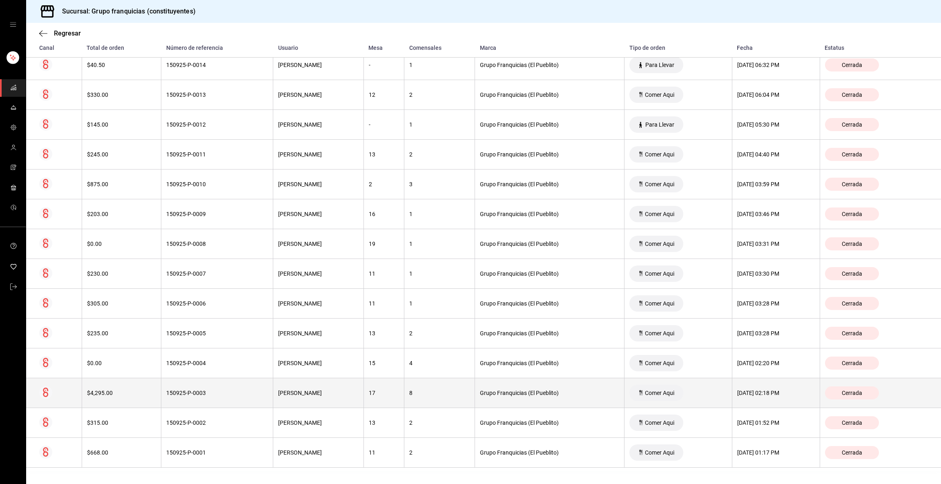
click at [209, 381] on th "150925-P-0003" at bounding box center [217, 393] width 112 height 30
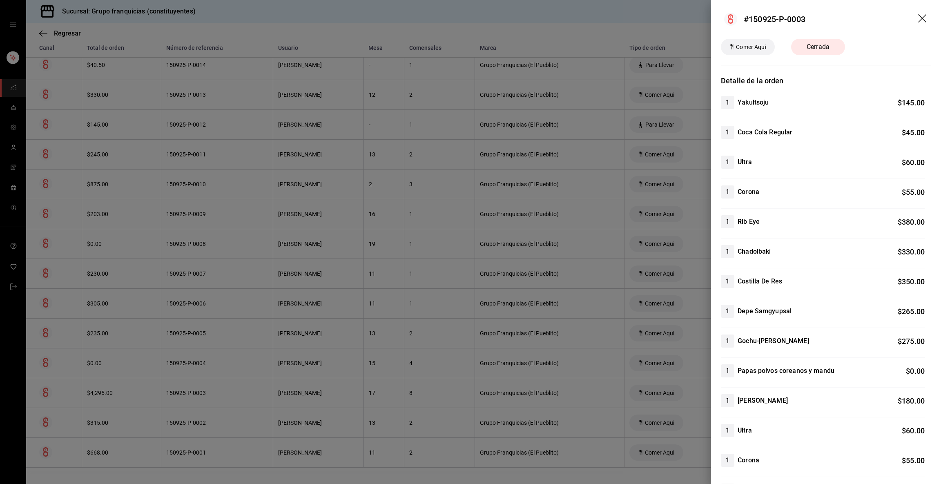
scroll to position [0, 0]
click at [152, 414] on div at bounding box center [470, 242] width 941 height 484
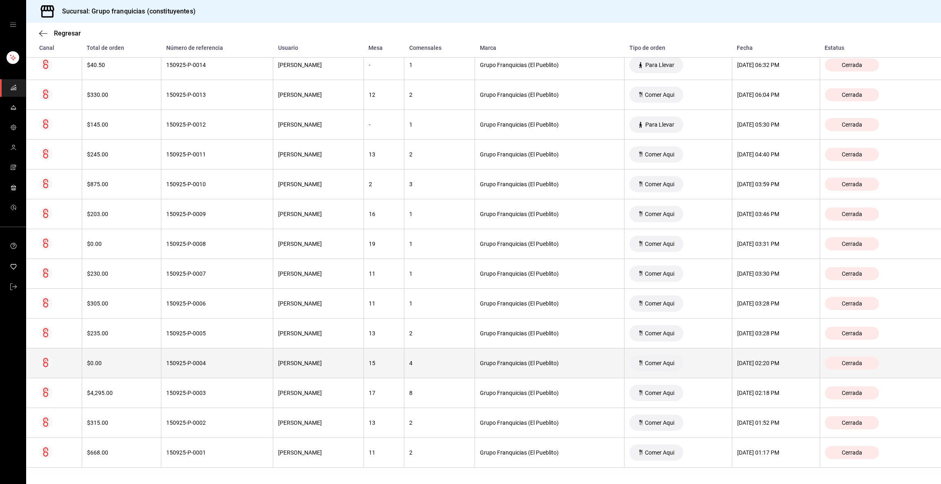
click at [206, 367] on th "150925-P-0004" at bounding box center [217, 363] width 112 height 30
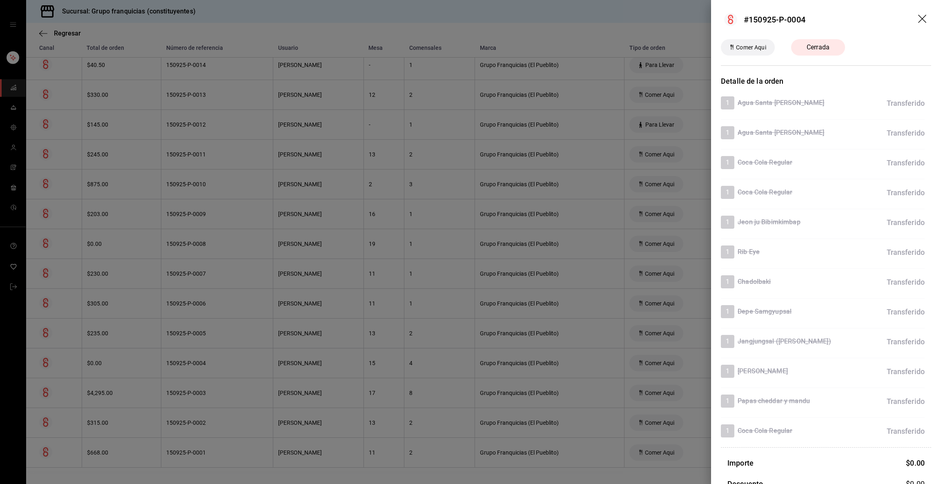
click at [206, 367] on div at bounding box center [470, 242] width 941 height 484
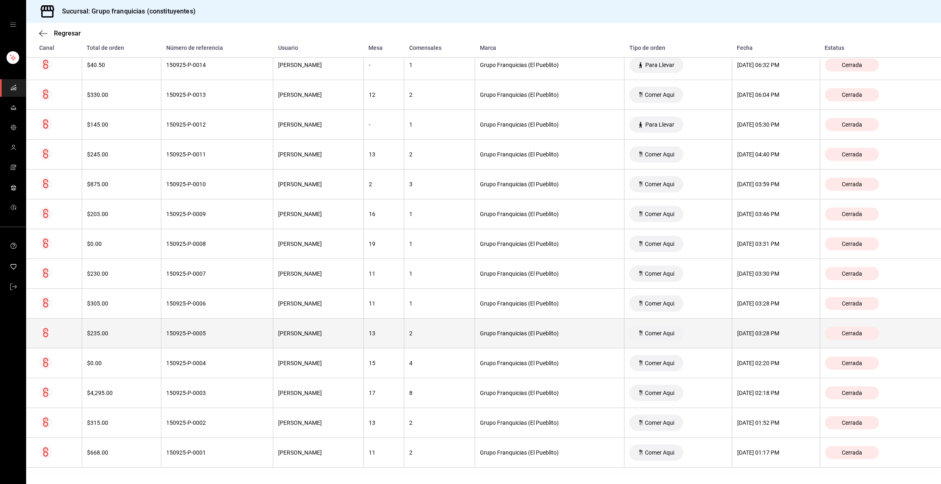
click at [223, 327] on th "150925-P-0005" at bounding box center [217, 334] width 112 height 30
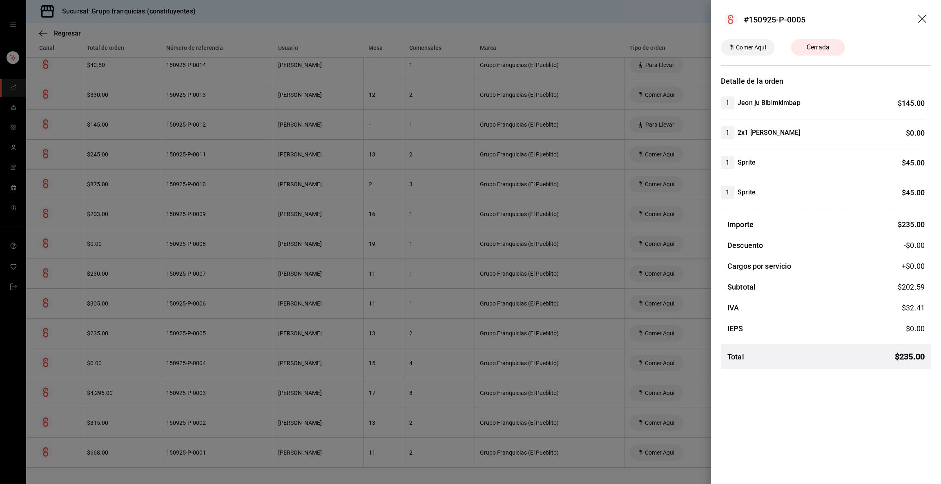
click at [223, 327] on div at bounding box center [470, 242] width 941 height 484
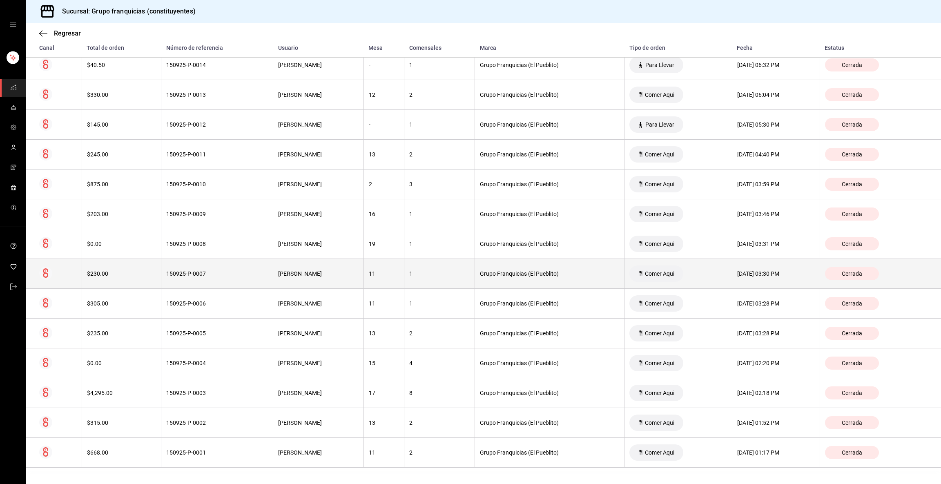
click at [236, 284] on th "150925-P-0007" at bounding box center [217, 274] width 112 height 30
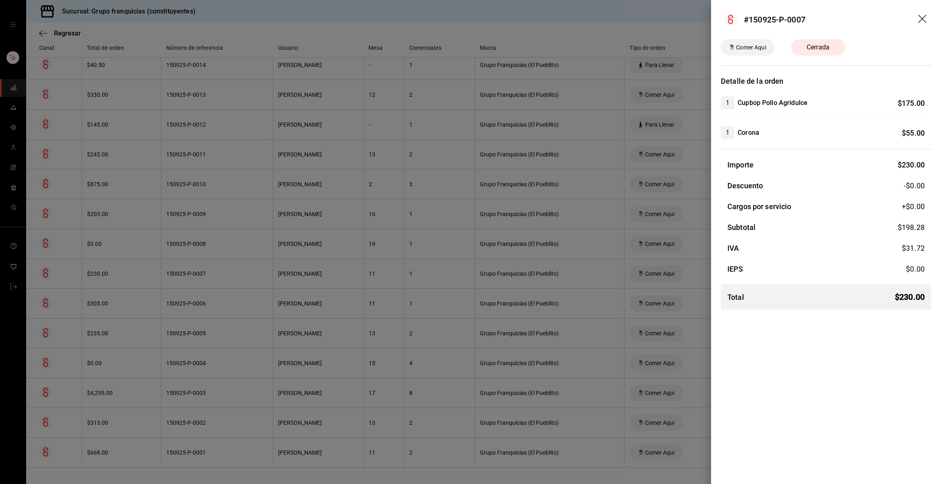
click at [228, 296] on div at bounding box center [470, 242] width 941 height 484
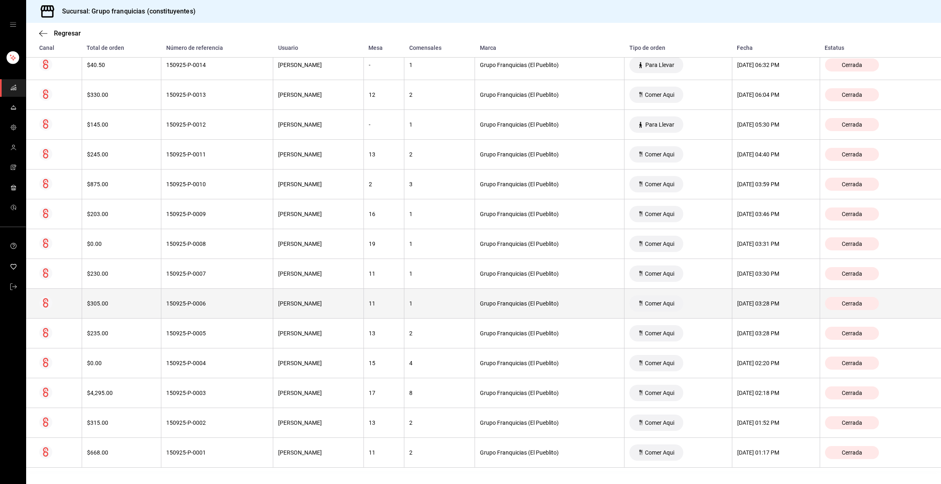
click at [222, 301] on div "150925-P-0006" at bounding box center [217, 303] width 102 height 7
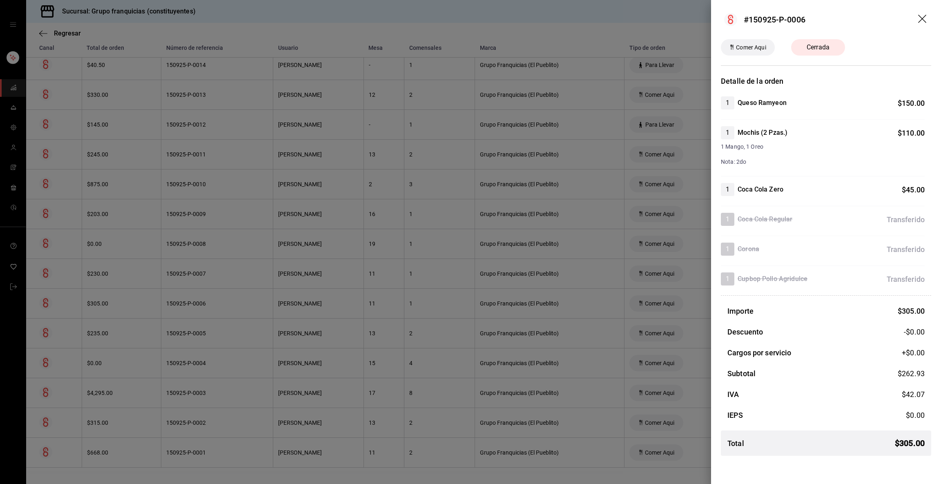
click at [222, 301] on div at bounding box center [470, 242] width 941 height 484
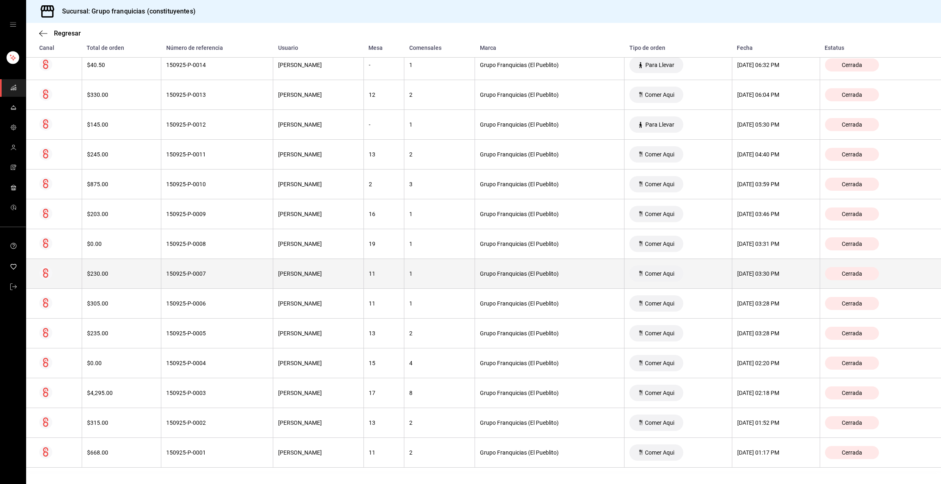
click at [223, 275] on div "150925-P-0007" at bounding box center [217, 273] width 102 height 7
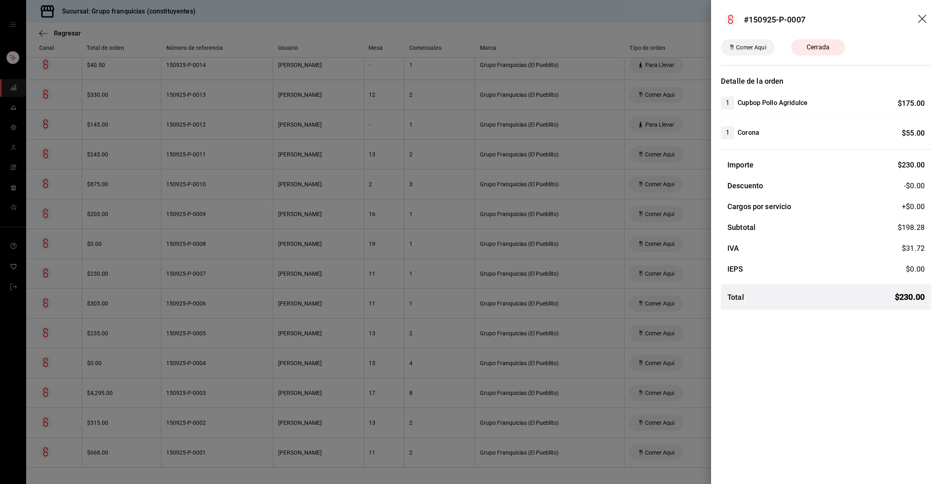
click at [223, 275] on div at bounding box center [470, 242] width 941 height 484
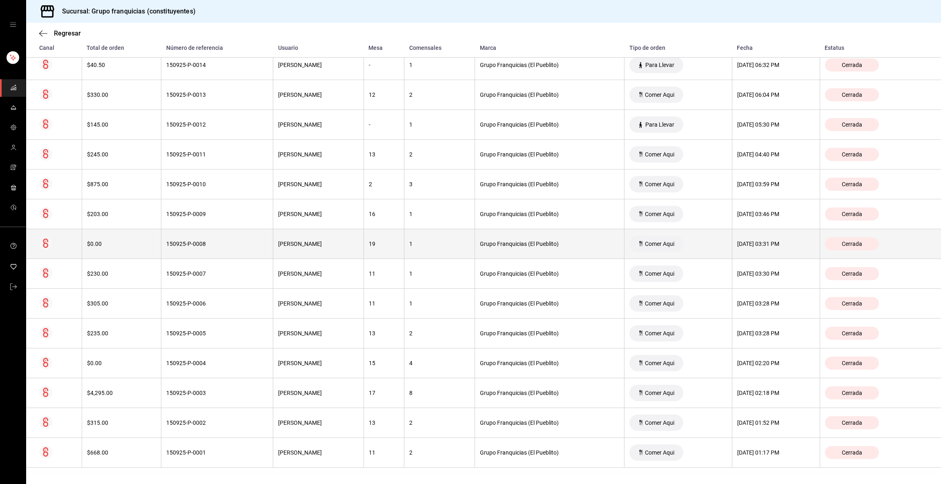
click at [217, 242] on div "150925-P-0008" at bounding box center [217, 244] width 102 height 7
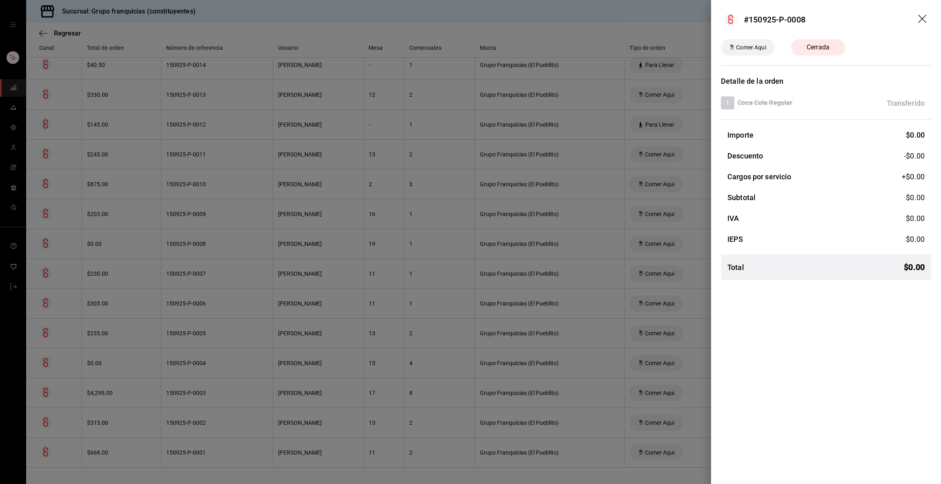
click at [217, 242] on div at bounding box center [470, 242] width 941 height 484
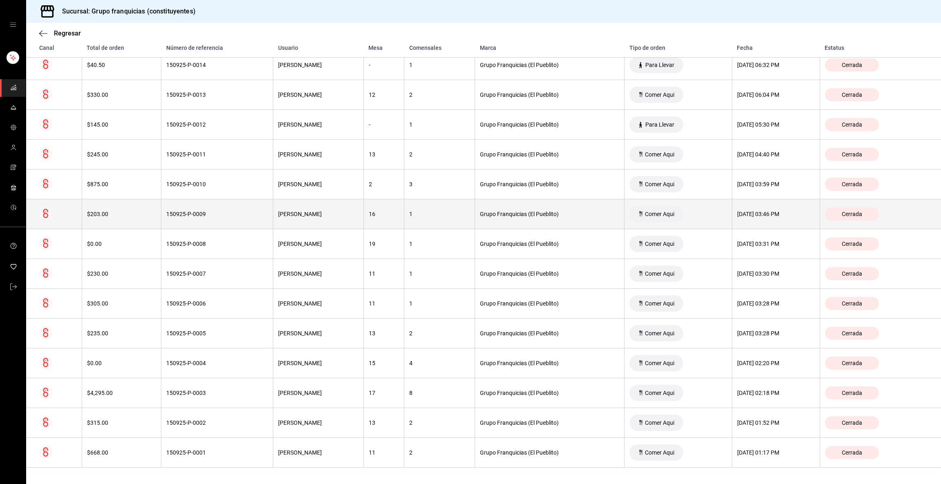
click at [219, 204] on th "150925-P-0009" at bounding box center [217, 214] width 112 height 30
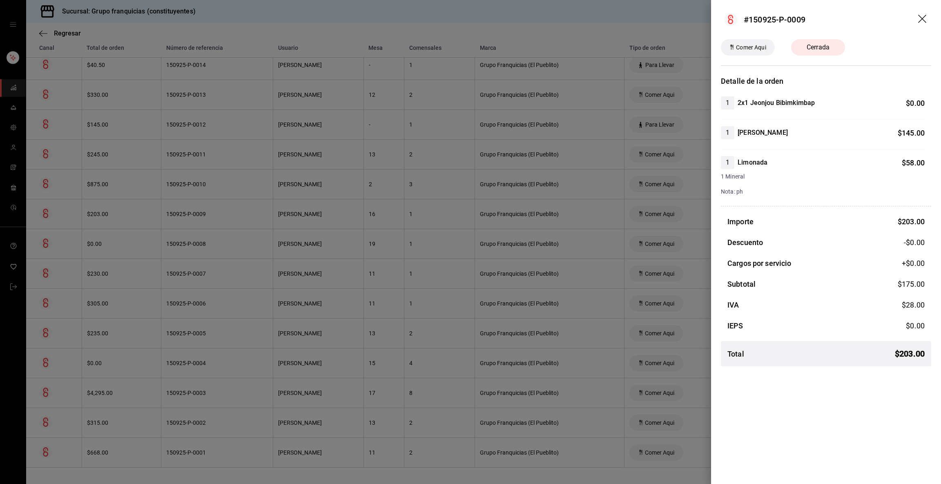
click at [219, 204] on div at bounding box center [470, 242] width 941 height 484
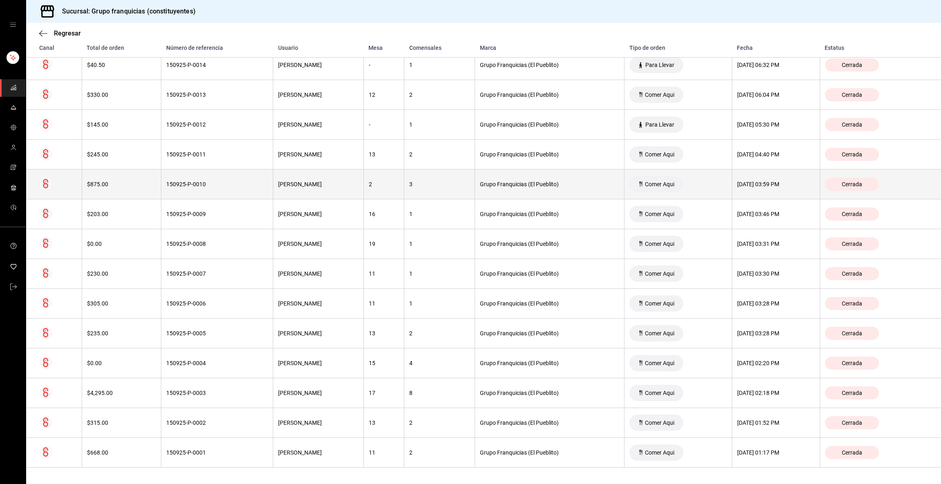
click at [219, 189] on th "150925-P-0010" at bounding box center [217, 185] width 112 height 30
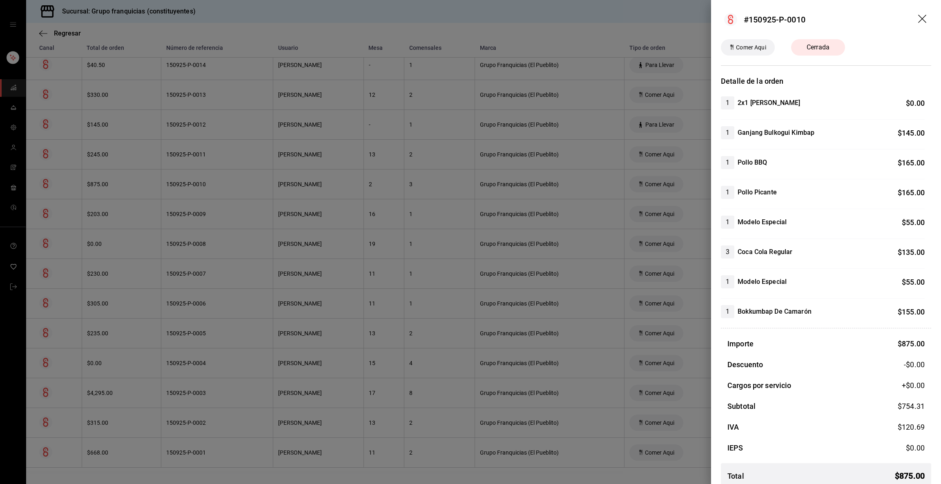
click at [219, 189] on div at bounding box center [470, 242] width 941 height 484
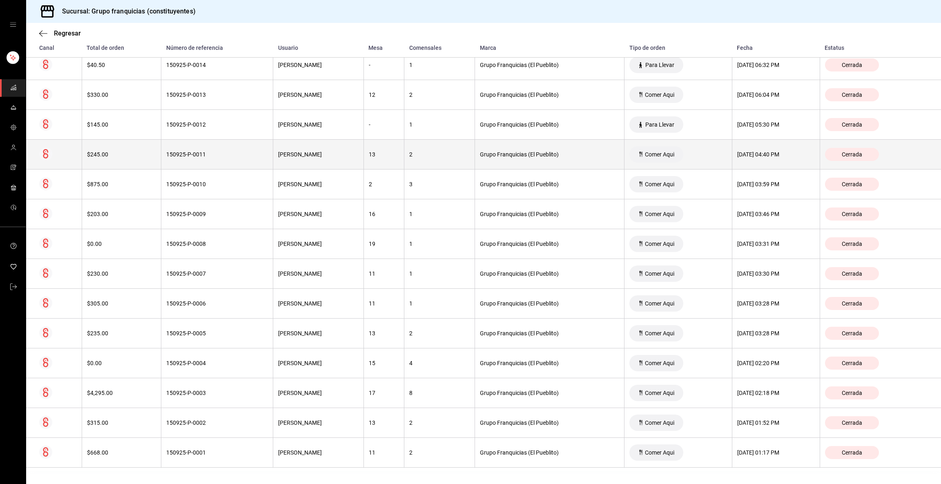
click at [216, 163] on th "150925-P-0011" at bounding box center [217, 155] width 112 height 30
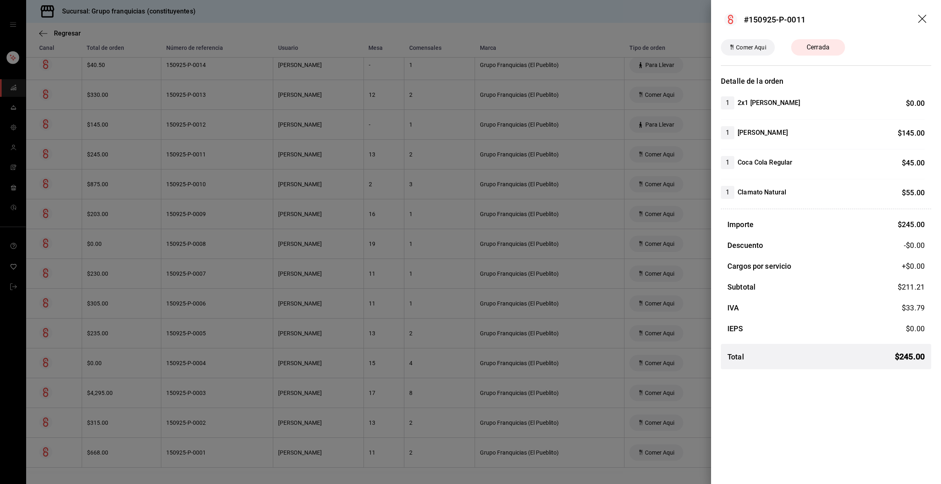
click at [224, 125] on div at bounding box center [470, 242] width 941 height 484
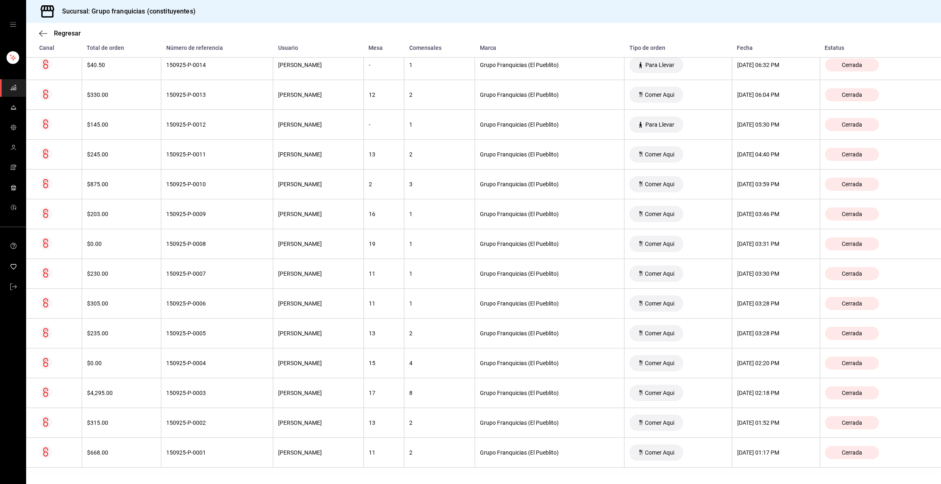
click at [224, 125] on div "150925-P-0012" at bounding box center [217, 124] width 102 height 7
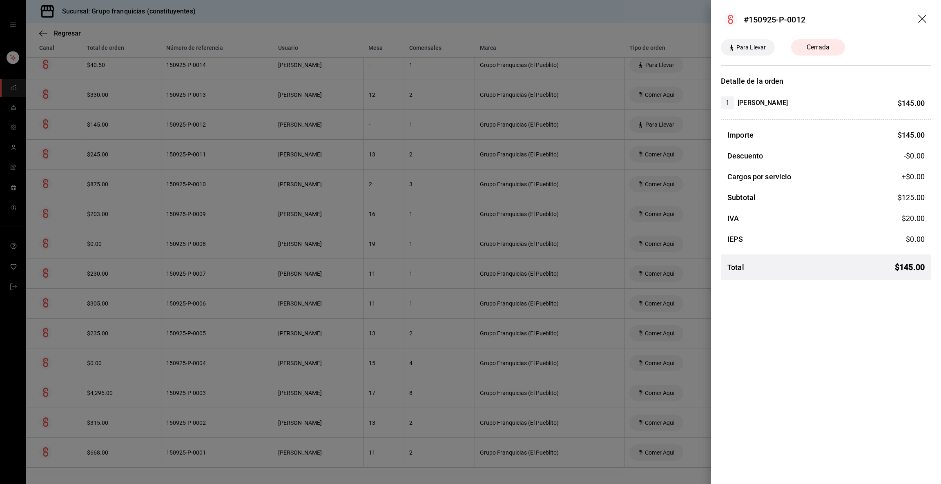
click at [224, 125] on div at bounding box center [470, 242] width 941 height 484
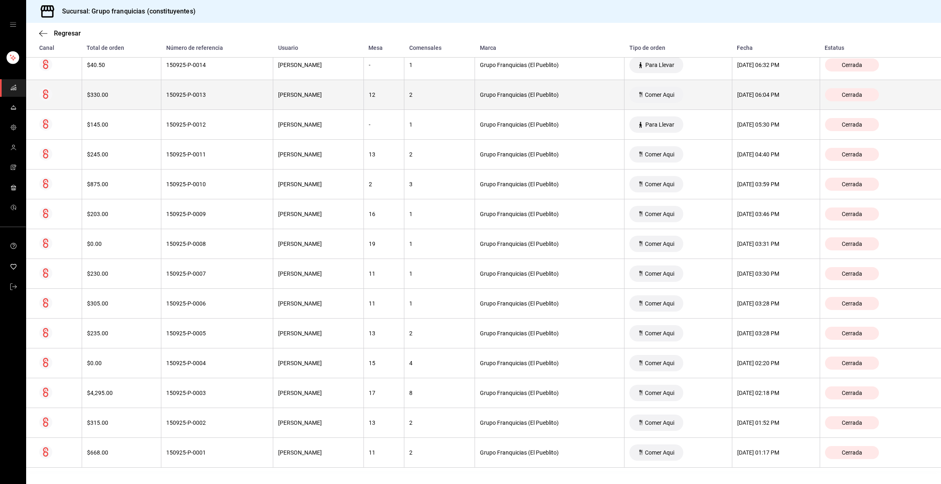
click at [215, 98] on th "150925-P-0013" at bounding box center [217, 95] width 112 height 30
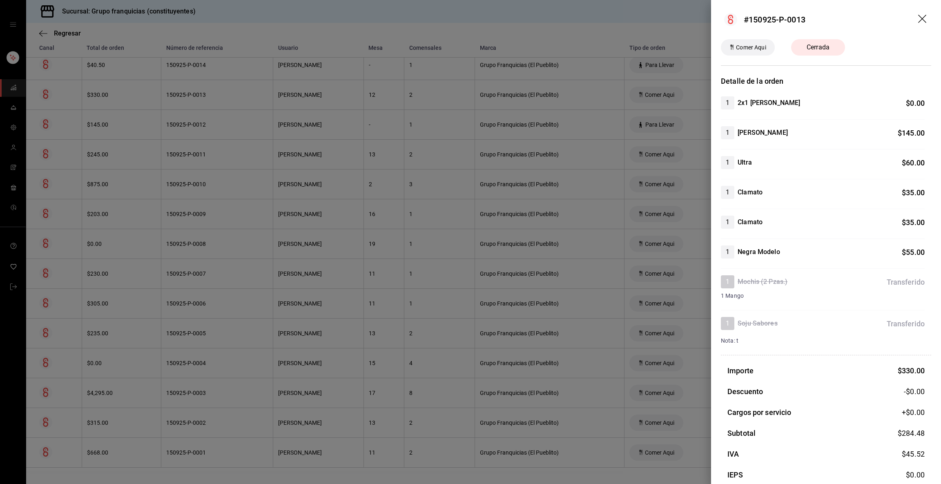
click at [215, 98] on div at bounding box center [470, 242] width 941 height 484
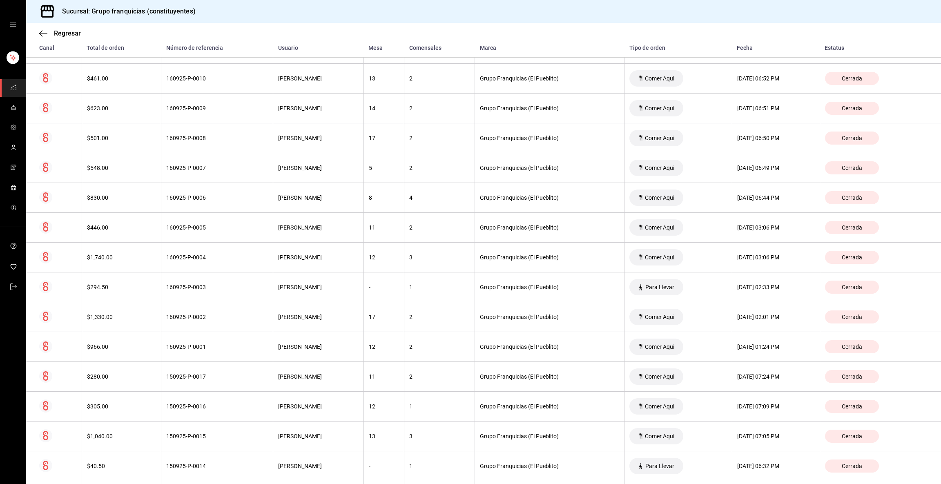
scroll to position [13, 0]
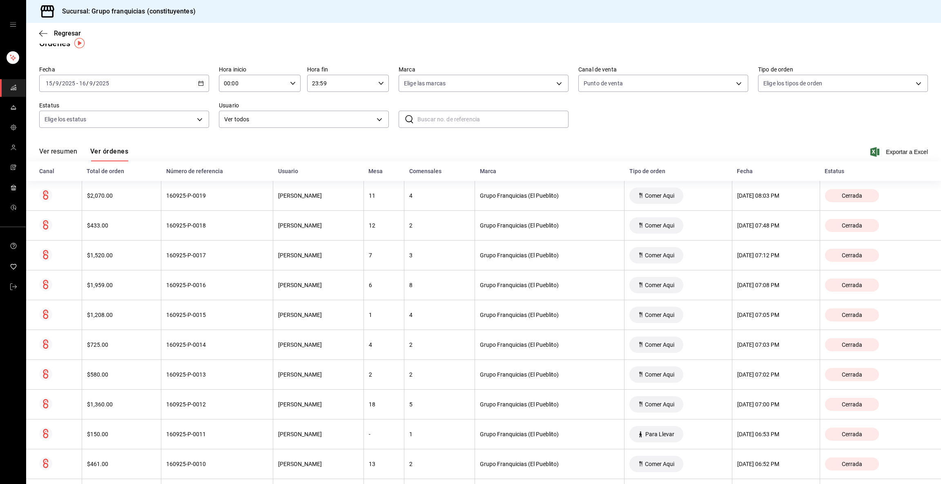
click at [156, 80] on div "[DATE] [DATE] - [DATE] [DATE]" at bounding box center [124, 83] width 170 height 17
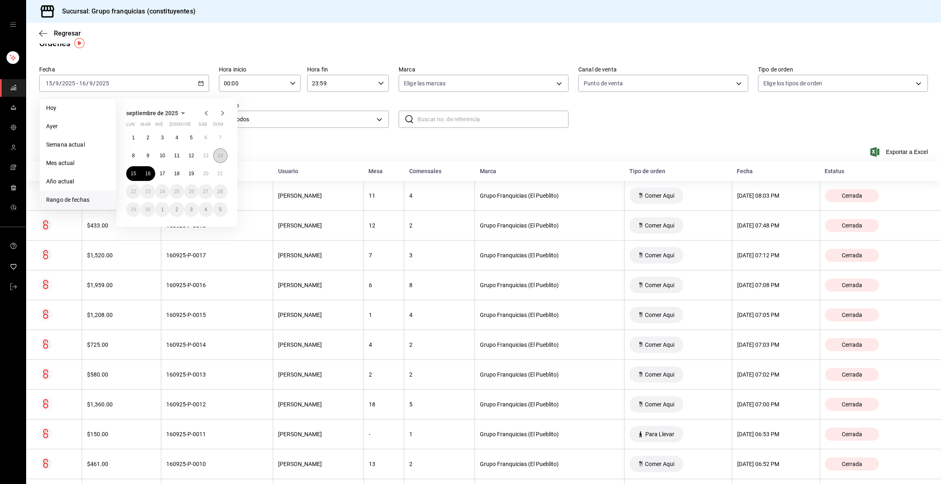
click at [219, 156] on abbr "14" at bounding box center [220, 156] width 5 height 6
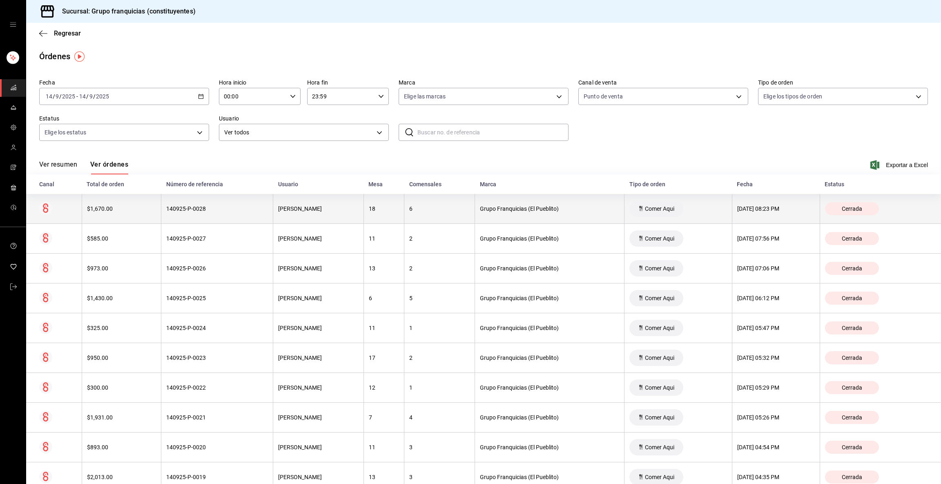
click at [212, 218] on th "140925-P-0028" at bounding box center [217, 209] width 112 height 30
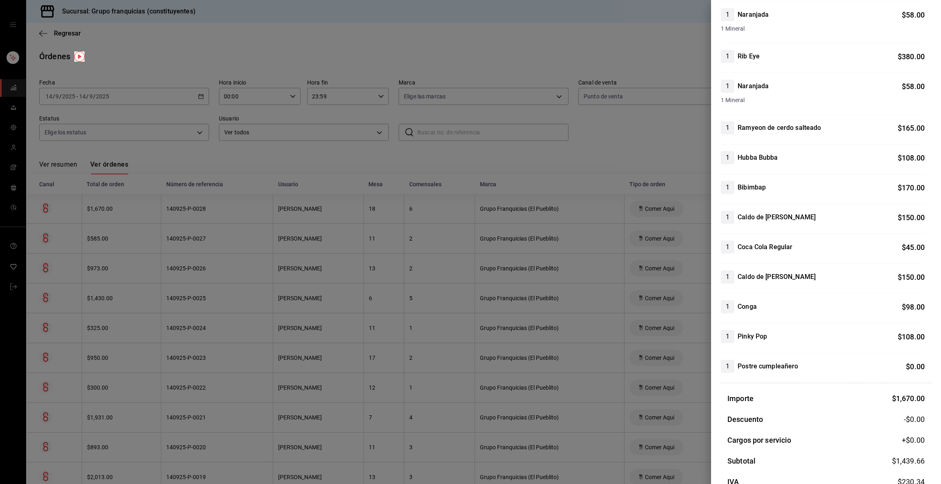
scroll to position [117, 0]
click at [297, 191] on div at bounding box center [470, 242] width 941 height 484
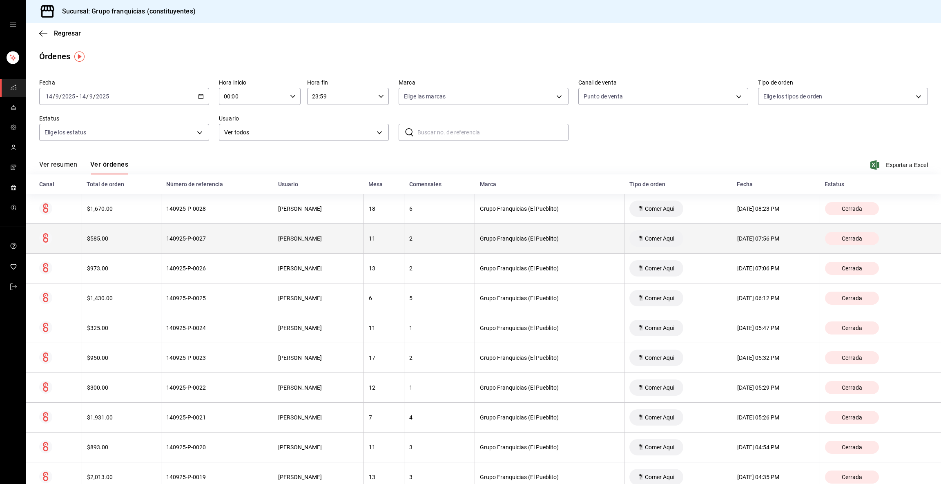
click at [235, 240] on div "140925-P-0027" at bounding box center [217, 238] width 102 height 7
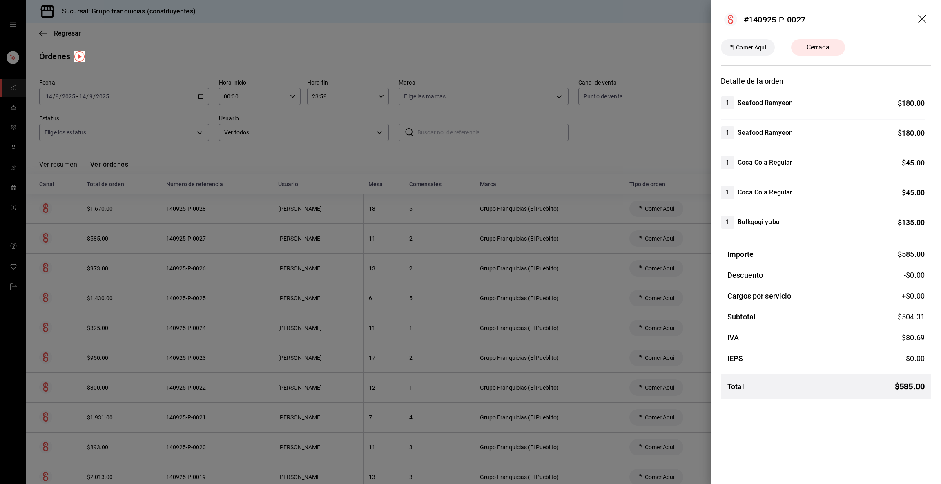
click at [235, 240] on div at bounding box center [470, 242] width 941 height 484
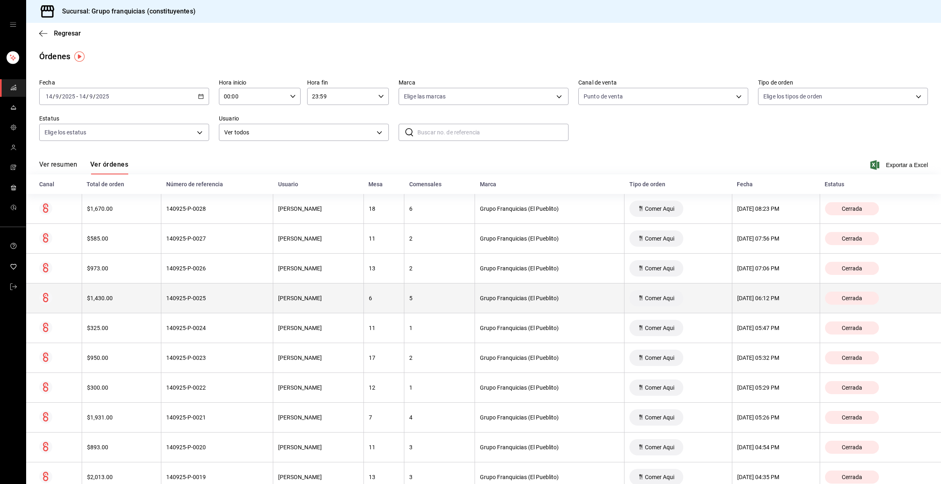
click at [214, 285] on th "140925-P-0025" at bounding box center [217, 299] width 112 height 30
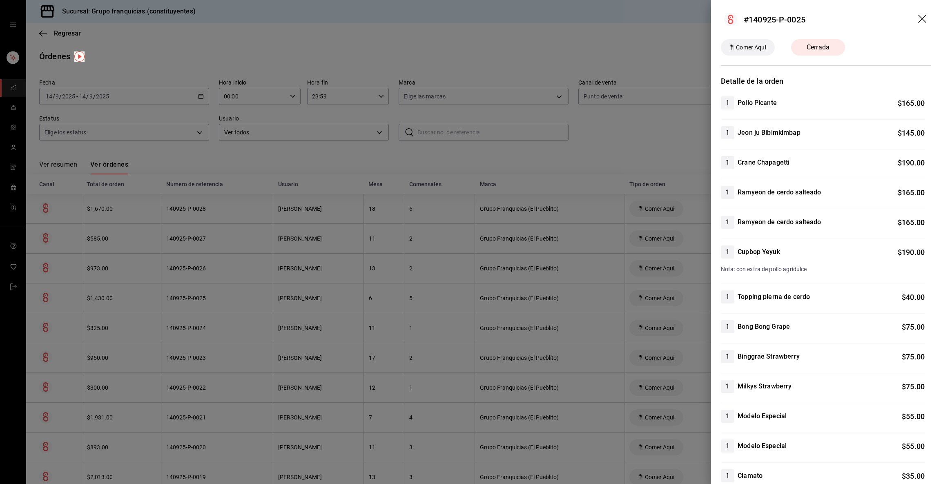
click at [232, 269] on div at bounding box center [470, 242] width 941 height 484
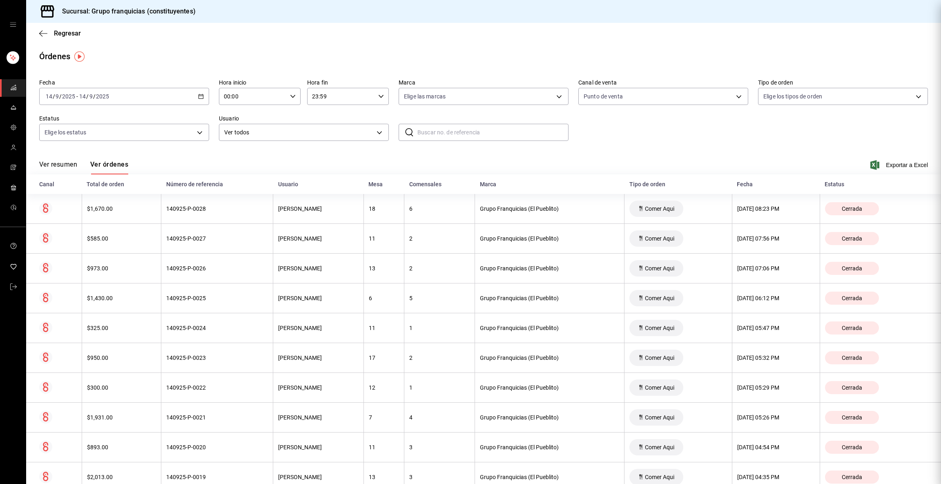
click at [232, 269] on div "140925-P-0026" at bounding box center [217, 268] width 102 height 7
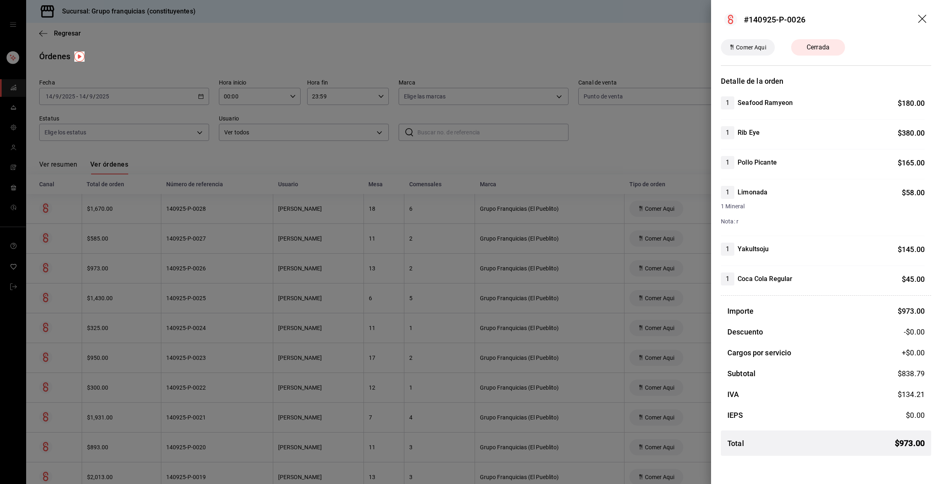
click at [232, 269] on div at bounding box center [470, 242] width 941 height 484
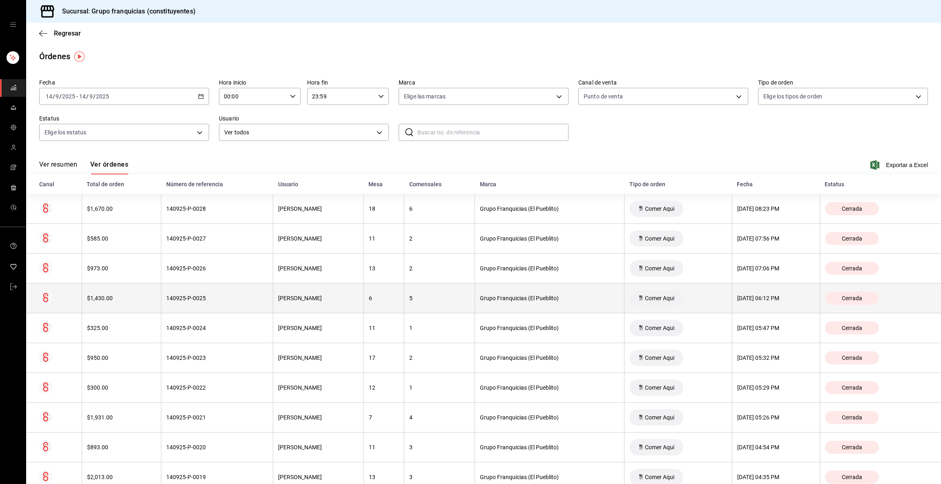
click at [215, 297] on div "140925-P-0025" at bounding box center [217, 298] width 102 height 7
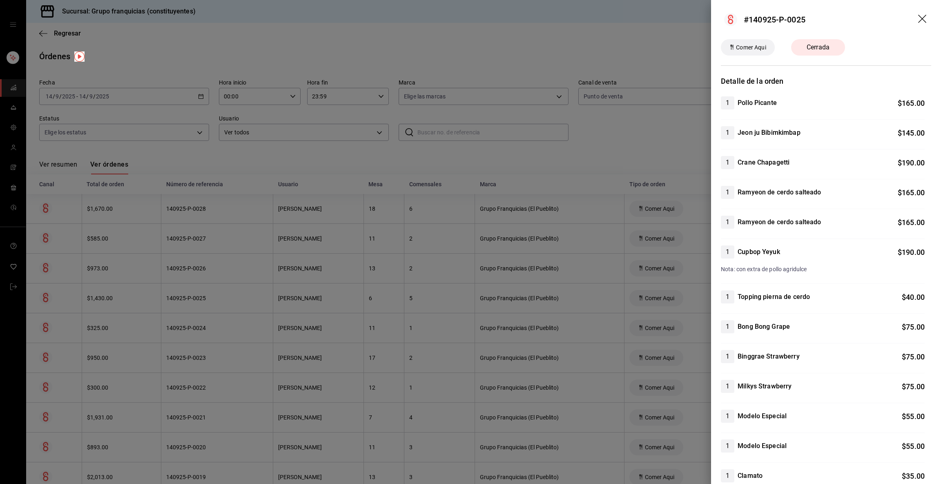
click at [347, 212] on div at bounding box center [470, 242] width 941 height 484
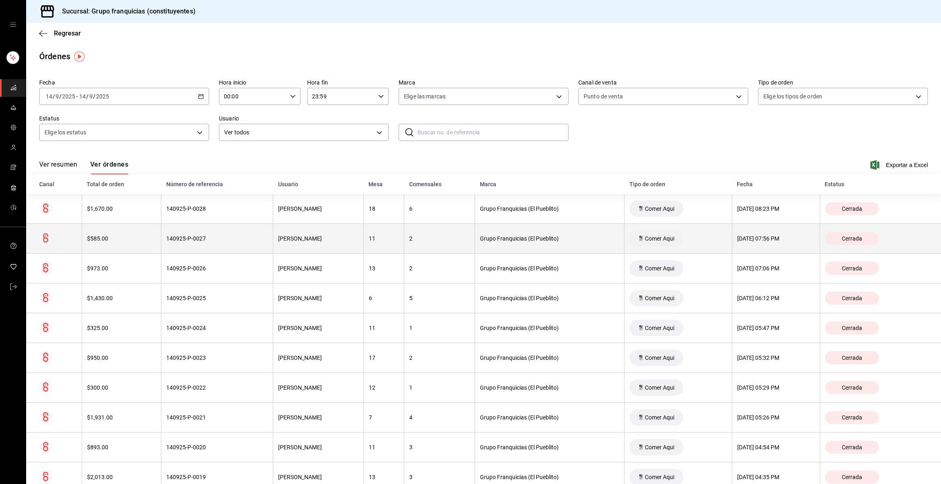
click at [195, 247] on th "140925-P-0027" at bounding box center [217, 239] width 112 height 30
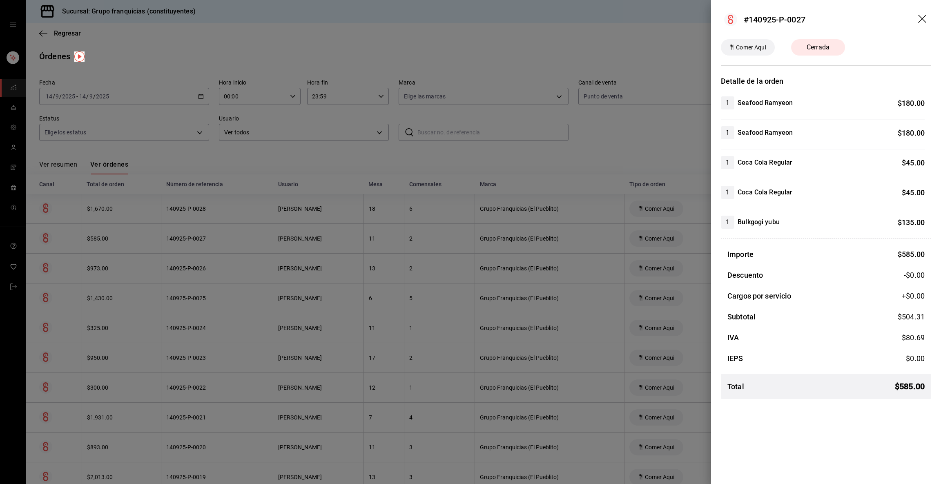
click at [193, 269] on div at bounding box center [470, 242] width 941 height 484
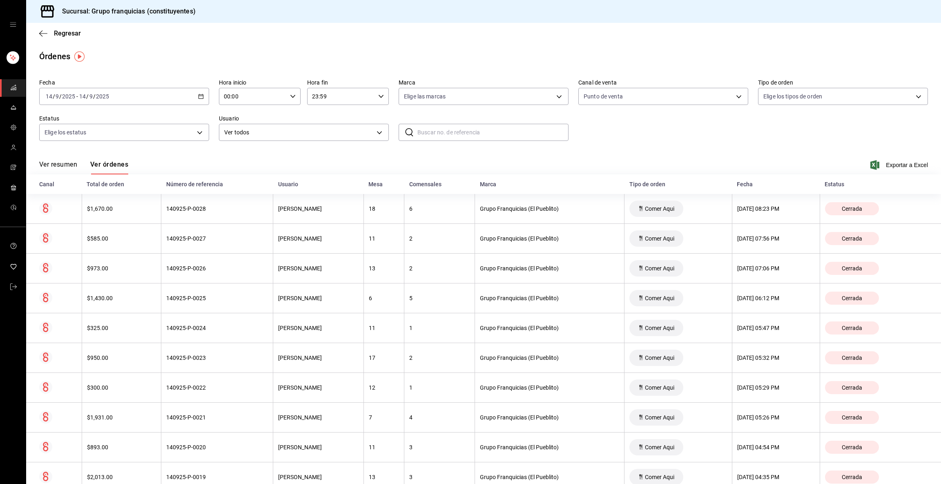
click at [193, 269] on div "140925-P-0026" at bounding box center [217, 268] width 102 height 7
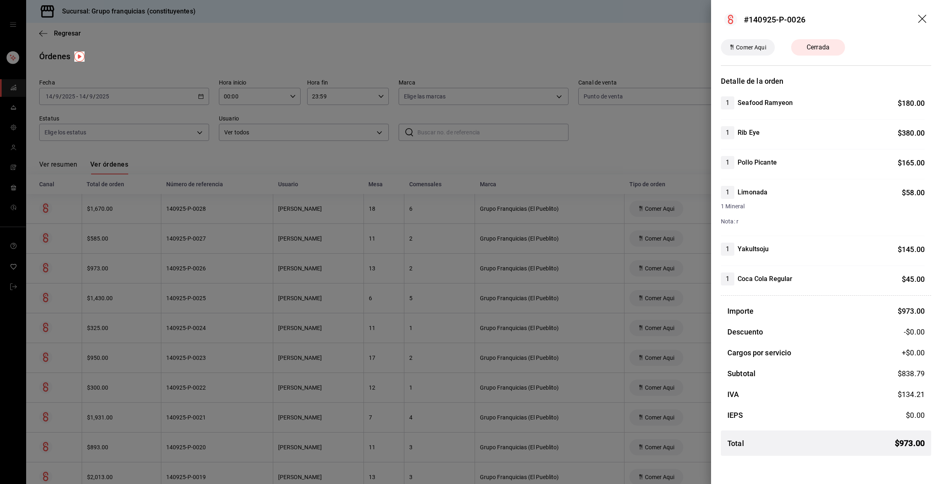
click at [193, 269] on div at bounding box center [470, 242] width 941 height 484
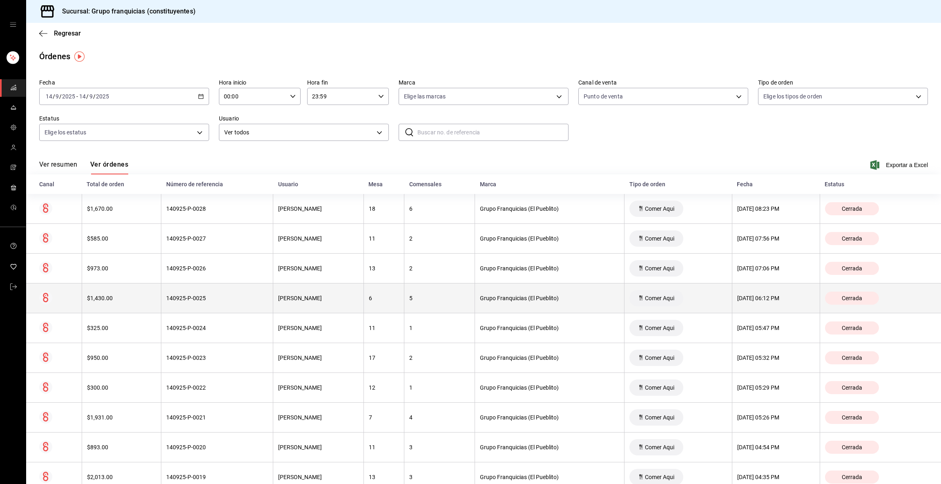
click at [178, 299] on div "140925-P-0025" at bounding box center [217, 298] width 102 height 7
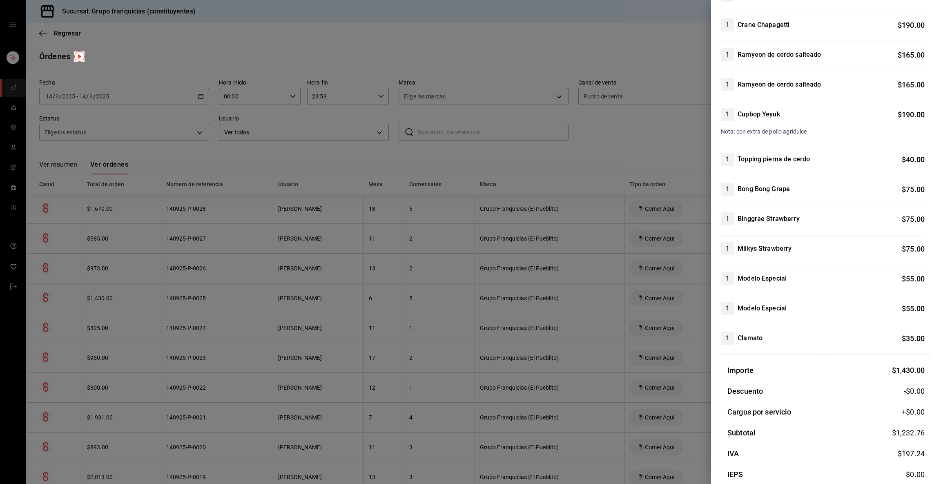
scroll to position [134, 0]
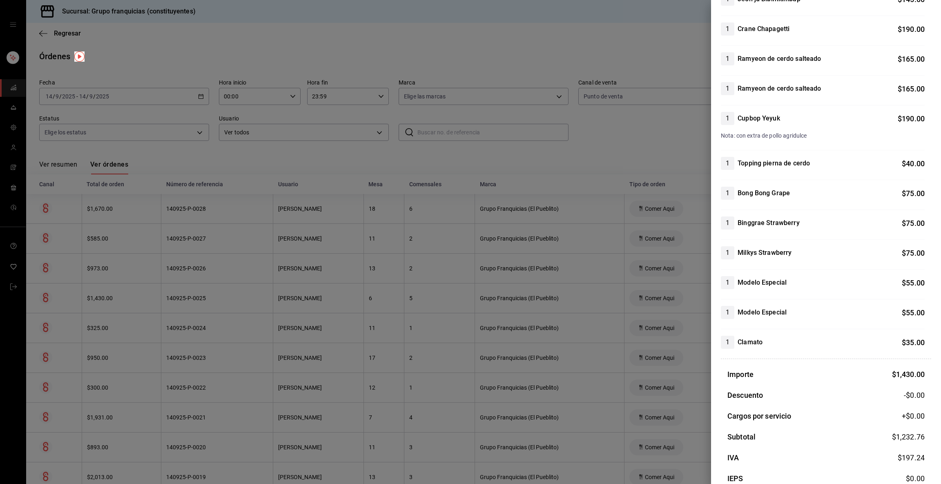
click at [437, 214] on div at bounding box center [470, 242] width 941 height 484
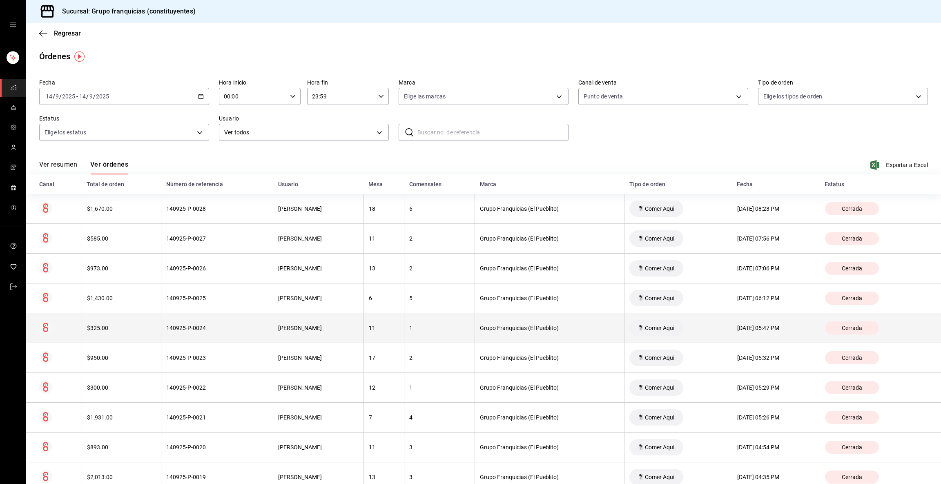
click at [201, 323] on th "140925-P-0024" at bounding box center [217, 328] width 112 height 30
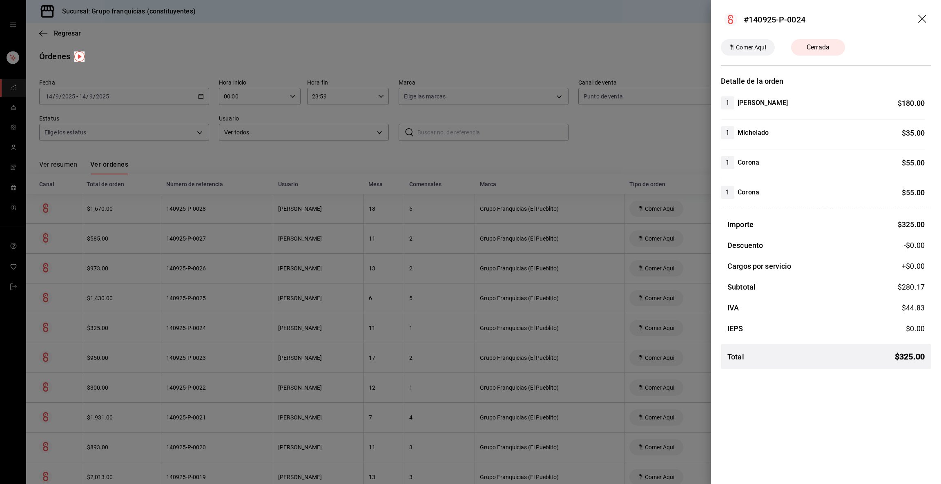
click at [201, 323] on div at bounding box center [470, 242] width 941 height 484
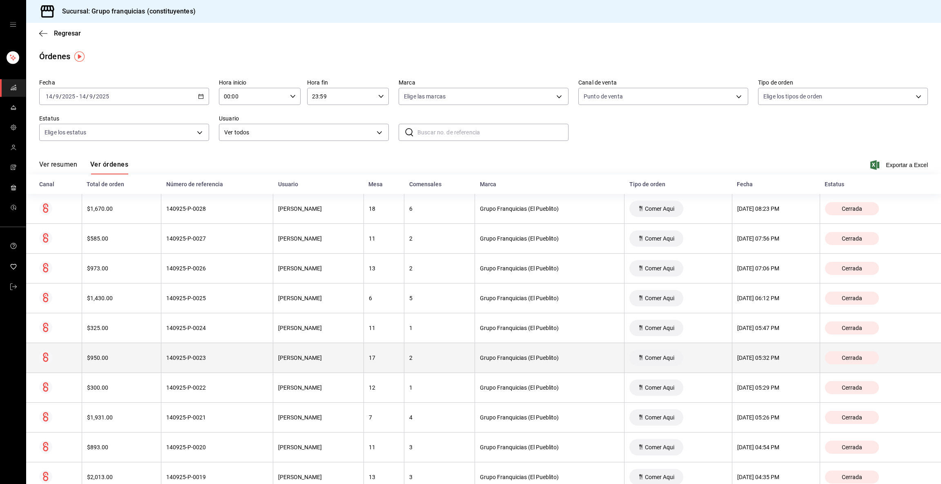
click at [199, 358] on div "140925-P-0023" at bounding box center [217, 358] width 102 height 7
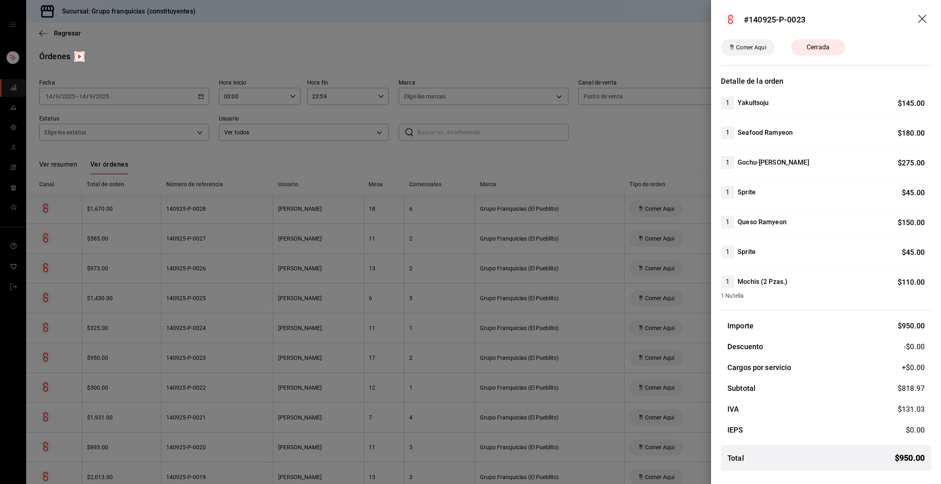
click at [199, 358] on div at bounding box center [470, 242] width 941 height 484
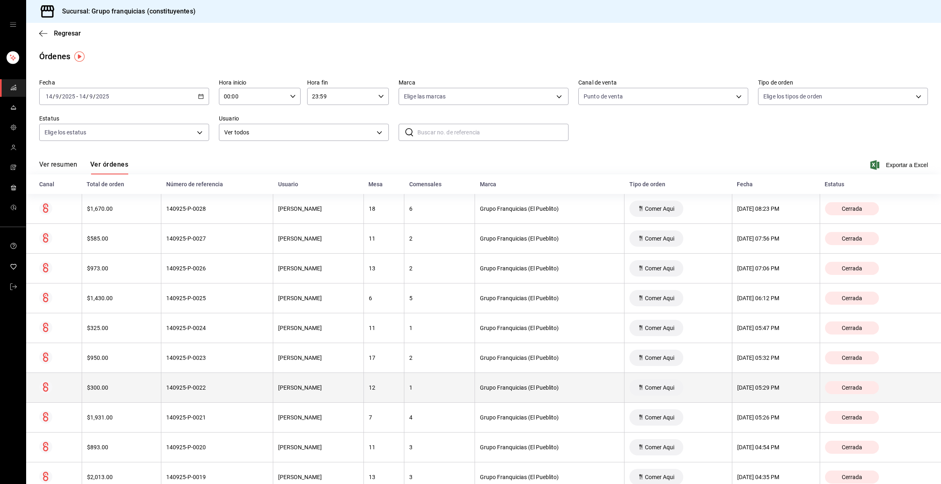
click at [201, 386] on div "140925-P-0022" at bounding box center [217, 387] width 102 height 7
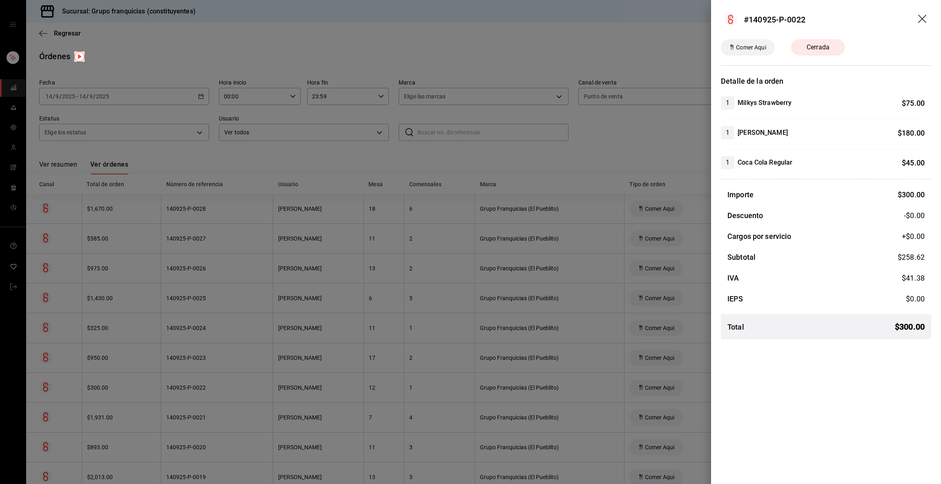
click at [201, 386] on div at bounding box center [470, 242] width 941 height 484
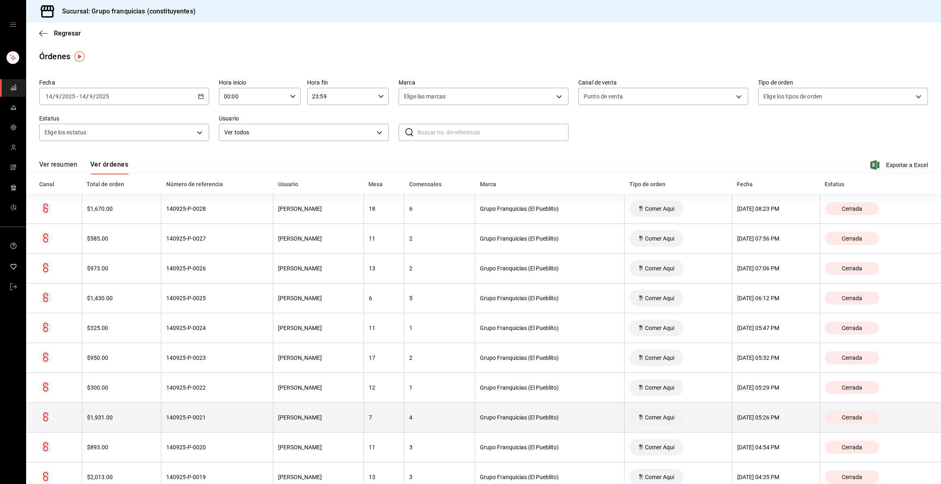
click at [196, 409] on th "140925-P-0021" at bounding box center [217, 418] width 112 height 30
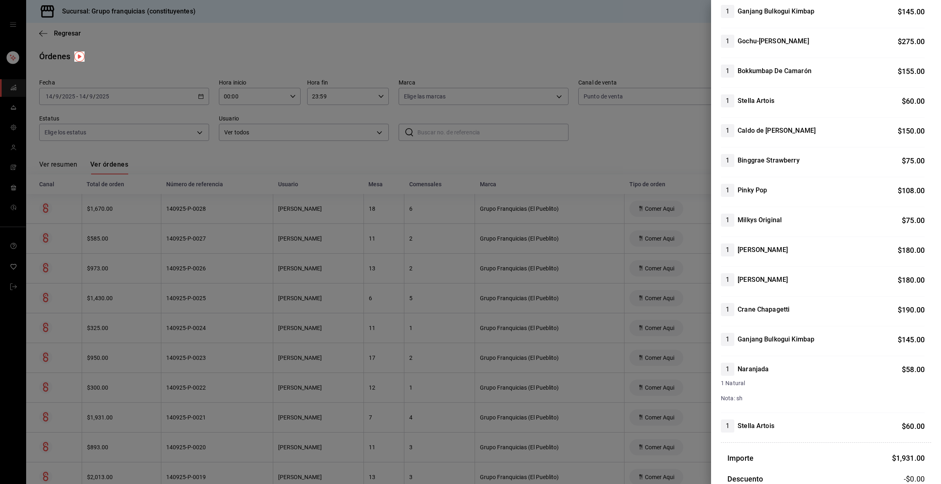
scroll to position [118, 0]
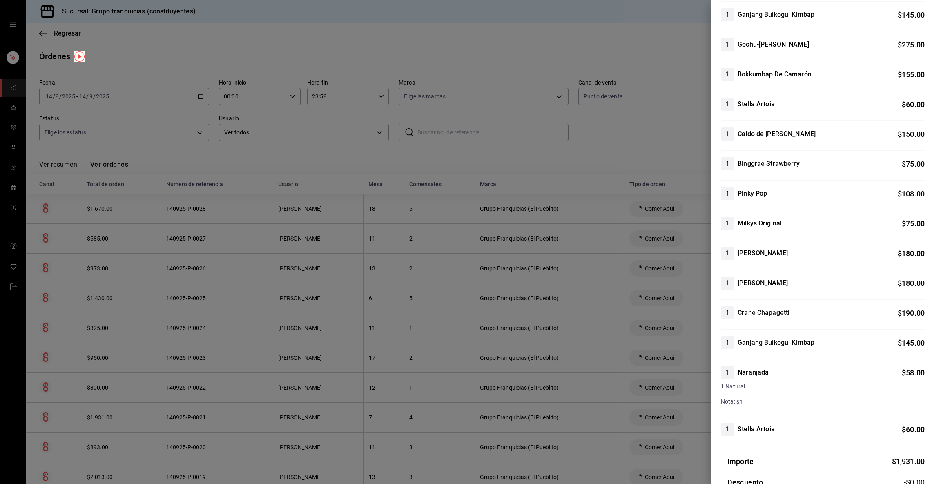
click at [469, 198] on div at bounding box center [470, 242] width 941 height 484
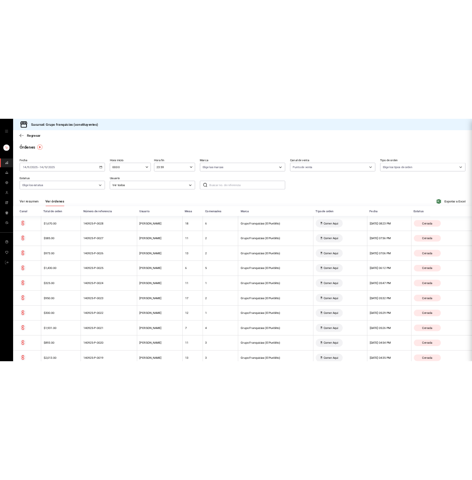
scroll to position [0, 0]
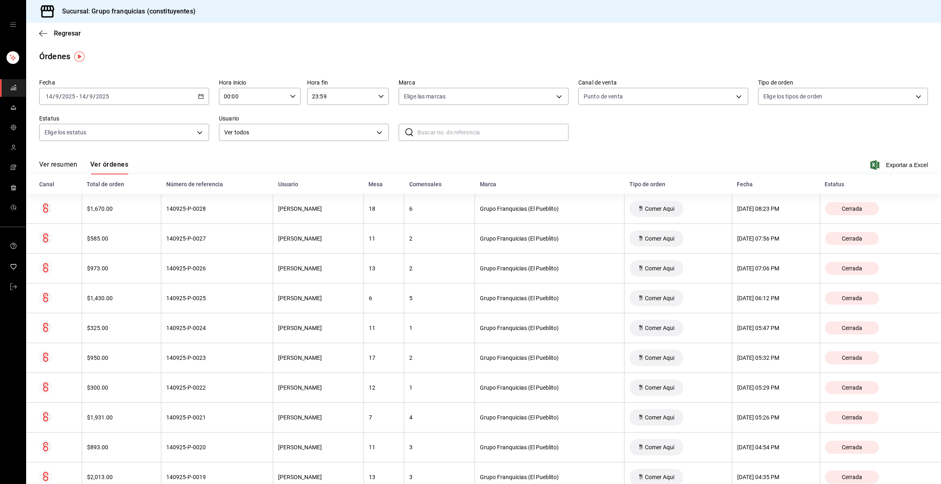
click at [112, 95] on div "[DATE] [DATE] - [DATE] [DATE]" at bounding box center [124, 96] width 170 height 17
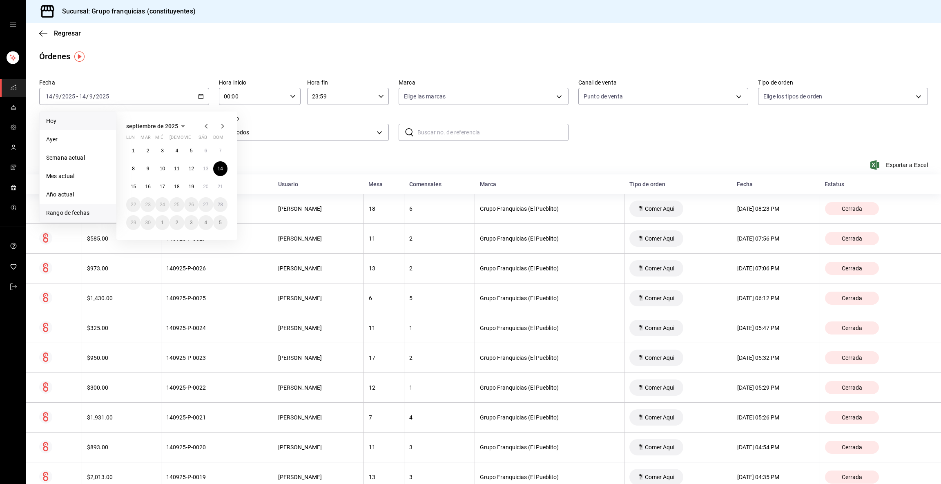
click at [67, 119] on span "Hoy" at bounding box center [77, 121] width 63 height 9
